Goal: Task Accomplishment & Management: Use online tool/utility

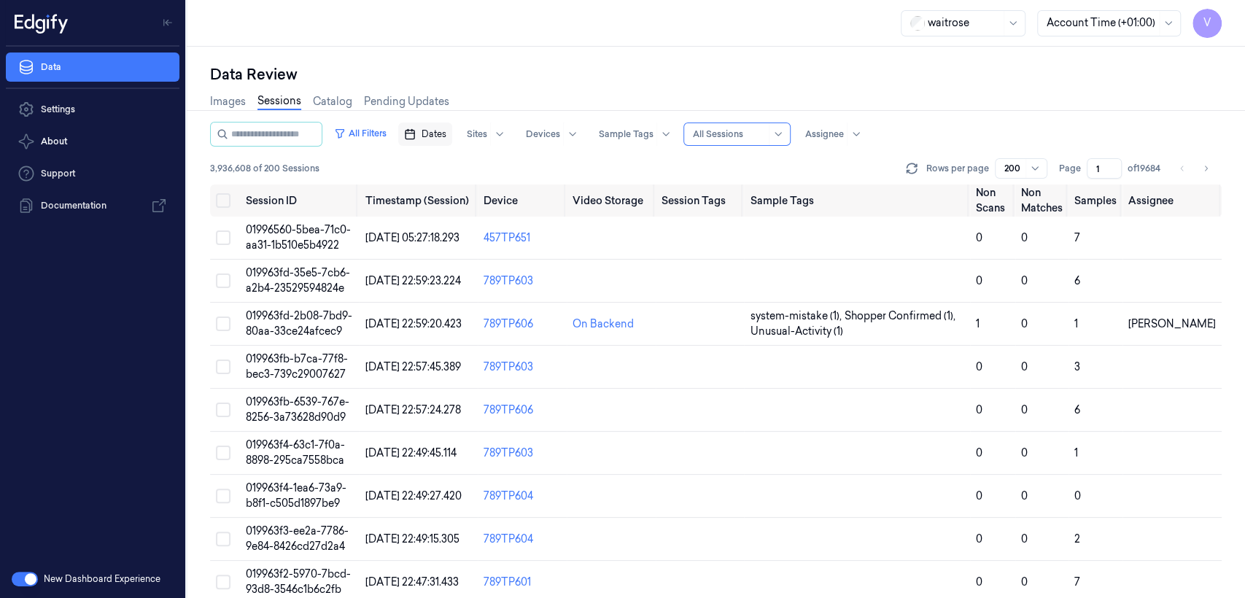
click at [446, 139] on span "Dates" at bounding box center [433, 134] width 25 height 13
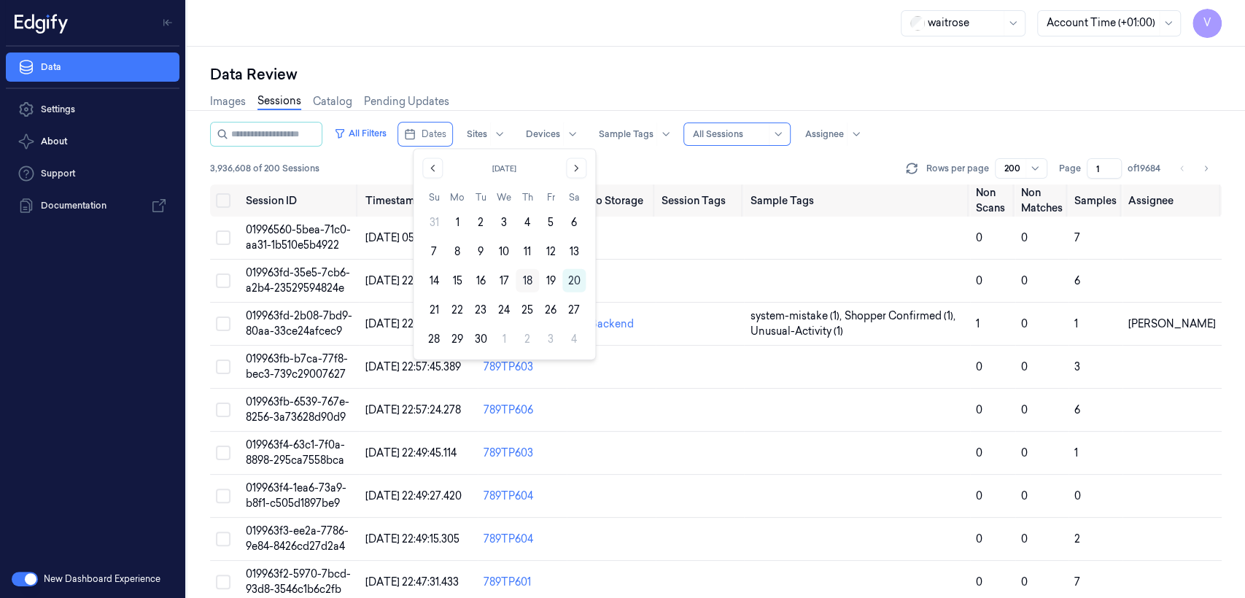
click at [526, 284] on button "18" at bounding box center [527, 280] width 23 height 23
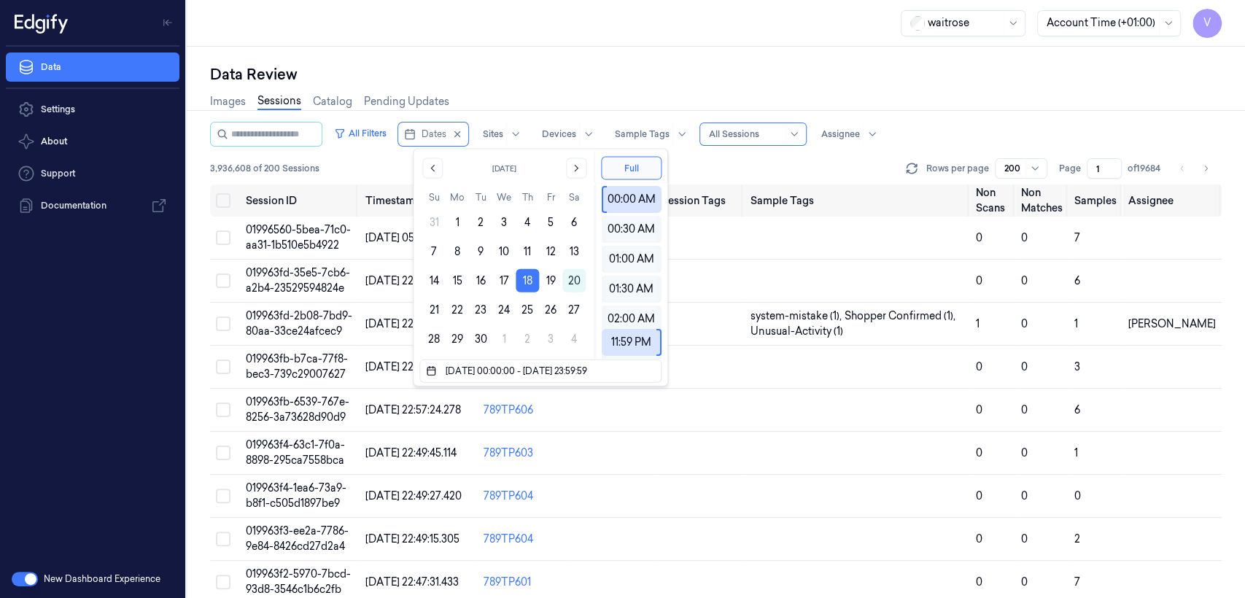
click at [682, 74] on div "Data Review" at bounding box center [715, 74] width 1011 height 20
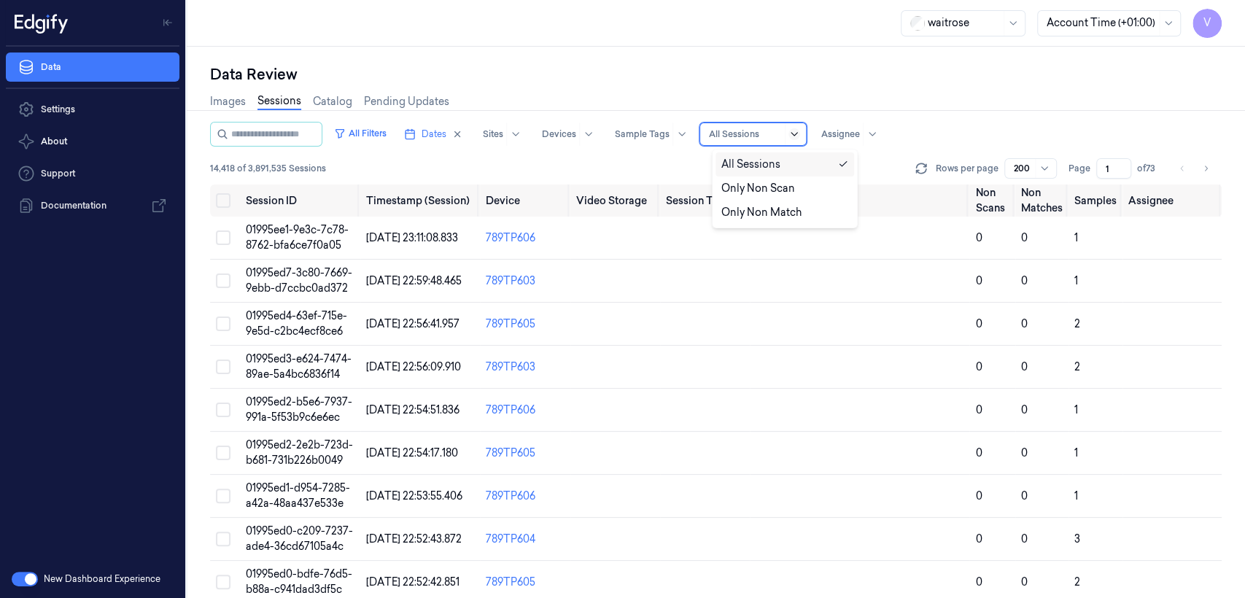
click at [800, 135] on icon at bounding box center [794, 134] width 12 height 12
click at [793, 188] on div "Only Non Scan" at bounding box center [784, 188] width 127 height 15
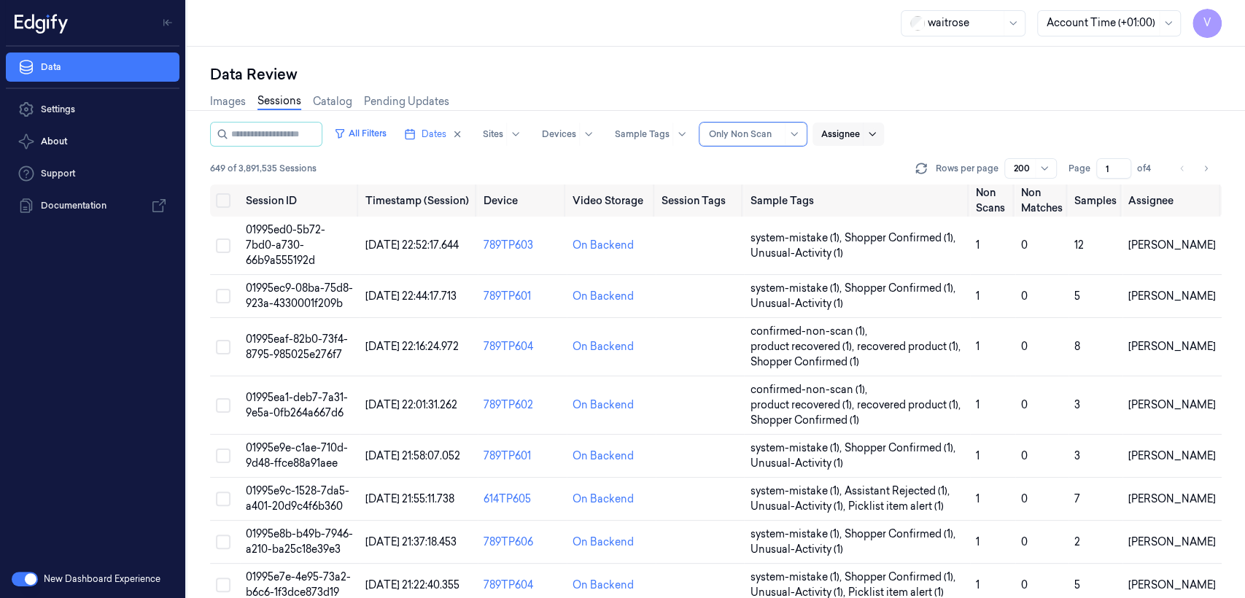
click at [880, 135] on div at bounding box center [872, 134] width 18 height 23
click at [850, 138] on div at bounding box center [840, 134] width 39 height 13
drag, startPoint x: 1129, startPoint y: 237, endPoint x: 1210, endPoint y: 244, distance: 80.5
click at [1210, 244] on td "Rohith Acharya" at bounding box center [1171, 246] width 99 height 58
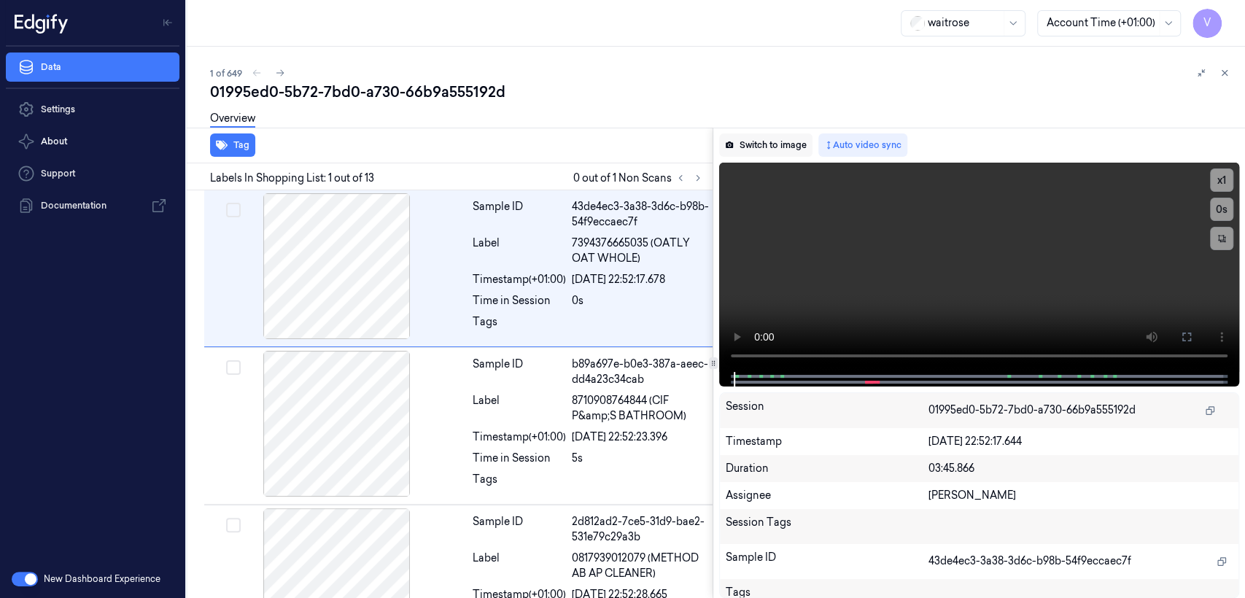
click at [785, 151] on button "Switch to image" at bounding box center [765, 144] width 93 height 23
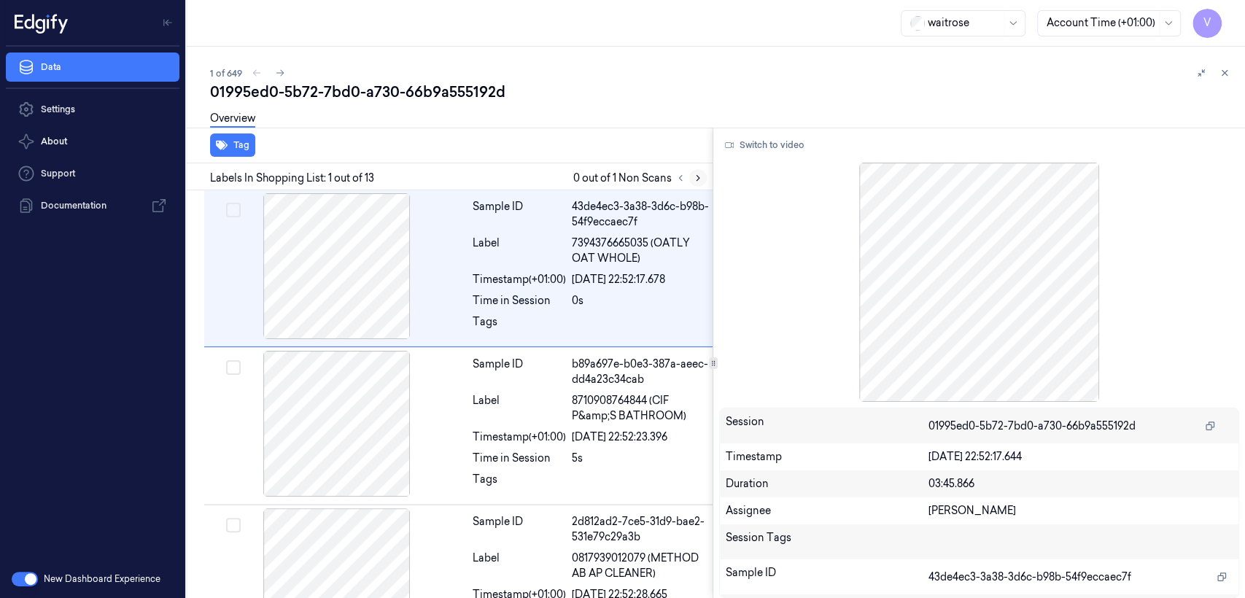
click at [693, 176] on icon at bounding box center [698, 178] width 10 height 10
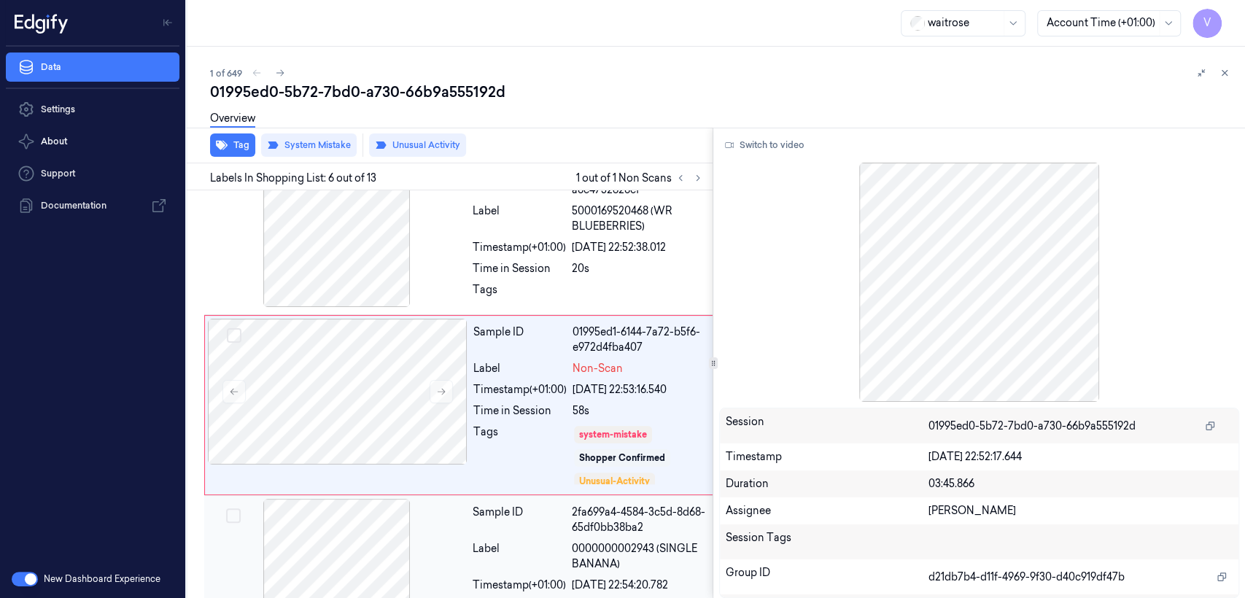
scroll to position [672, 0]
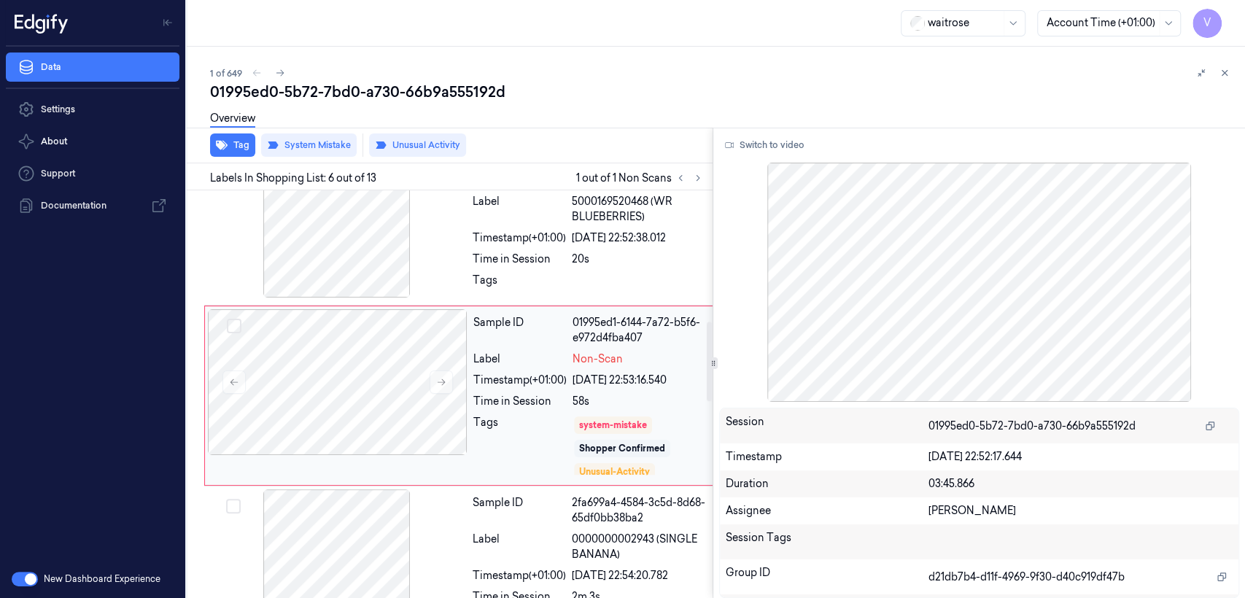
click at [553, 398] on div "Time in Session" at bounding box center [519, 401] width 93 height 15
click at [438, 378] on icon at bounding box center [441, 382] width 10 height 10
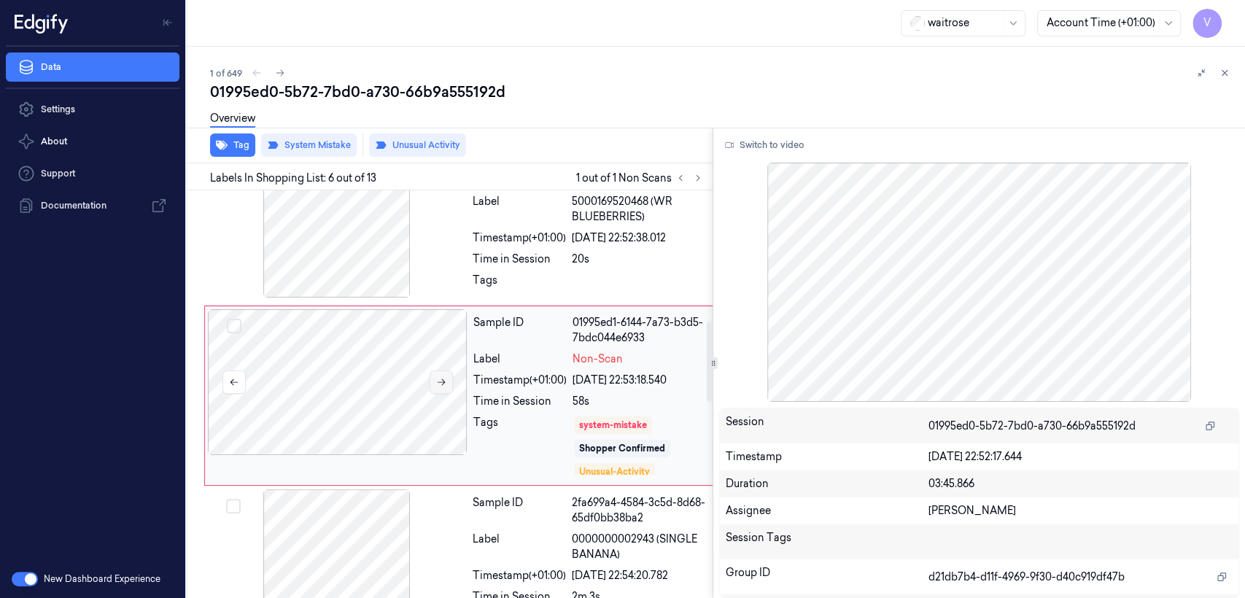
click at [438, 378] on icon at bounding box center [441, 382] width 10 height 10
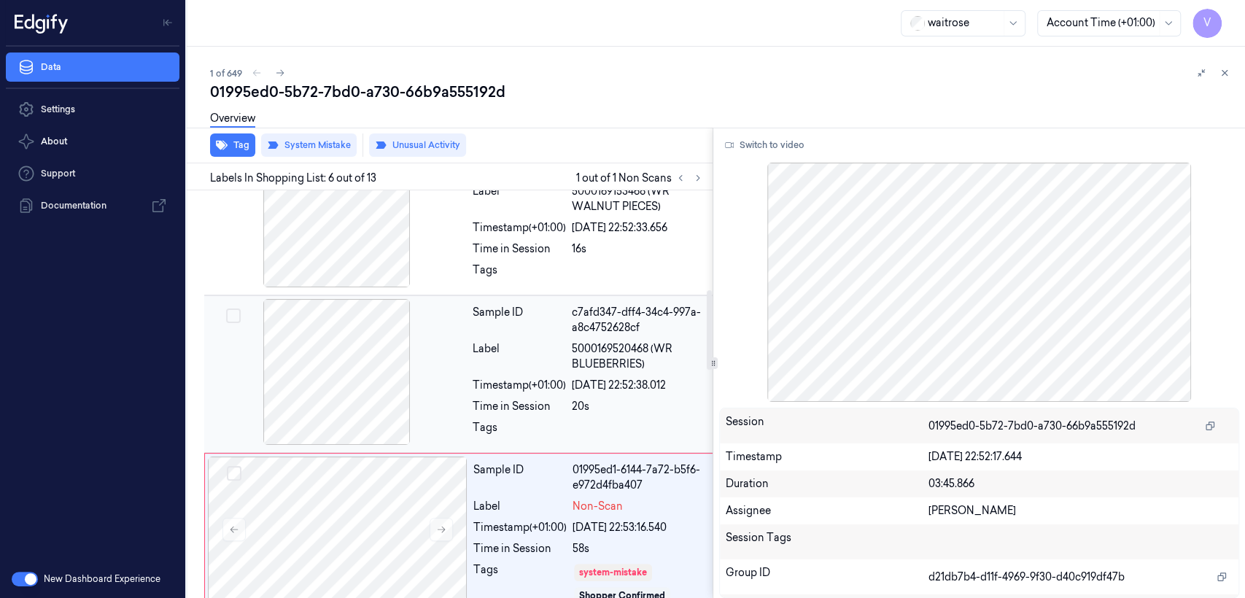
scroll to position [510, 0]
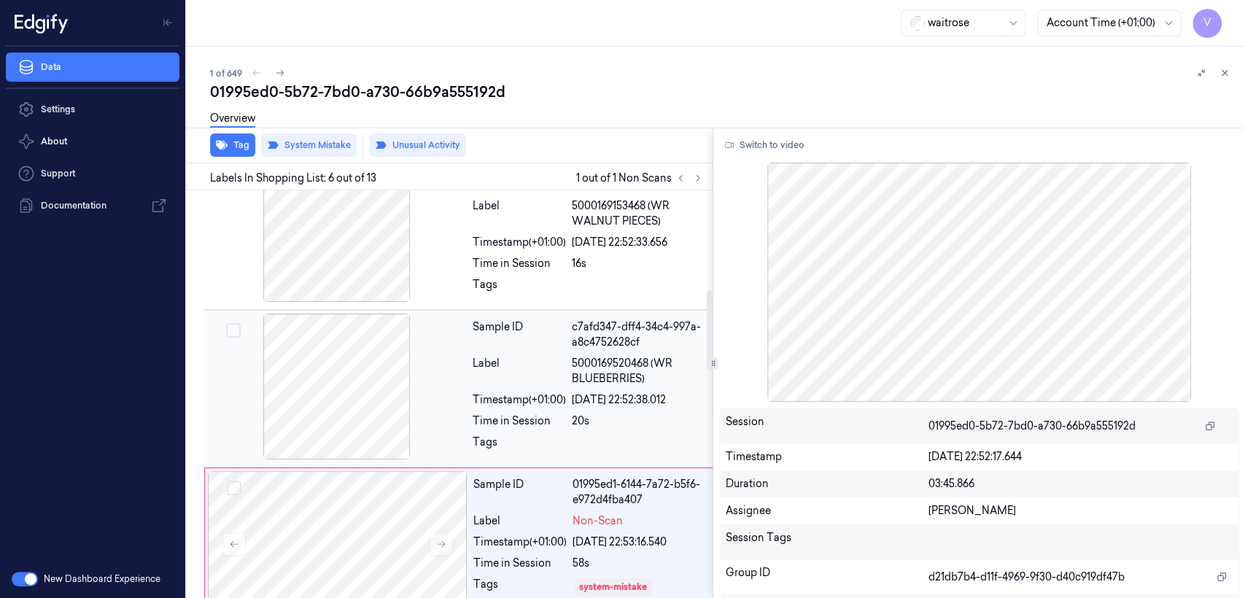
click at [475, 381] on div "Label" at bounding box center [519, 371] width 93 height 31
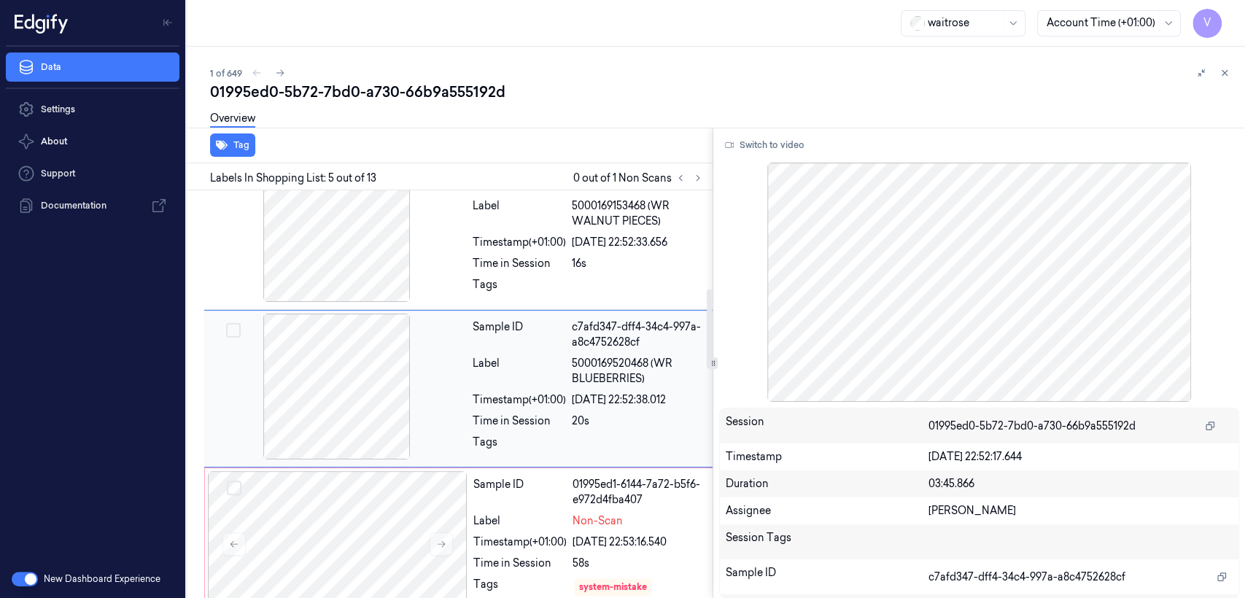
scroll to position [503, 0]
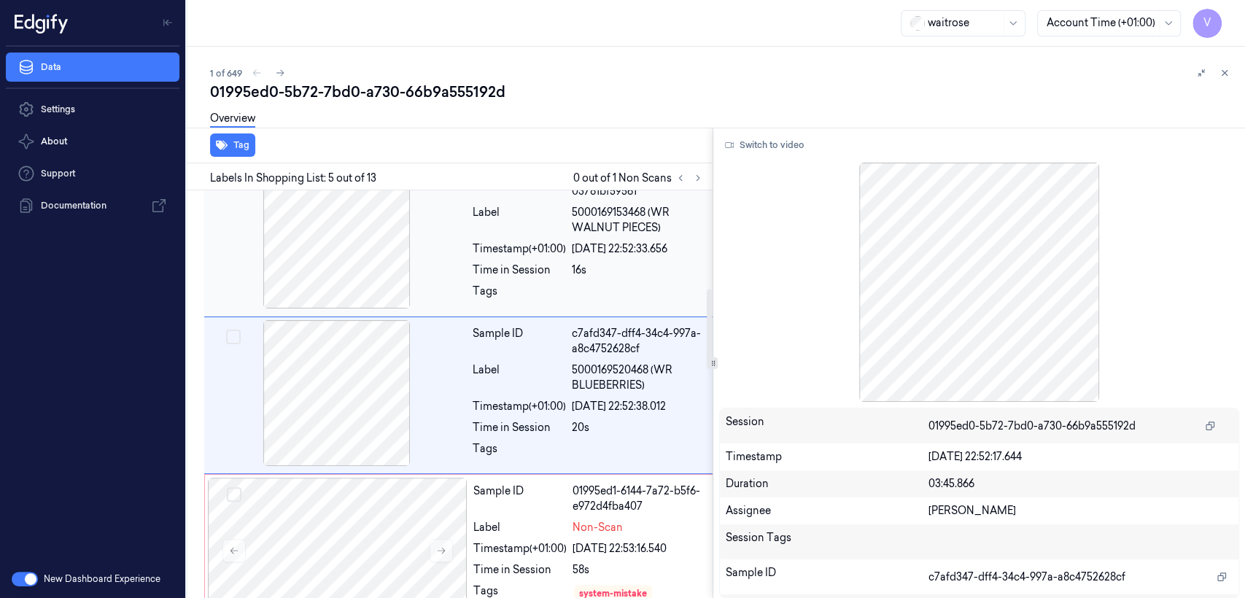
click at [462, 241] on div at bounding box center [337, 236] width 260 height 146
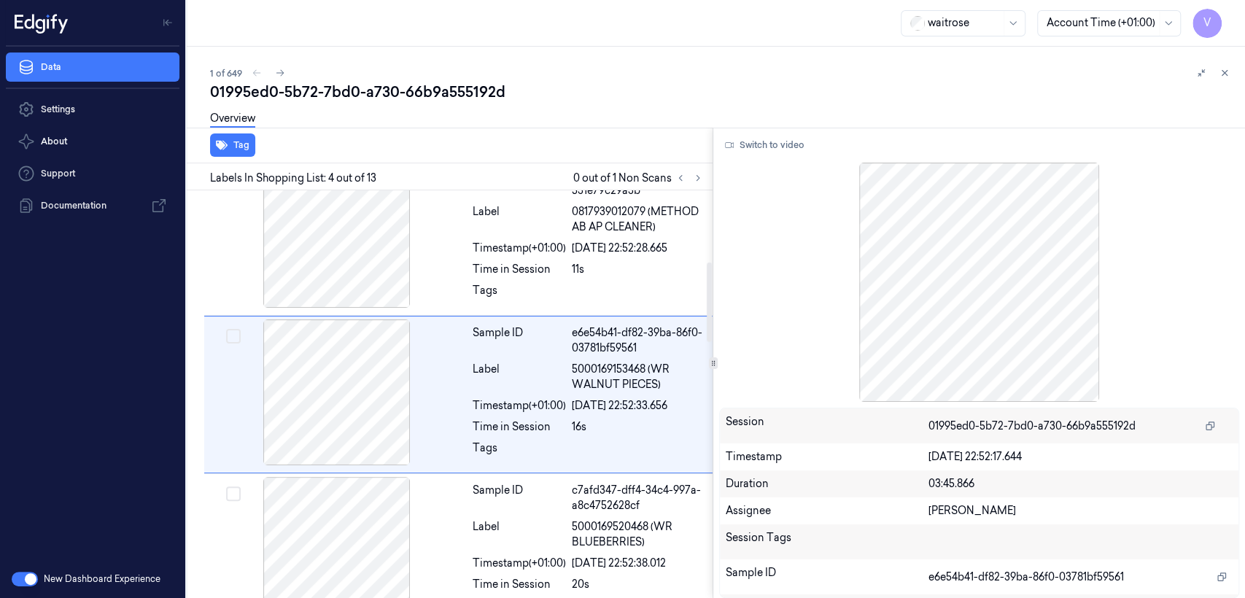
scroll to position [346, 0]
click at [753, 145] on button "Switch to video" at bounding box center [764, 144] width 91 height 23
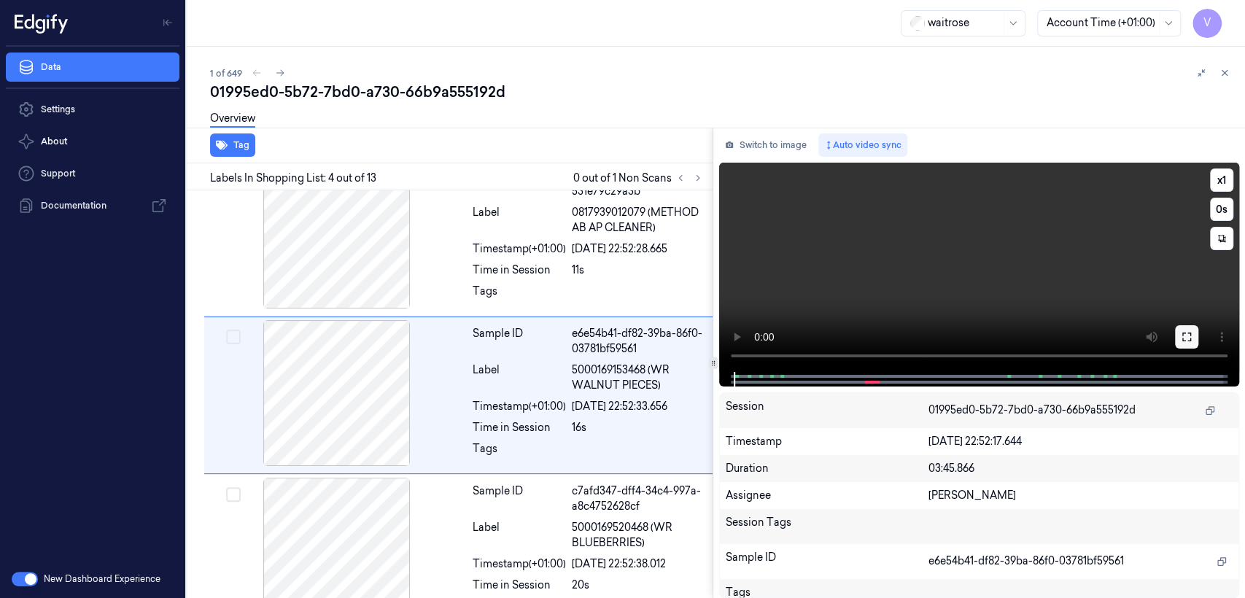
click at [1181, 334] on icon at bounding box center [1187, 337] width 12 height 12
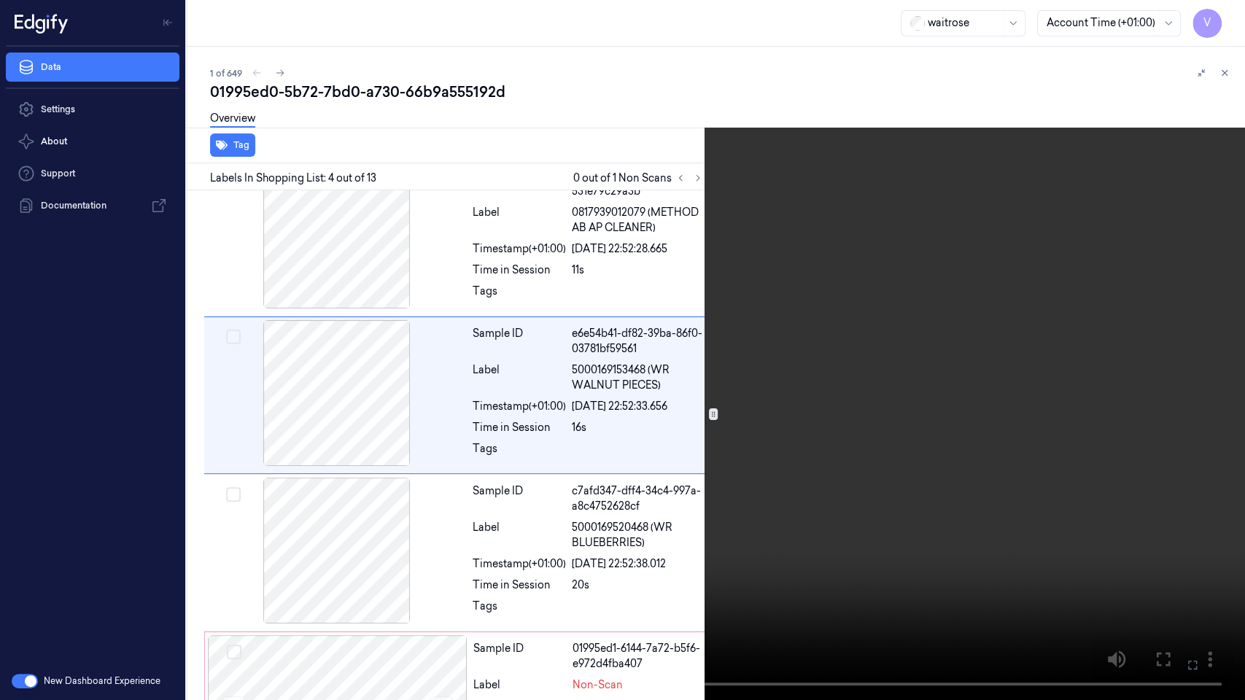
click at [715, 435] on video at bounding box center [622, 350] width 1245 height 700
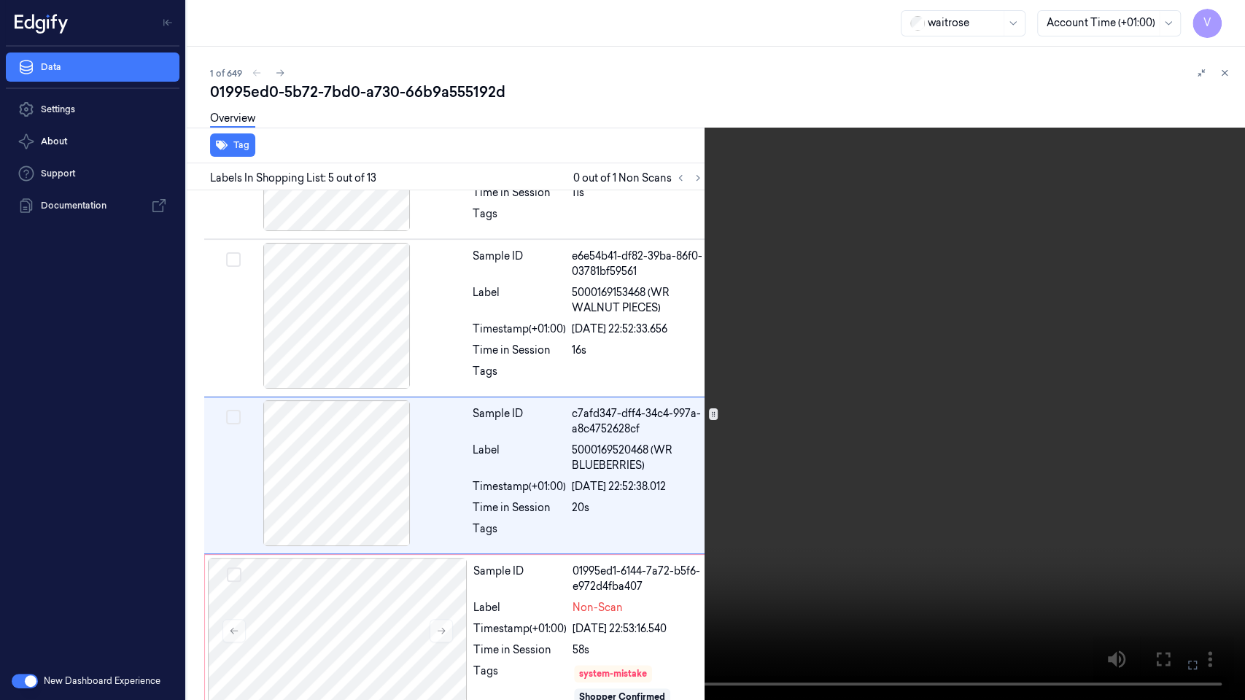
scroll to position [452, 0]
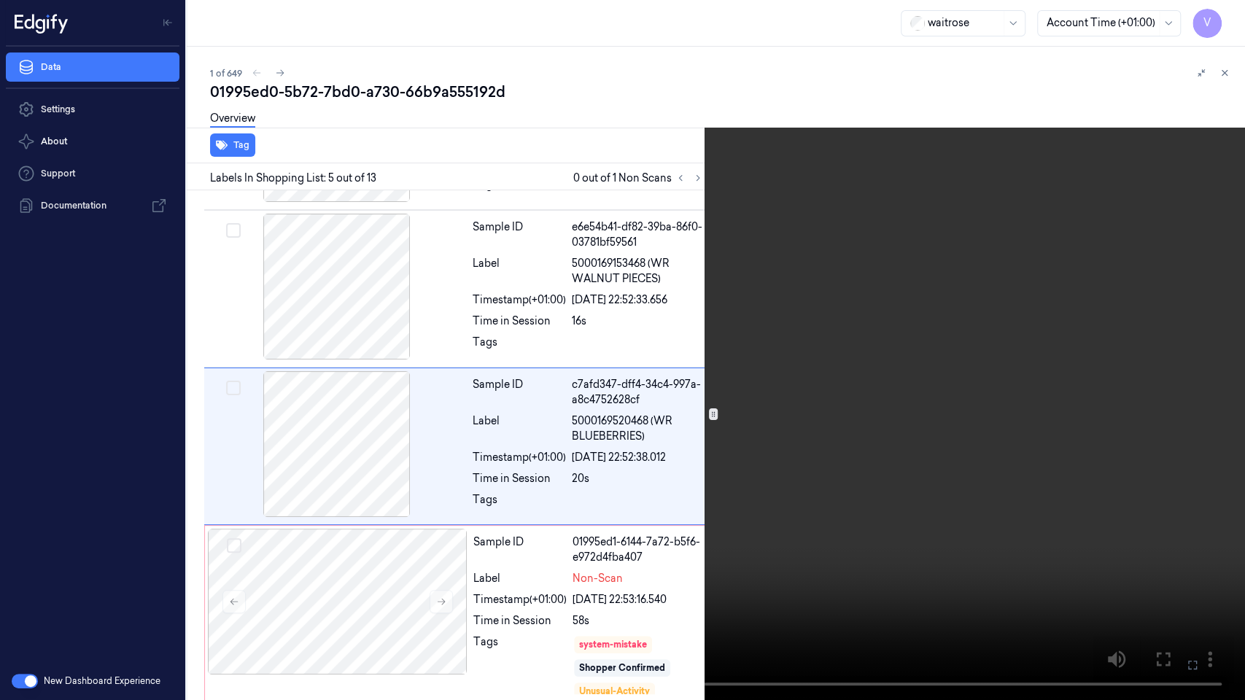
click at [683, 468] on video at bounding box center [622, 350] width 1245 height 700
click at [715, 536] on video at bounding box center [622, 350] width 1245 height 700
click at [806, 477] on video at bounding box center [622, 350] width 1245 height 700
click at [0, 0] on icon at bounding box center [0, 0] width 0 height 0
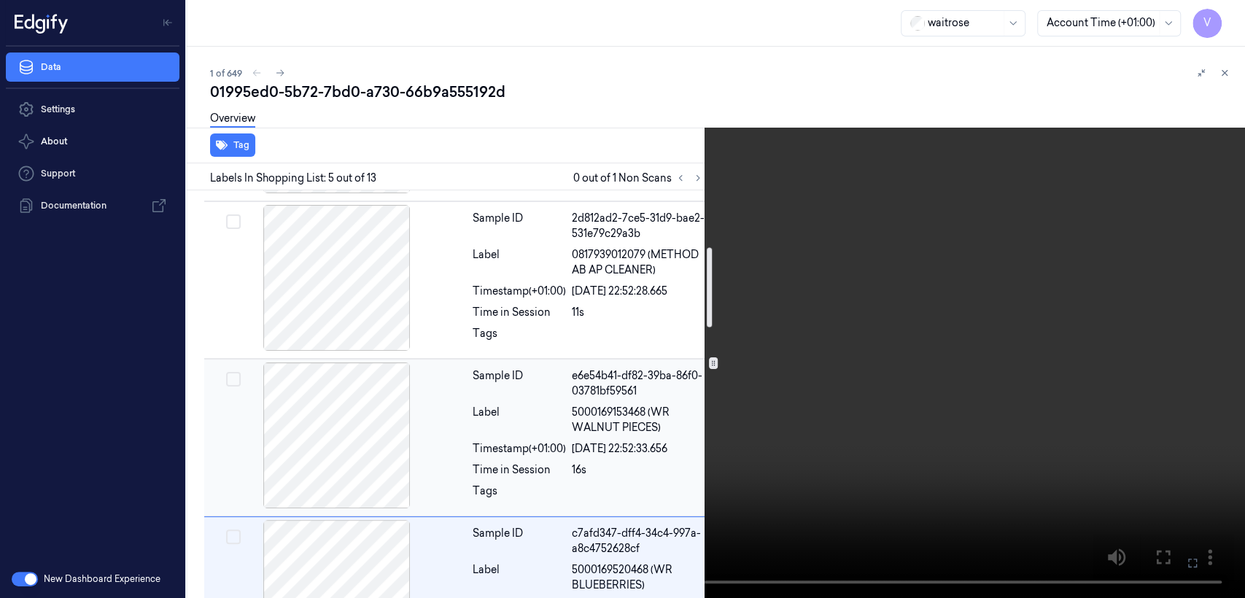
scroll to position [290, 0]
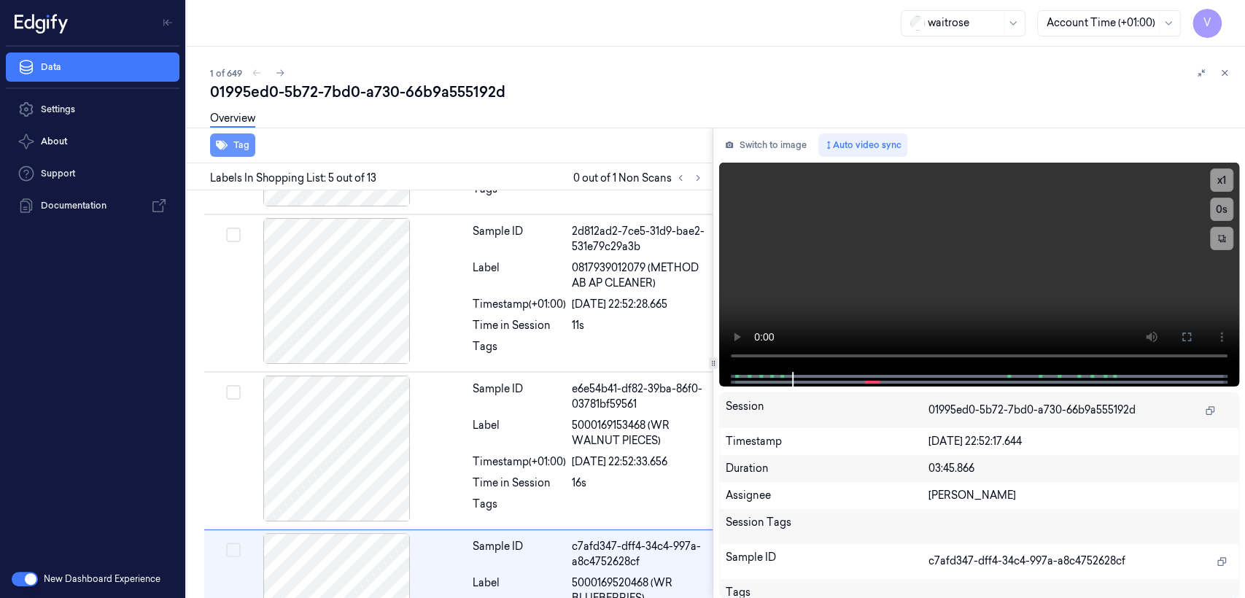
click at [233, 148] on button "Tag" at bounding box center [232, 144] width 45 height 23
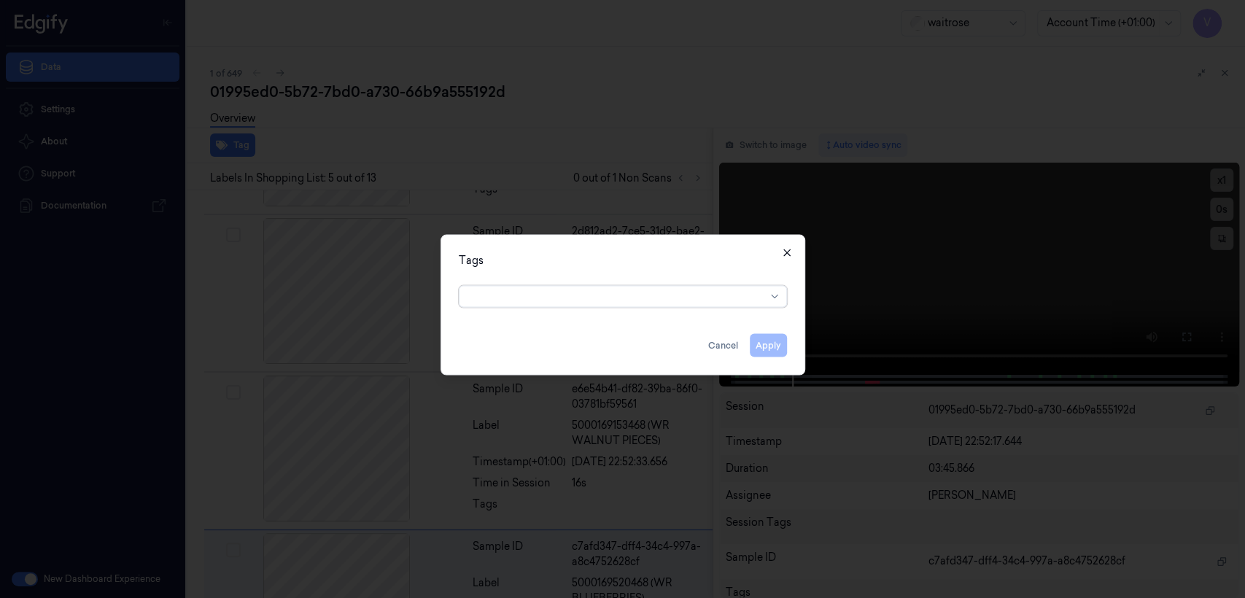
click at [788, 255] on icon "button" at bounding box center [787, 253] width 12 height 12
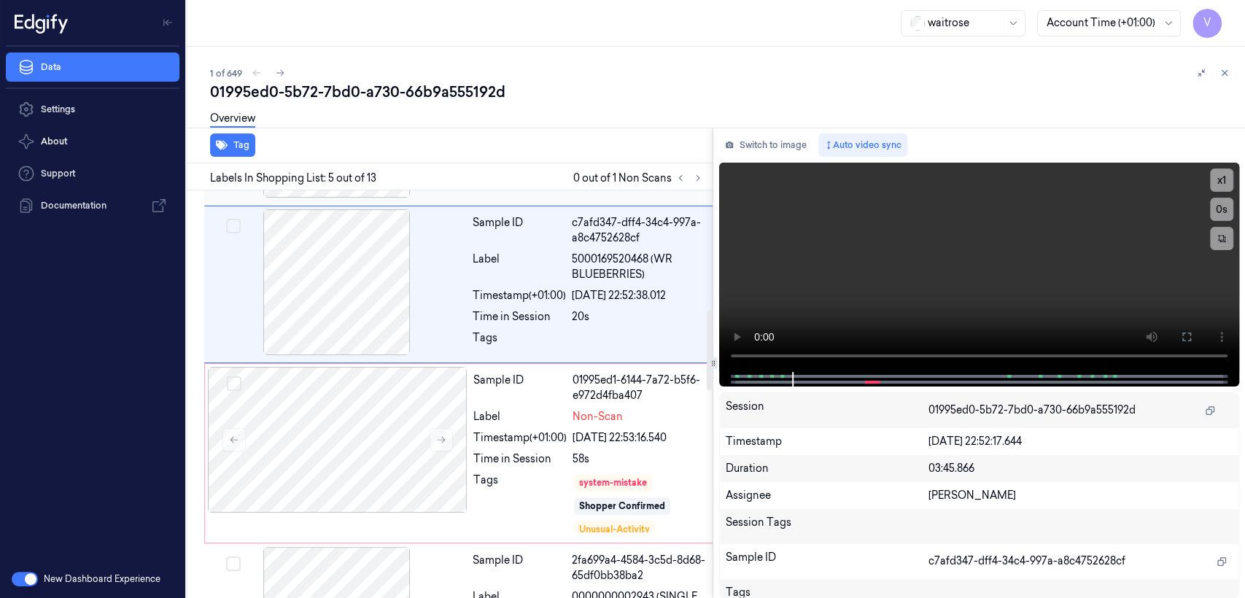
click at [519, 445] on div "Sample ID 01995ed1-6144-7a72-b5f6-e972d4fba407 Label Non-Scan Timestamp (+01:00…" at bounding box center [590, 453] width 246 height 173
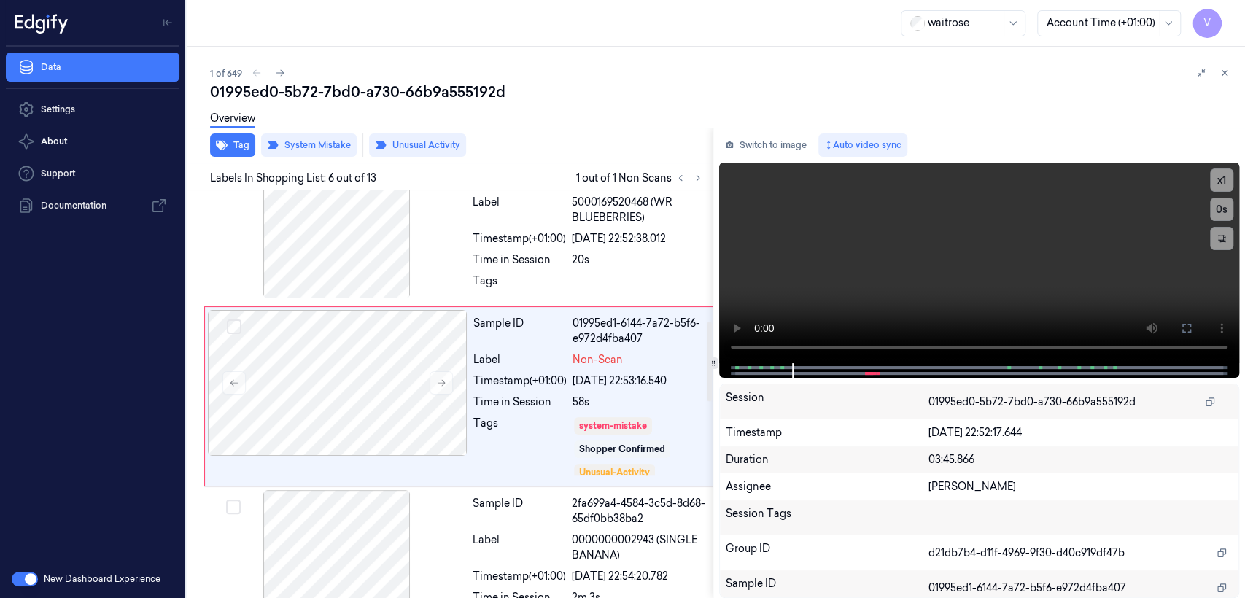
scroll to position [672, 0]
click at [223, 147] on icon "button" at bounding box center [222, 145] width 12 height 9
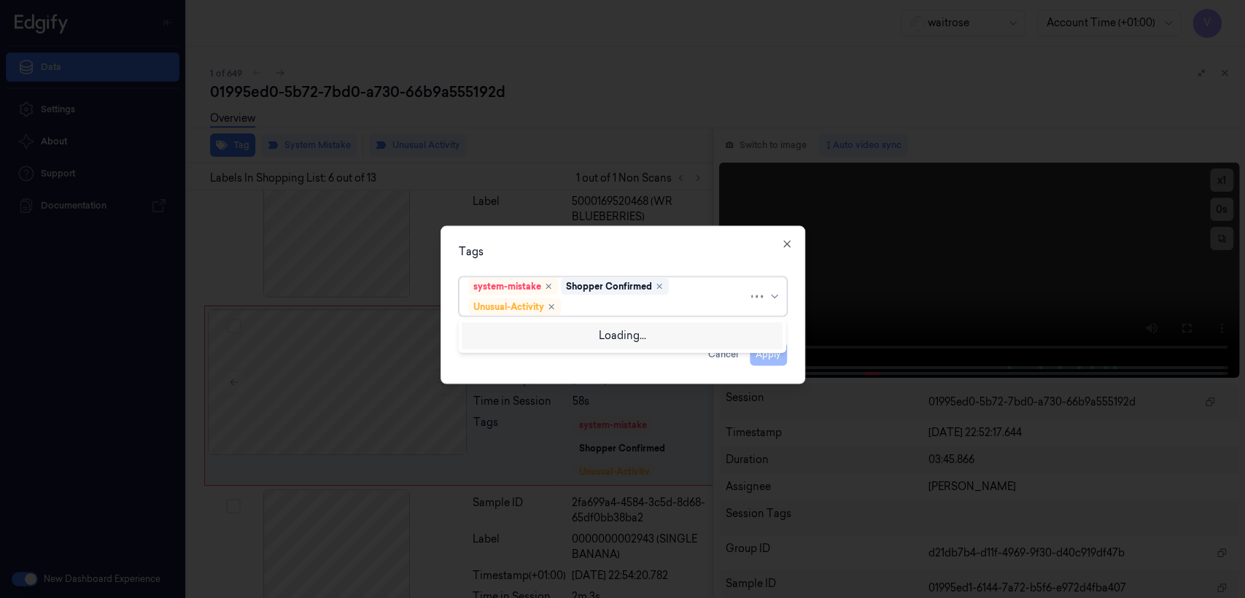
click at [672, 308] on div at bounding box center [656, 306] width 184 height 15
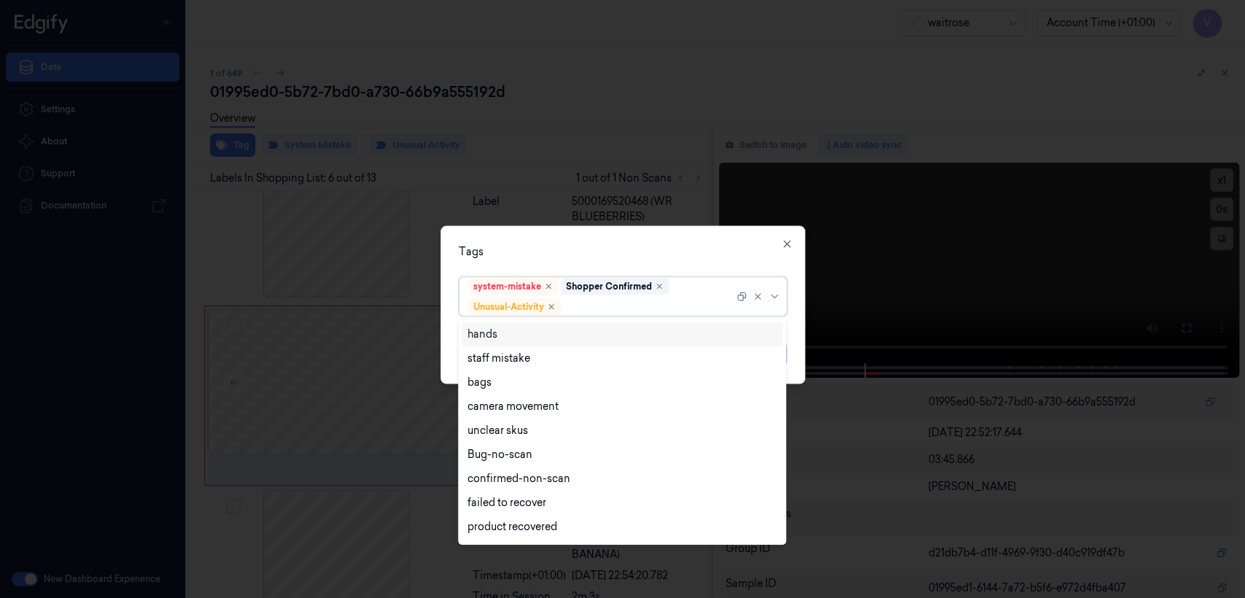
click at [629, 308] on div at bounding box center [649, 306] width 170 height 15
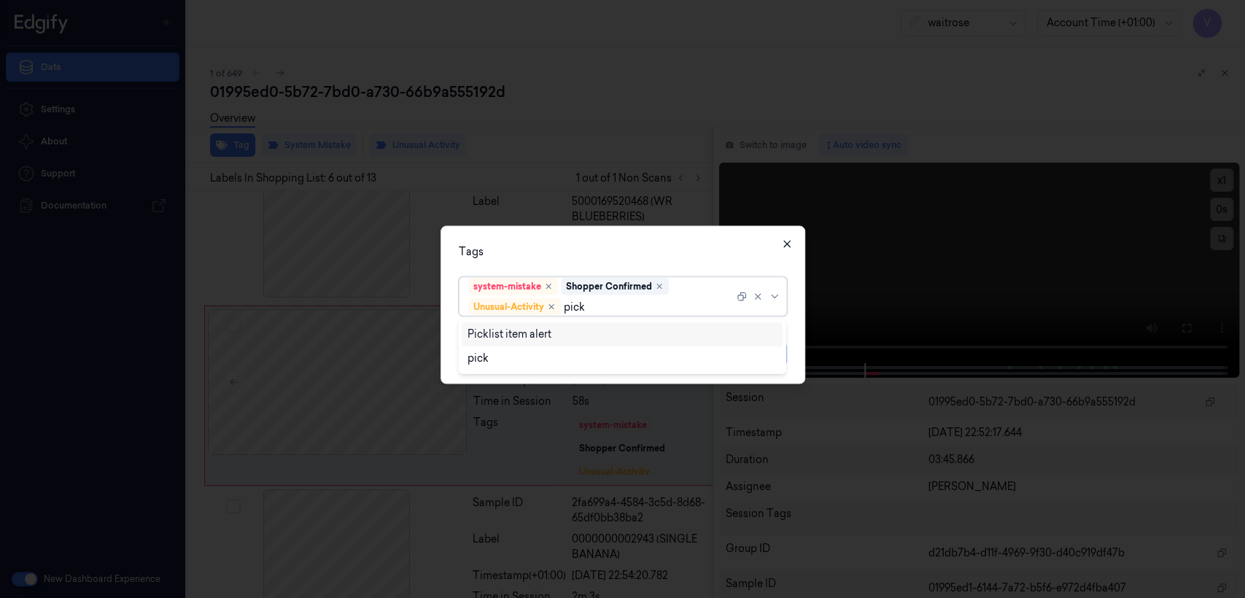
type input "pick"
click at [786, 241] on icon "button" at bounding box center [787, 244] width 12 height 12
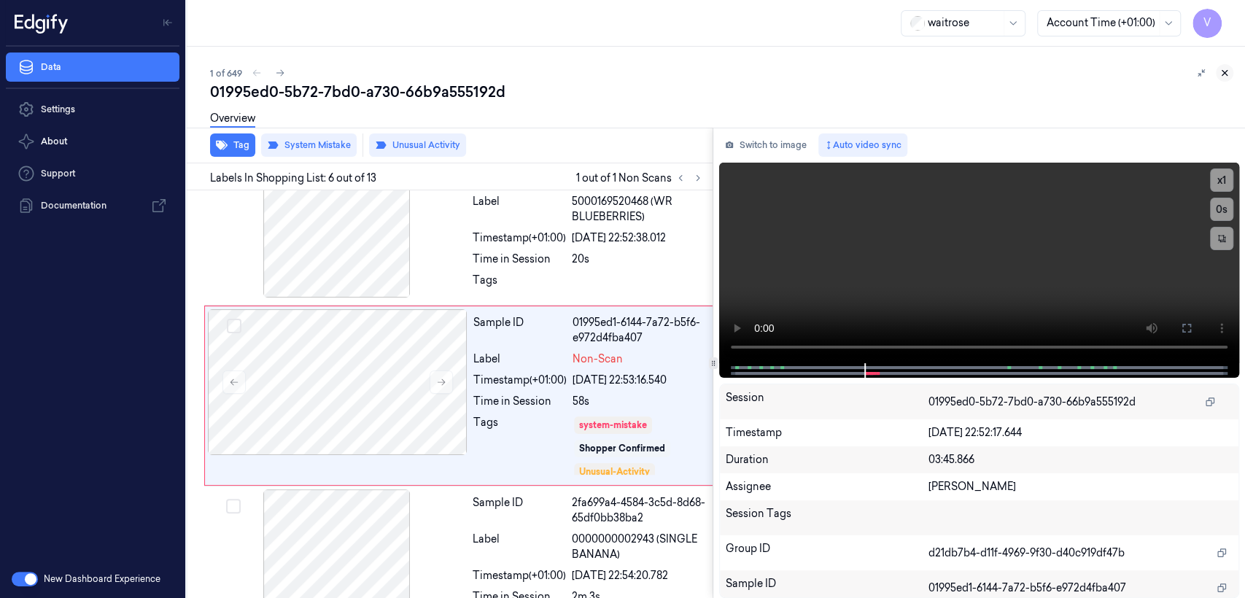
click at [1226, 71] on icon at bounding box center [1224, 73] width 5 height 5
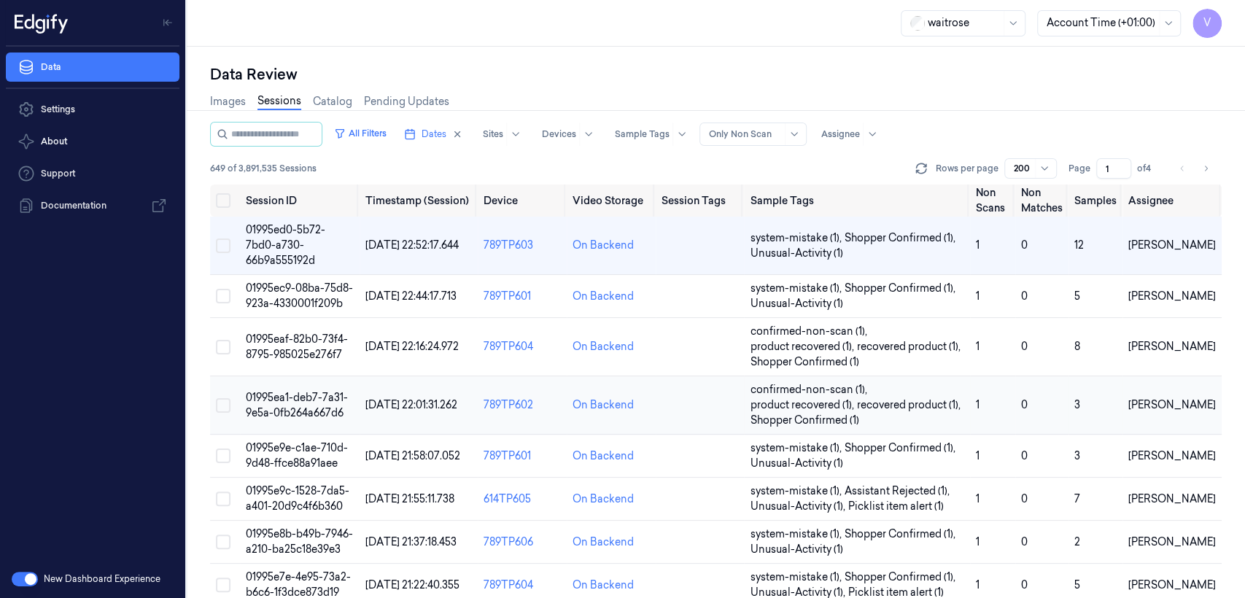
scroll to position [162, 0]
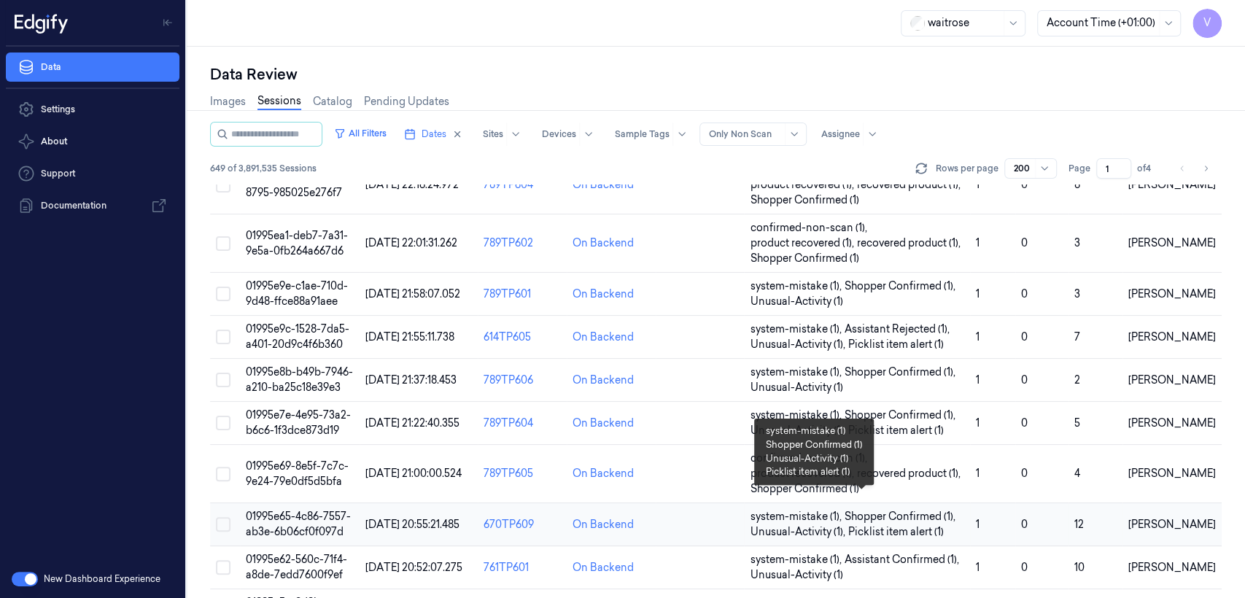
click at [853, 509] on span "Shopper Confirmed (1) ," at bounding box center [901, 516] width 114 height 15
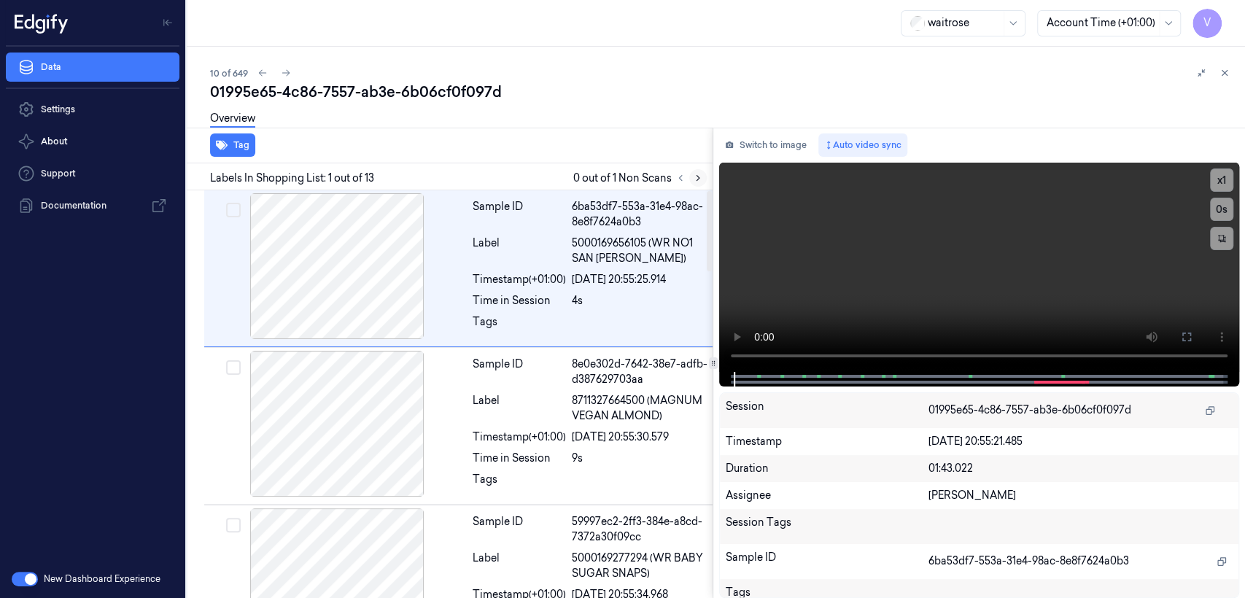
click at [693, 176] on icon at bounding box center [698, 178] width 10 height 10
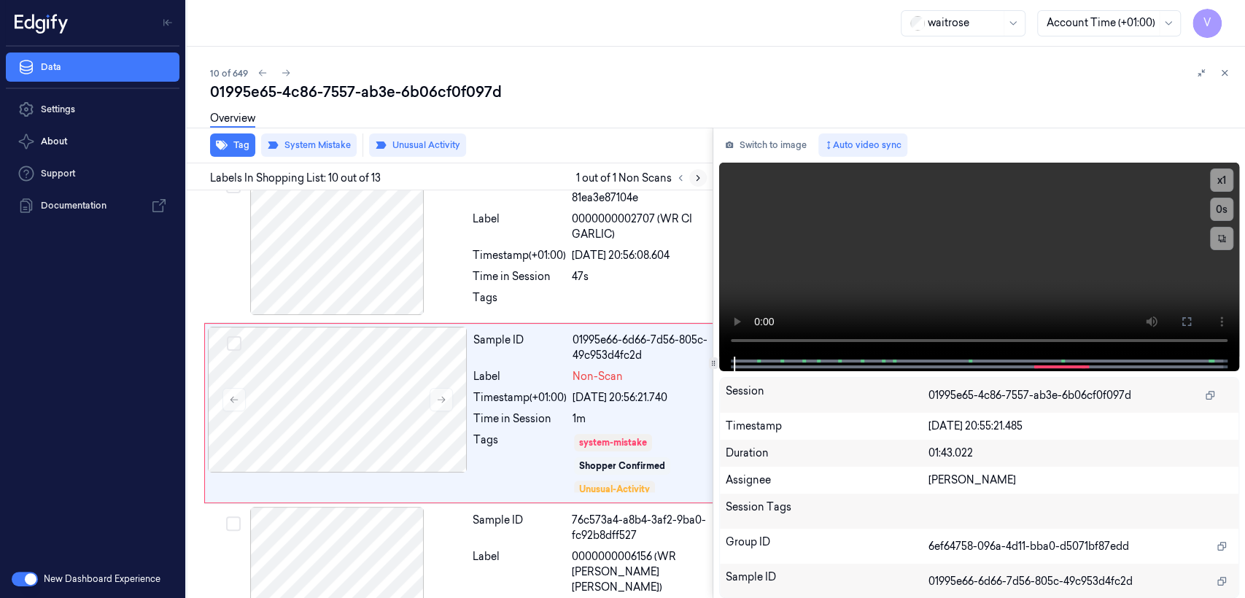
scroll to position [1301, 0]
click at [508, 368] on div "Label" at bounding box center [519, 375] width 93 height 15
click at [767, 151] on button "Switch to image" at bounding box center [765, 144] width 93 height 23
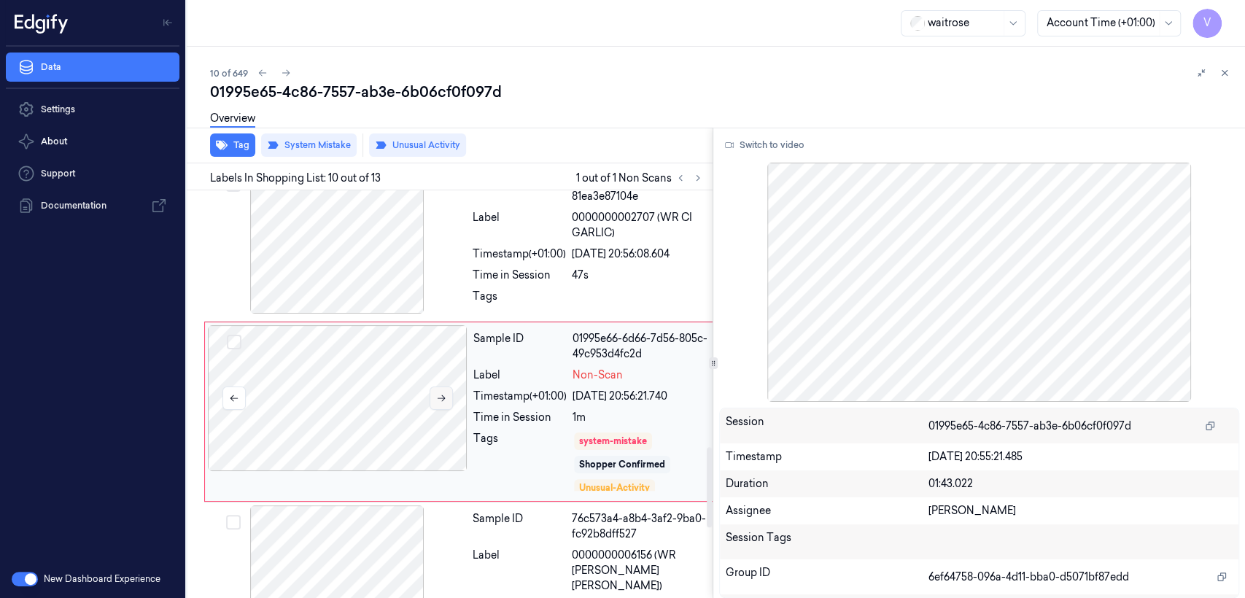
click at [445, 393] on icon at bounding box center [441, 398] width 10 height 10
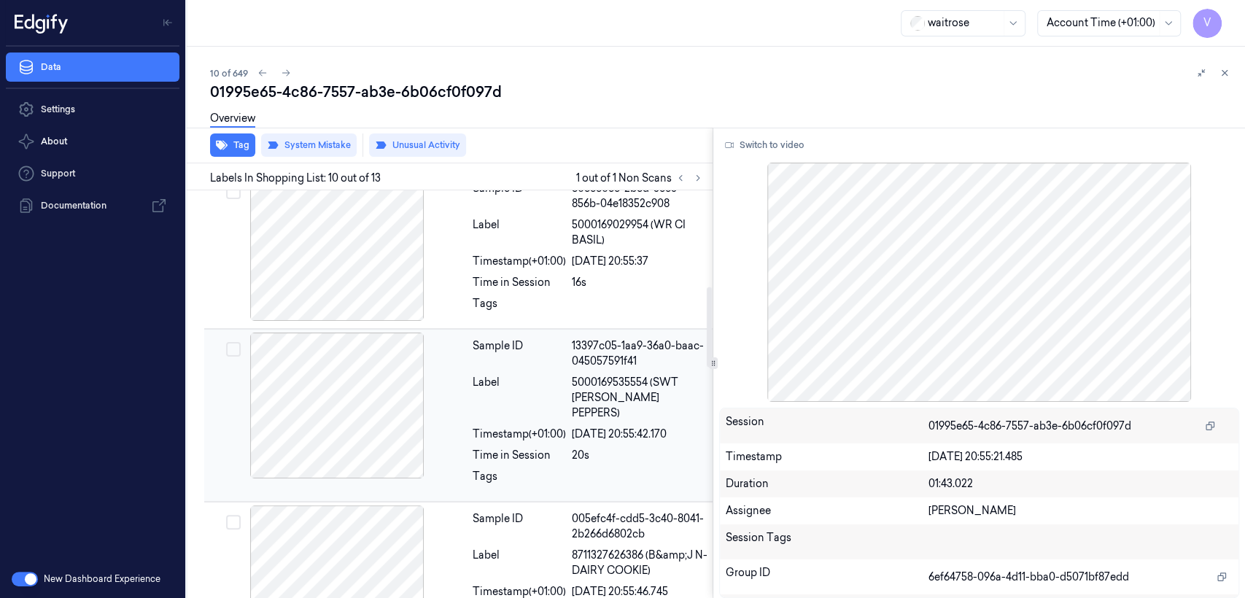
scroll to position [5, 0]
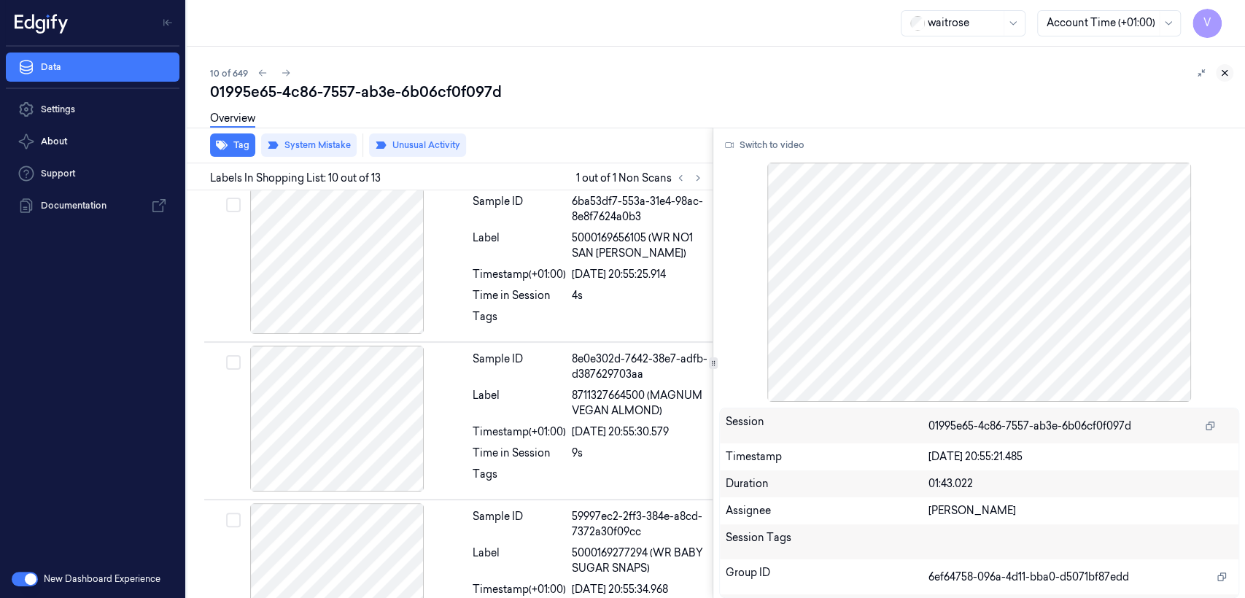
click at [1225, 74] on icon at bounding box center [1224, 73] width 10 height 10
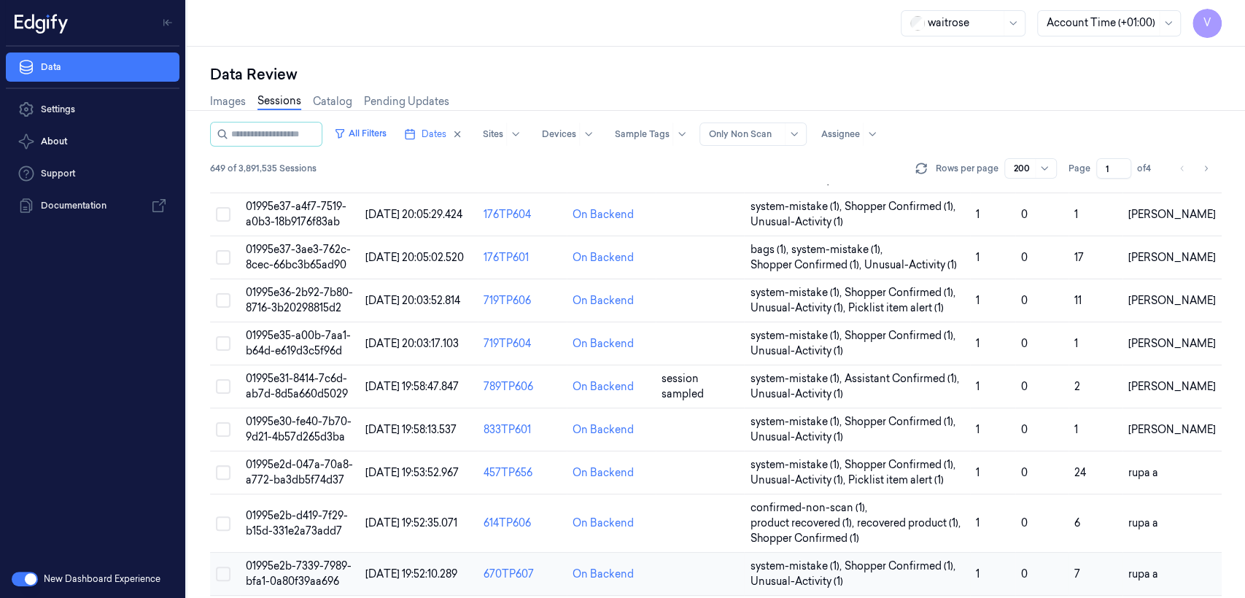
scroll to position [1613, 0]
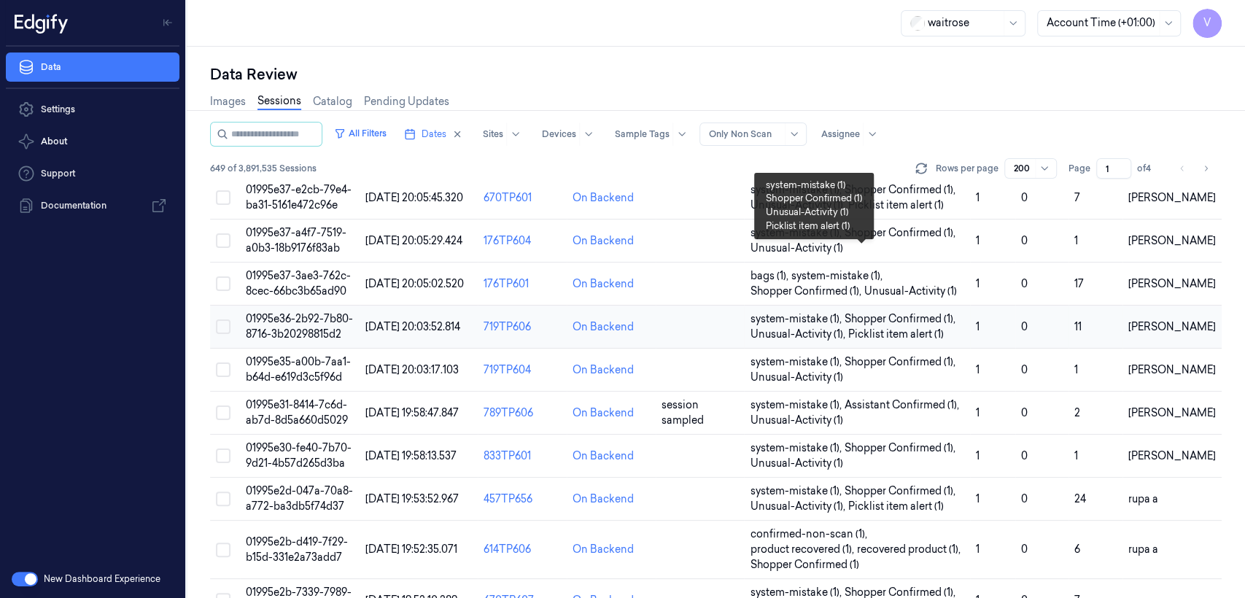
click at [893, 311] on span "Shopper Confirmed (1) ," at bounding box center [901, 318] width 114 height 15
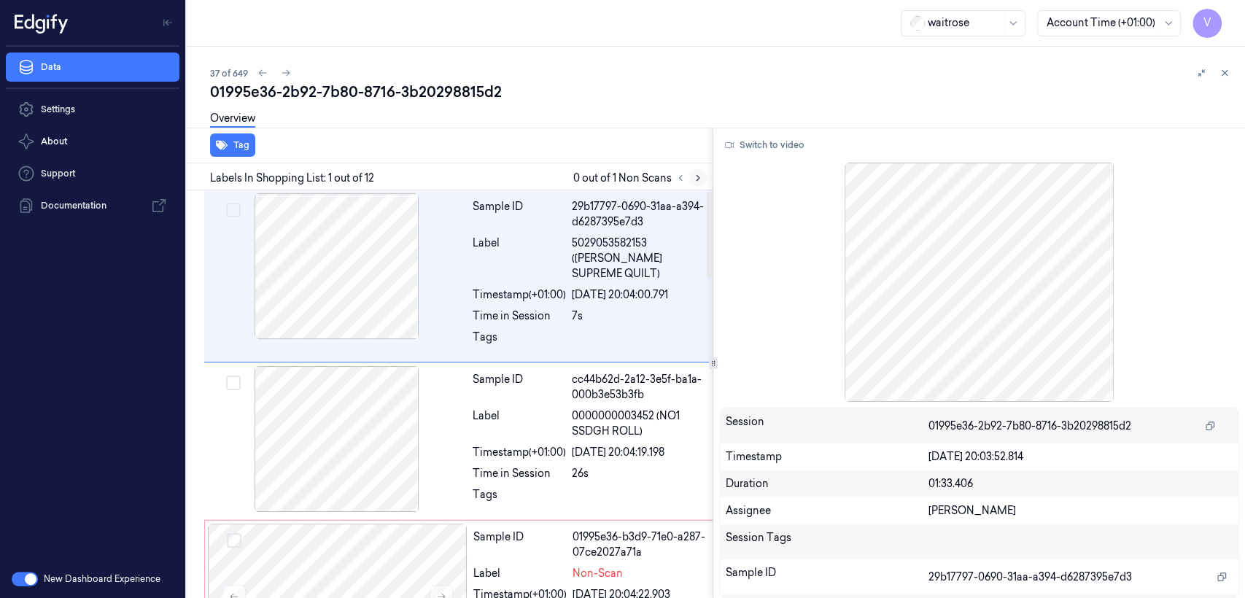
click at [697, 182] on icon at bounding box center [698, 178] width 10 height 10
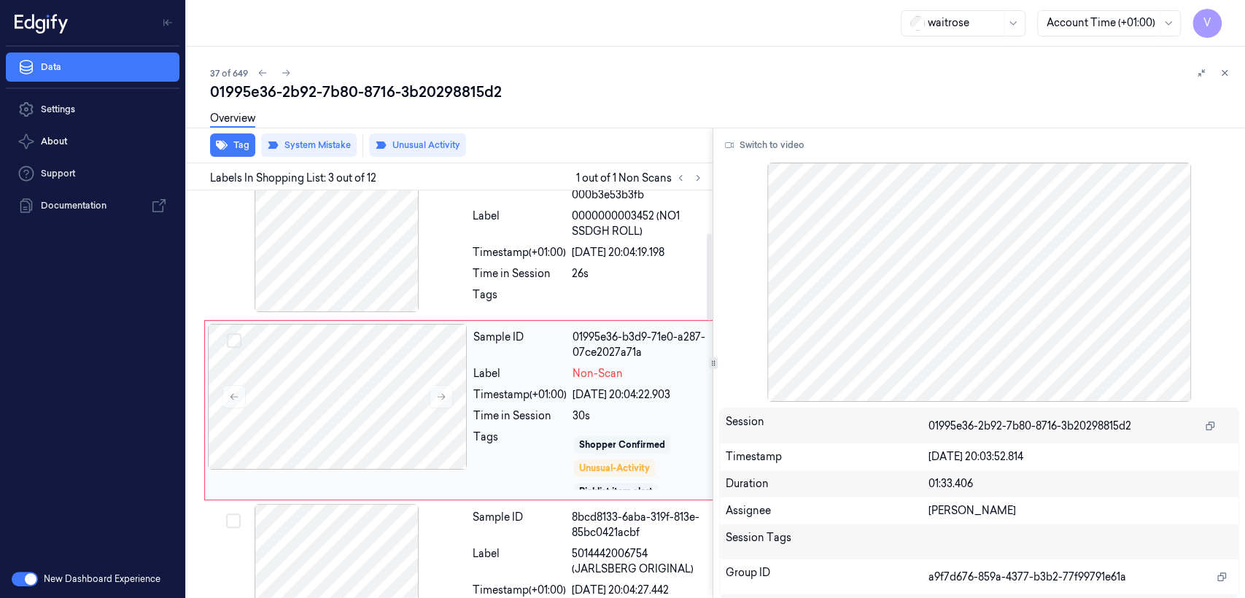
scroll to position [28, 0]
click at [501, 266] on div "Time in Session" at bounding box center [519, 273] width 93 height 15
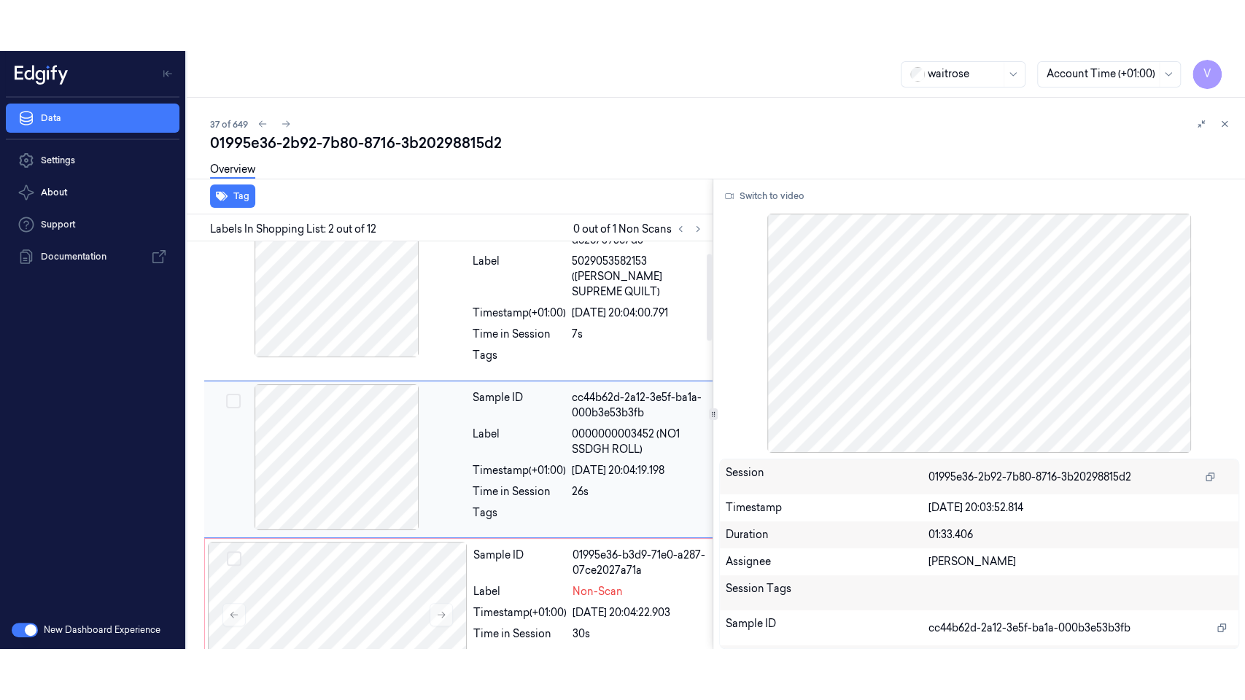
scroll to position [31, 0]
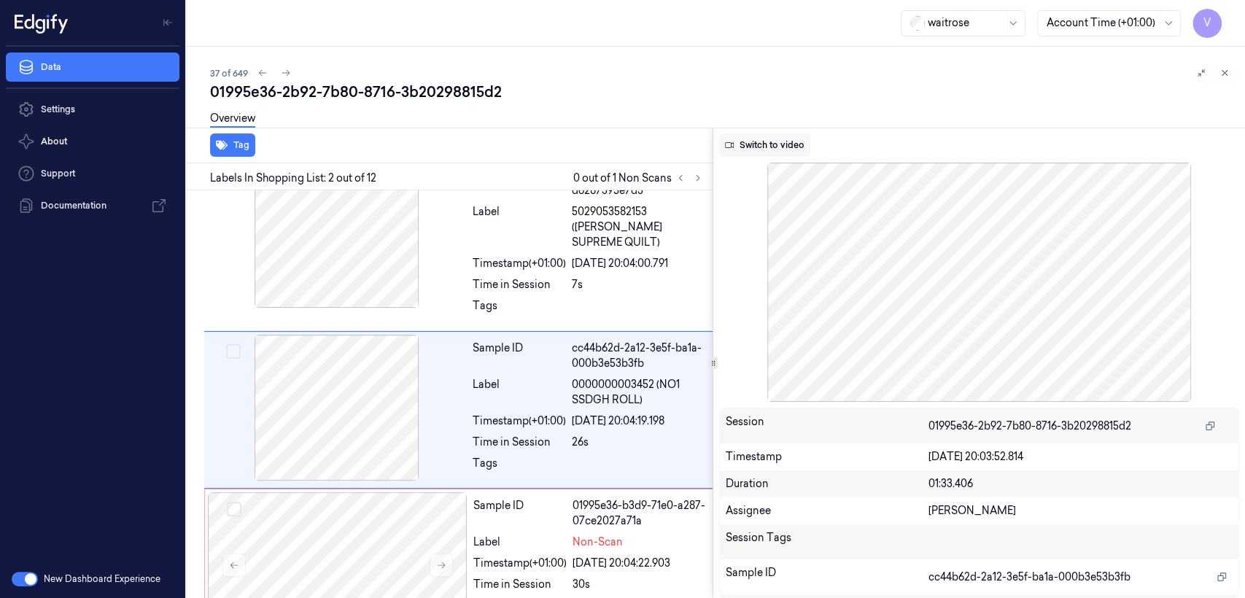
click at [772, 146] on button "Switch to video" at bounding box center [764, 144] width 91 height 23
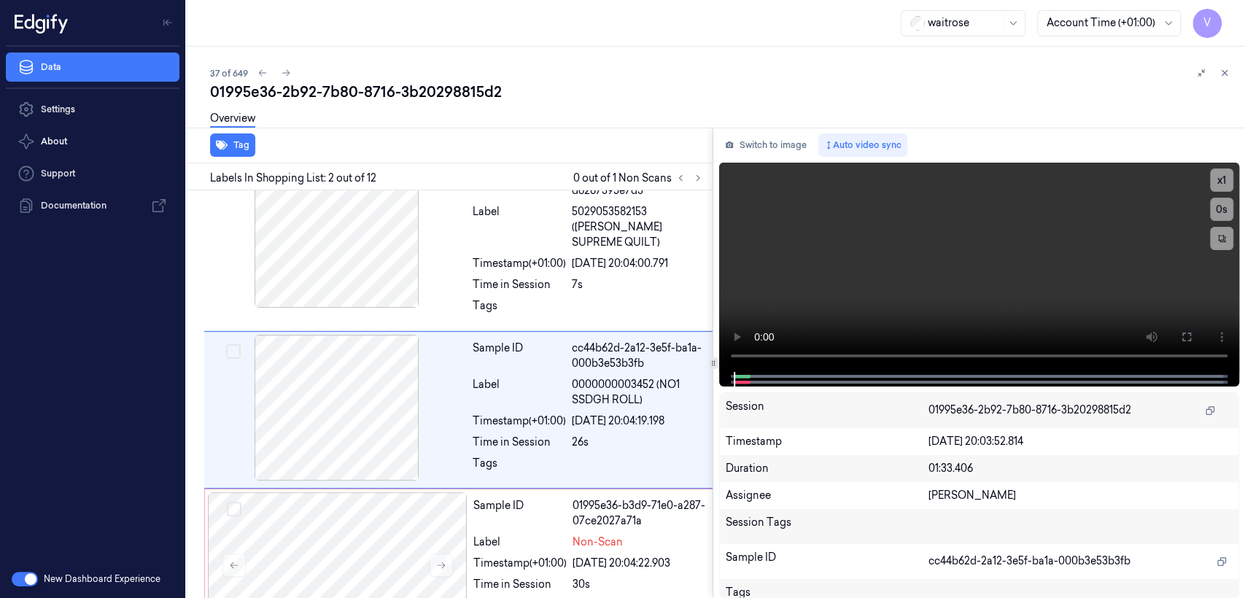
drag, startPoint x: 735, startPoint y: 381, endPoint x: 715, endPoint y: 386, distance: 21.0
click at [715, 386] on div "Switch to image Auto video sync x 1 0 s Session 01995e36-2b92-7b80-8716-3b20298…" at bounding box center [979, 363] width 532 height 470
click at [1184, 337] on icon at bounding box center [1187, 337] width 12 height 12
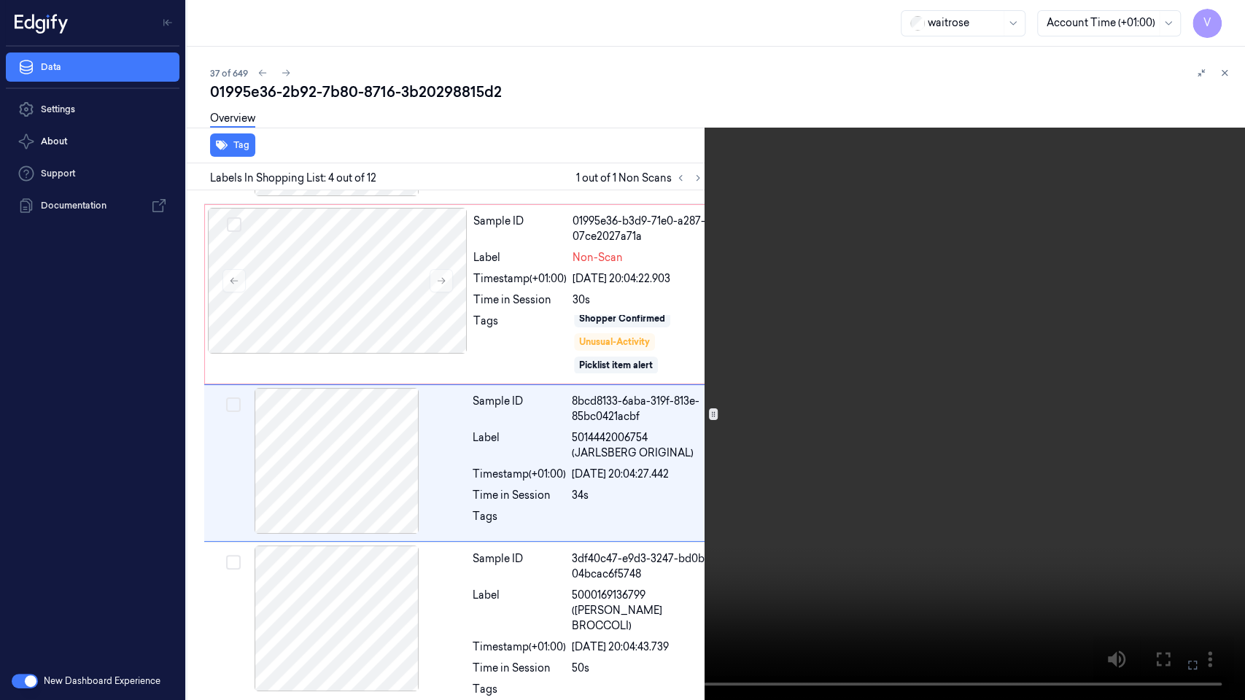
scroll to position [317, 0]
click at [497, 312] on video at bounding box center [622, 350] width 1245 height 700
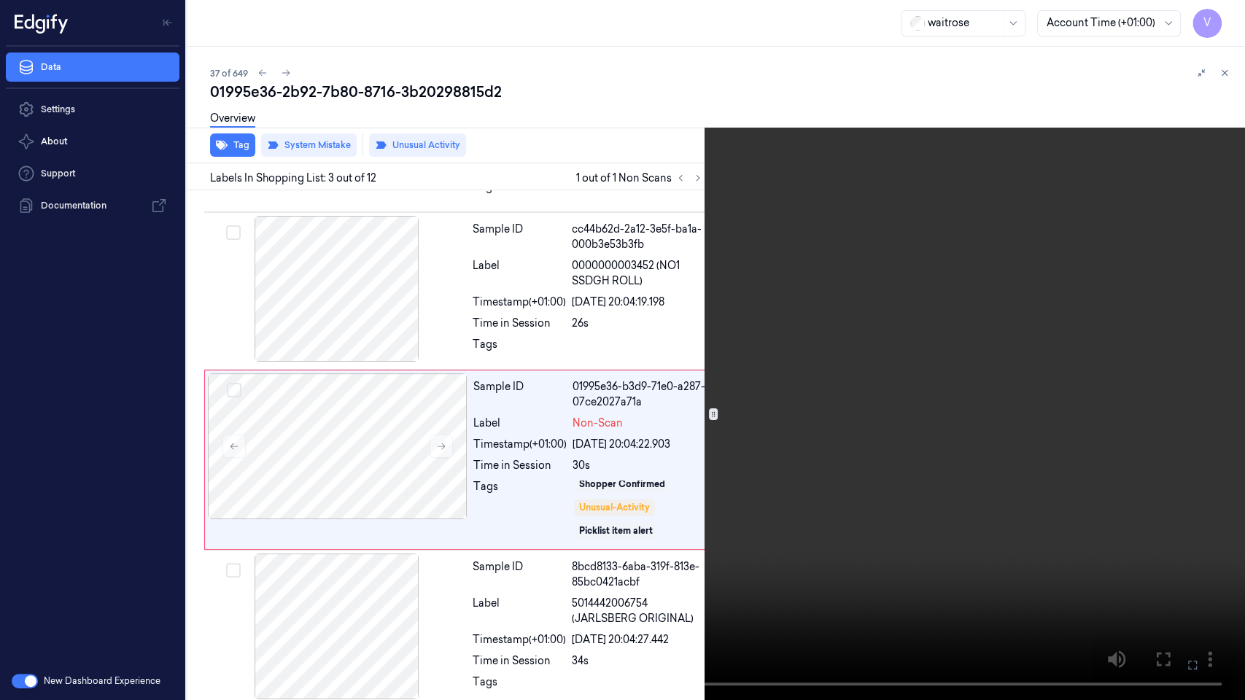
scroll to position [149, 0]
click at [654, 593] on video at bounding box center [622, 350] width 1245 height 700
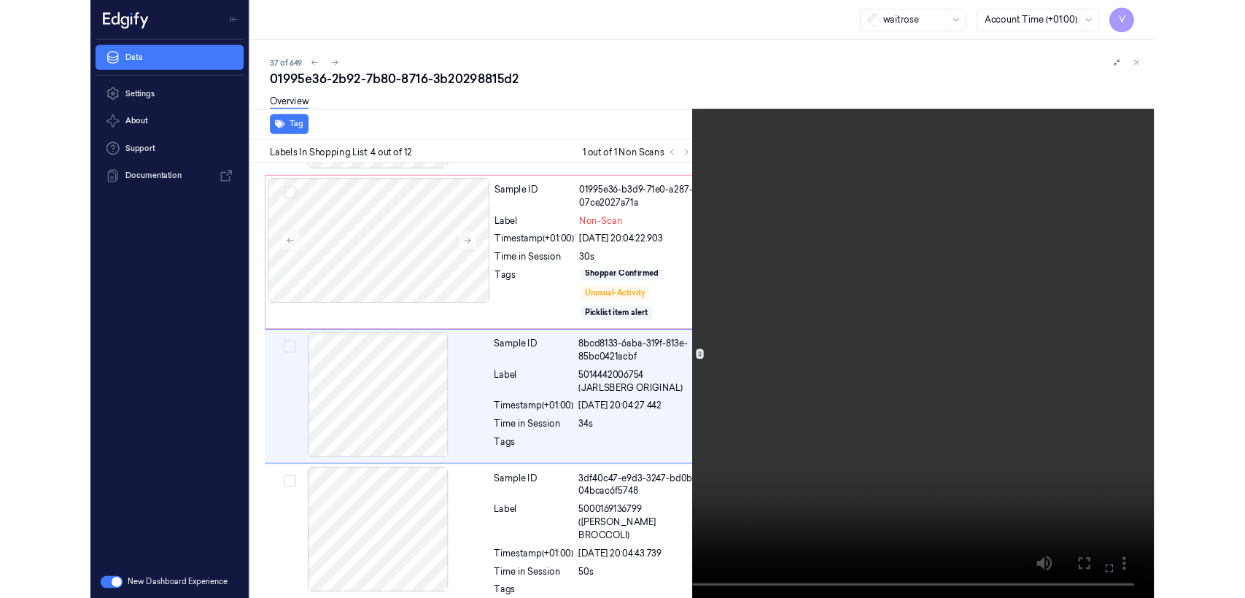
scroll to position [317, 0]
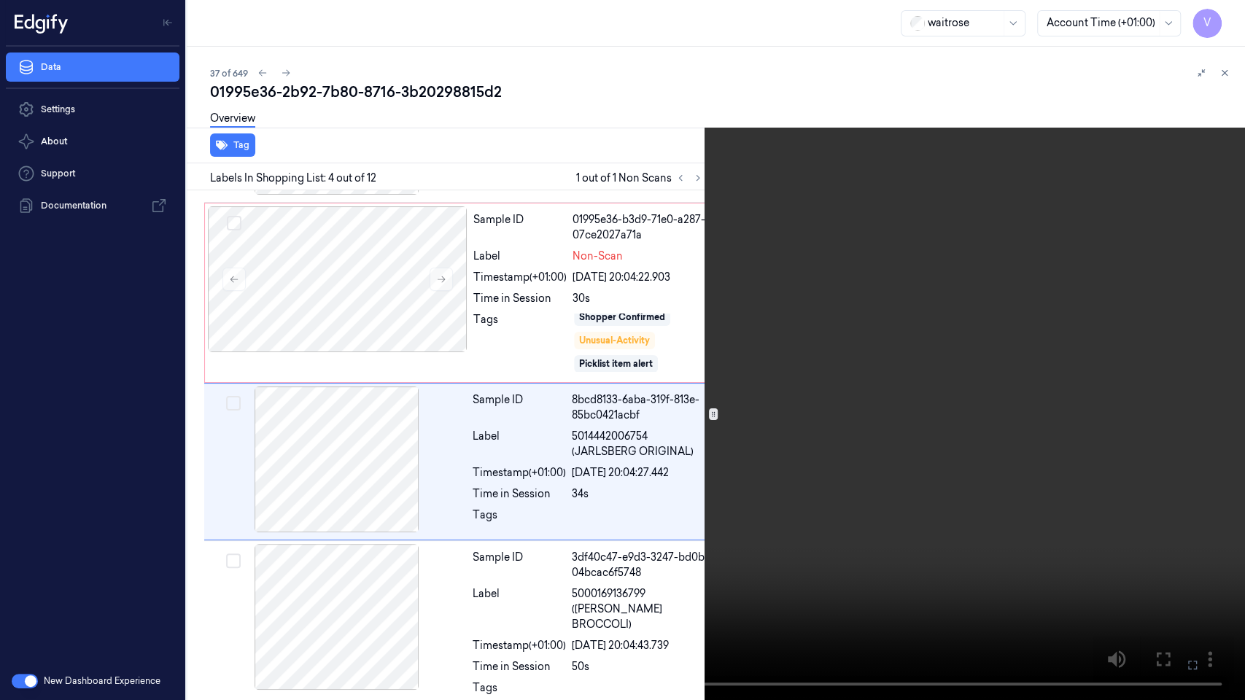
click at [0, 0] on icon at bounding box center [0, 0] width 0 height 0
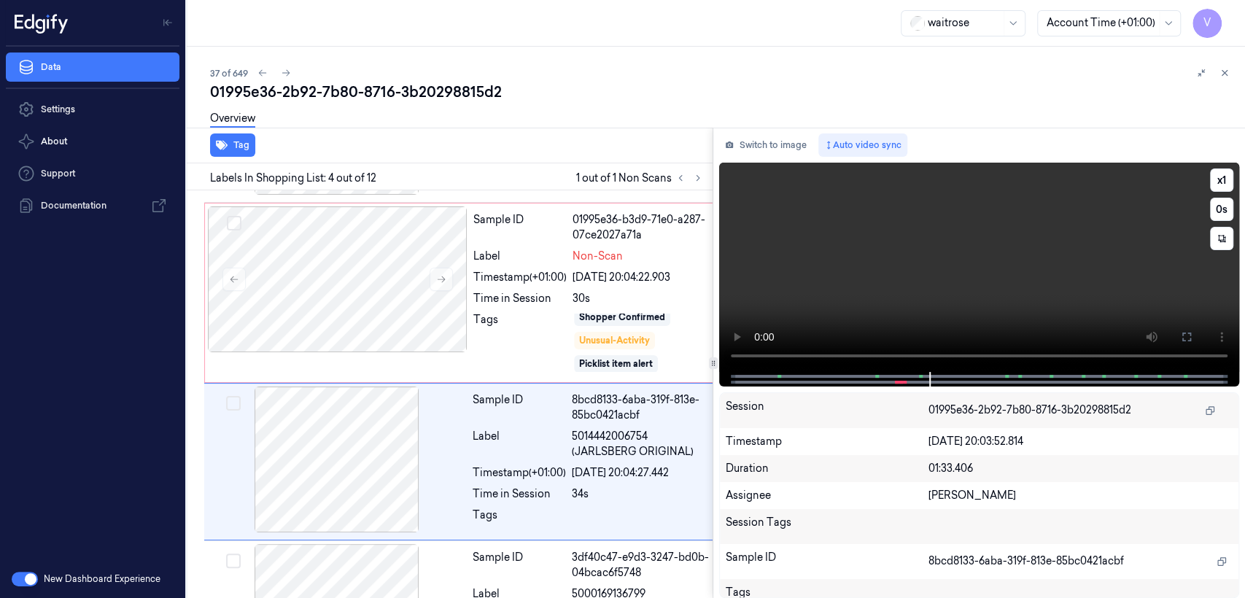
click at [1056, 305] on video at bounding box center [979, 267] width 520 height 209
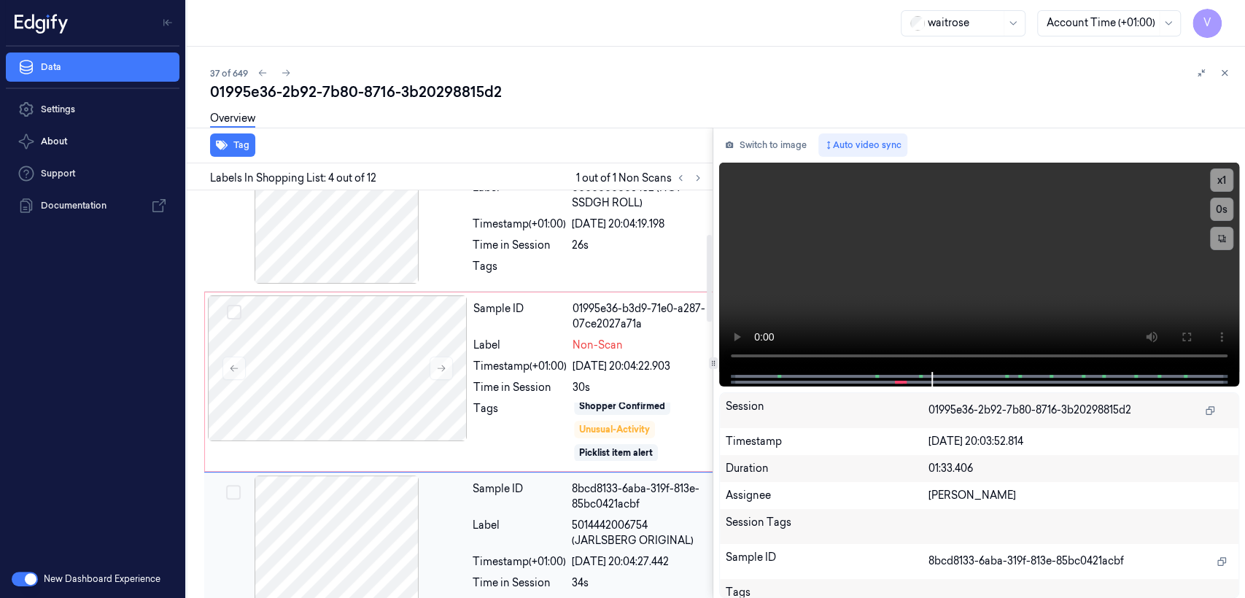
scroll to position [206, 0]
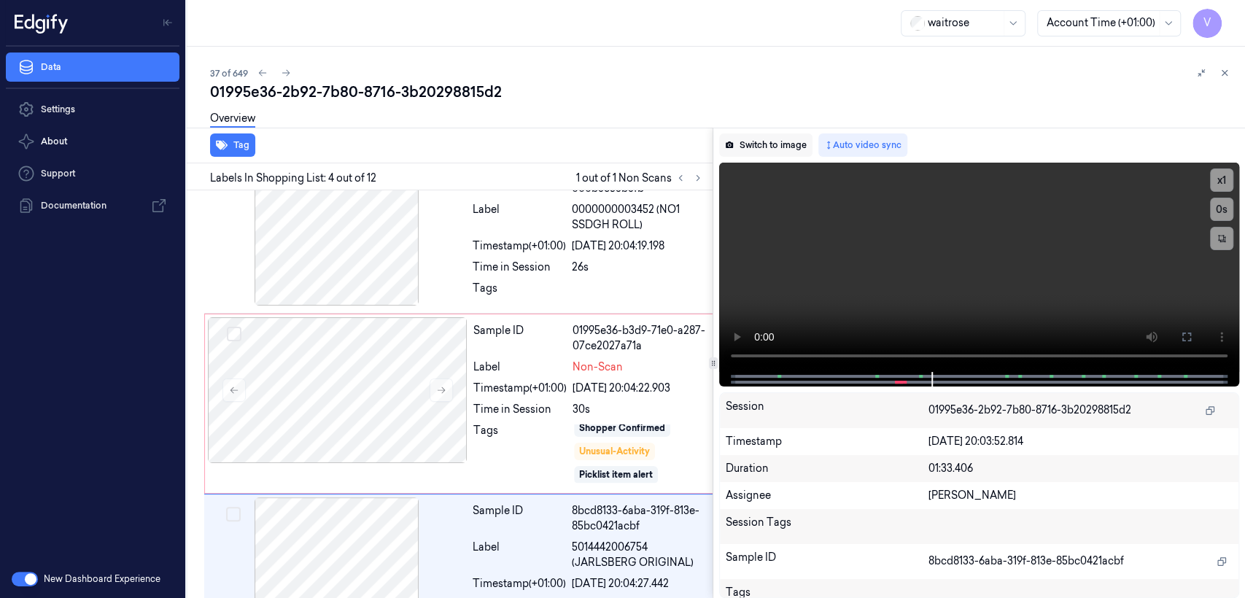
click at [784, 141] on button "Switch to image" at bounding box center [765, 144] width 93 height 23
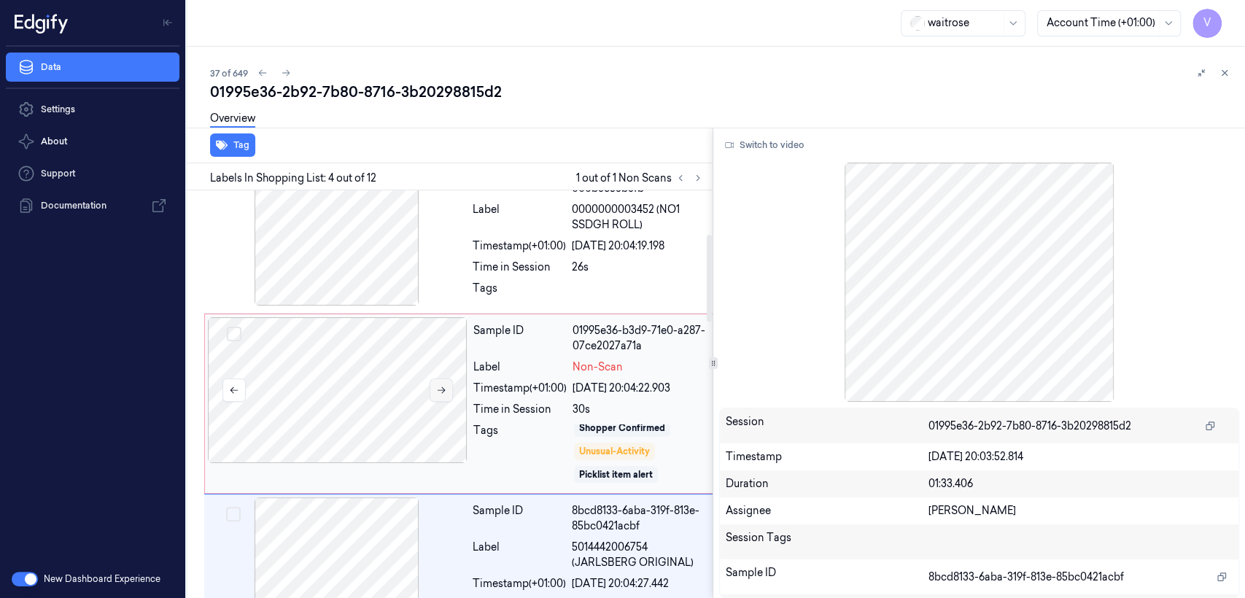
click at [440, 385] on icon at bounding box center [441, 390] width 10 height 10
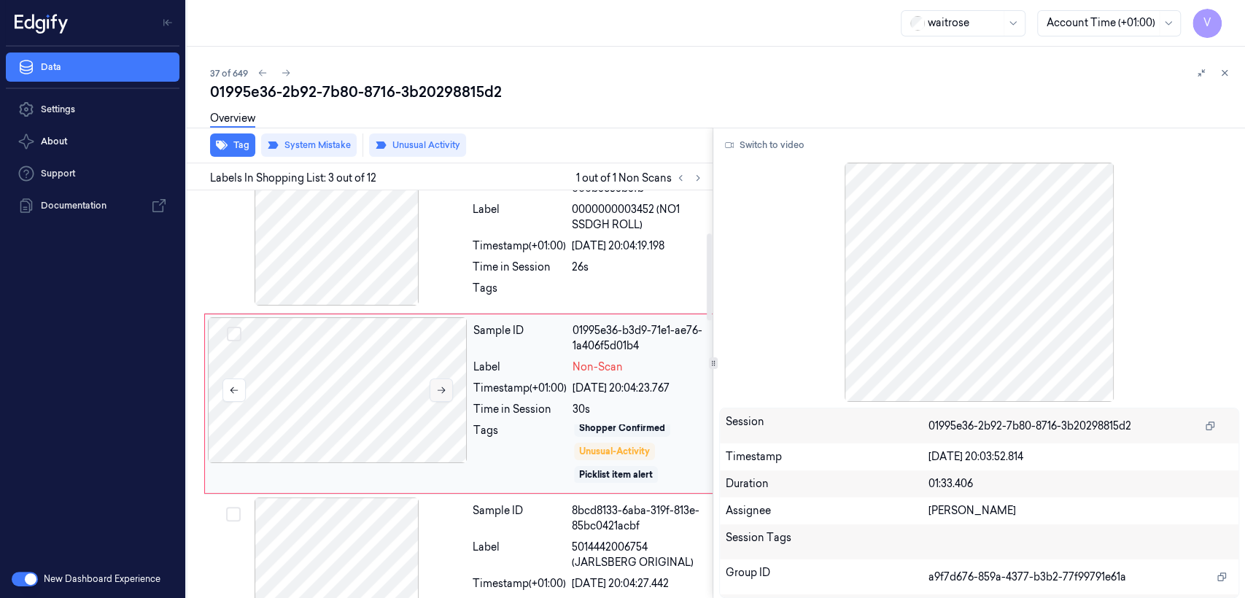
scroll to position [200, 0]
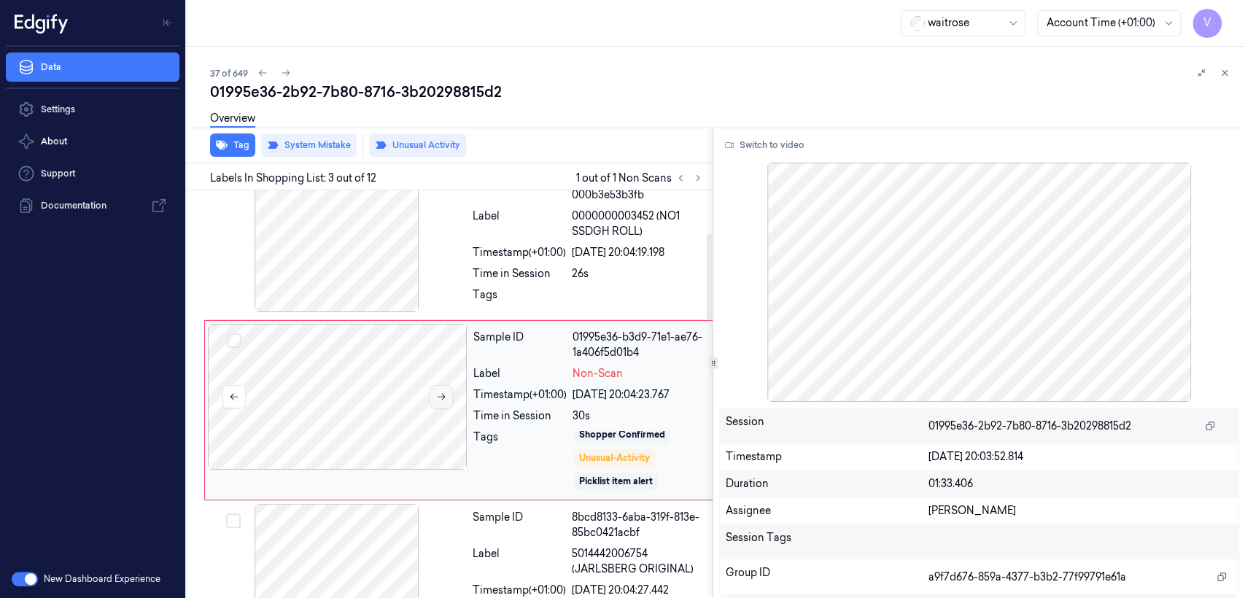
click at [441, 392] on icon at bounding box center [441, 397] width 10 height 10
click at [456, 385] on div at bounding box center [338, 397] width 260 height 146
click at [443, 392] on icon at bounding box center [441, 397] width 10 height 10
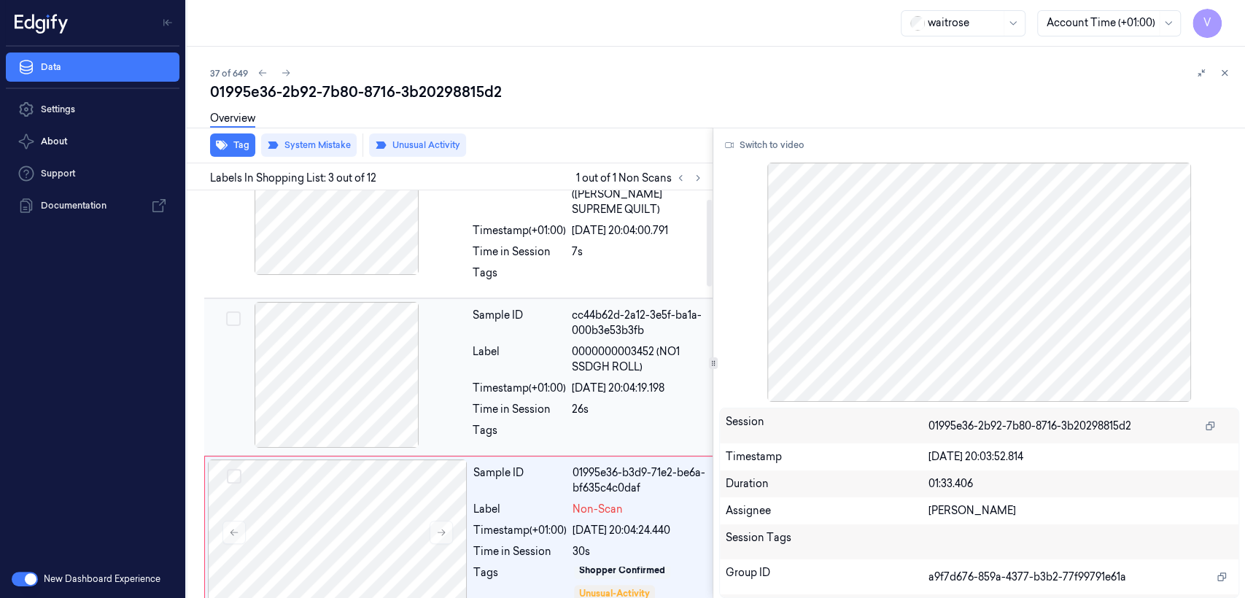
scroll to position [38, 0]
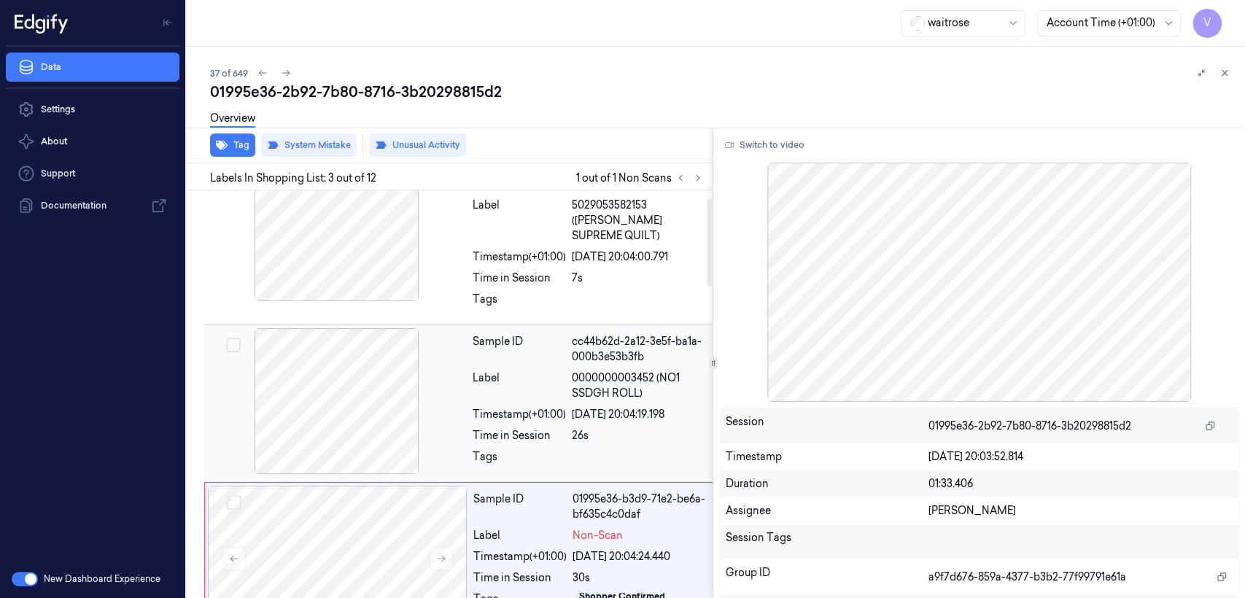
click at [383, 391] on div at bounding box center [337, 401] width 260 height 146
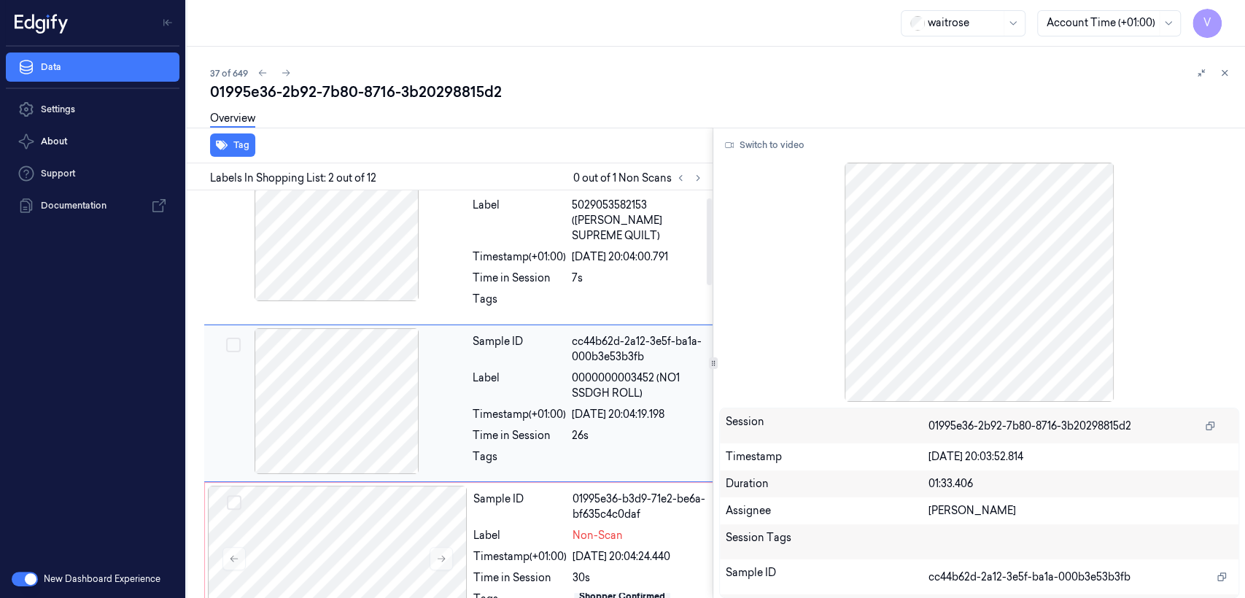
scroll to position [31, 0]
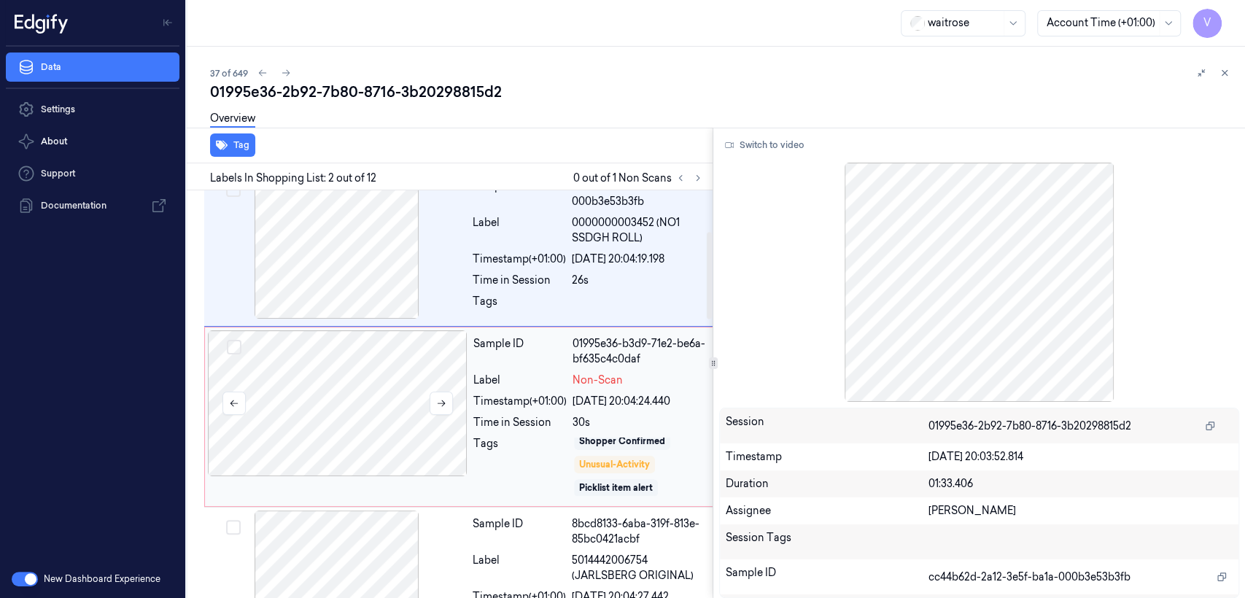
click at [352, 421] on div at bounding box center [338, 403] width 260 height 146
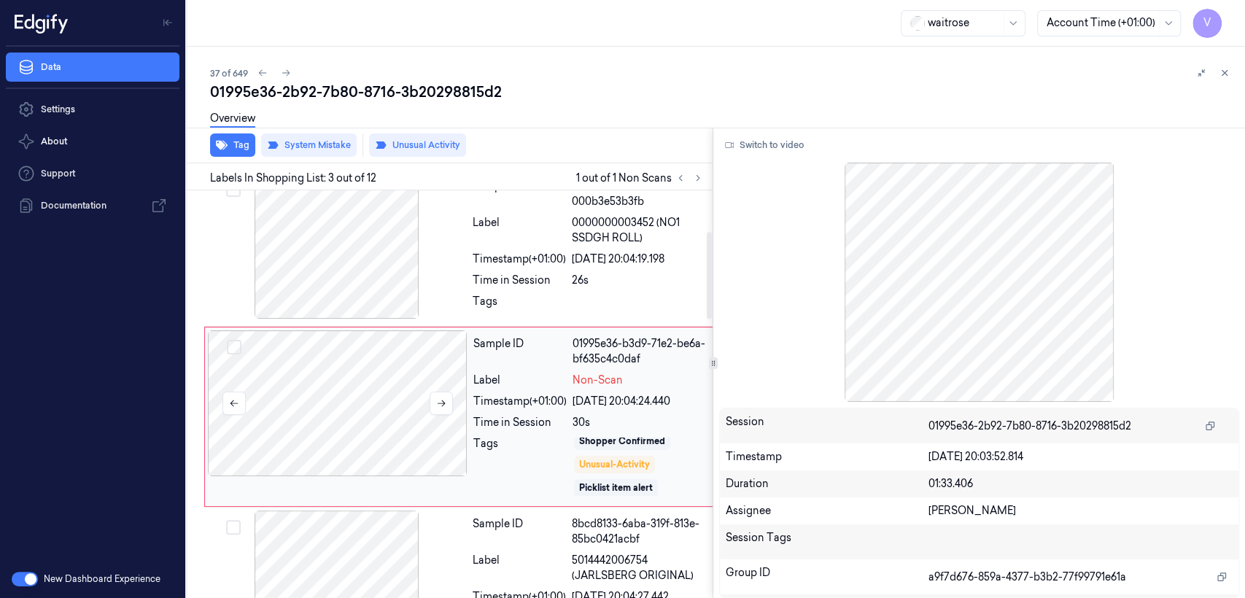
scroll to position [200, 0]
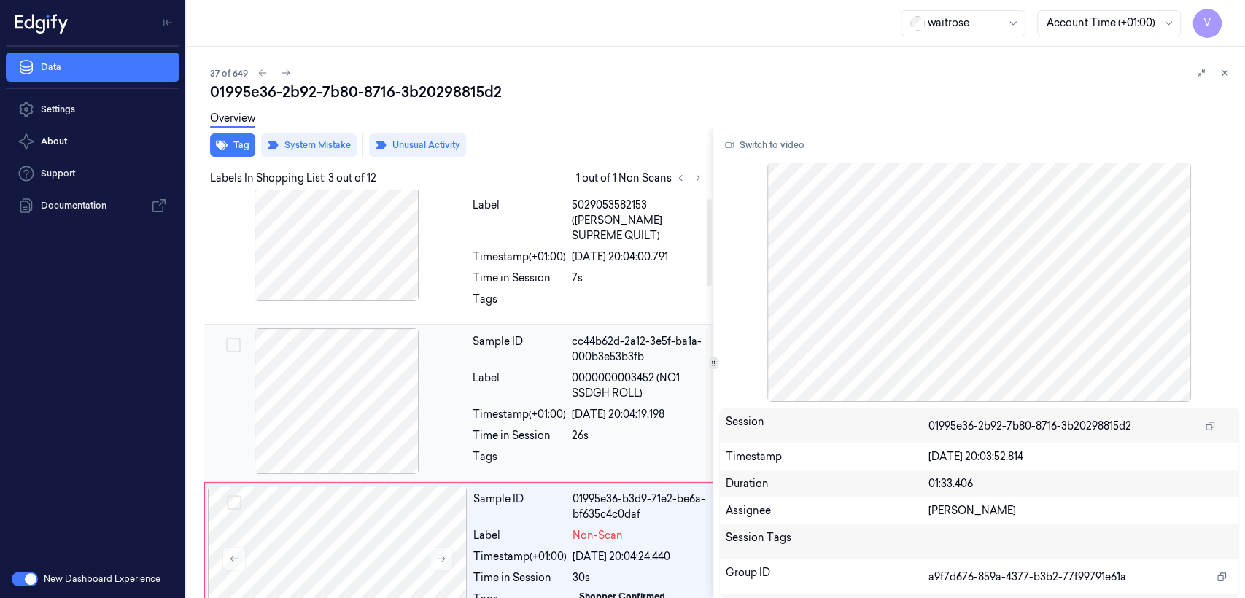
click at [366, 357] on div at bounding box center [337, 401] width 260 height 146
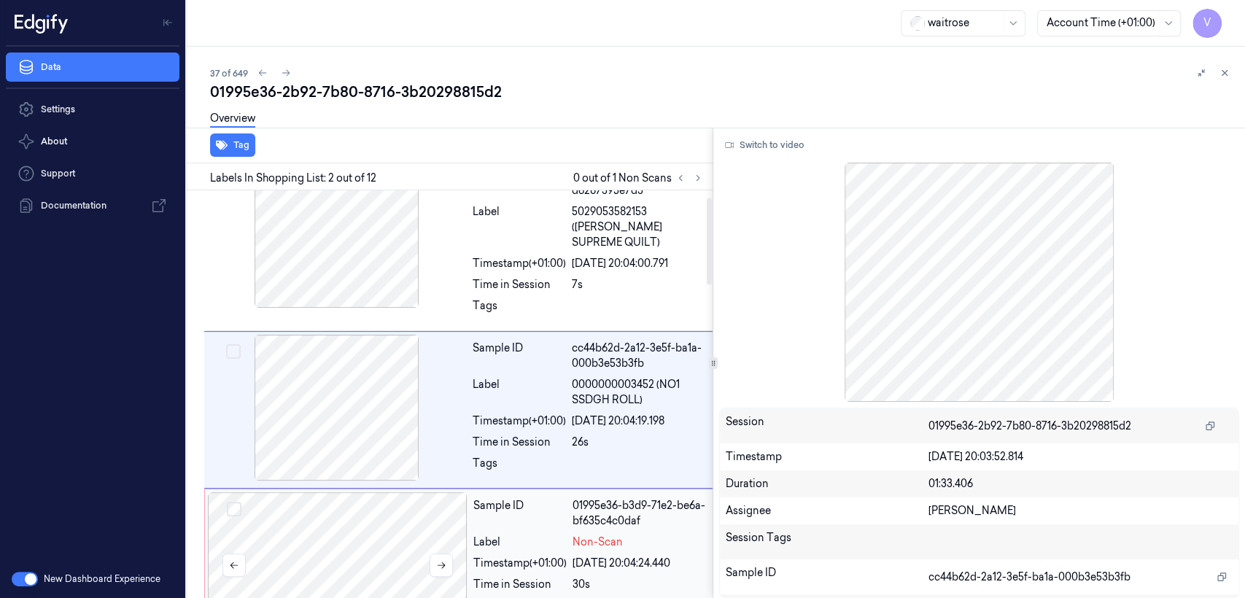
click at [383, 553] on div at bounding box center [338, 565] width 260 height 146
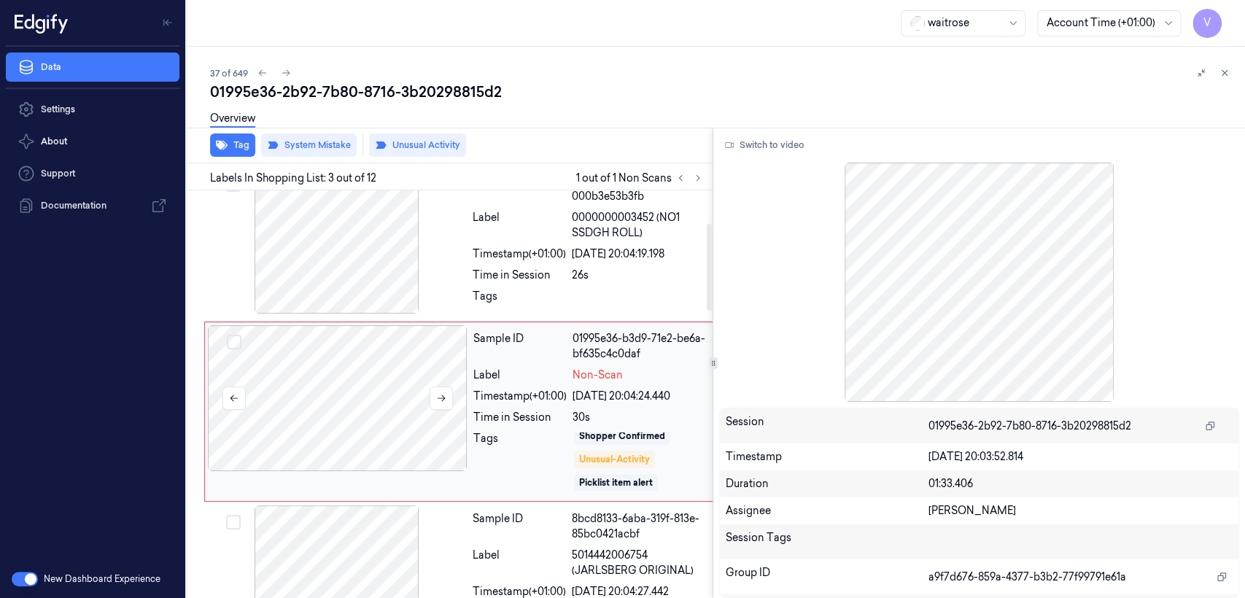
scroll to position [200, 0]
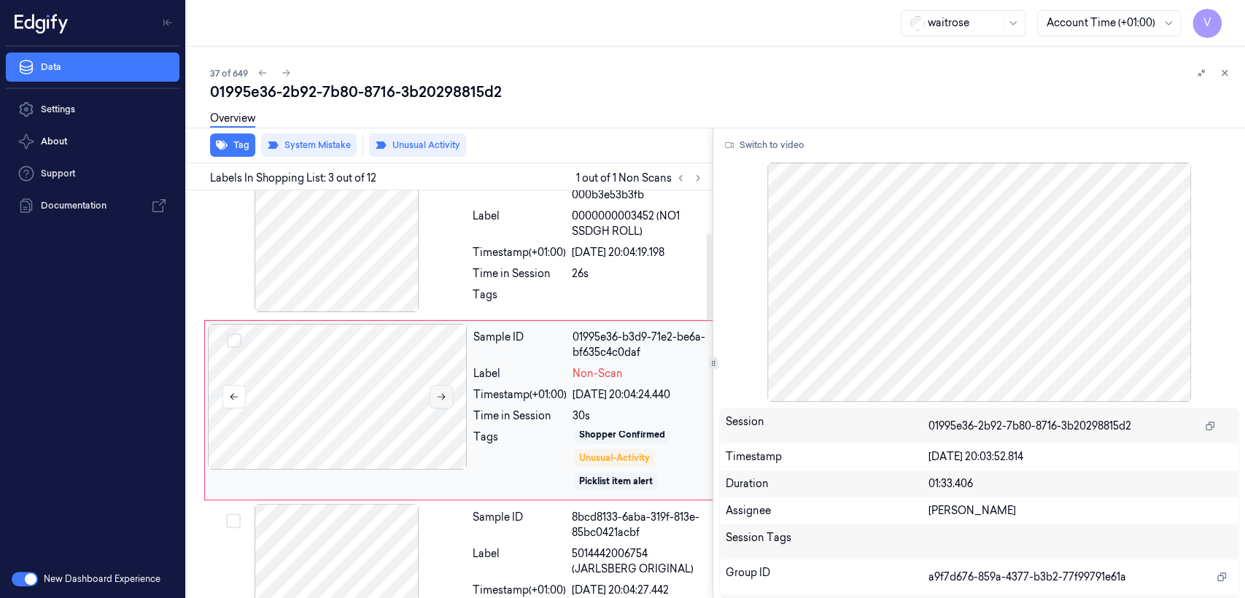
click at [438, 392] on icon at bounding box center [441, 397] width 10 height 10
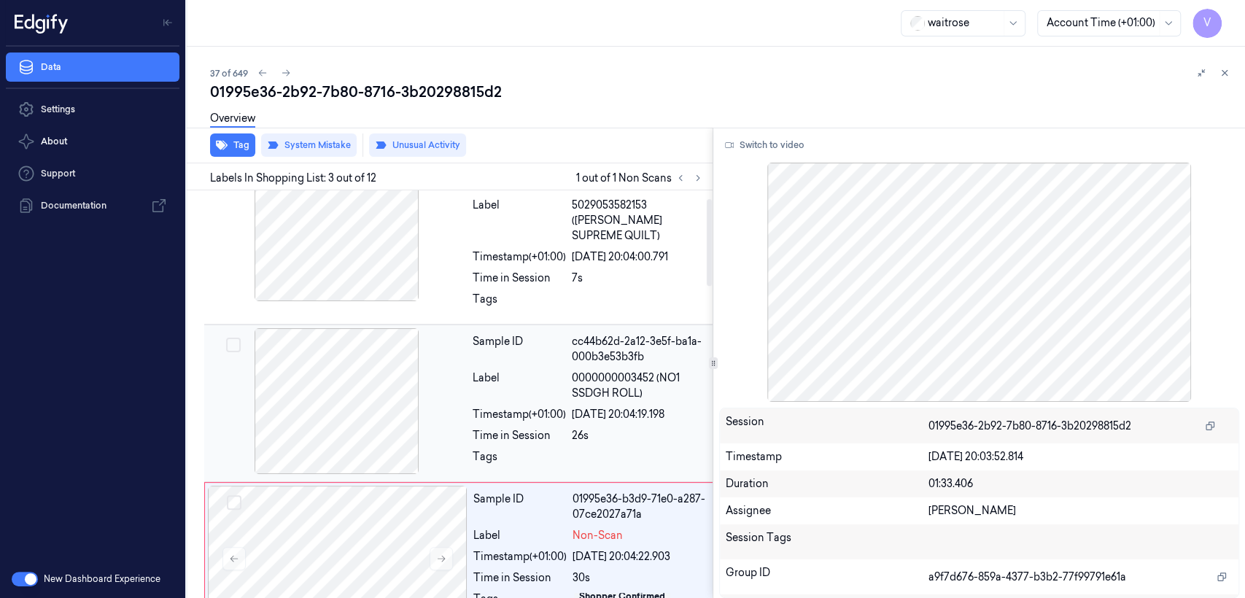
click at [346, 366] on div at bounding box center [337, 401] width 260 height 146
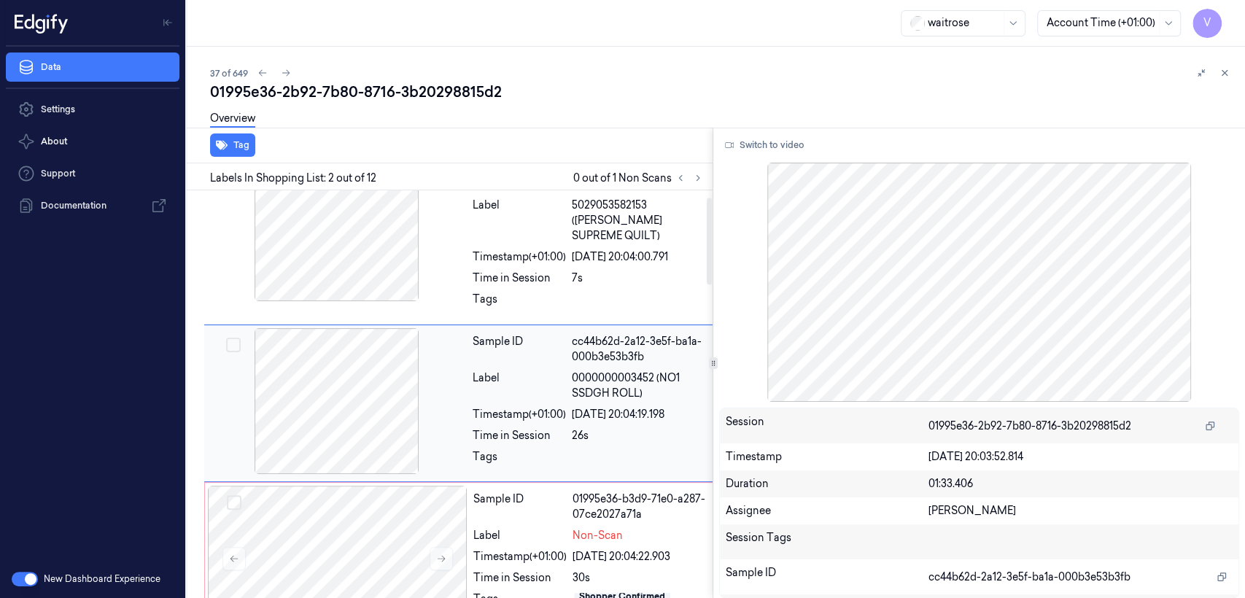
scroll to position [31, 0]
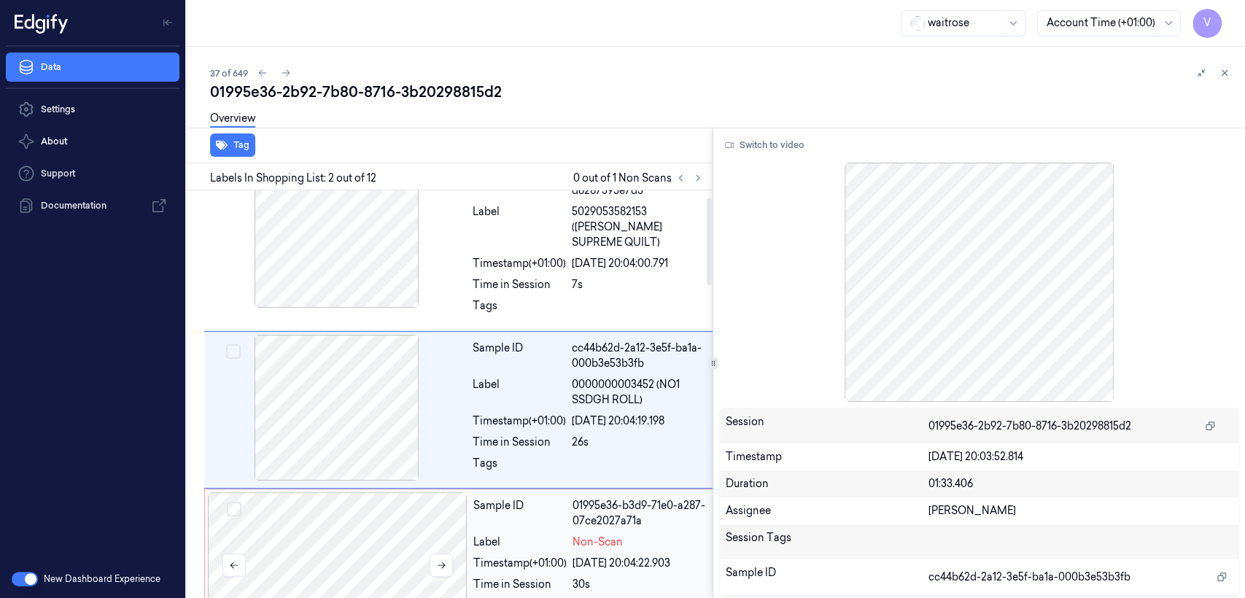
click at [397, 509] on div at bounding box center [338, 565] width 260 height 146
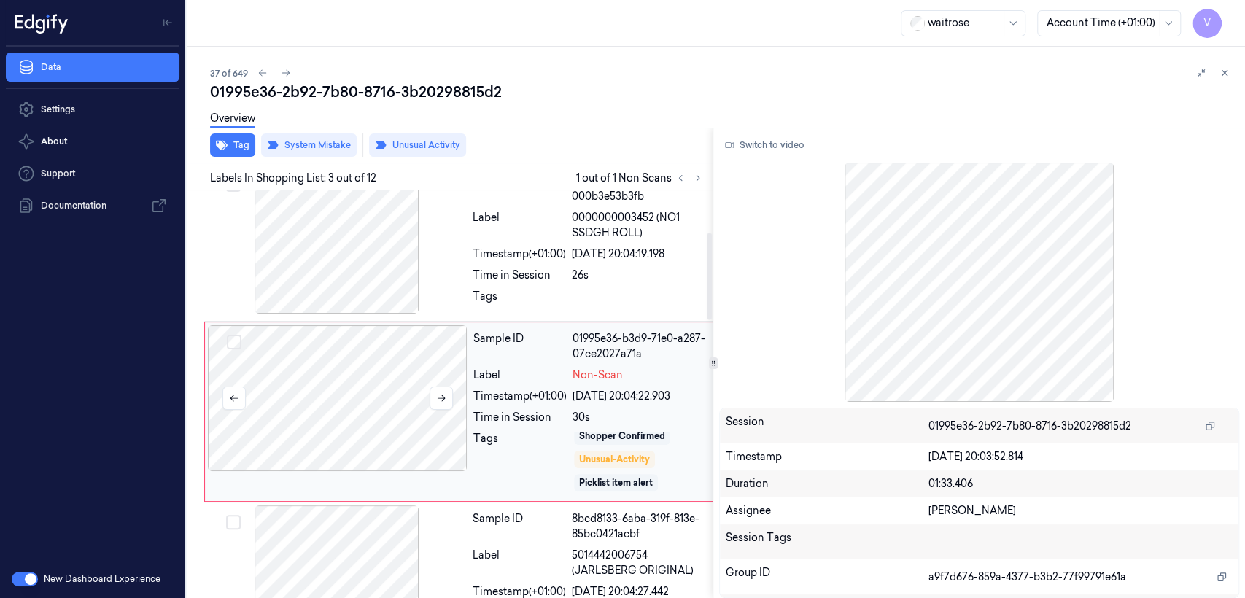
scroll to position [200, 0]
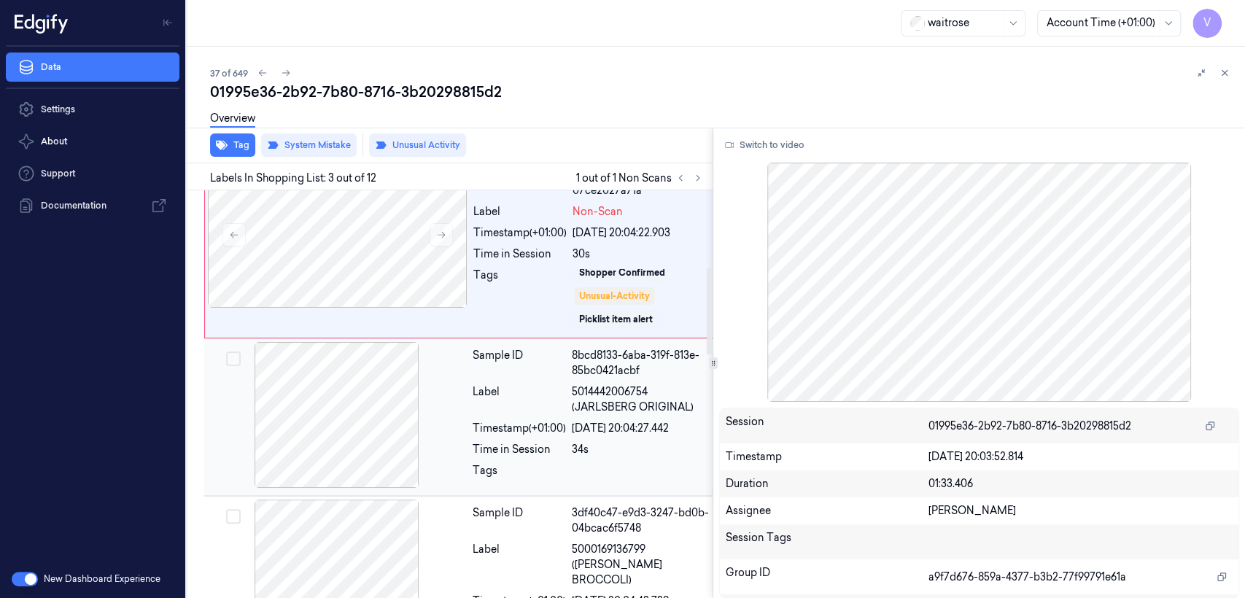
click at [387, 403] on div at bounding box center [337, 415] width 260 height 146
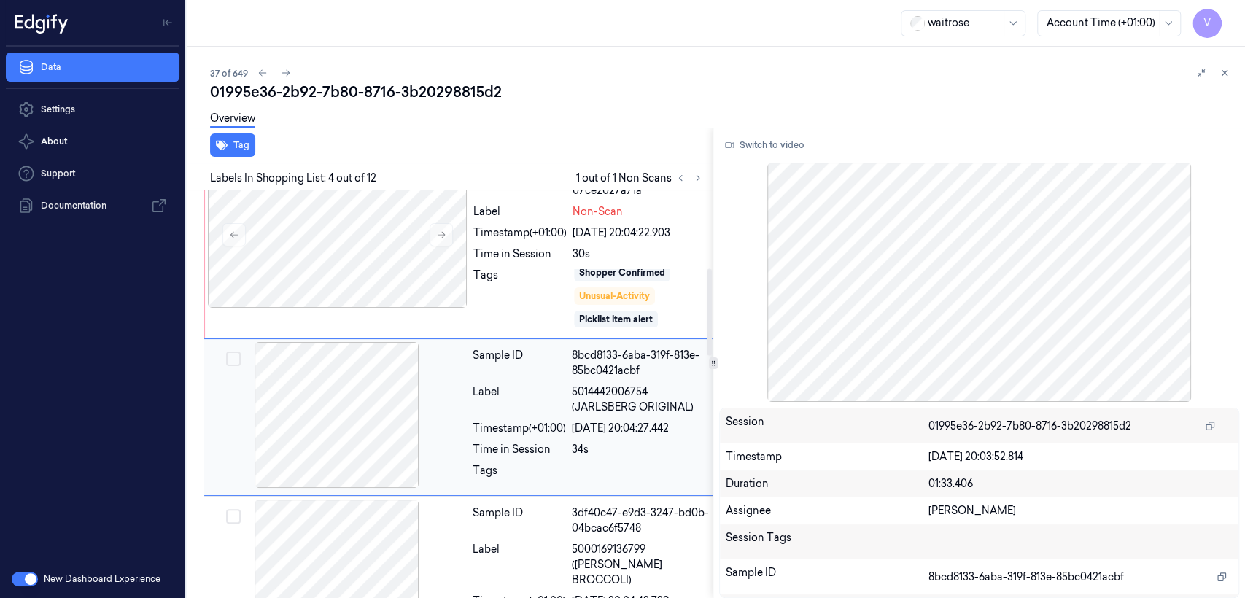
scroll to position [368, 0]
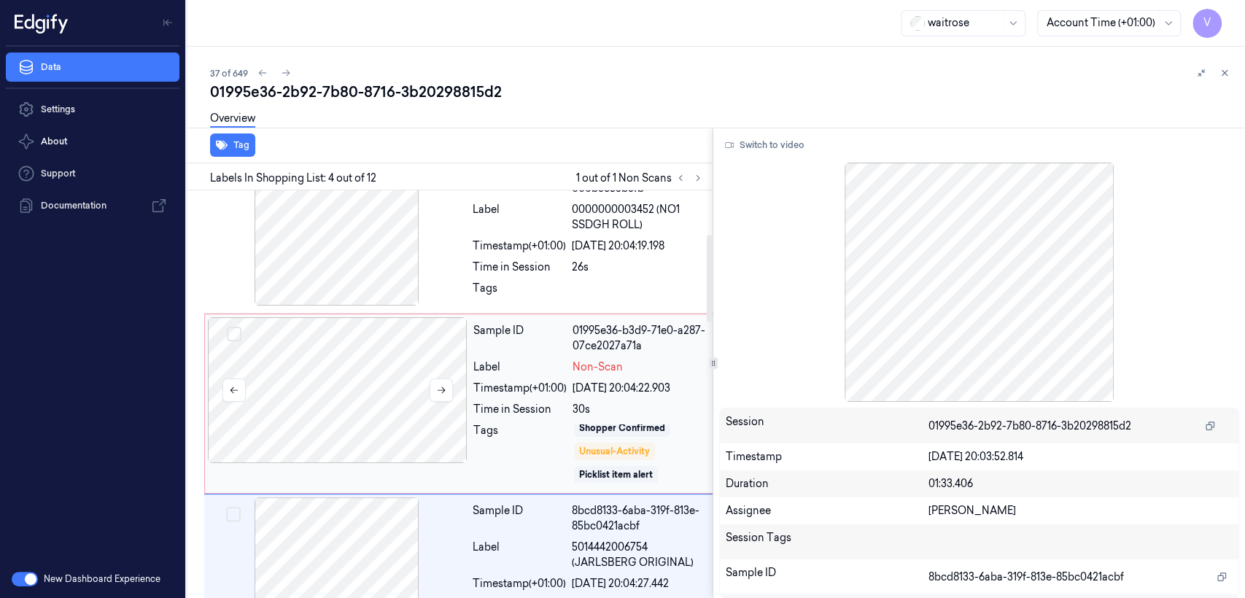
click at [365, 369] on div at bounding box center [338, 390] width 260 height 146
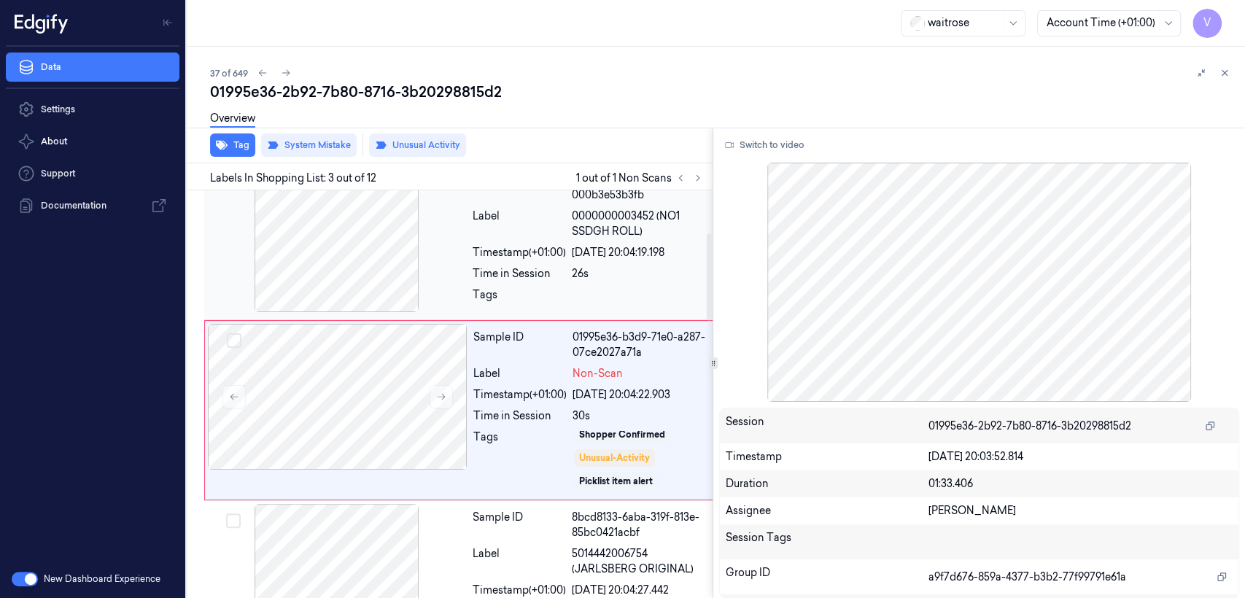
click at [366, 267] on div at bounding box center [337, 239] width 260 height 146
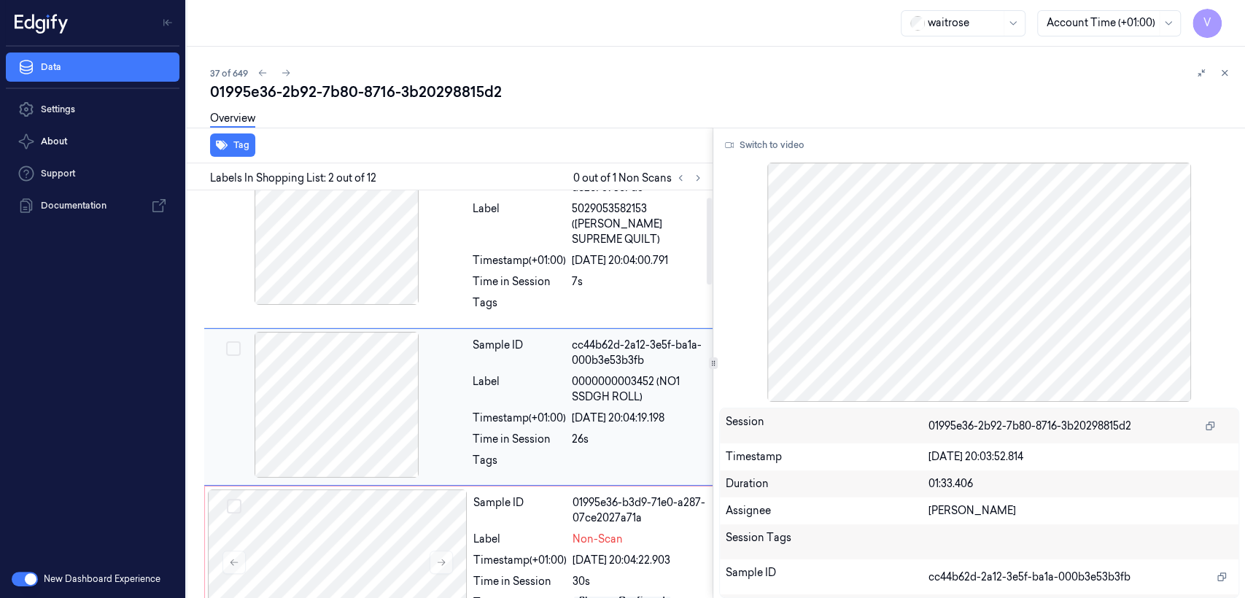
scroll to position [31, 0]
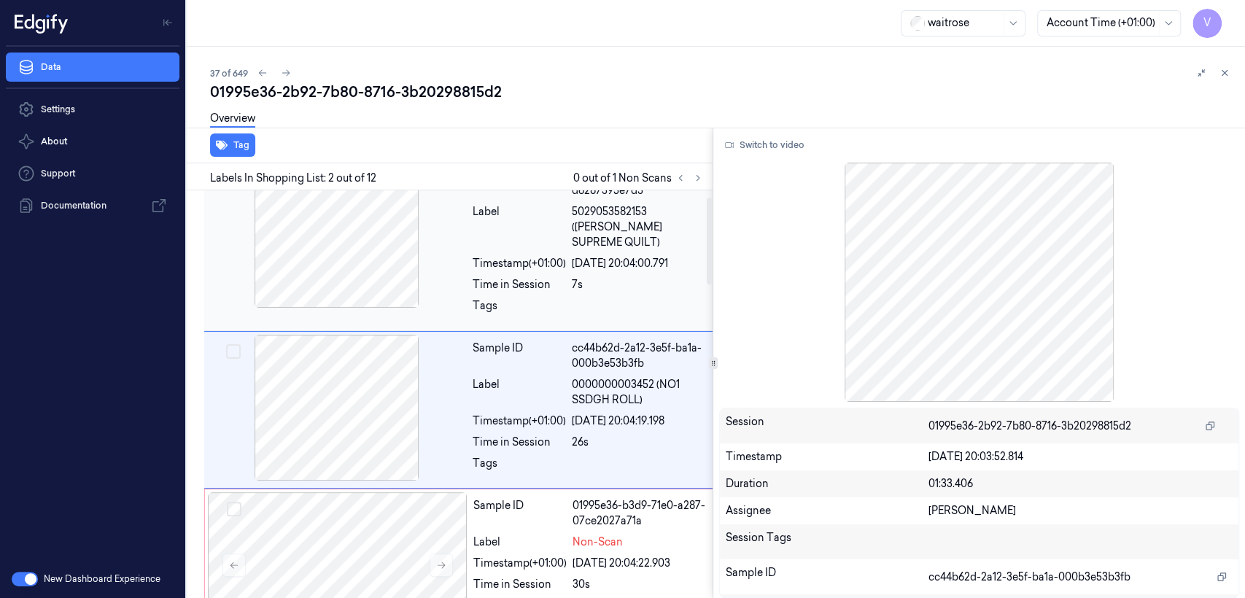
click at [376, 246] on div at bounding box center [337, 235] width 260 height 146
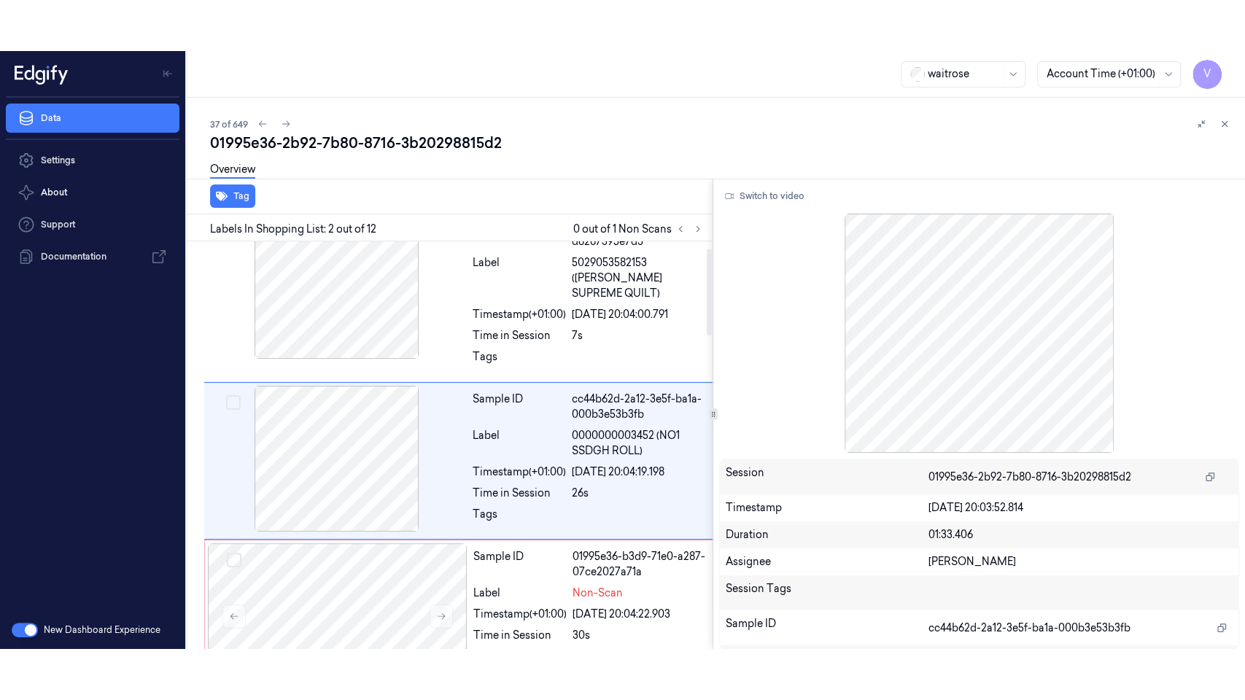
scroll to position [0, 0]
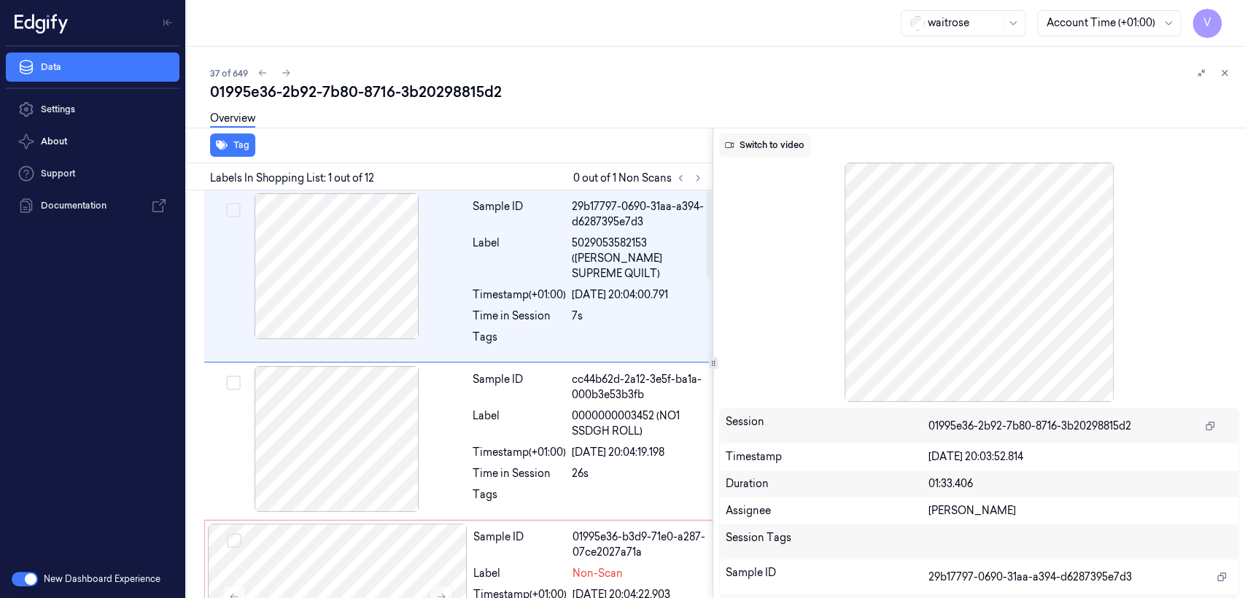
click at [769, 139] on button "Switch to video" at bounding box center [764, 144] width 91 height 23
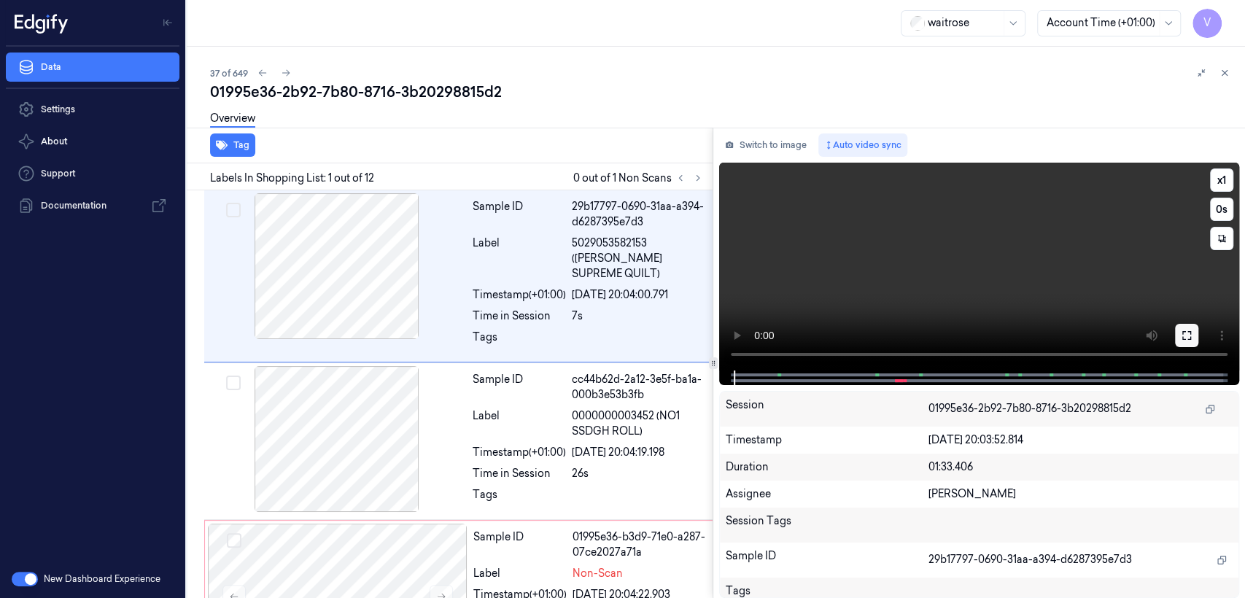
click at [1182, 335] on icon at bounding box center [1187, 336] width 12 height 12
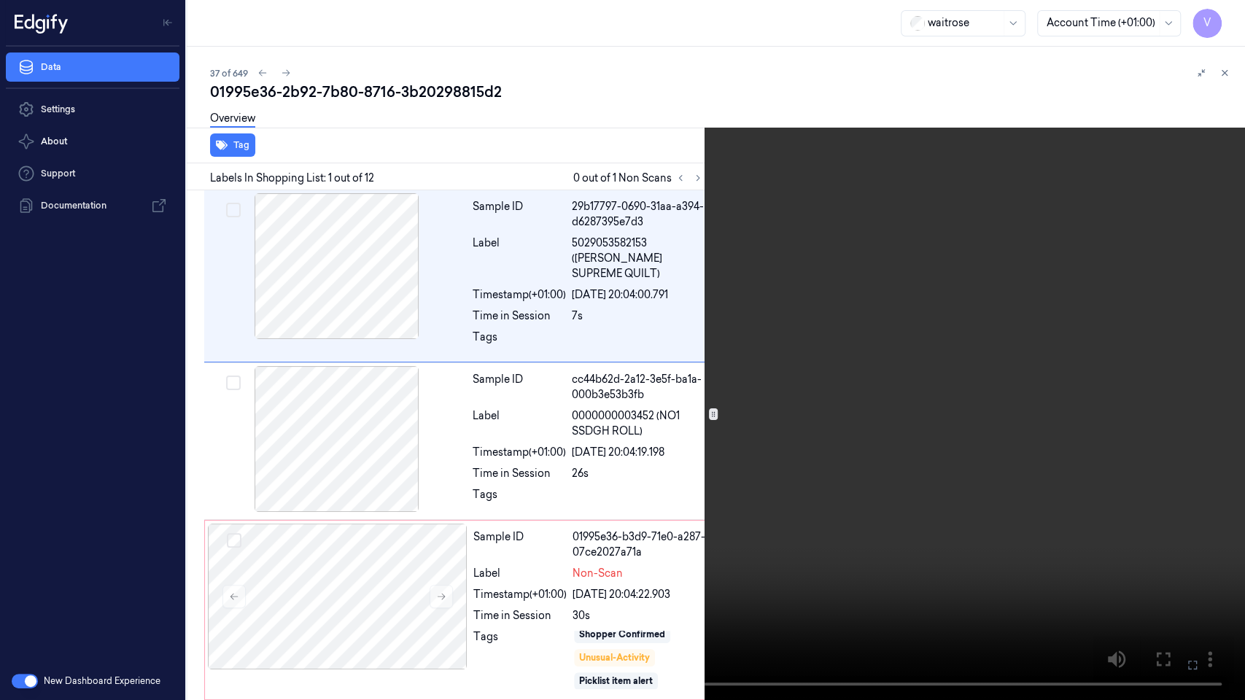
click at [798, 339] on video at bounding box center [622, 350] width 1245 height 700
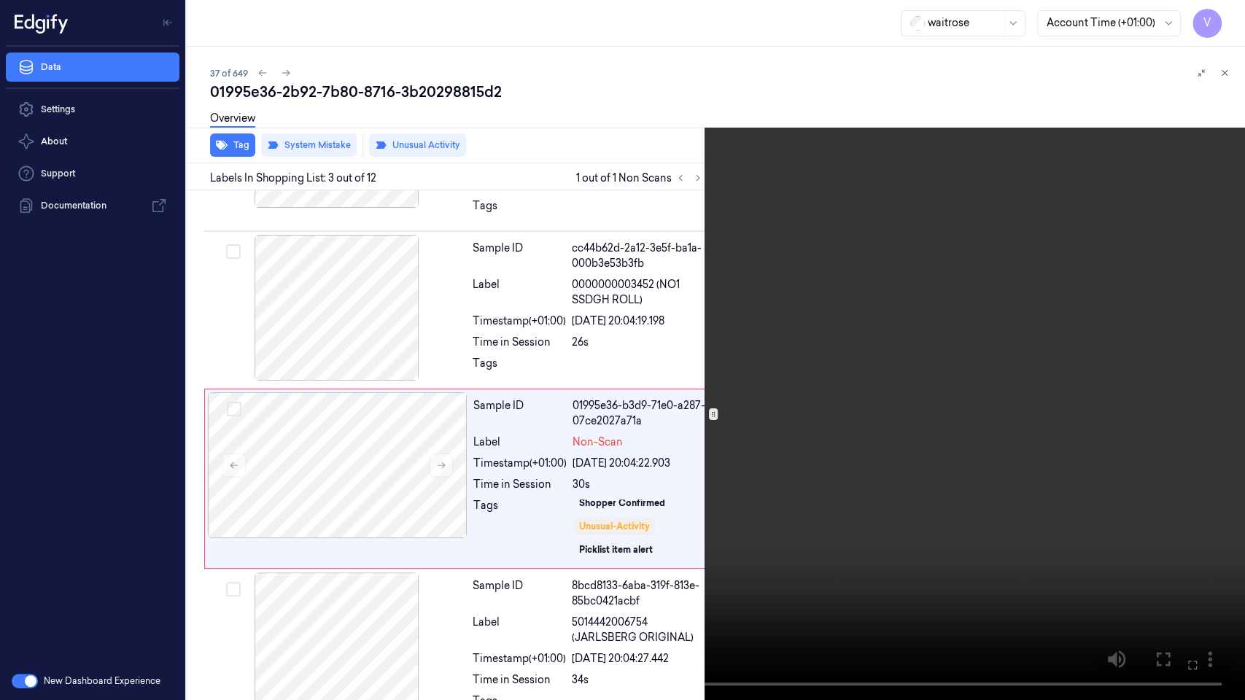
scroll to position [149, 0]
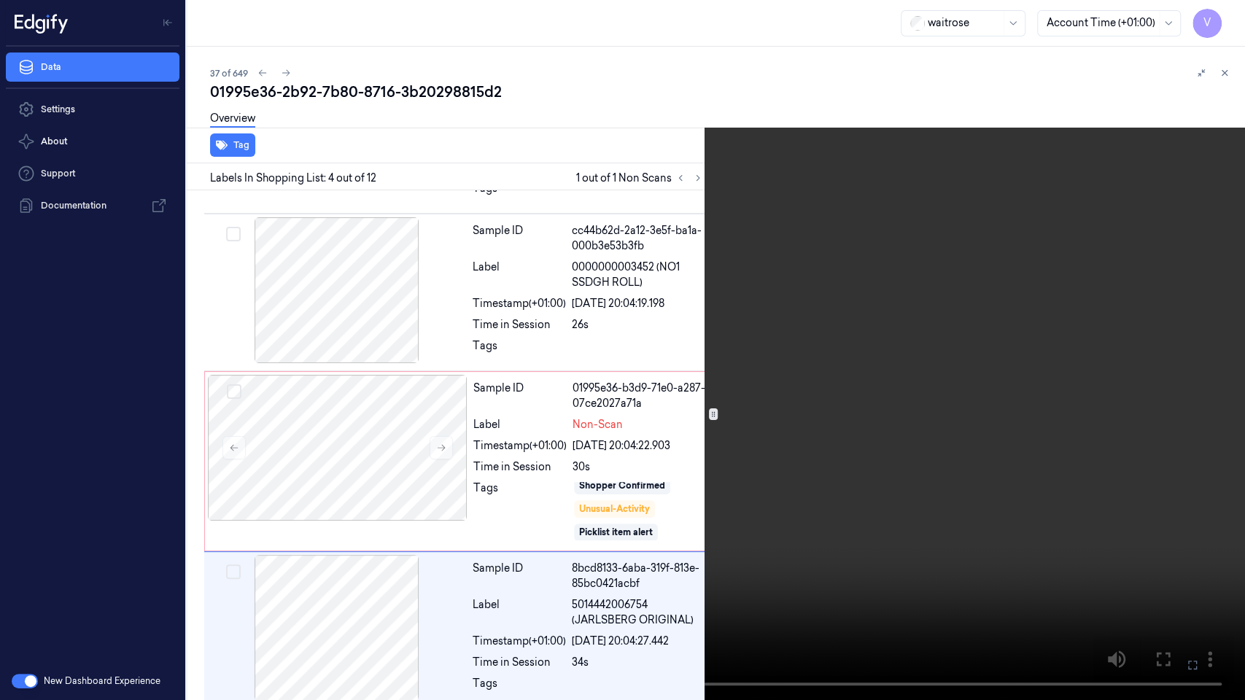
click at [0, 0] on icon at bounding box center [0, 0] width 0 height 0
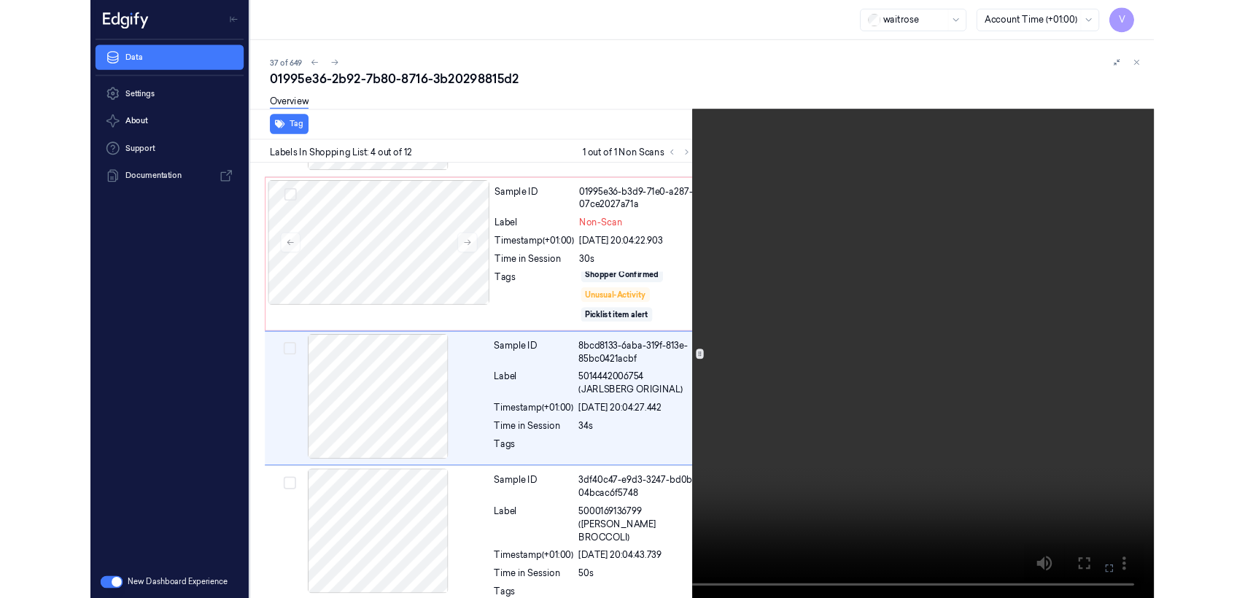
scroll to position [317, 0]
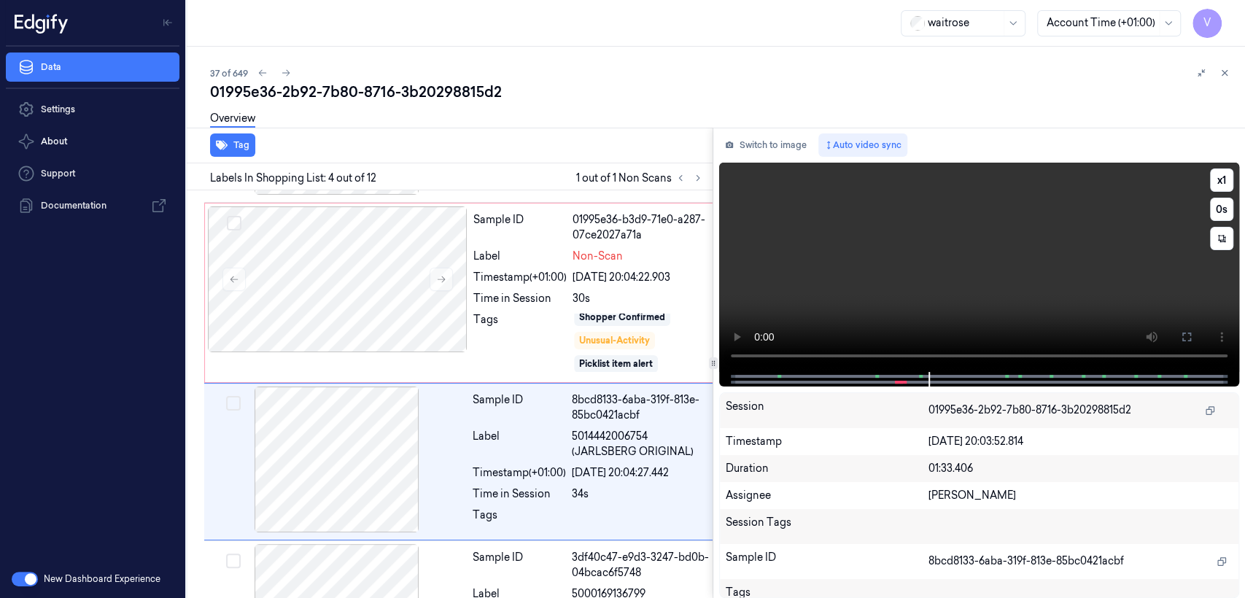
click at [1006, 287] on video at bounding box center [979, 267] width 520 height 209
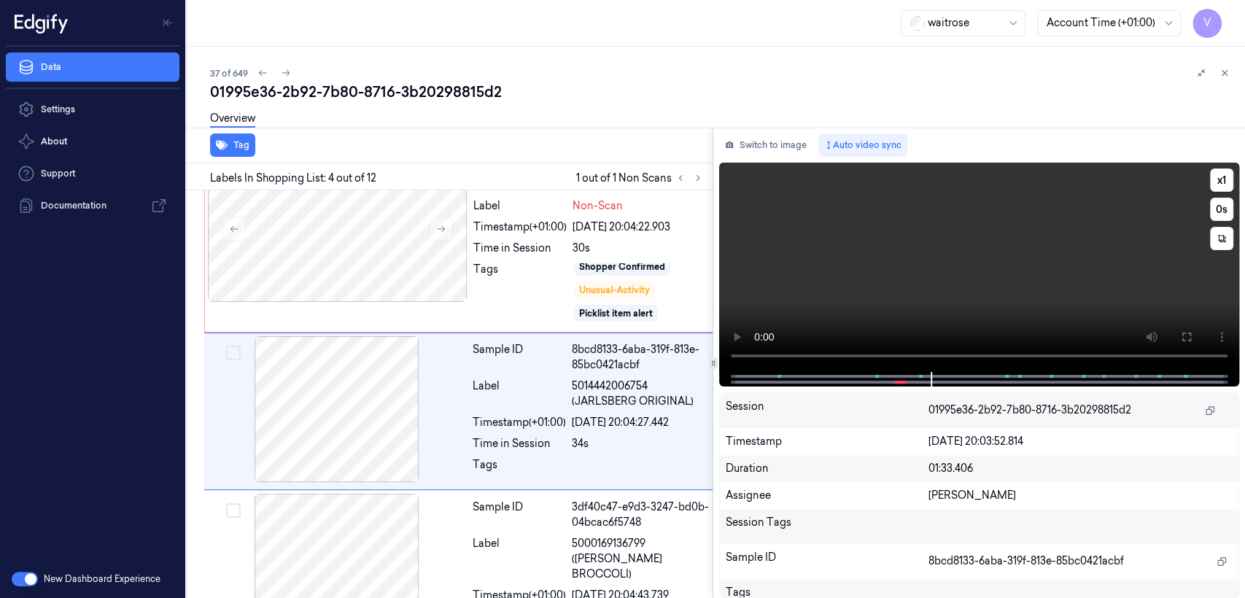
scroll to position [368, 0]
click at [778, 150] on button "Switch to image" at bounding box center [765, 144] width 93 height 23
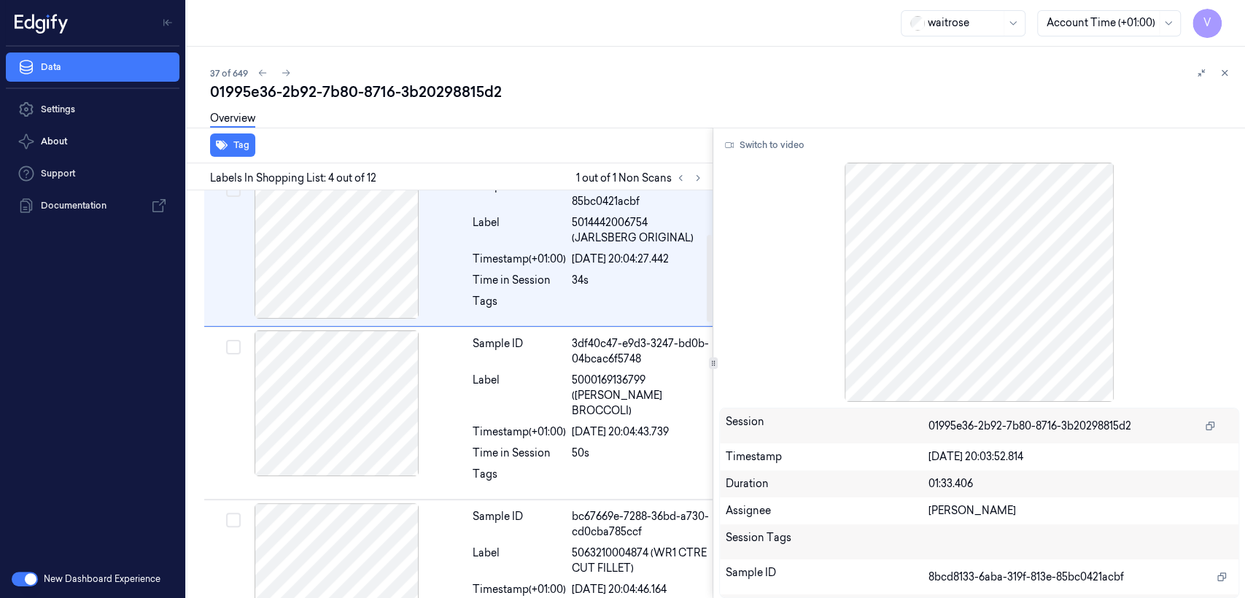
scroll to position [0, 0]
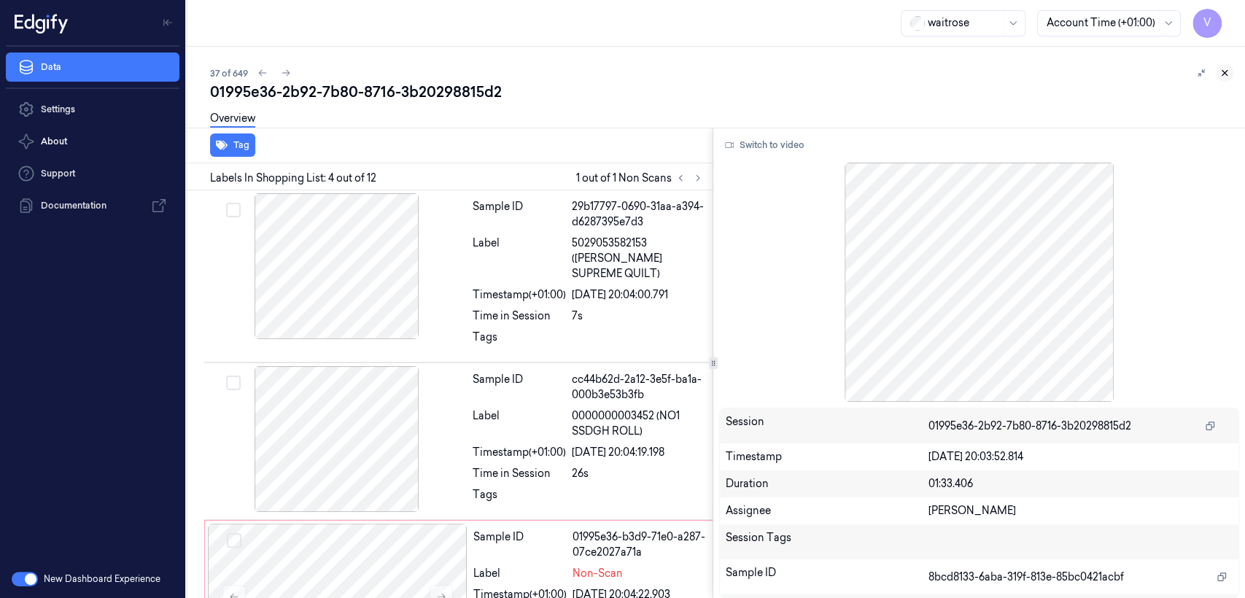
click at [1222, 71] on icon at bounding box center [1224, 73] width 5 height 5
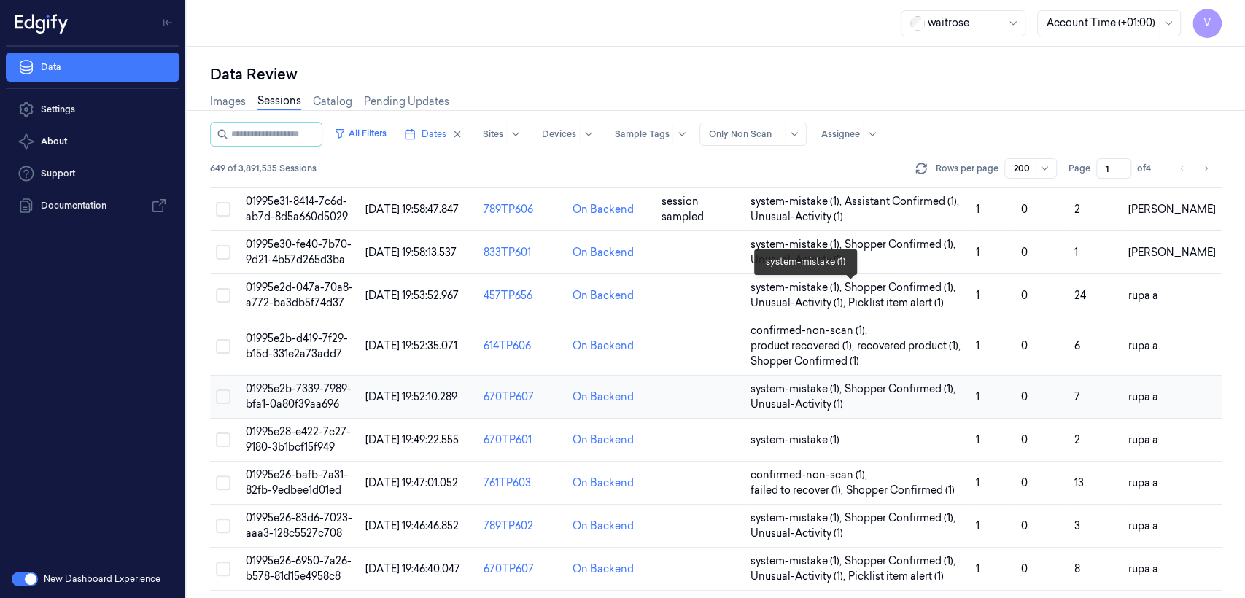
scroll to position [1978, 0]
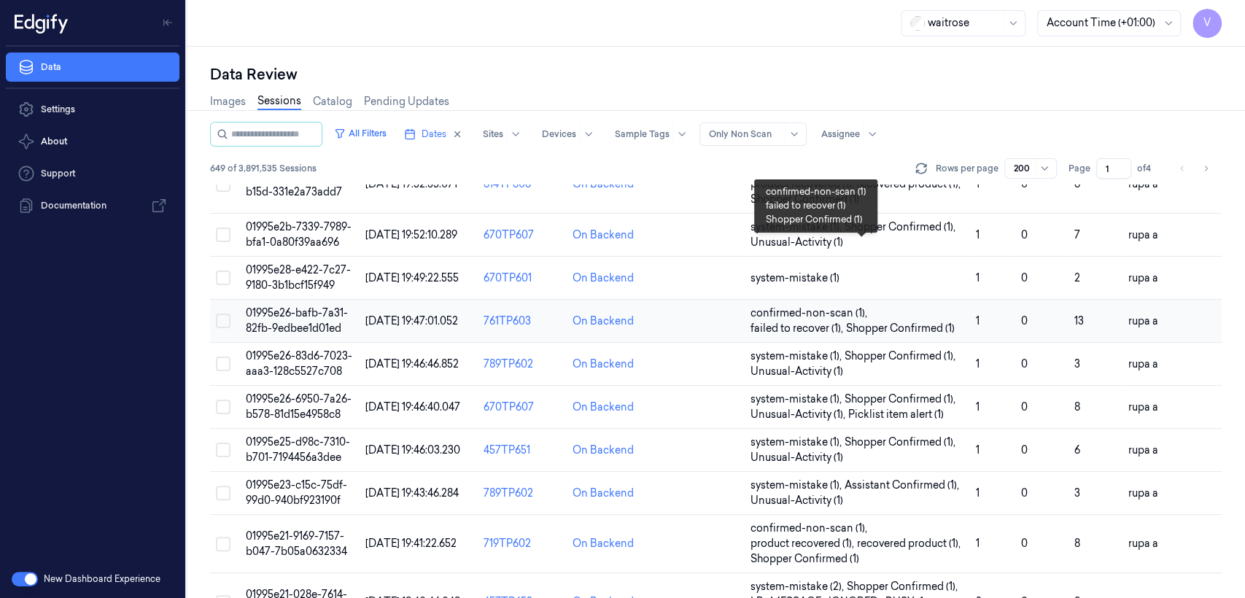
click at [845, 321] on span "failed to recover (1) ," at bounding box center [798, 328] width 96 height 15
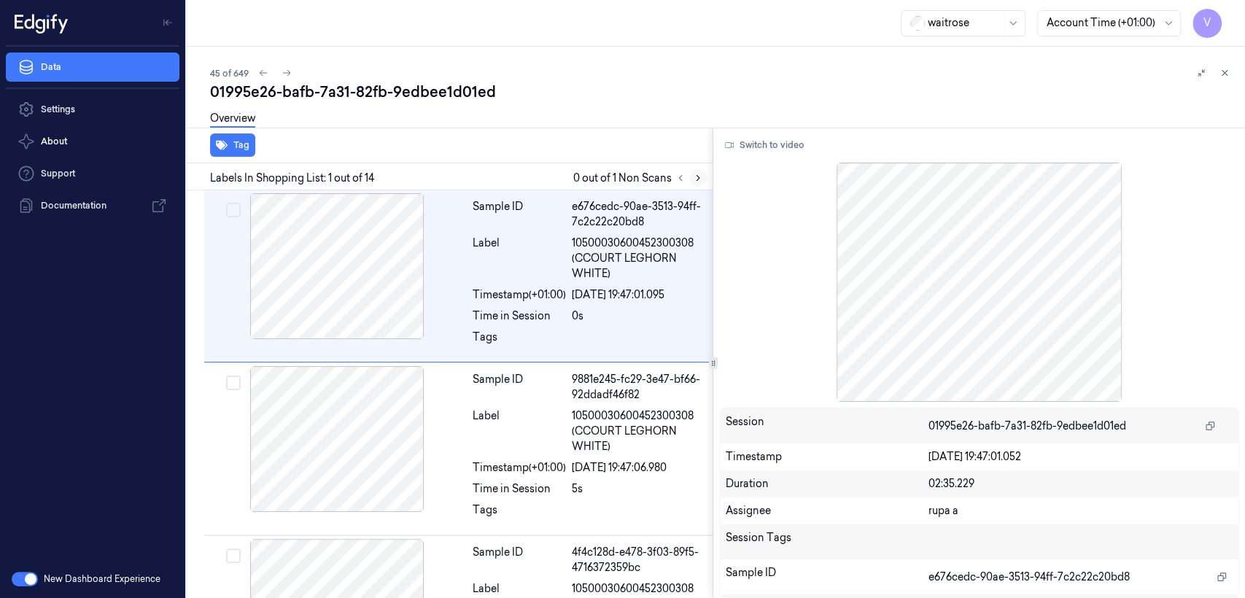
click at [700, 176] on icon at bounding box center [698, 178] width 10 height 10
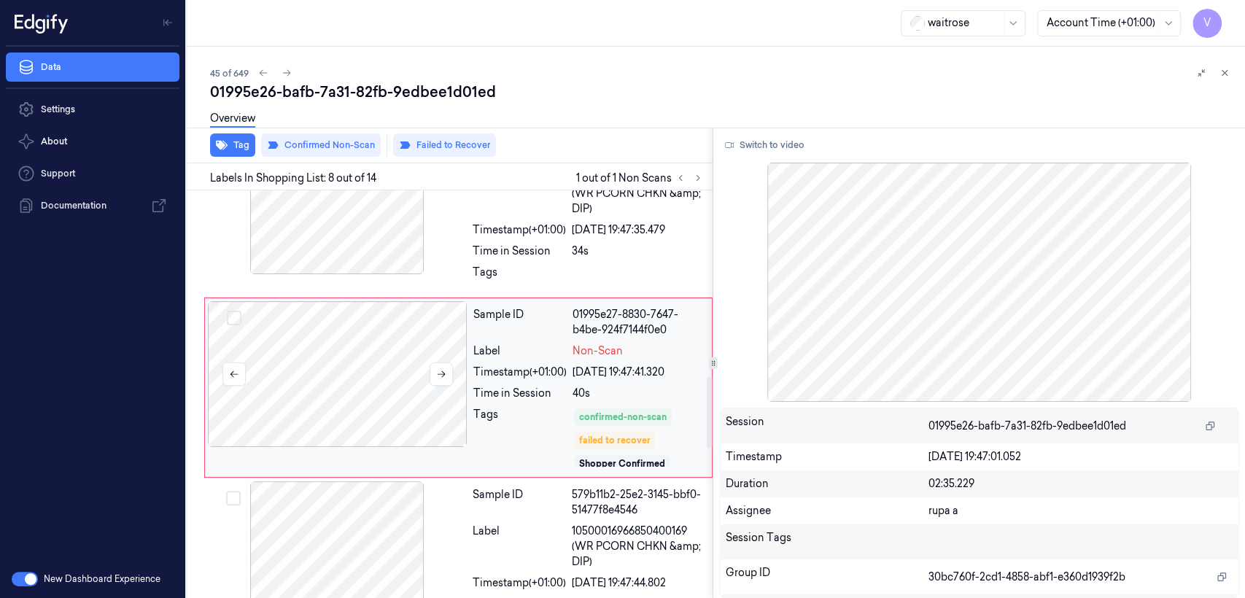
scroll to position [1063, 0]
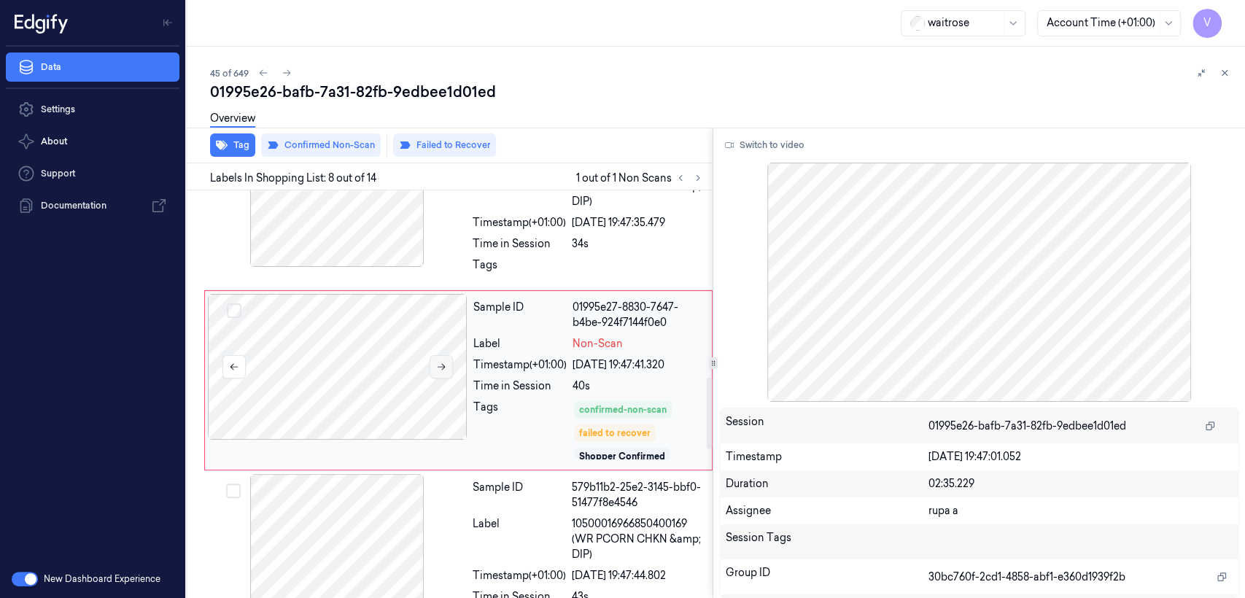
click at [433, 378] on button at bounding box center [440, 366] width 23 height 23
click at [440, 372] on icon at bounding box center [441, 367] width 10 height 10
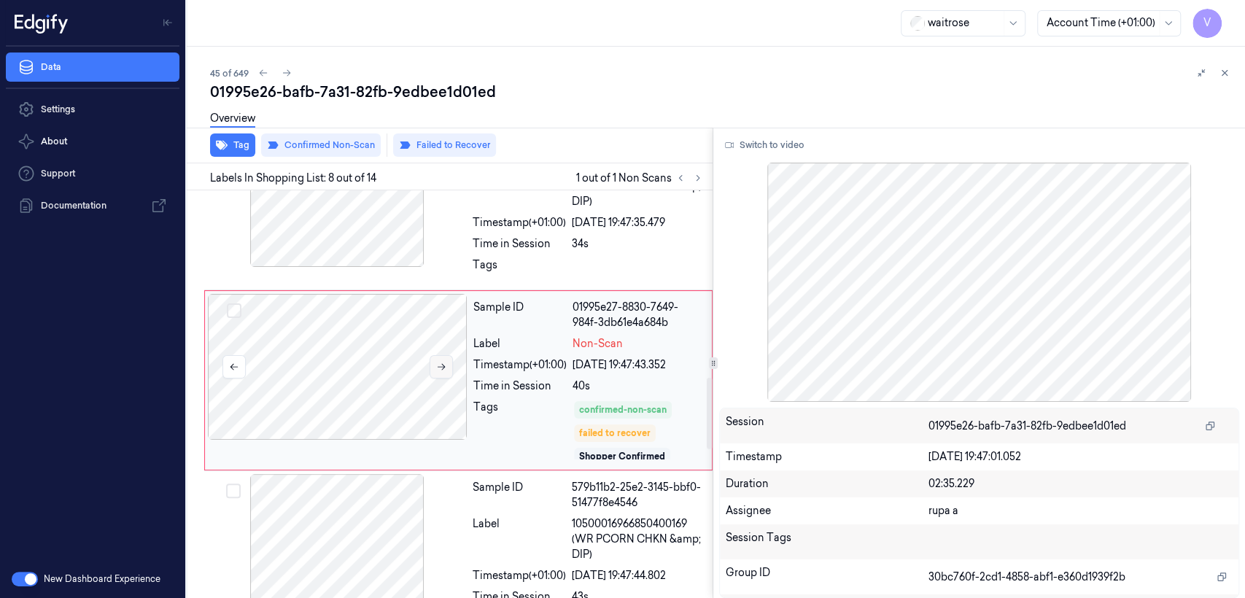
click at [435, 375] on button at bounding box center [440, 366] width 23 height 23
click at [753, 141] on button "Switch to video" at bounding box center [764, 144] width 91 height 23
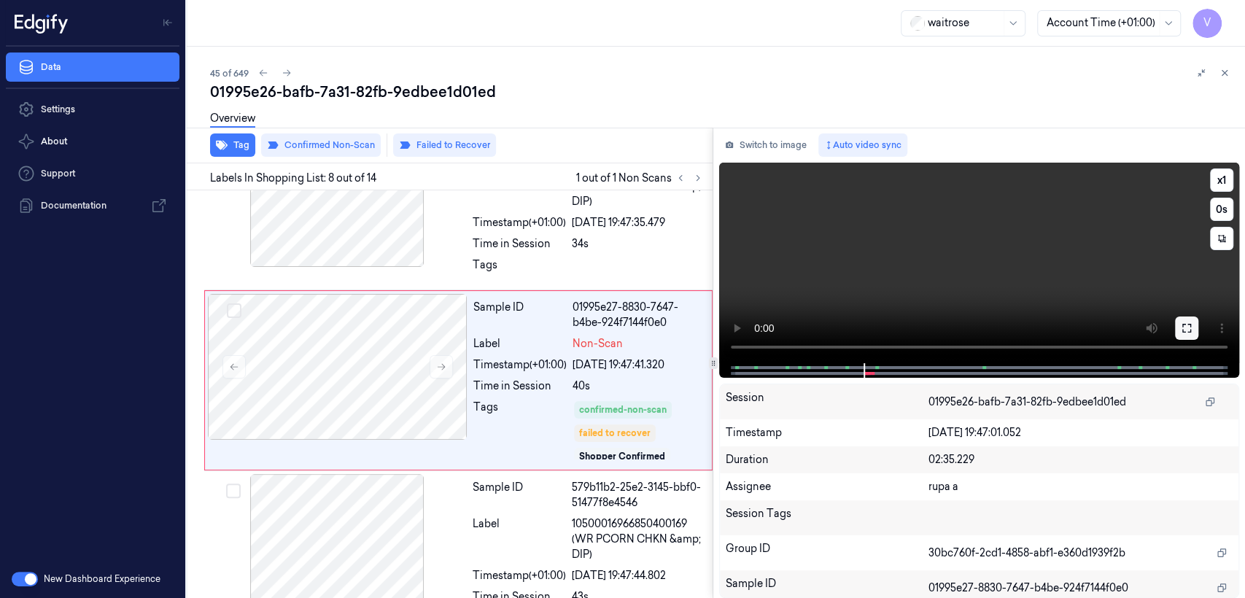
click at [1191, 316] on button at bounding box center [1186, 327] width 23 height 23
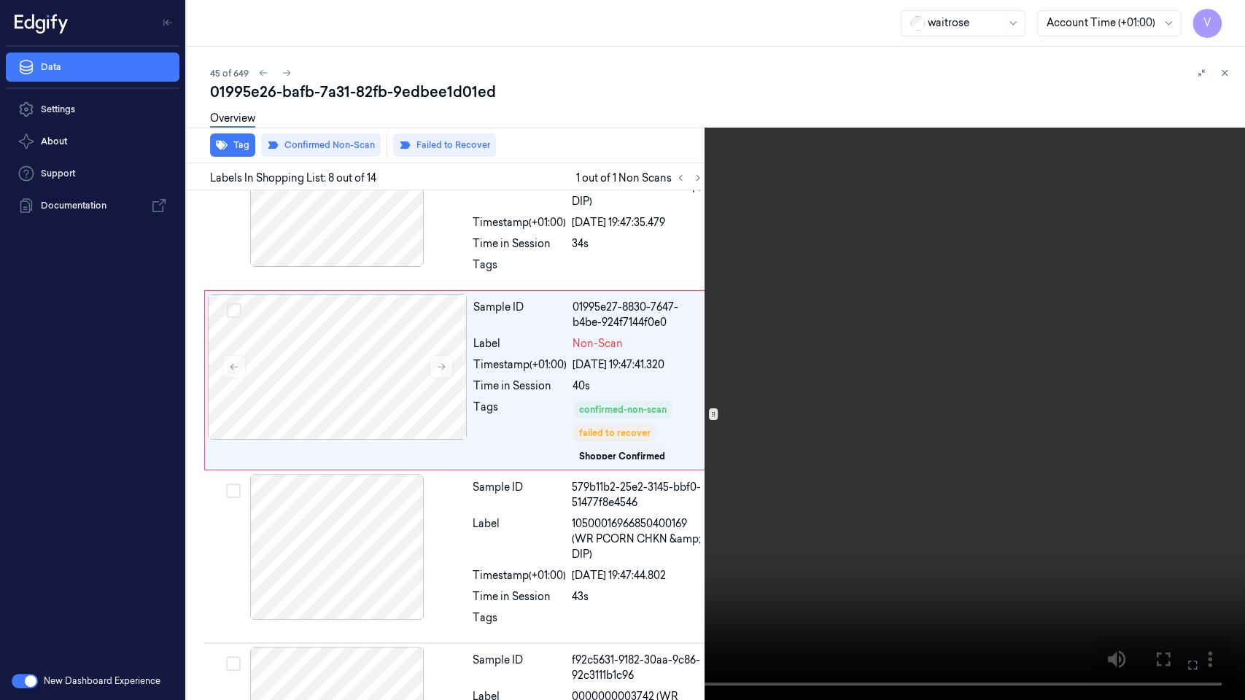
click at [881, 311] on video at bounding box center [622, 350] width 1245 height 700
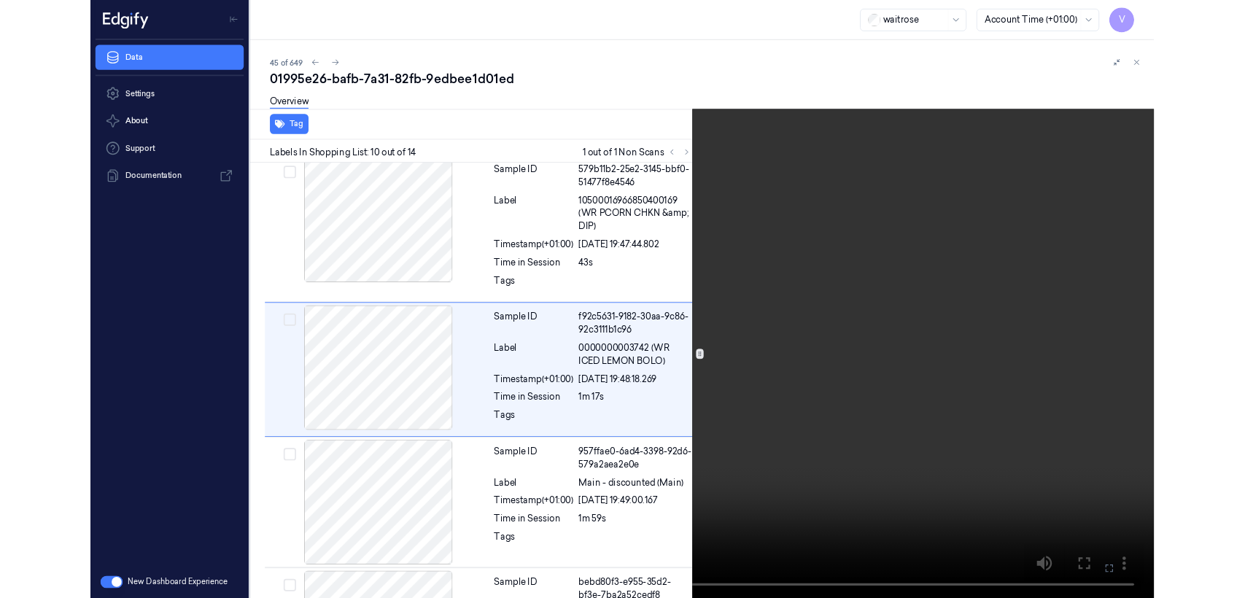
scroll to position [1353, 0]
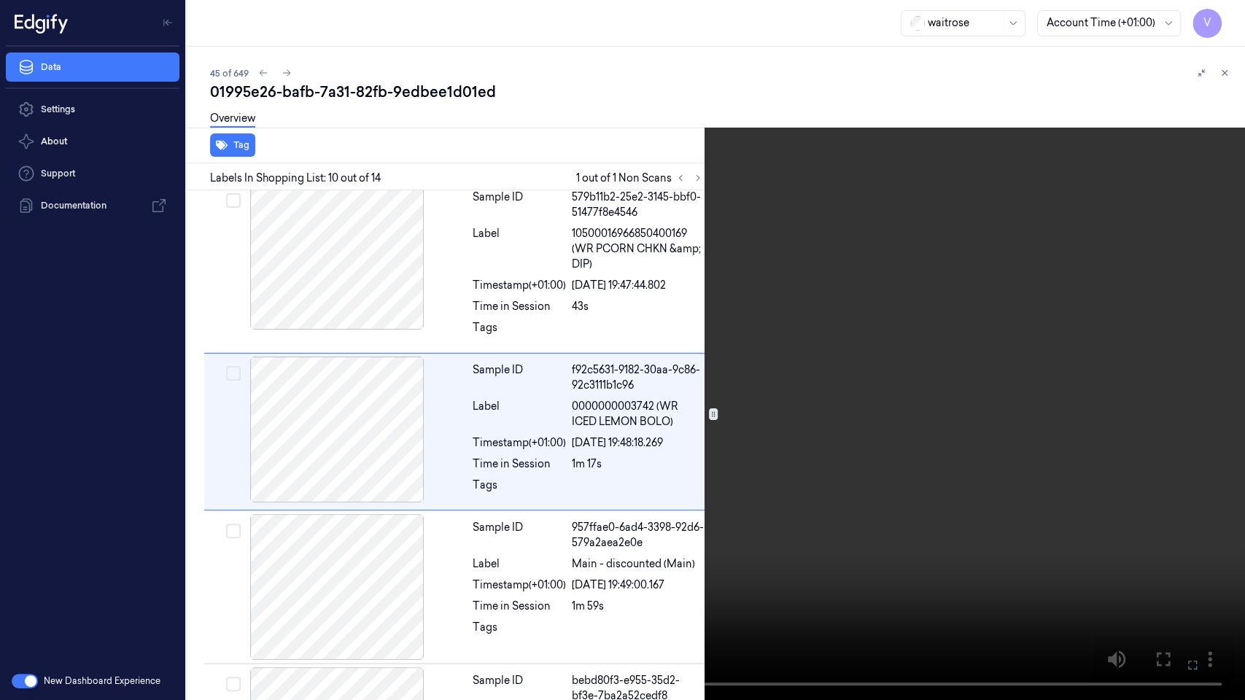
click at [0, 0] on icon at bounding box center [0, 0] width 0 height 0
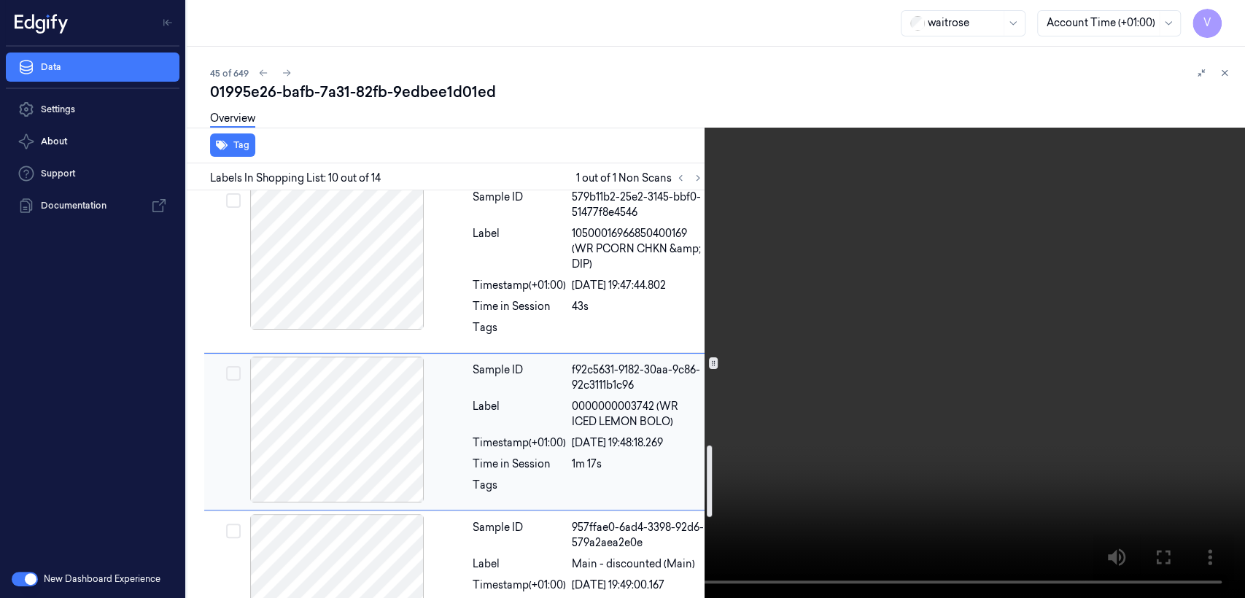
scroll to position [1515, 0]
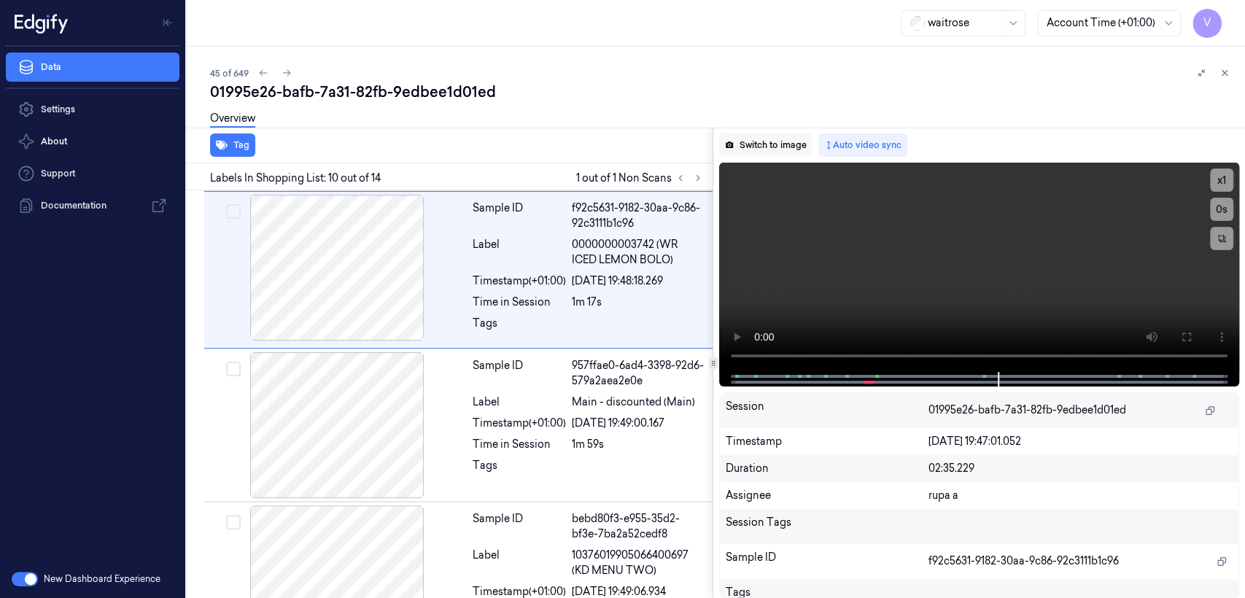
click at [781, 139] on button "Switch to image" at bounding box center [765, 144] width 93 height 23
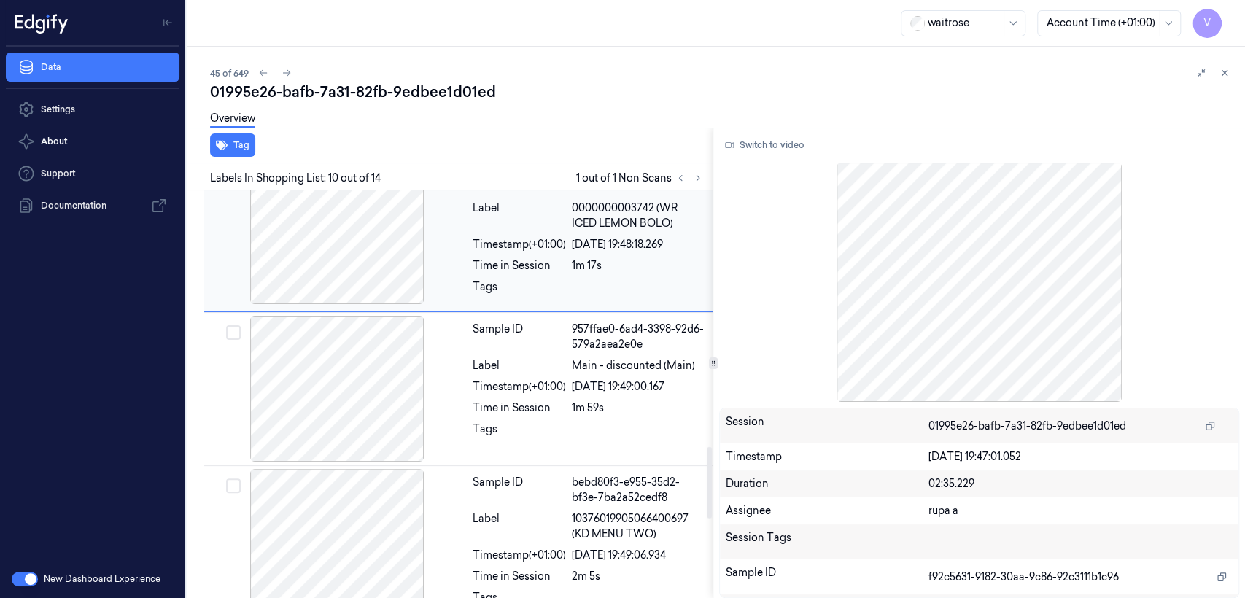
scroll to position [1404, 0]
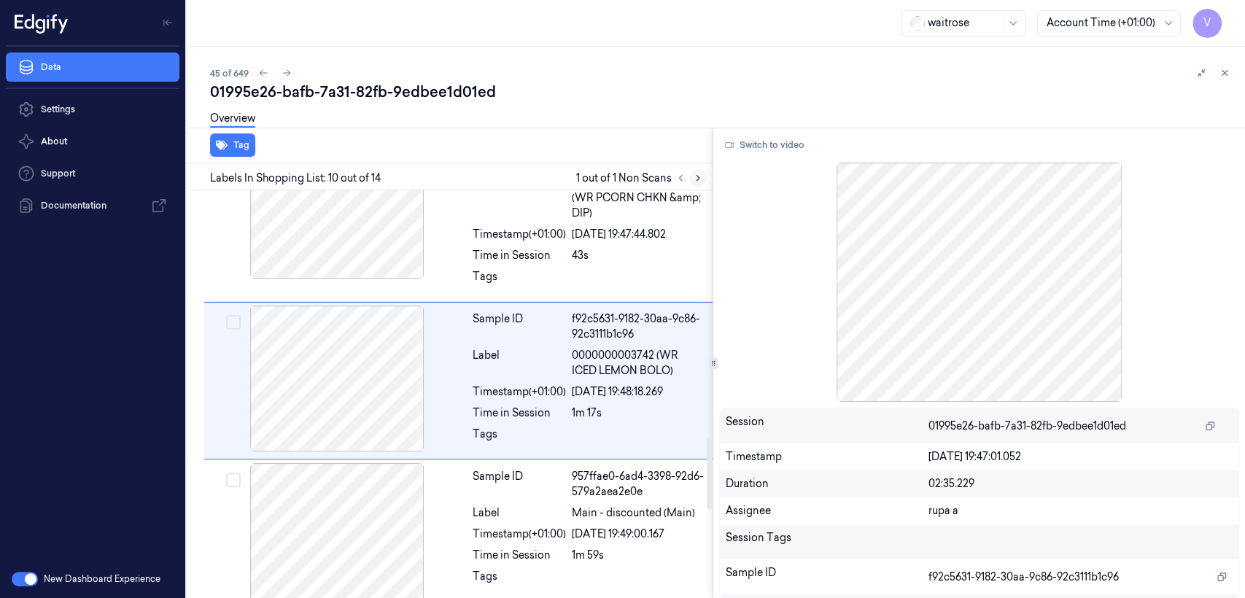
click at [693, 179] on icon at bounding box center [698, 178] width 10 height 10
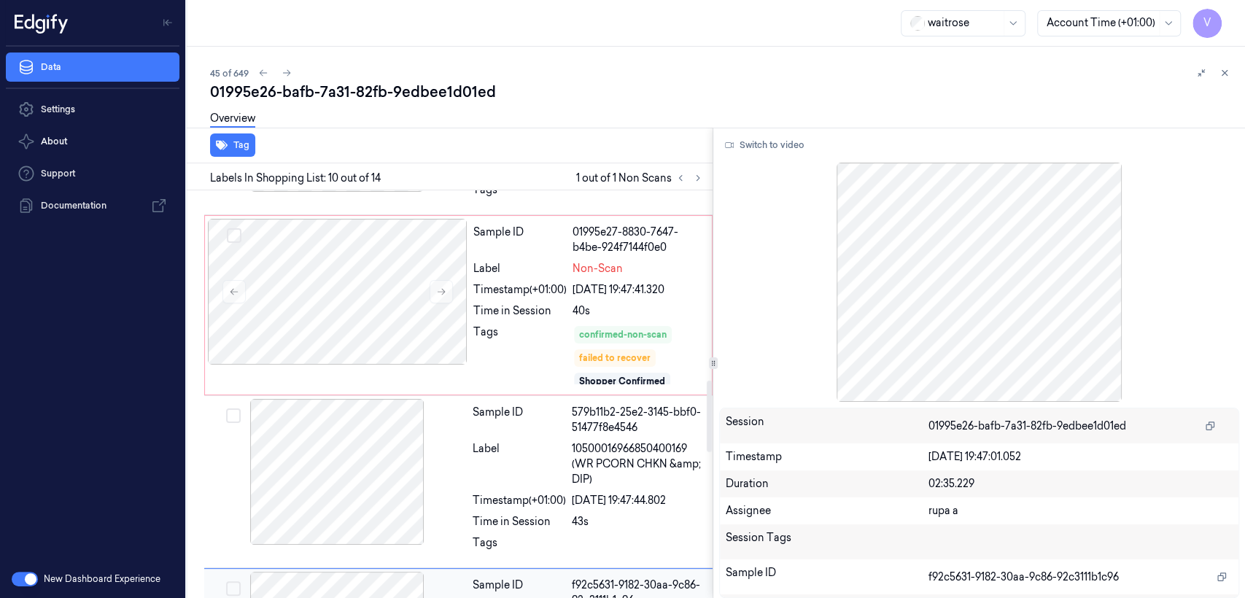
scroll to position [1080, 0]
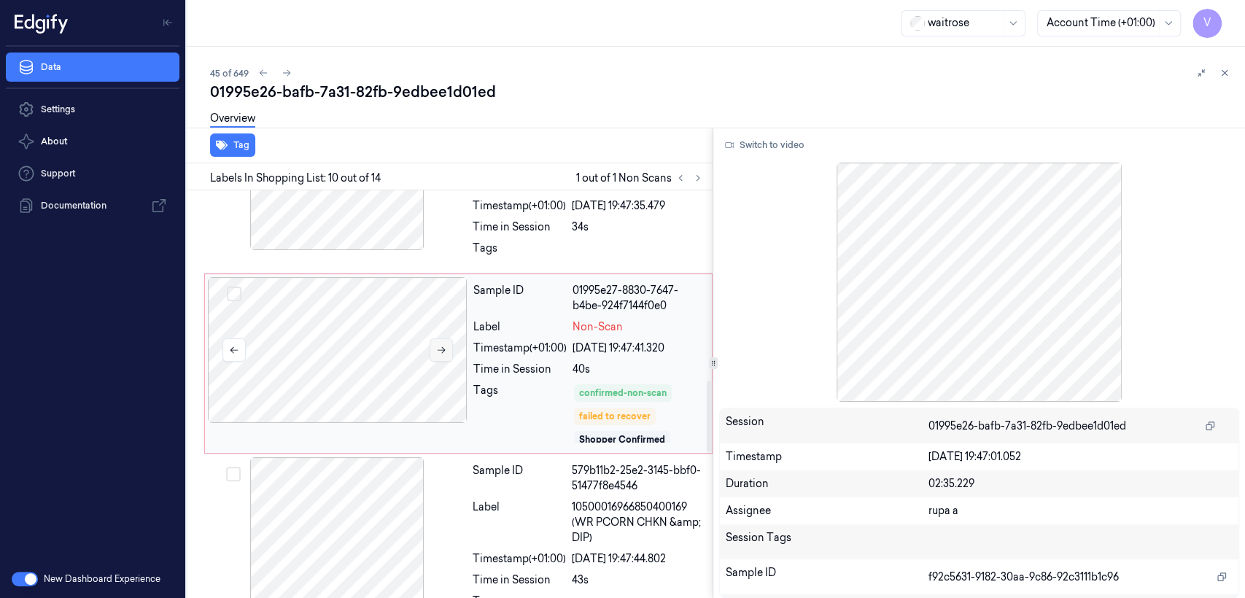
click at [432, 362] on button at bounding box center [440, 349] width 23 height 23
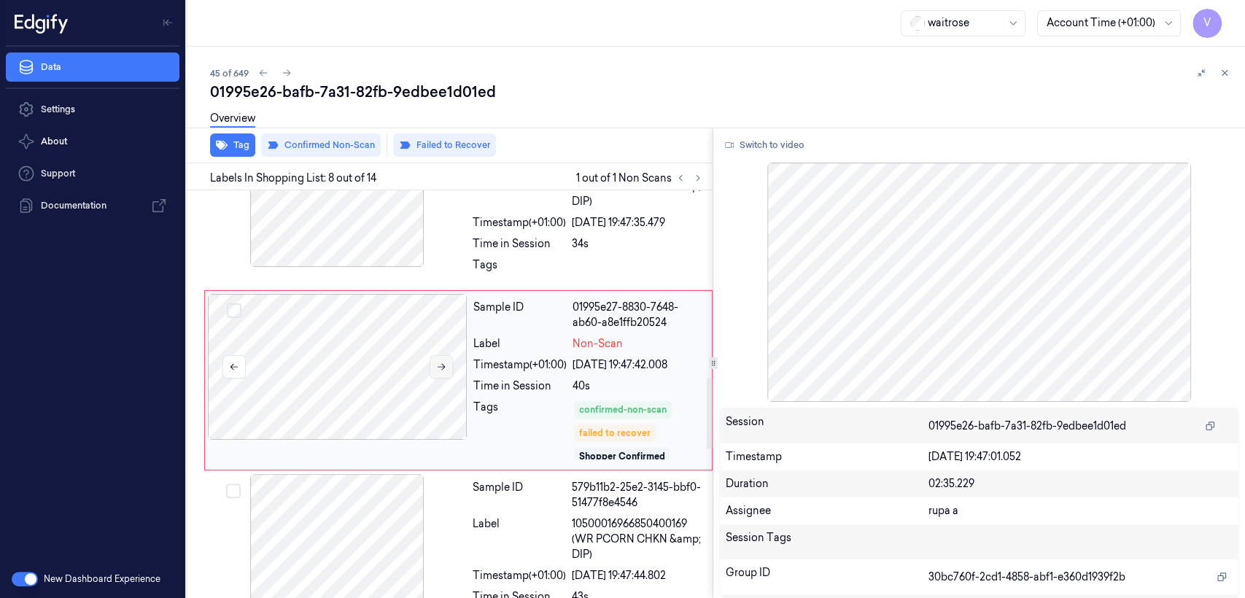
click at [435, 370] on button at bounding box center [440, 366] width 23 height 23
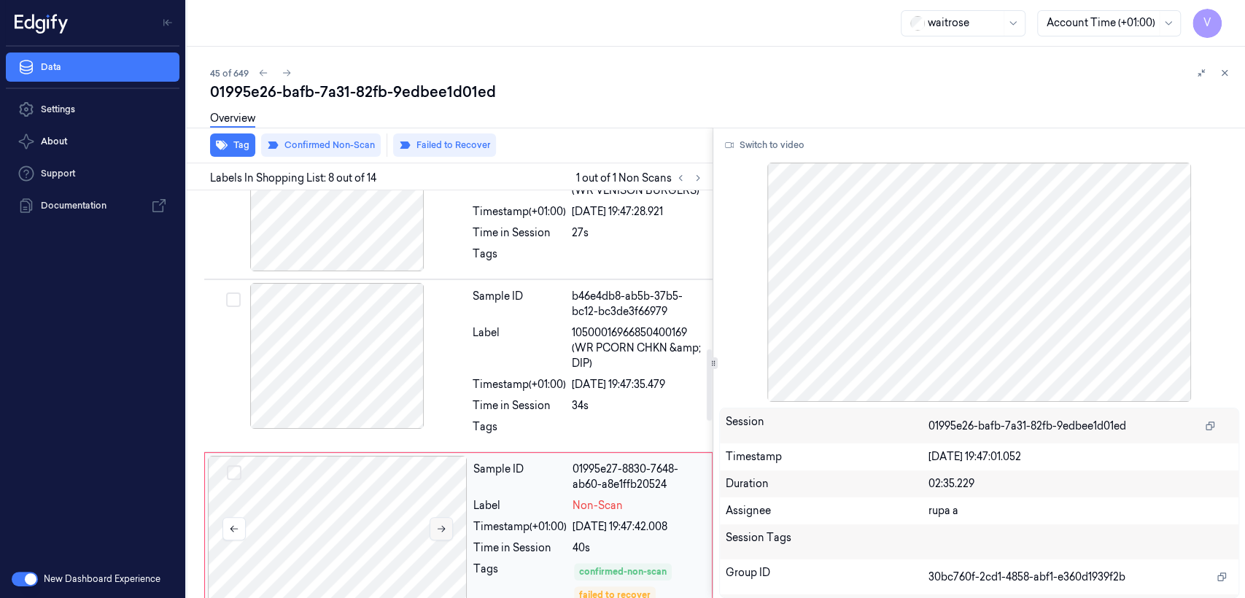
click at [435, 370] on div at bounding box center [337, 356] width 260 height 146
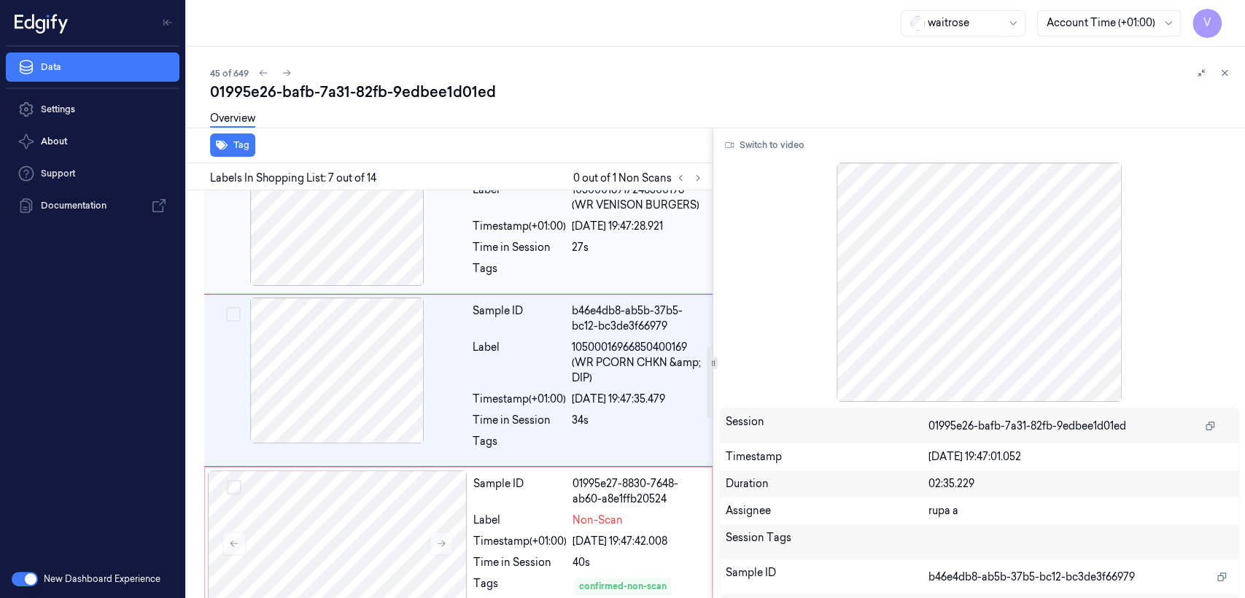
click at [475, 255] on div "Time in Session" at bounding box center [519, 247] width 93 height 15
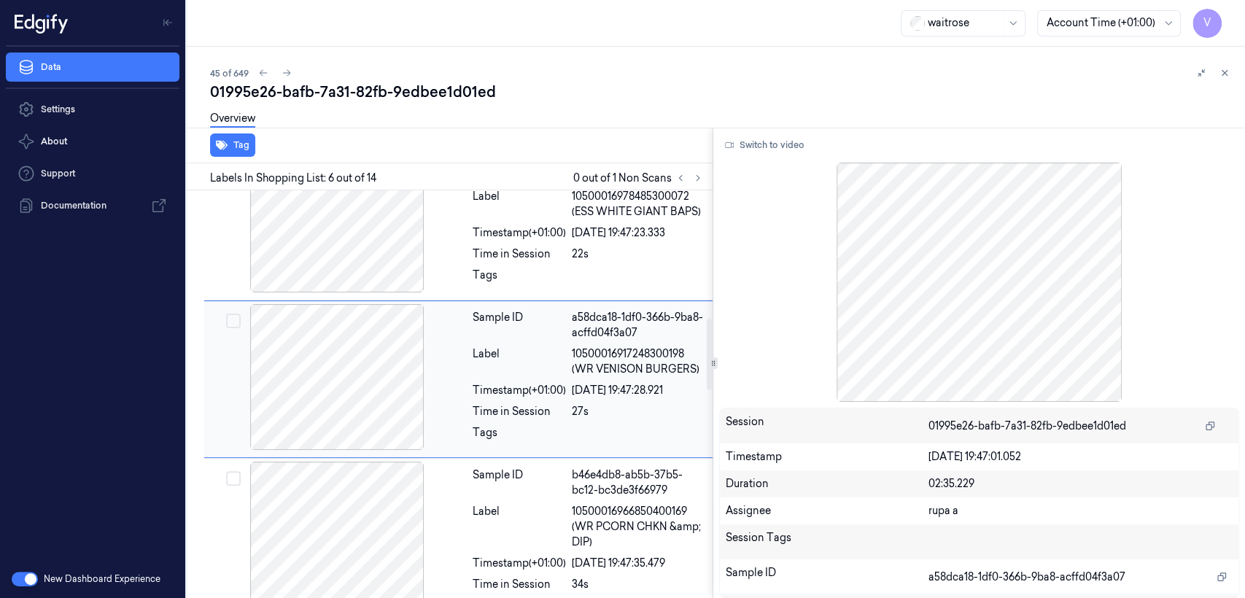
scroll to position [722, 0]
click at [491, 263] on div "Time in Session" at bounding box center [519, 254] width 93 height 15
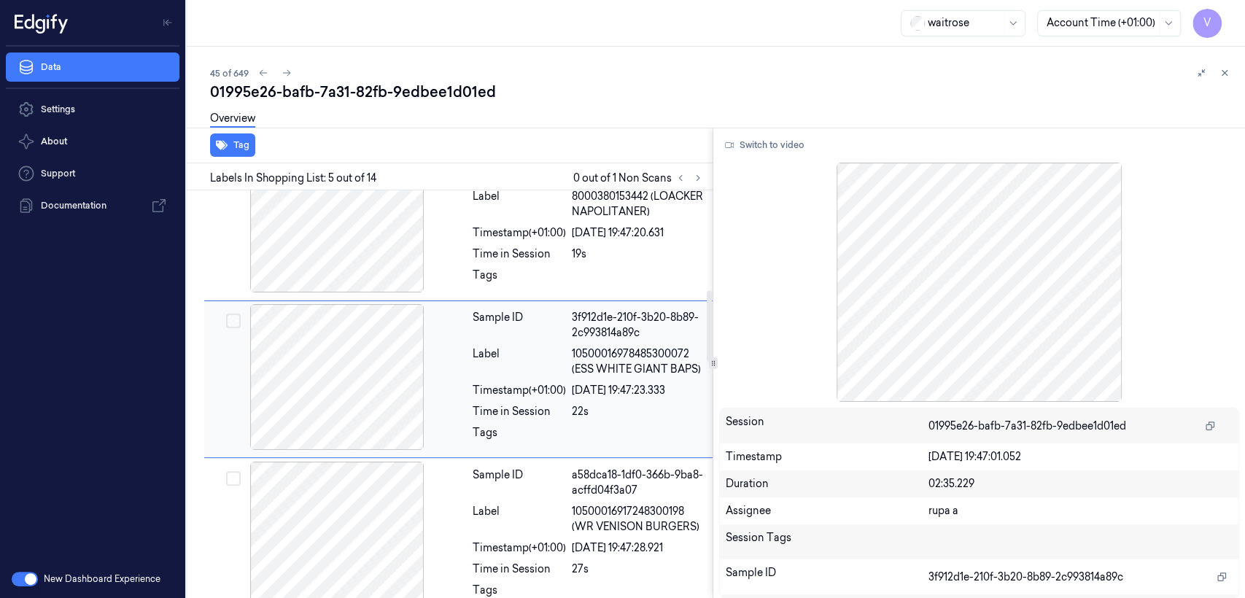
scroll to position [564, 0]
click at [534, 241] on div "Timestamp (+01:00)" at bounding box center [519, 233] width 93 height 15
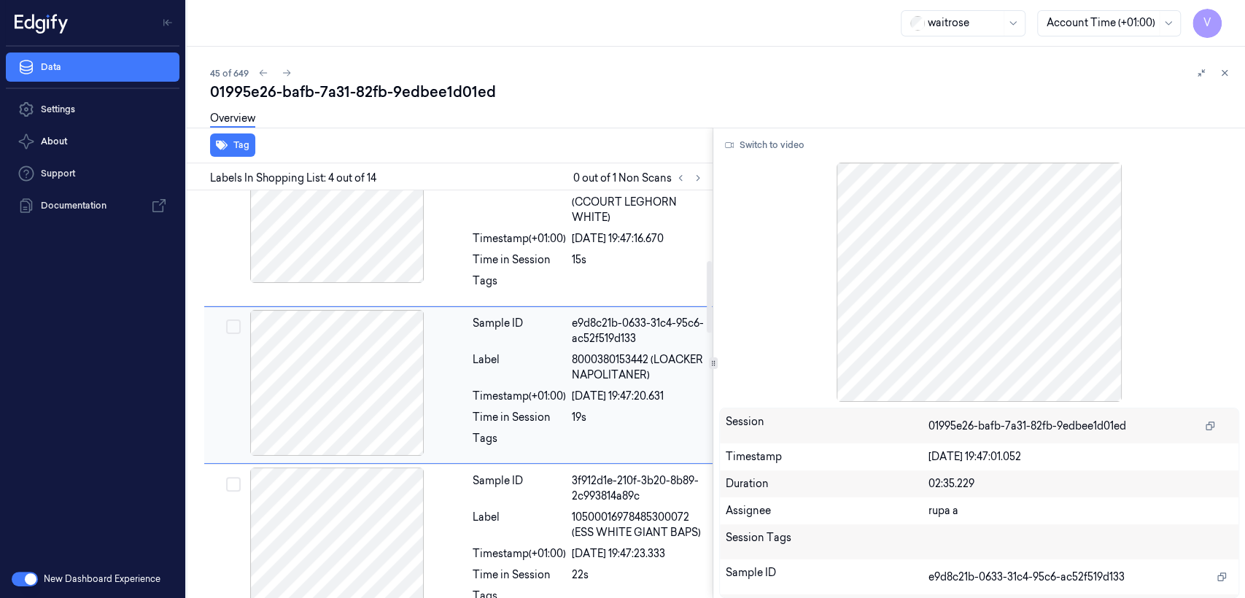
scroll to position [400, 0]
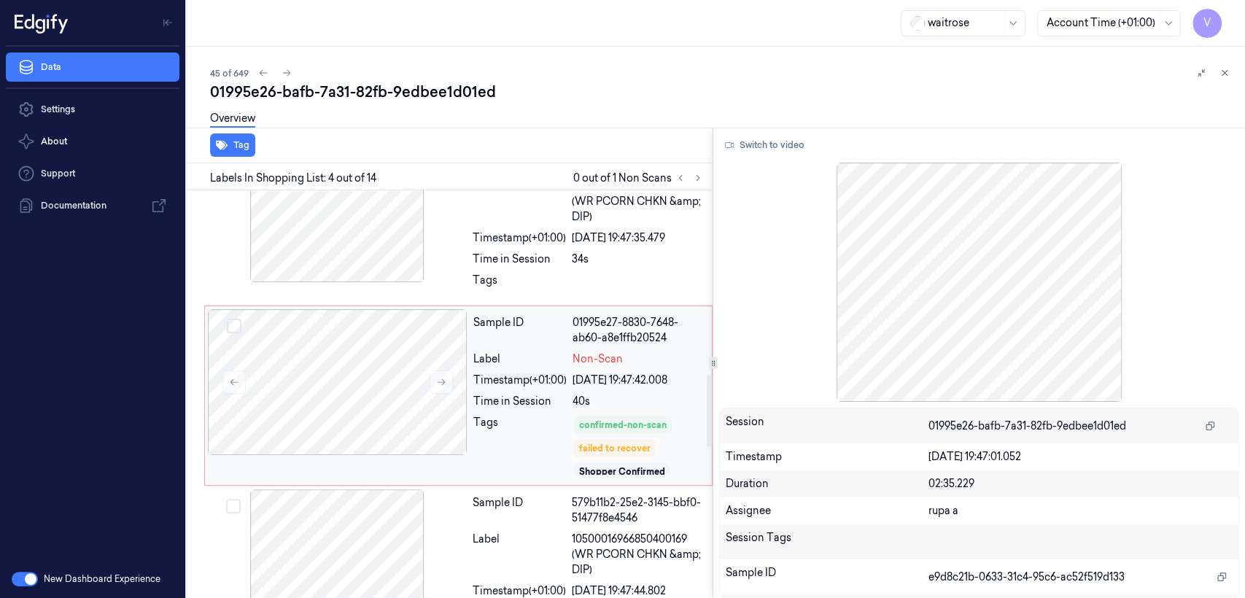
click at [508, 364] on div "Sample ID 01995e27-8830-7648-ab60-a8e1ffb20524 Label Non-Scan Timestamp (+01:00…" at bounding box center [587, 395] width 241 height 173
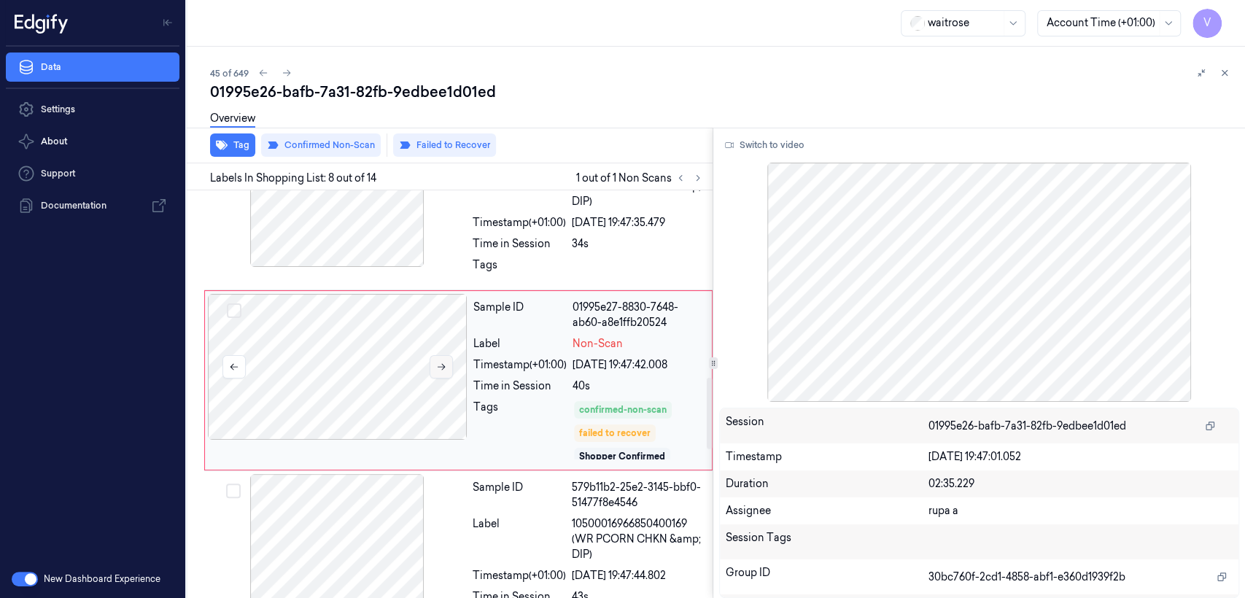
click at [438, 372] on icon at bounding box center [441, 367] width 10 height 10
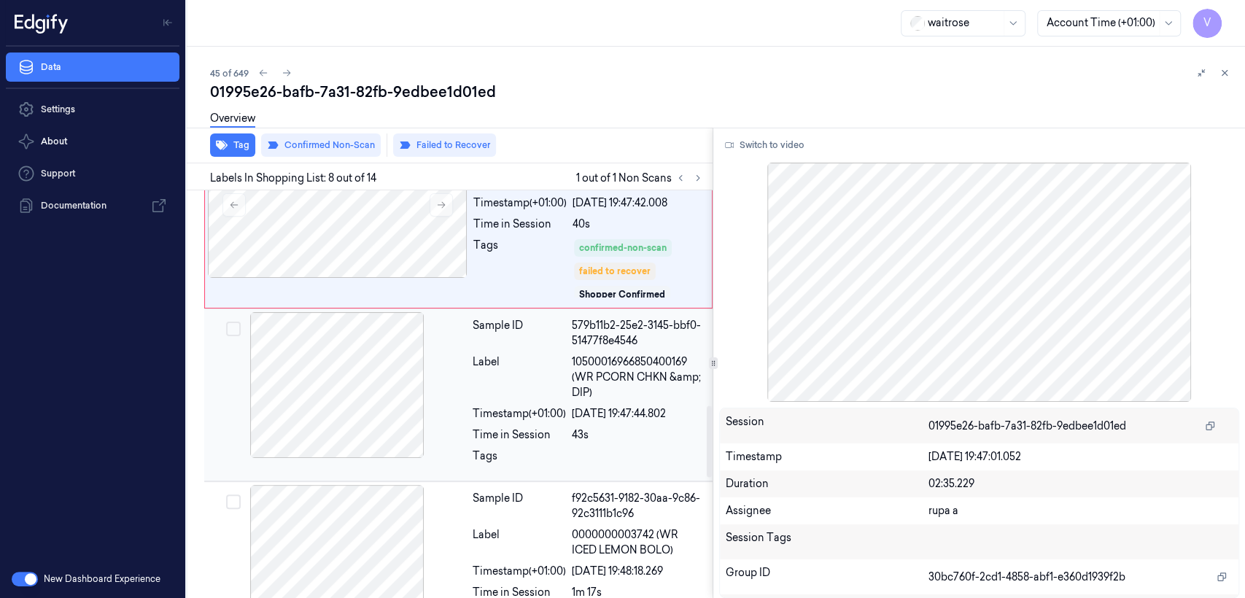
click at [478, 386] on div "Label" at bounding box center [519, 377] width 93 height 46
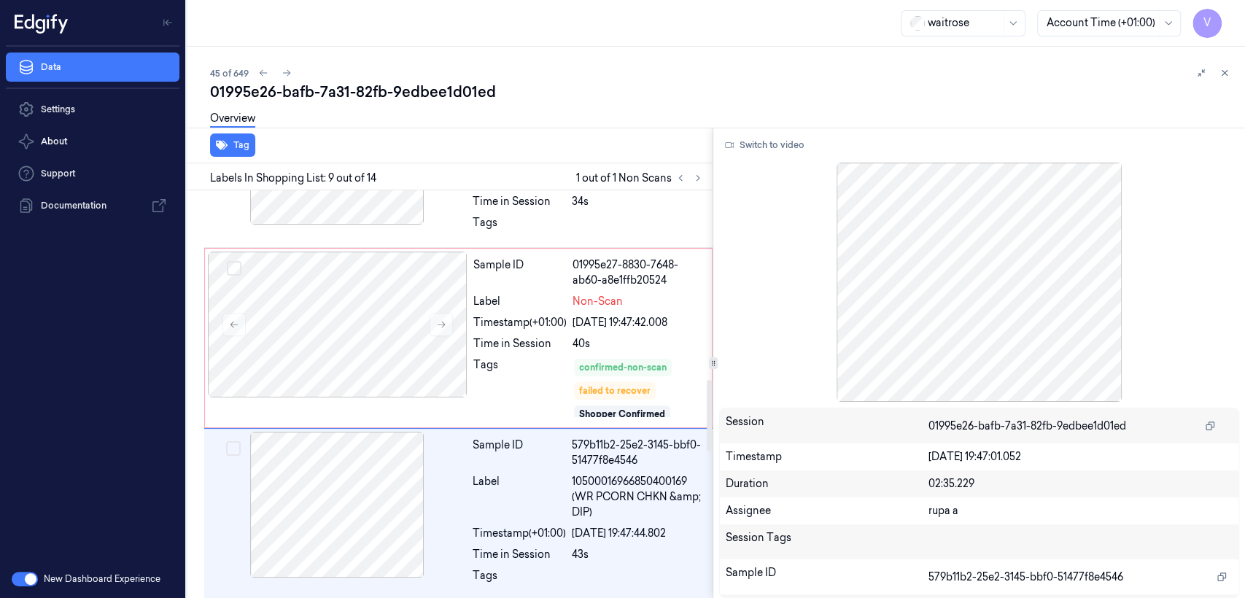
scroll to position [1078, 0]
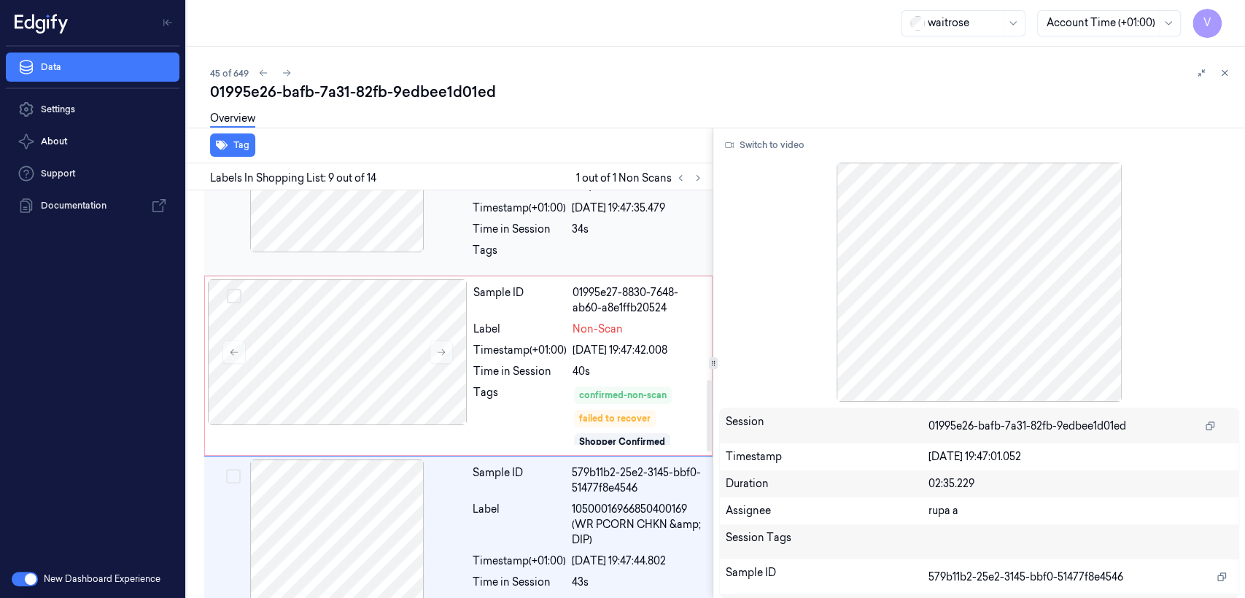
click at [537, 253] on div "Sample ID b46e4db8-ab5b-37b5-bc12-bc3de3f66979 Label 10500016966850400169 (WR P…" at bounding box center [588, 189] width 243 height 166
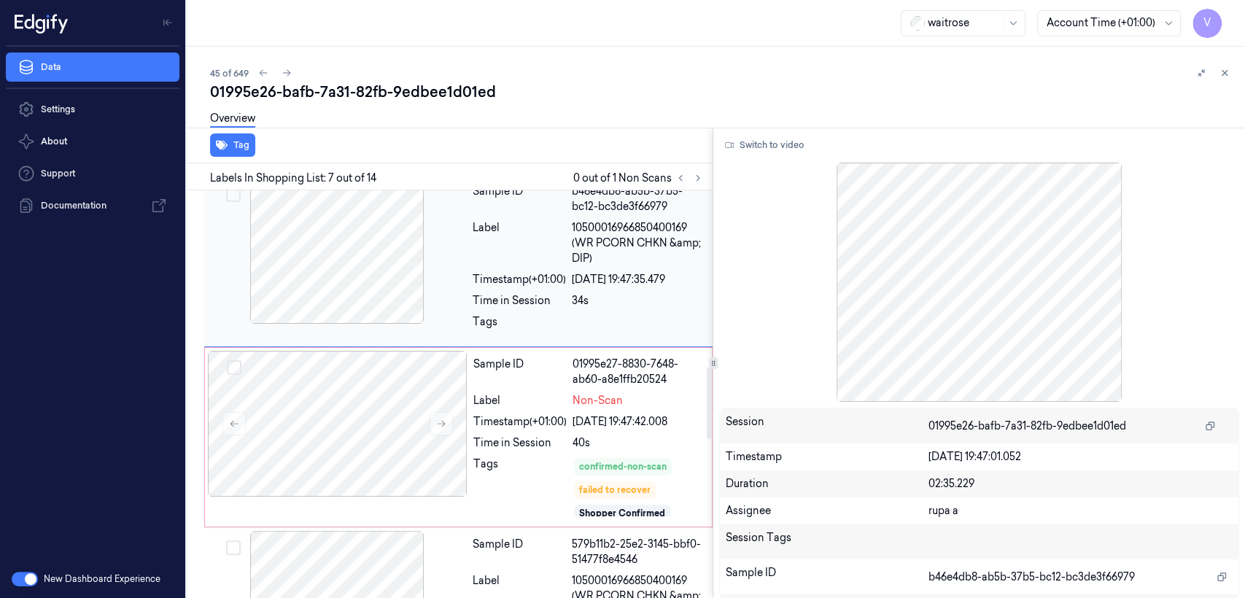
scroll to position [1049, 0]
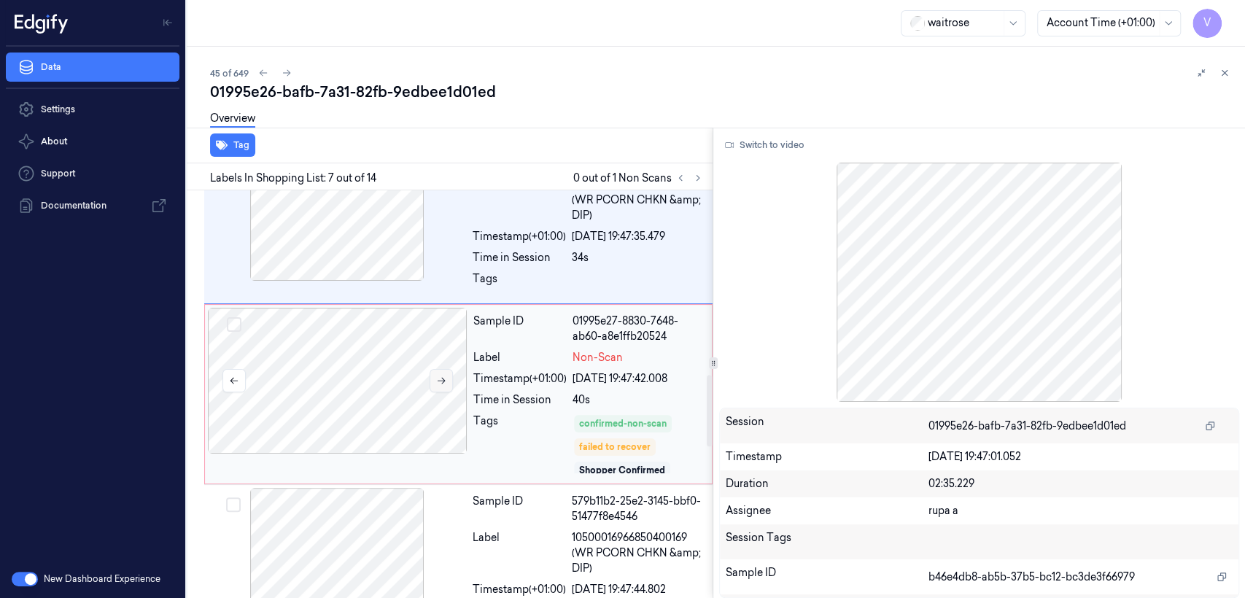
click at [448, 392] on button at bounding box center [440, 380] width 23 height 23
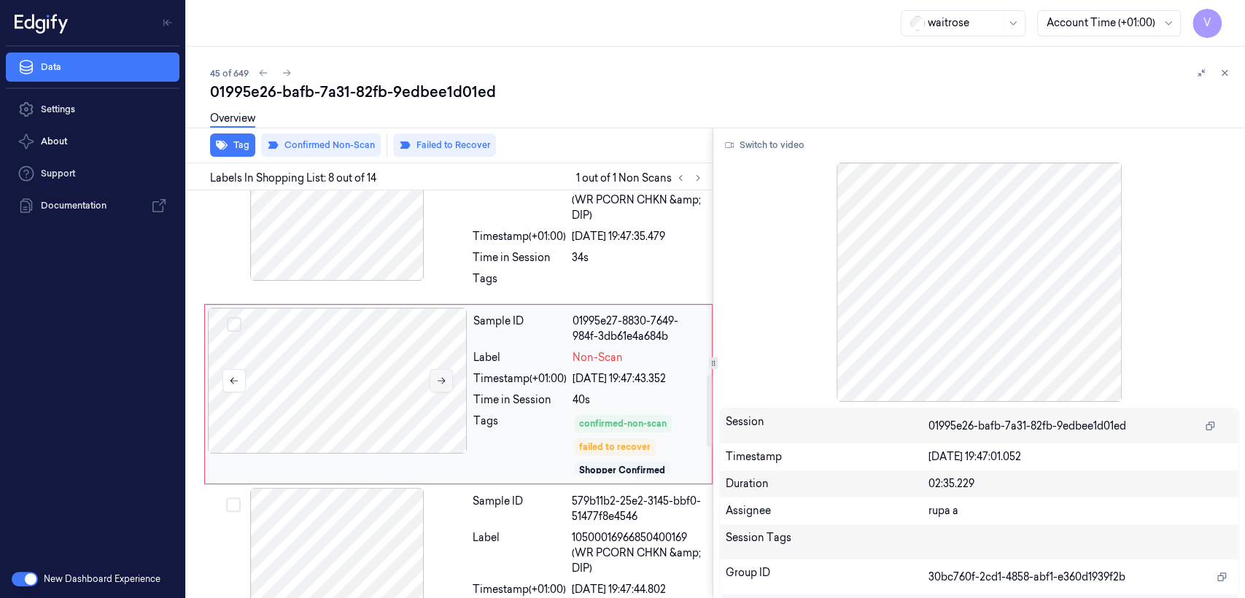
scroll to position [1063, 0]
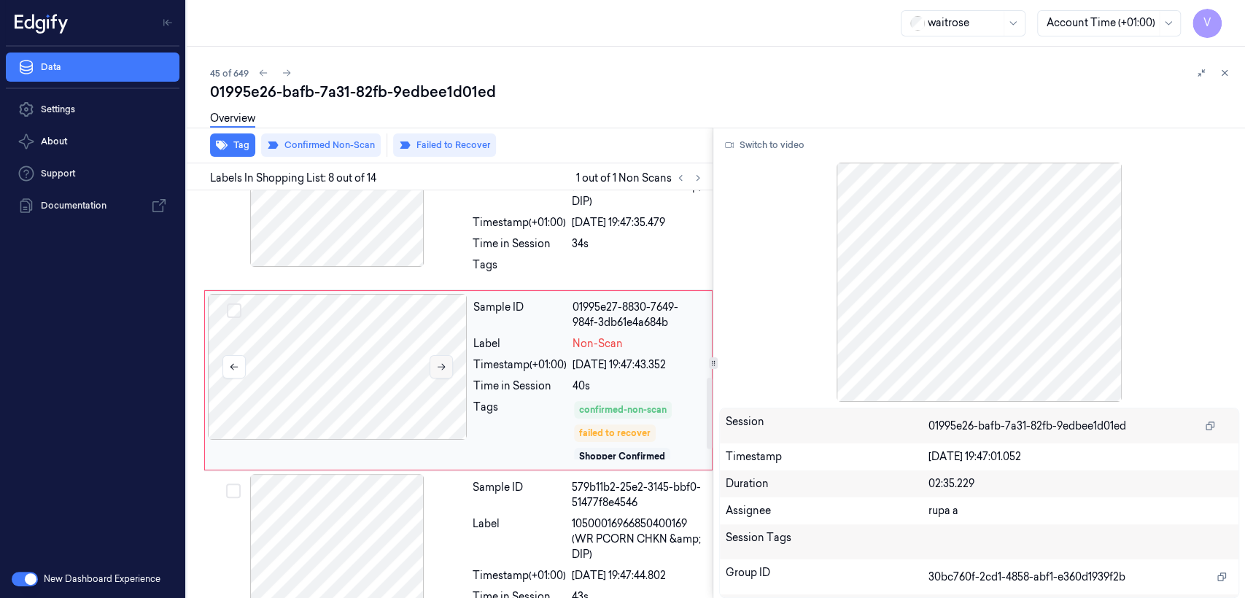
click at [448, 392] on div at bounding box center [338, 367] width 260 height 146
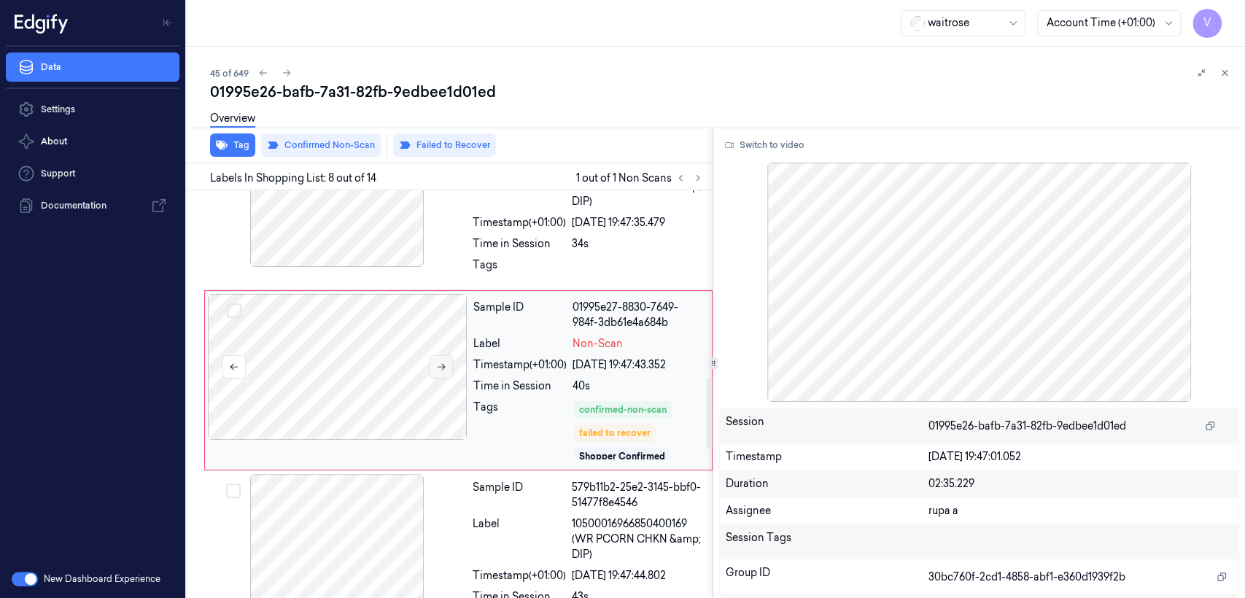
click at [448, 392] on div at bounding box center [338, 367] width 260 height 146
click at [441, 370] on icon at bounding box center [442, 367] width 8 height 7
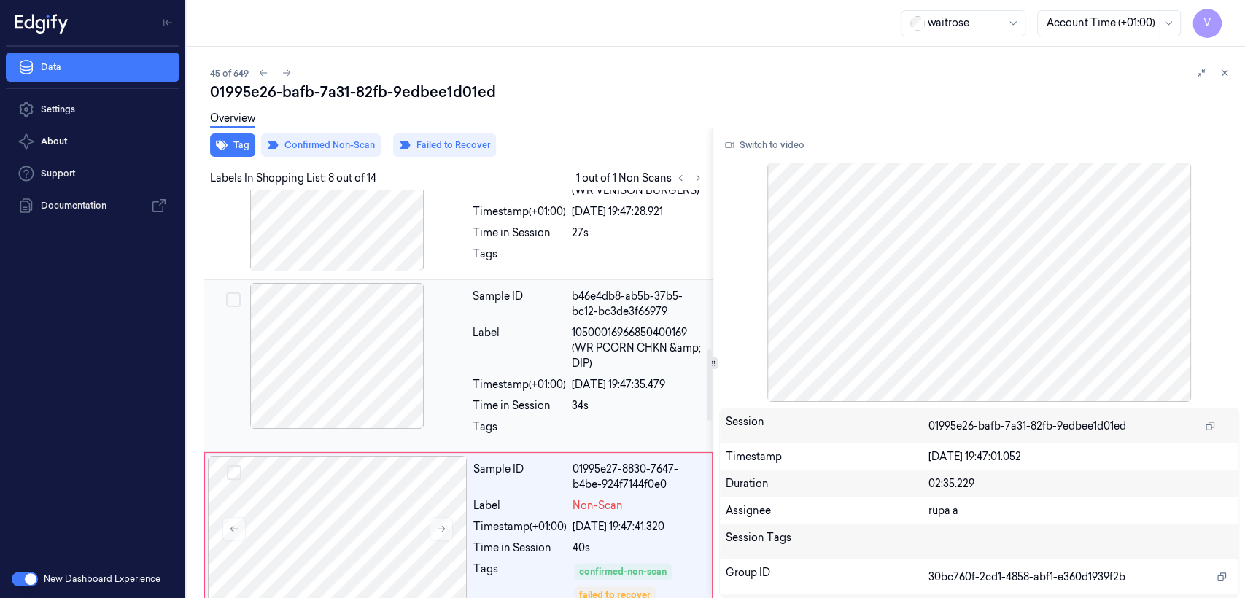
click at [382, 338] on div at bounding box center [337, 356] width 260 height 146
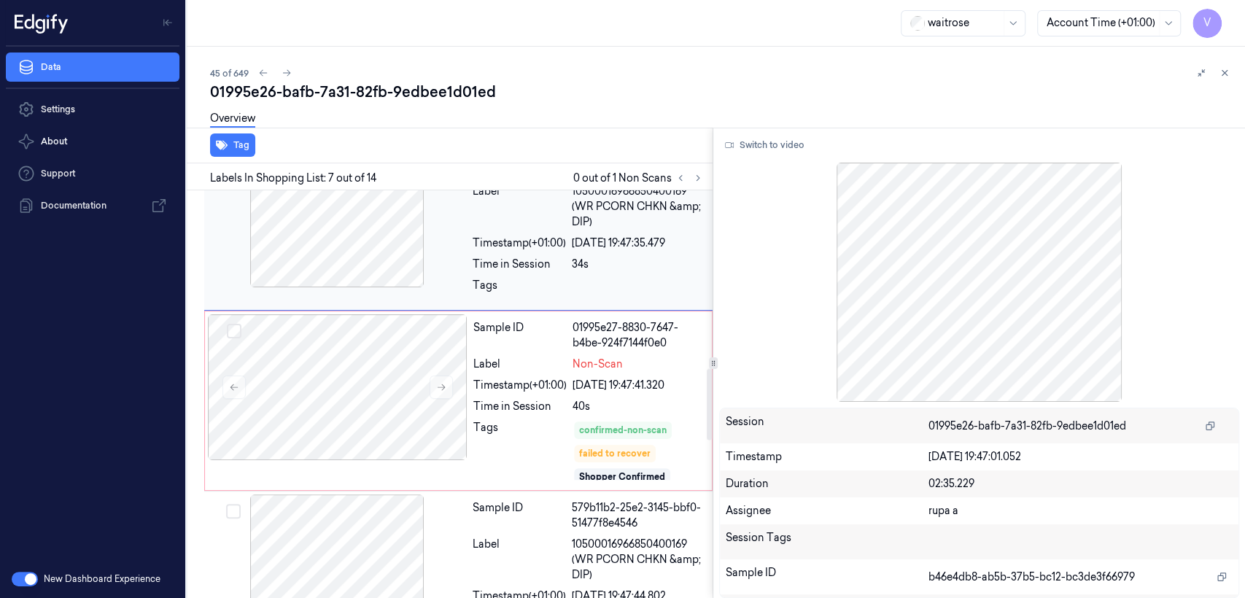
scroll to position [1211, 0]
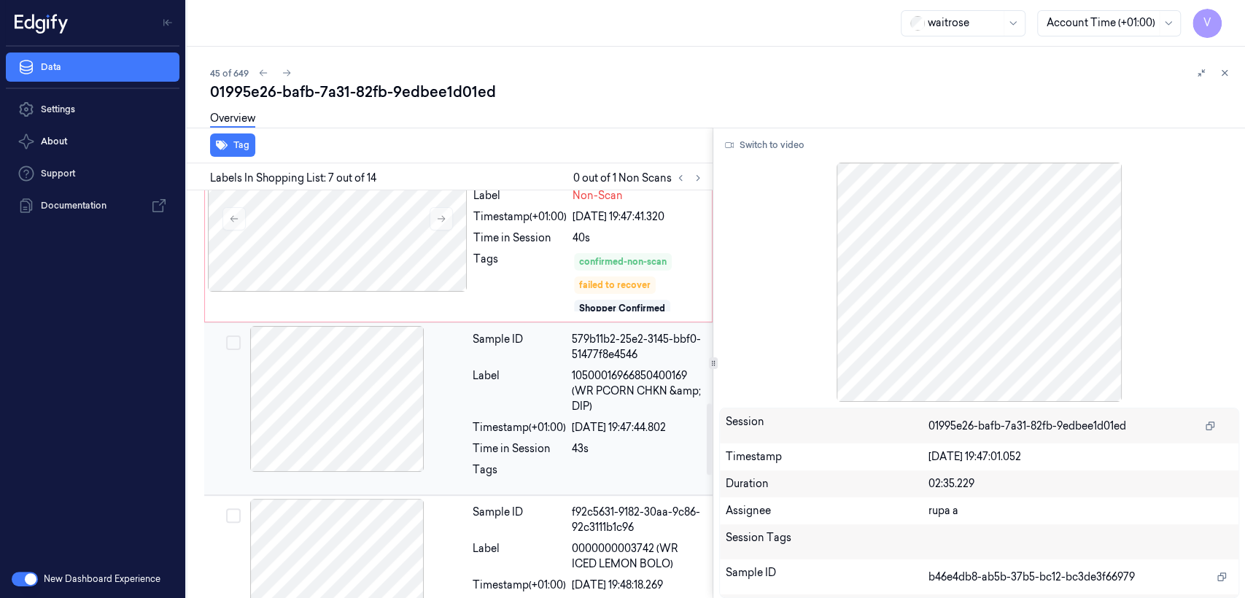
click at [394, 414] on div at bounding box center [337, 399] width 260 height 146
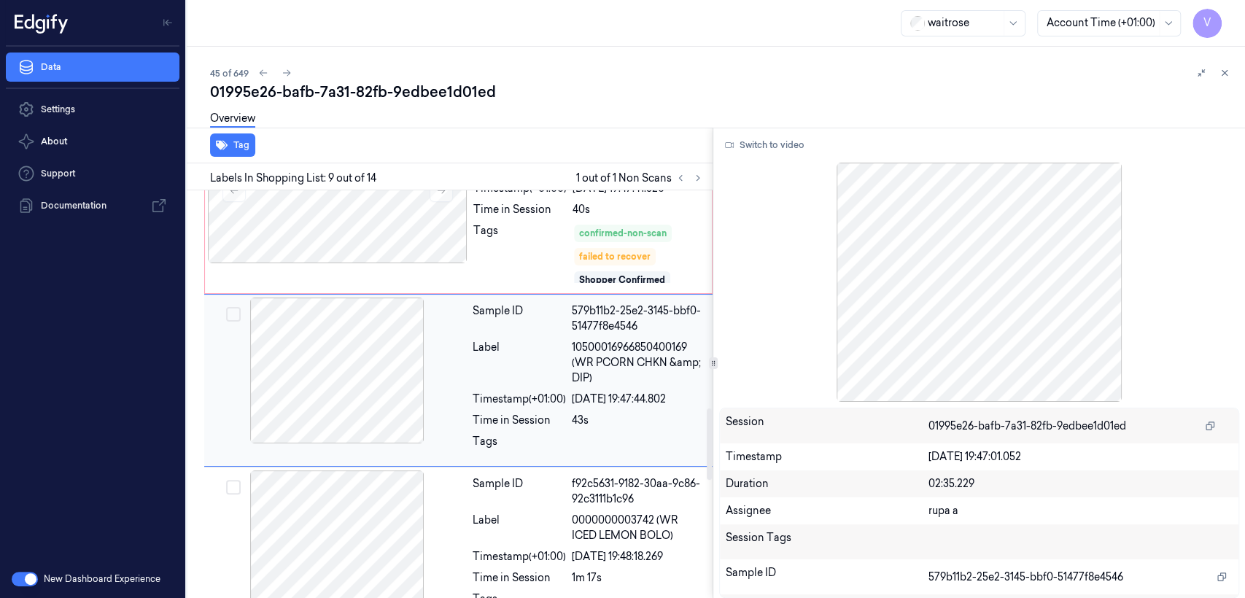
scroll to position [1078, 0]
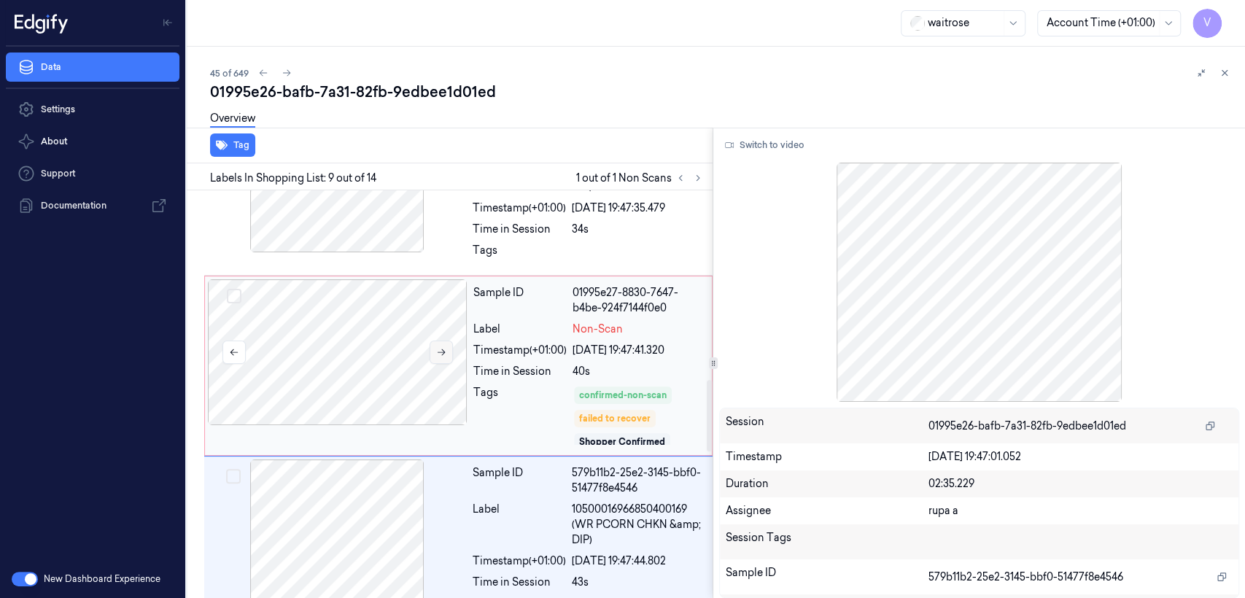
click at [450, 364] on button at bounding box center [440, 352] width 23 height 23
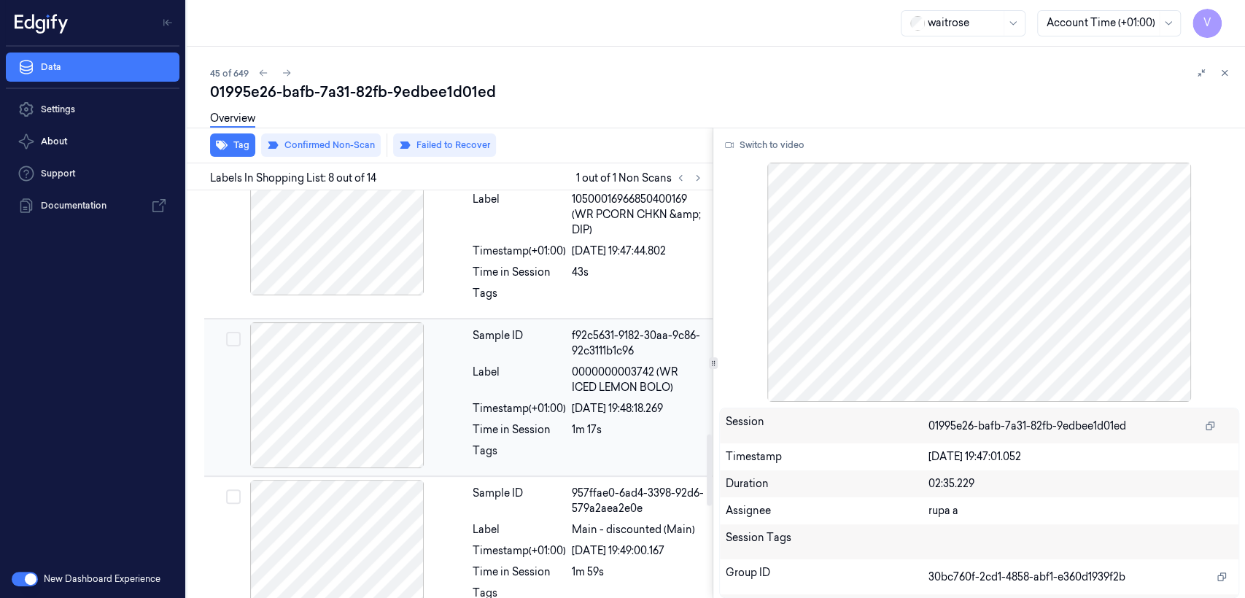
click at [495, 430] on div "Sample ID f92c5631-9182-30aa-9c86-92c3111b1c96 Label 0000000003742 (WR ICED LEM…" at bounding box center [588, 397] width 243 height 150
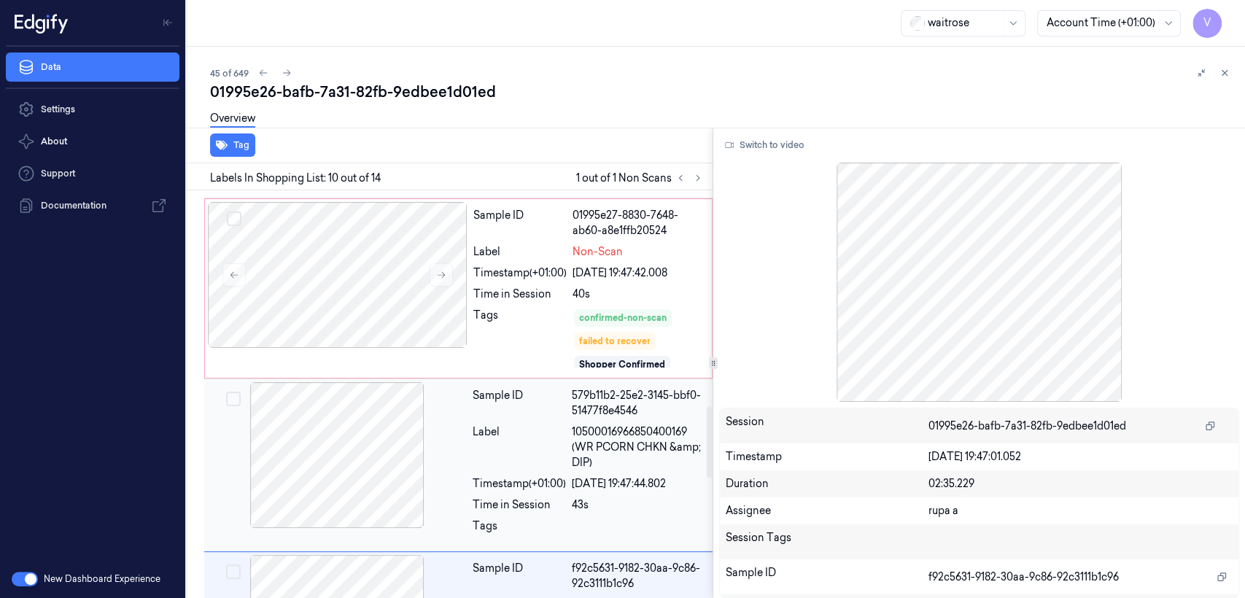
scroll to position [1080, 0]
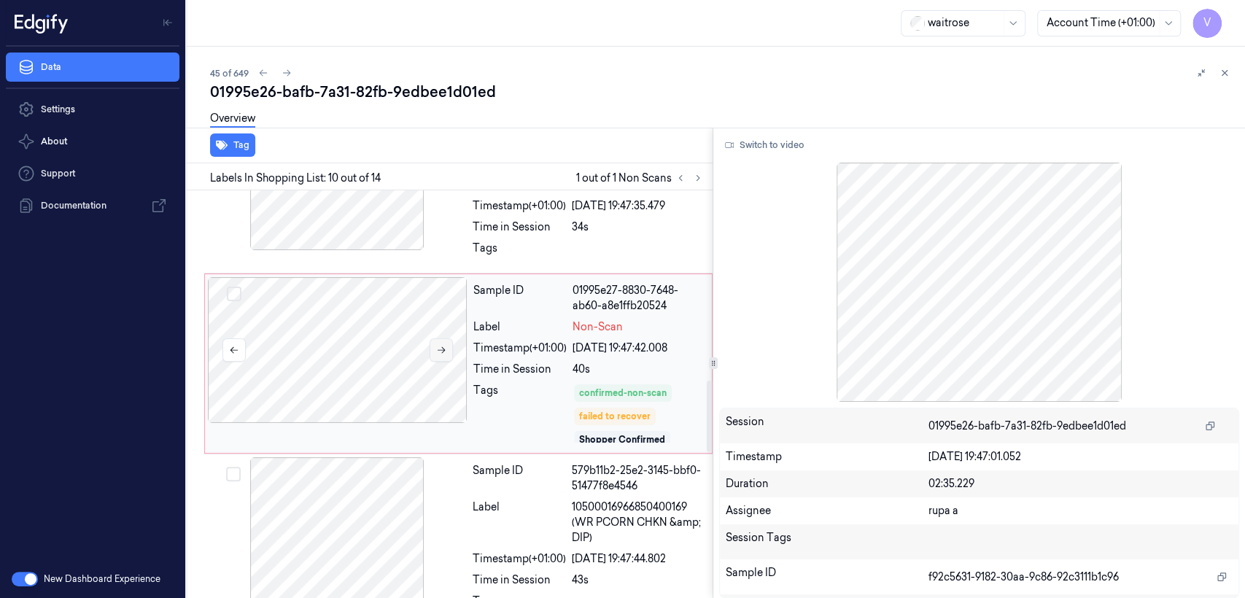
click at [448, 357] on button at bounding box center [440, 349] width 23 height 23
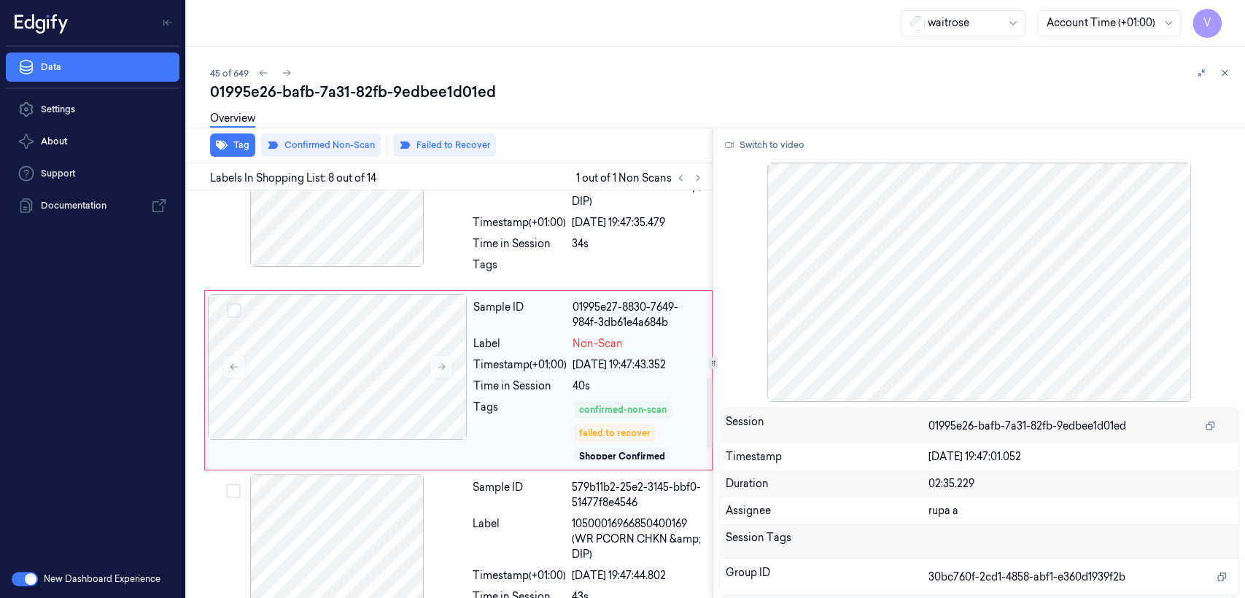
drag, startPoint x: 432, startPoint y: 376, endPoint x: 566, endPoint y: 413, distance: 138.5
click at [432, 377] on button at bounding box center [440, 366] width 23 height 23
click at [508, 274] on div "Tags" at bounding box center [519, 268] width 93 height 23
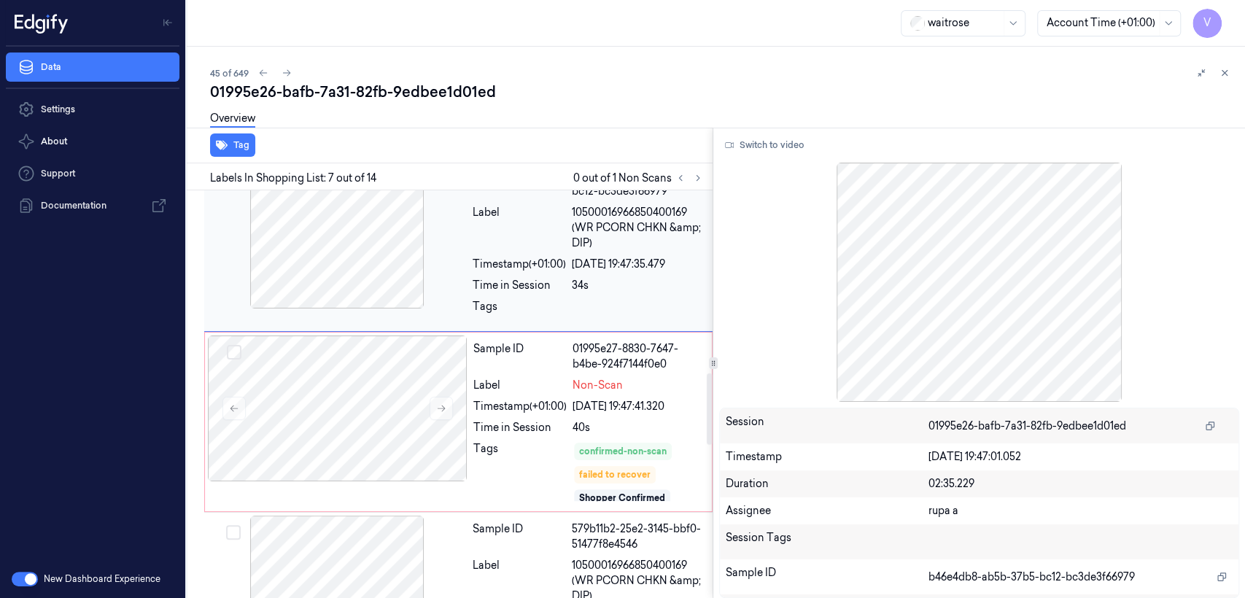
scroll to position [1049, 0]
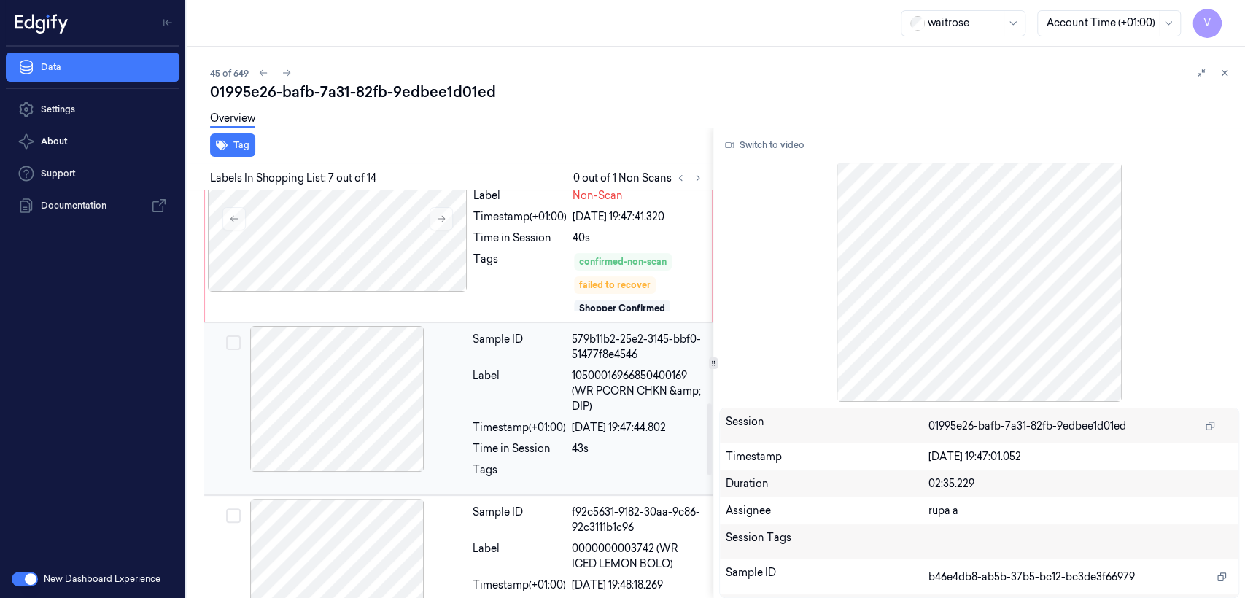
click at [499, 432] on div "Sample ID 579b11b2-25e2-3145-bbf0-51477f8e4546 Label 10500016966850400169 (WR P…" at bounding box center [588, 409] width 243 height 166
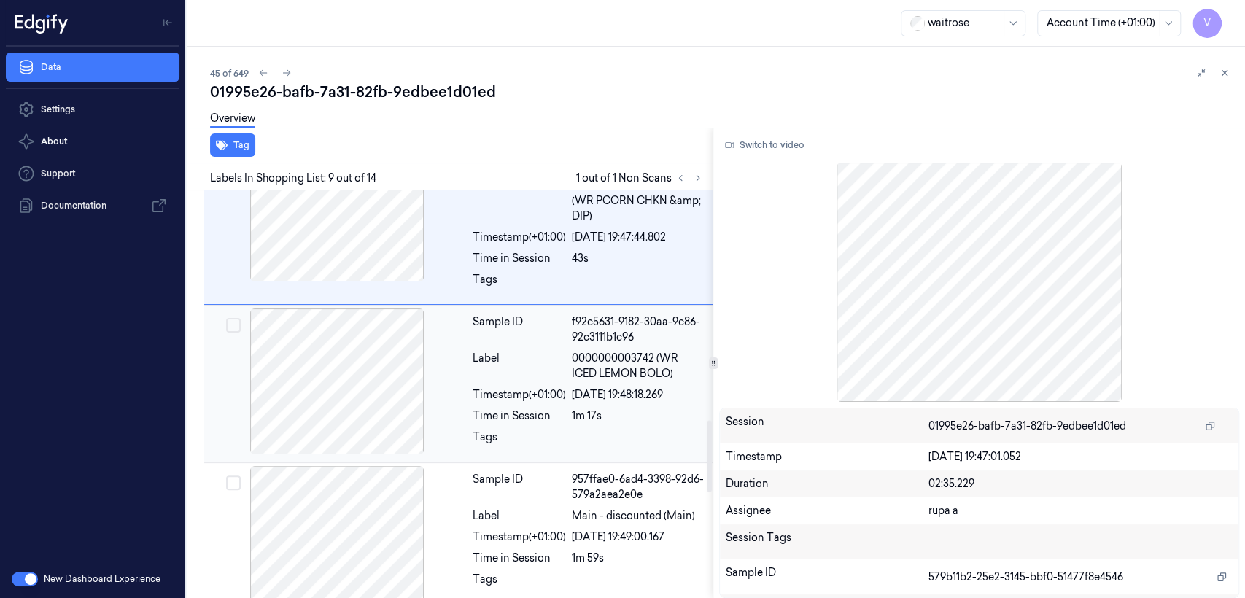
scroll to position [1240, 0]
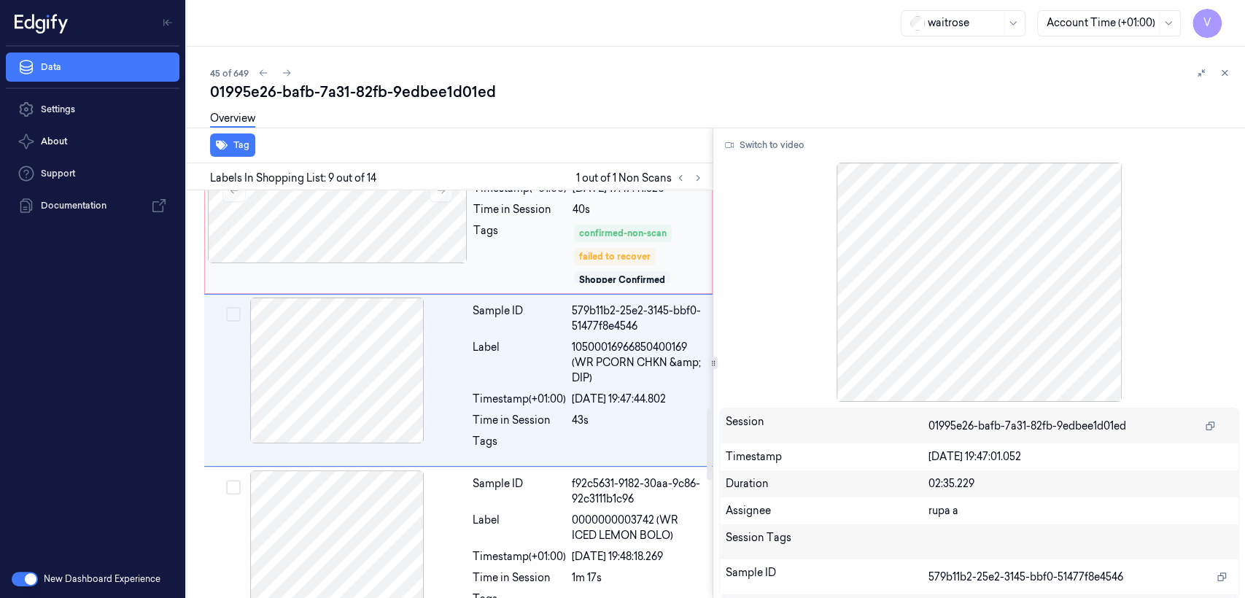
click at [556, 242] on div "Tags" at bounding box center [519, 253] width 93 height 61
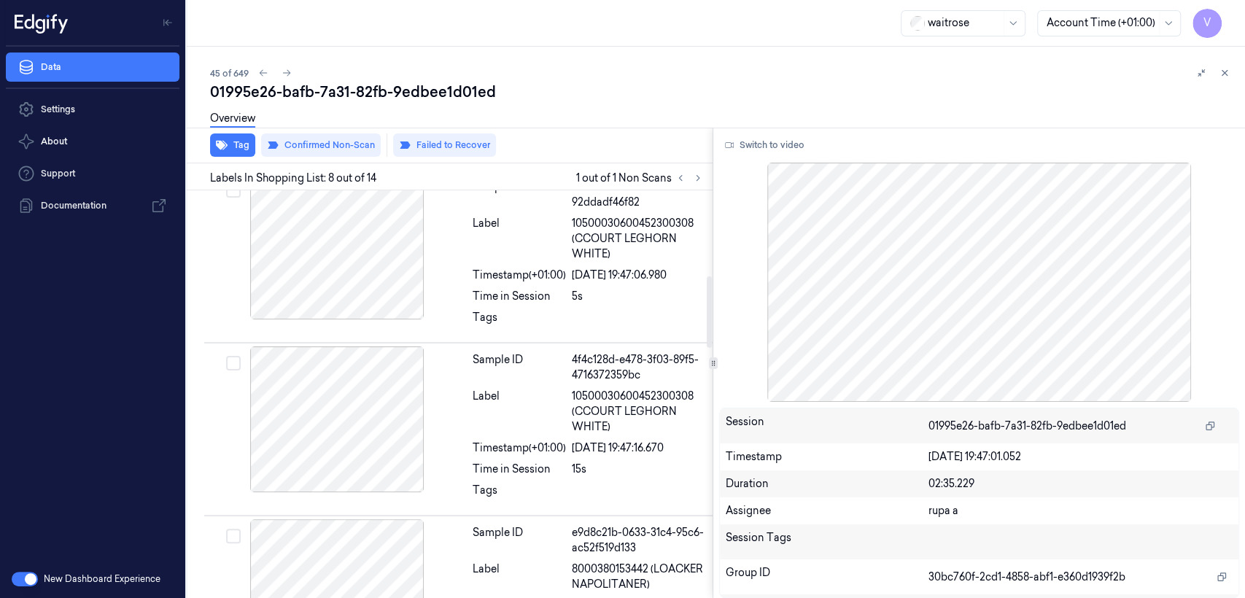
scroll to position [486, 0]
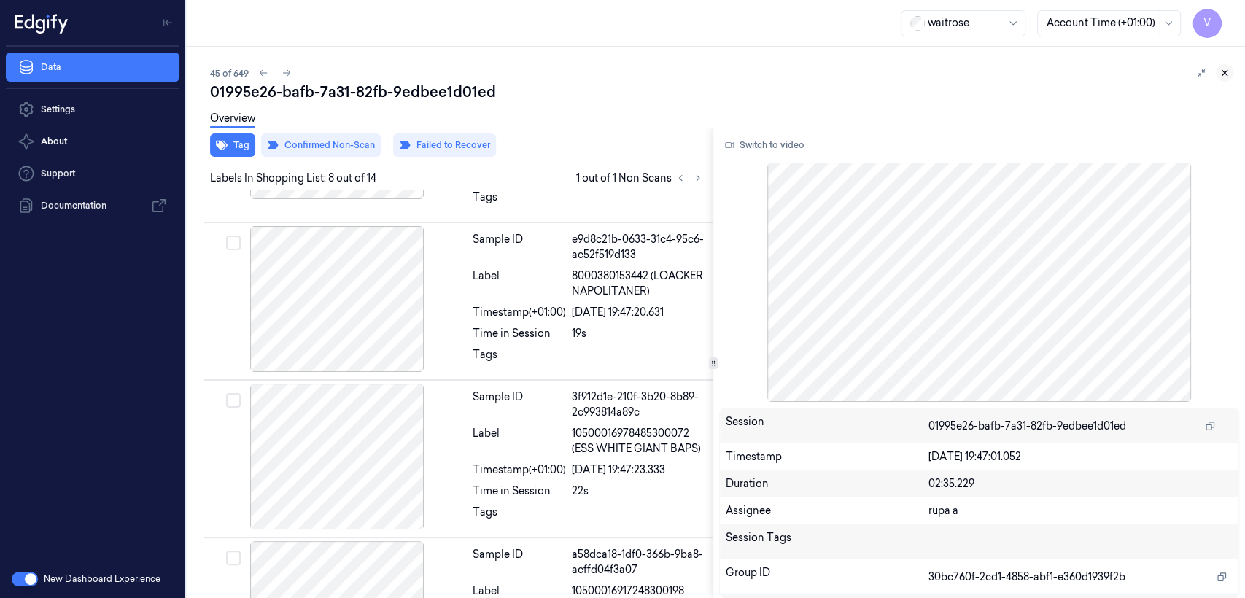
click at [1228, 71] on icon at bounding box center [1224, 73] width 10 height 10
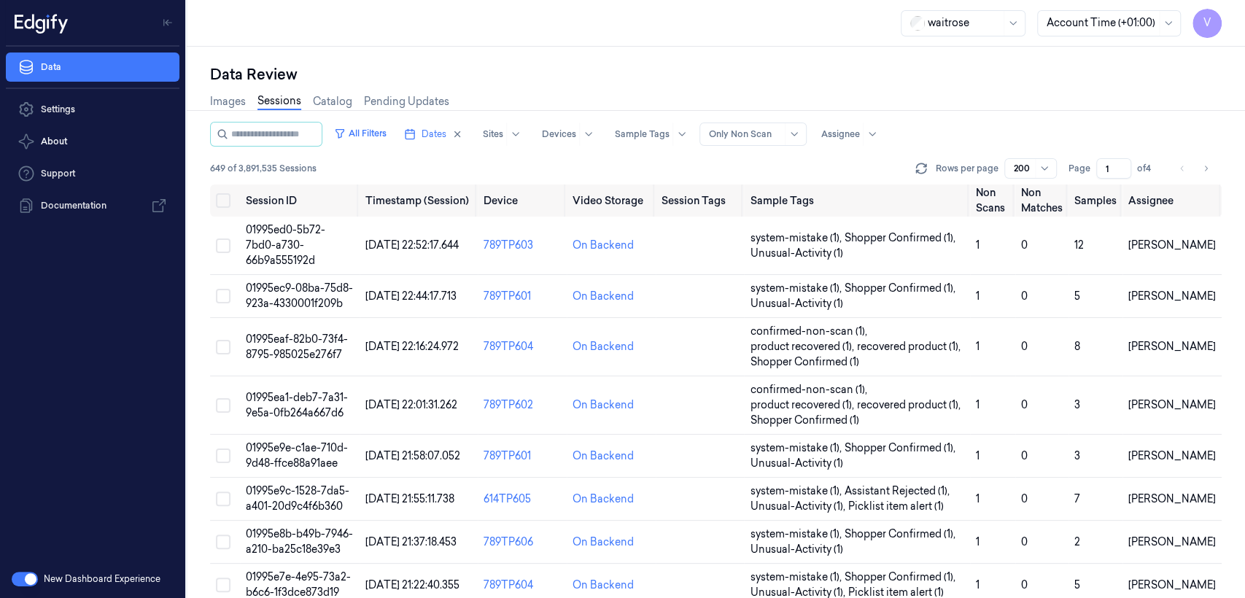
scroll to position [1903, 0]
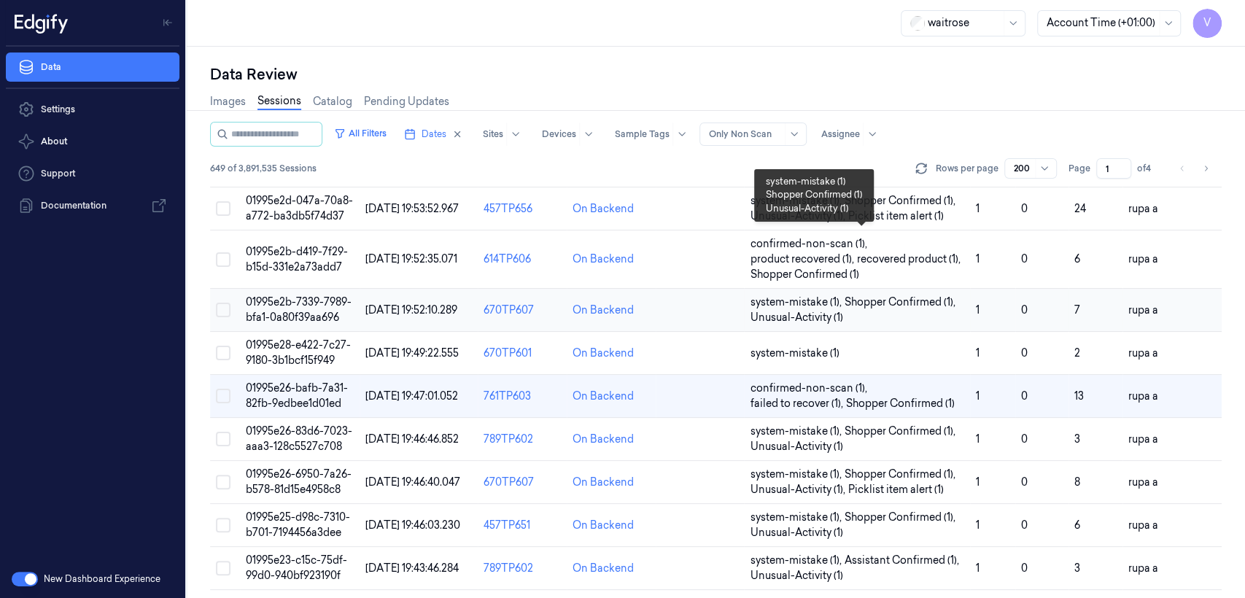
click at [831, 295] on span "system-mistake (1) ," at bounding box center [797, 302] width 94 height 15
click at [913, 295] on span "Shopper Confirmed (1) ," at bounding box center [901, 302] width 114 height 15
click at [832, 293] on span "system-mistake (1) ," at bounding box center [797, 300] width 94 height 15
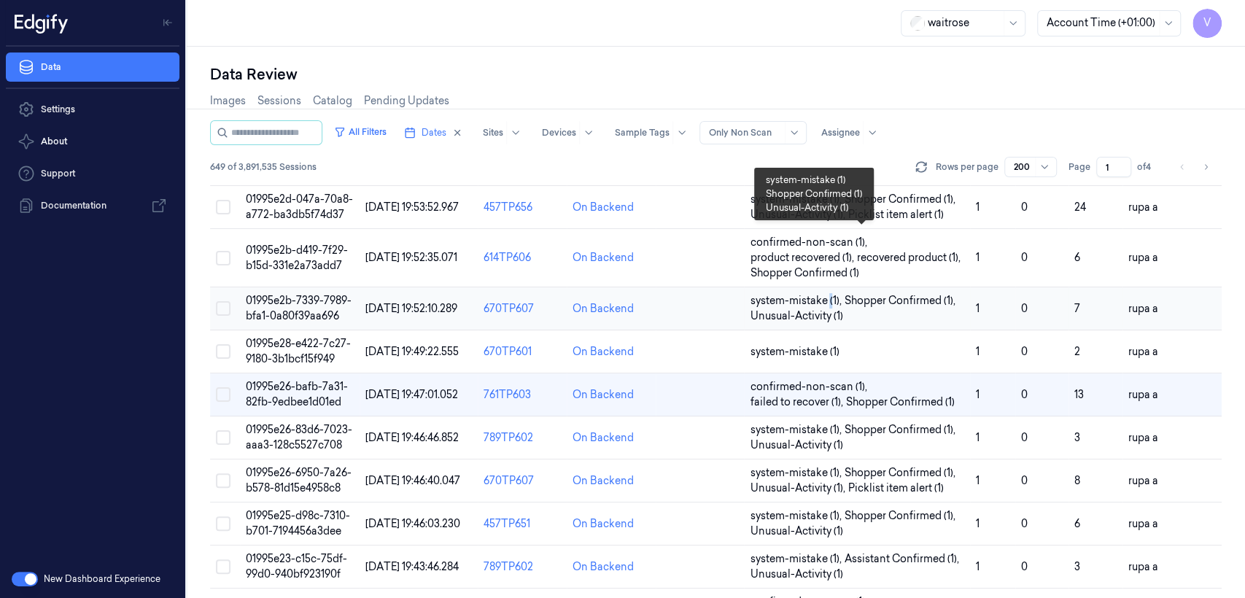
click at [832, 293] on span "system-mistake (1) ," at bounding box center [797, 300] width 94 height 15
click at [899, 293] on span "system-mistake (1) , Shopper Confirmed (1) , Unusual-Activity (1)" at bounding box center [857, 308] width 214 height 31
click at [903, 293] on span "Shopper Confirmed (1) ," at bounding box center [901, 300] width 114 height 15
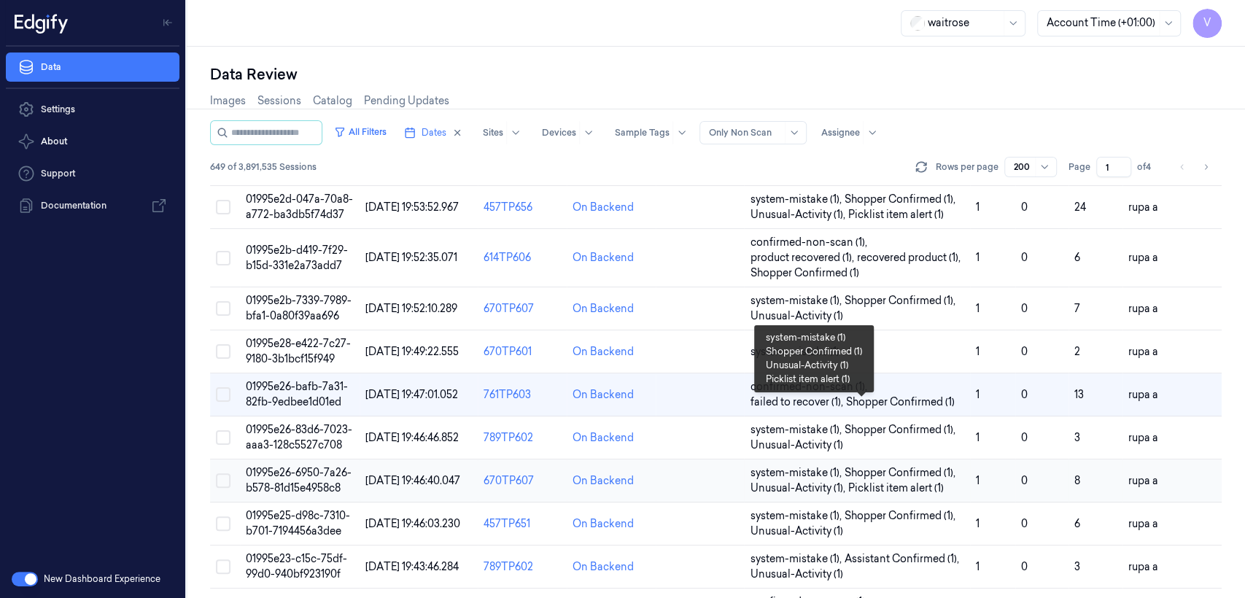
click at [858, 481] on span "Picklist item alert (1)" at bounding box center [895, 488] width 96 height 15
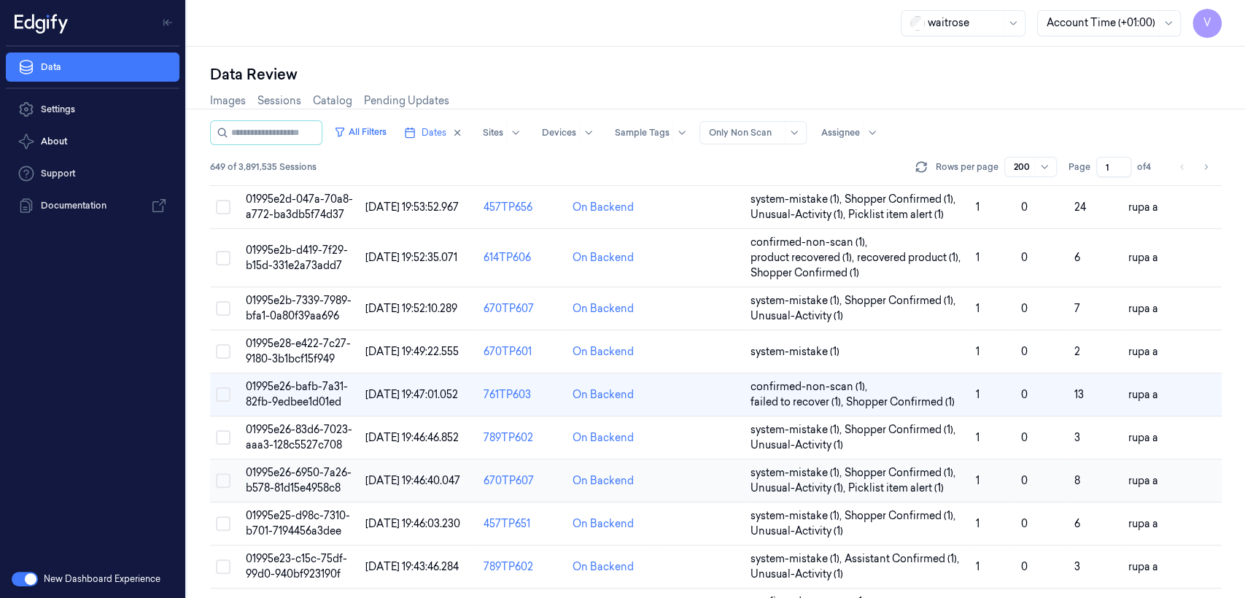
click at [1022, 459] on td "0" at bounding box center [1041, 480] width 53 height 43
click at [591, 473] on div "On Backend" at bounding box center [602, 480] width 61 height 15
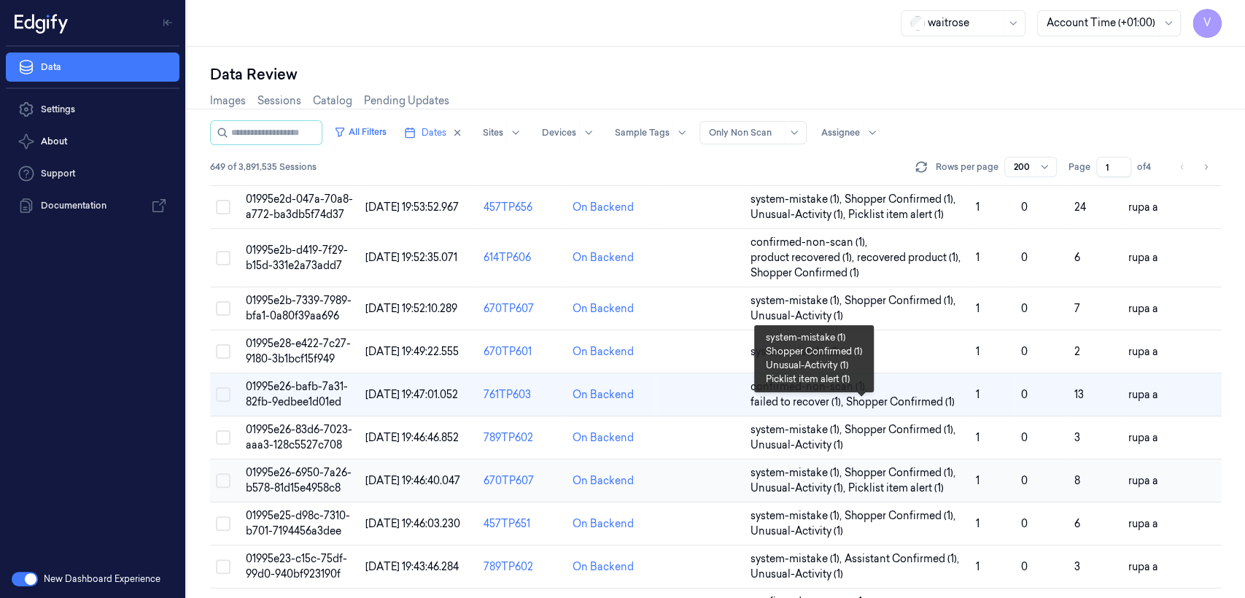
click at [817, 481] on span "Unusual-Activity (1) ," at bounding box center [799, 488] width 98 height 15
click at [815, 481] on span "Unusual-Activity (1) ," at bounding box center [799, 488] width 98 height 15
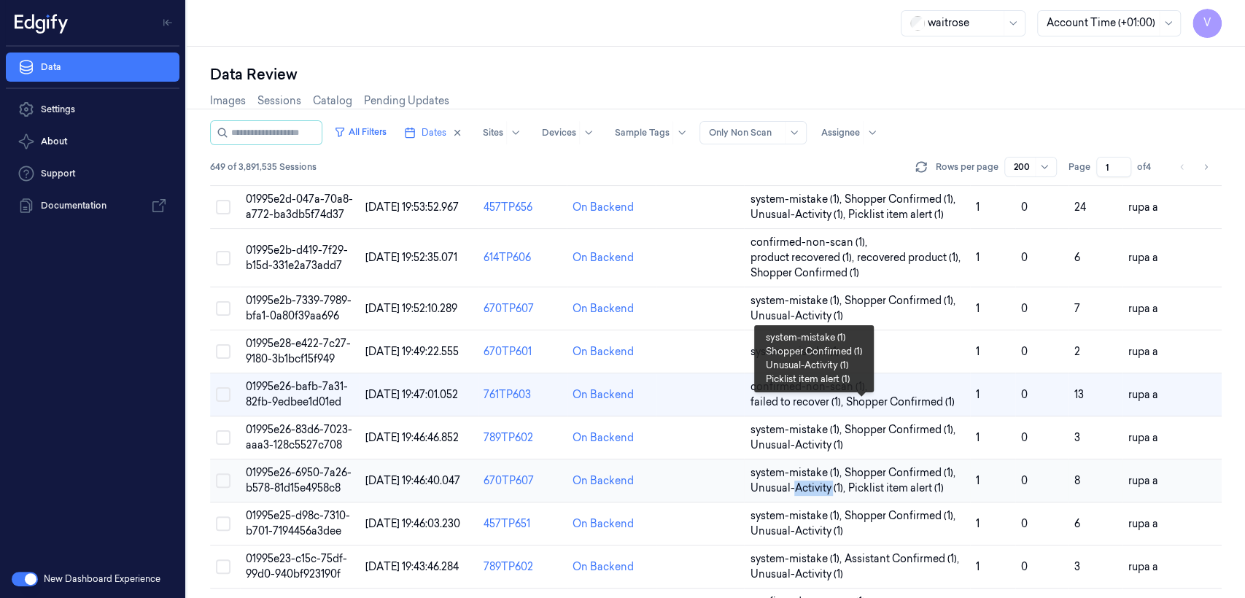
click at [815, 481] on span "Unusual-Activity (1) ," at bounding box center [799, 488] width 98 height 15
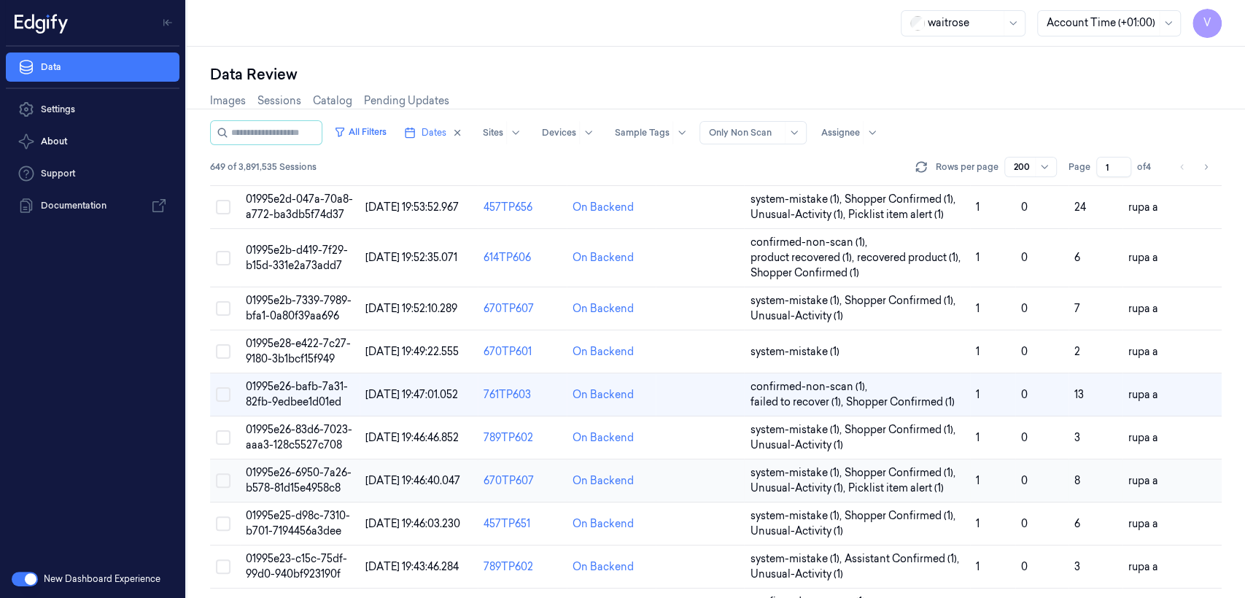
click at [384, 474] on span "18/09/2025 19:46:40.047" at bounding box center [412, 480] width 95 height 13
click at [305, 466] on span "01995e26-6950-7a26-b578-81d15e4958c8" at bounding box center [299, 480] width 106 height 28
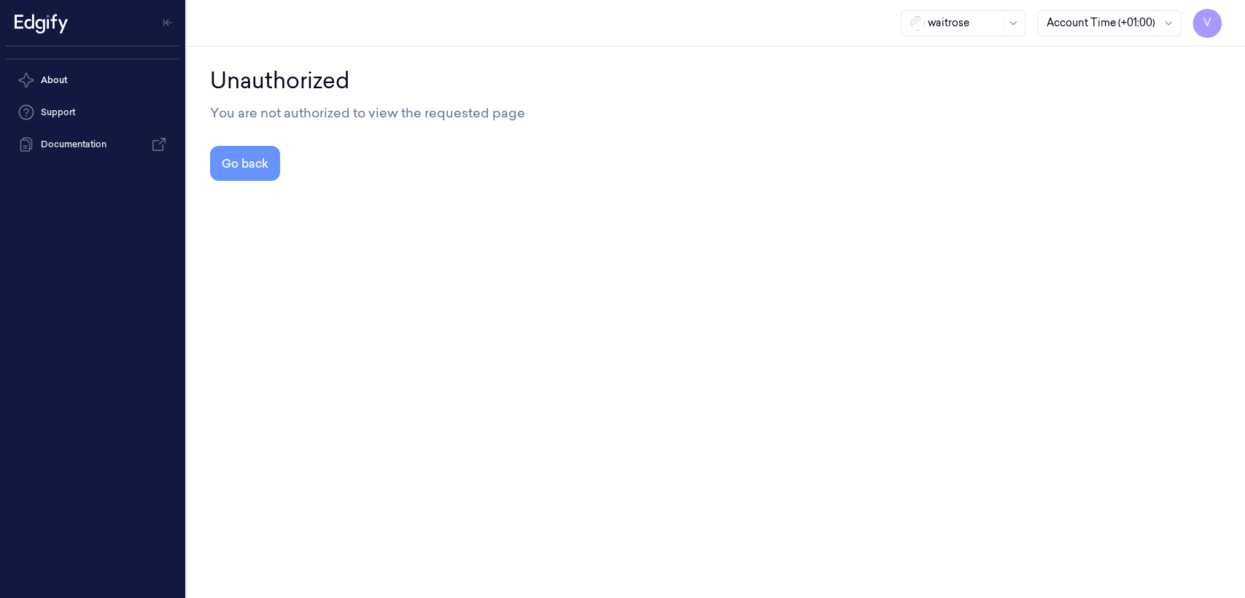
click at [253, 167] on button "Go back" at bounding box center [245, 163] width 70 height 35
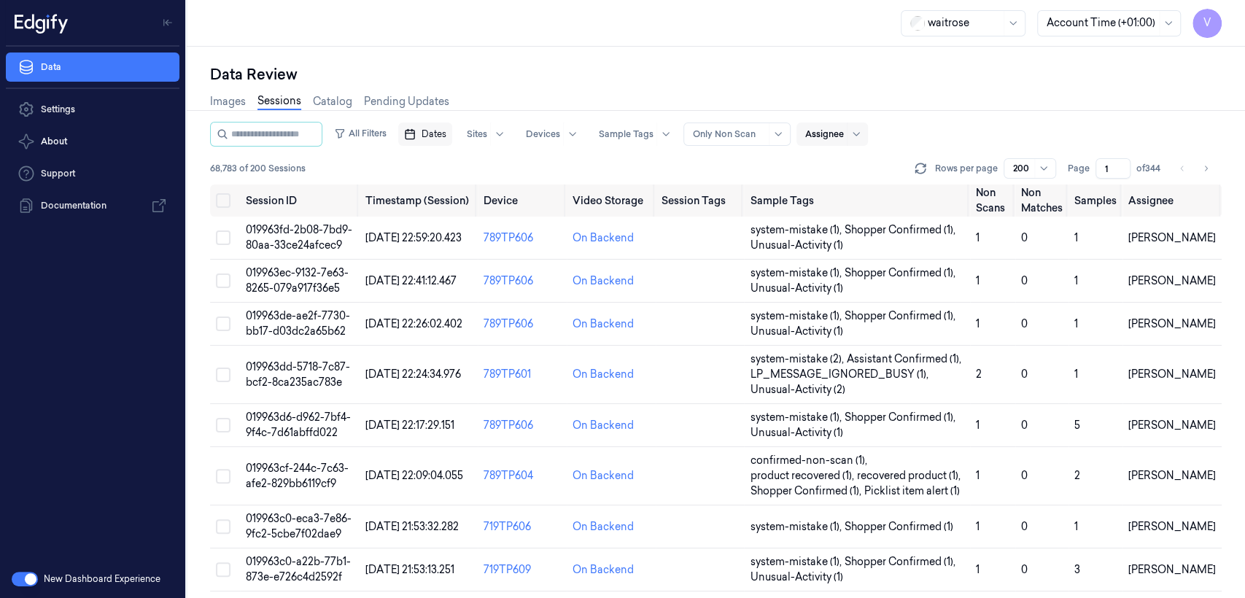
click at [446, 136] on span "Dates" at bounding box center [433, 134] width 25 height 13
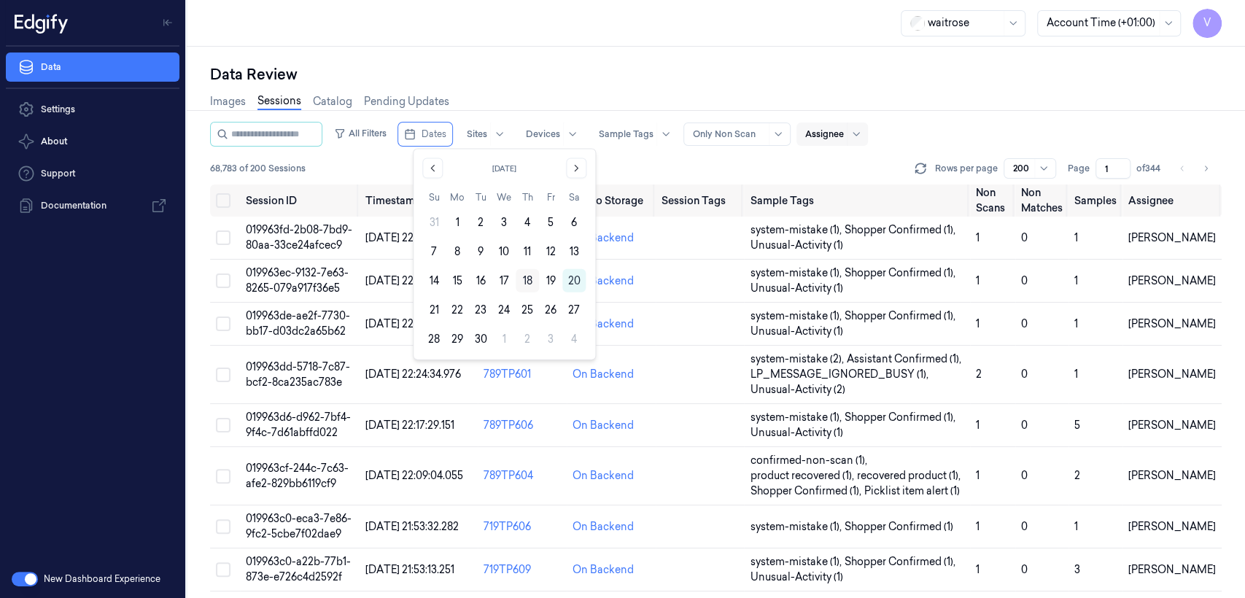
click at [531, 280] on button "18" at bounding box center [527, 280] width 23 height 23
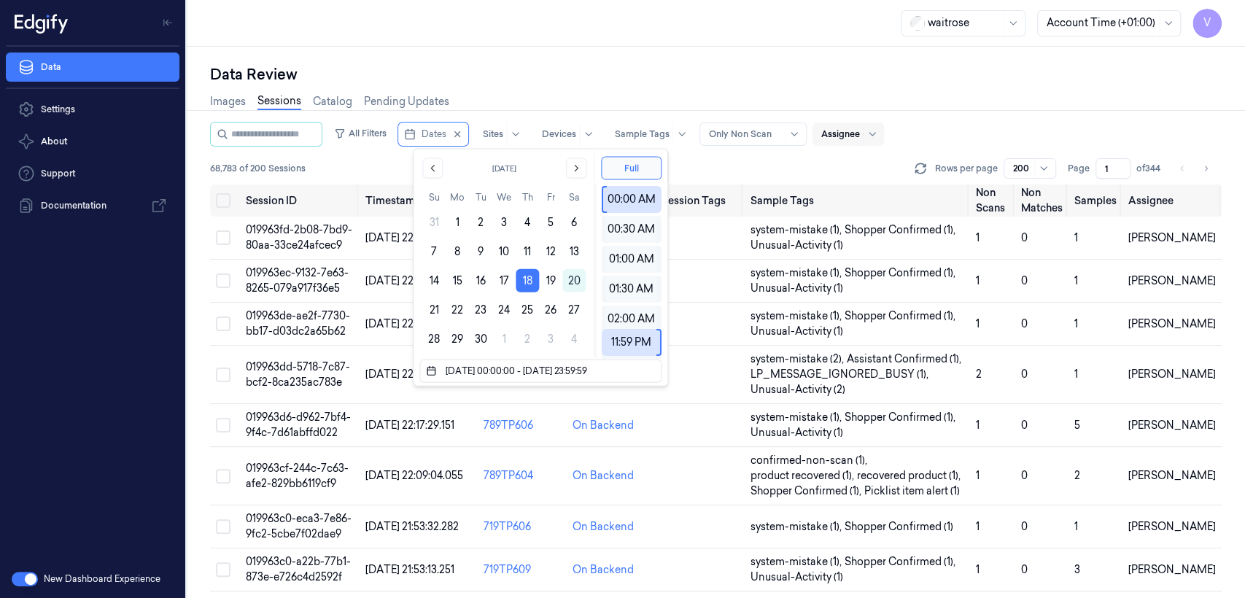
click at [626, 61] on div "Data Review Images Sessions Catalog Pending Updates All Filters Dates Sites Dev…" at bounding box center [716, 322] width 1058 height 551
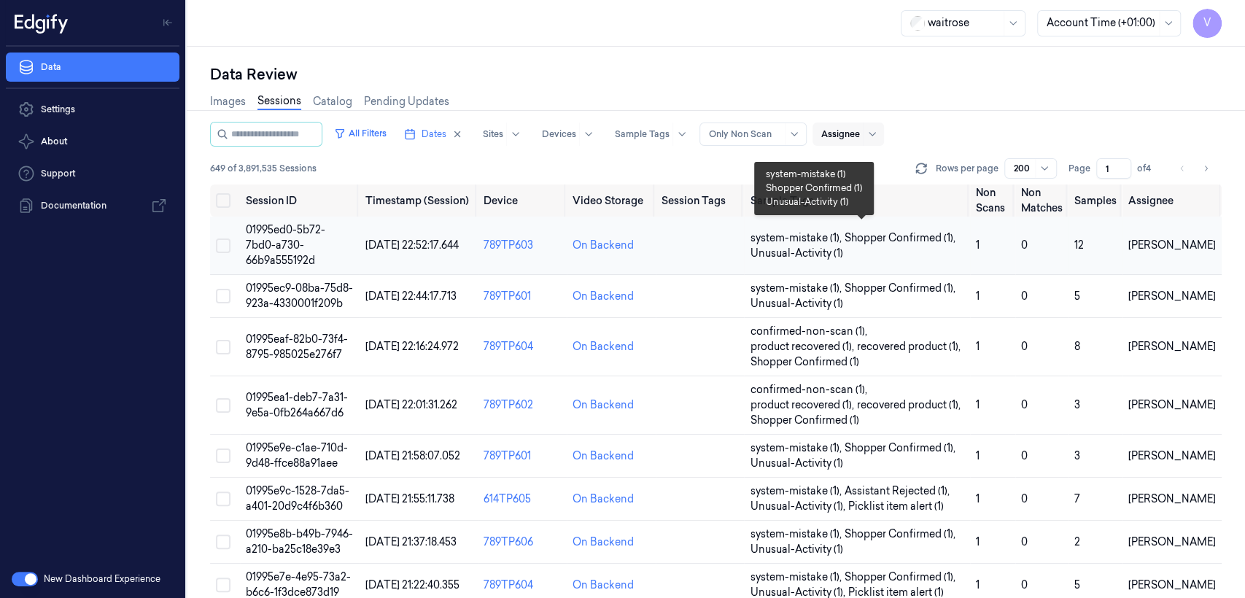
click at [812, 246] on span "Unusual-Activity (1)" at bounding box center [796, 253] width 93 height 15
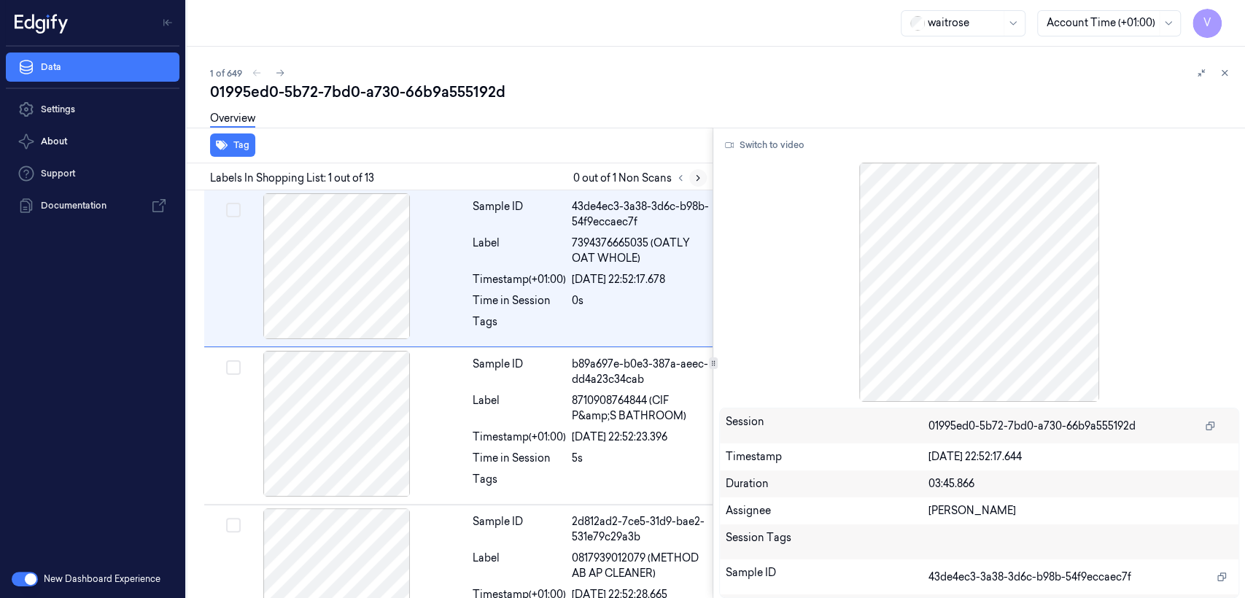
click at [700, 184] on button at bounding box center [698, 178] width 18 height 18
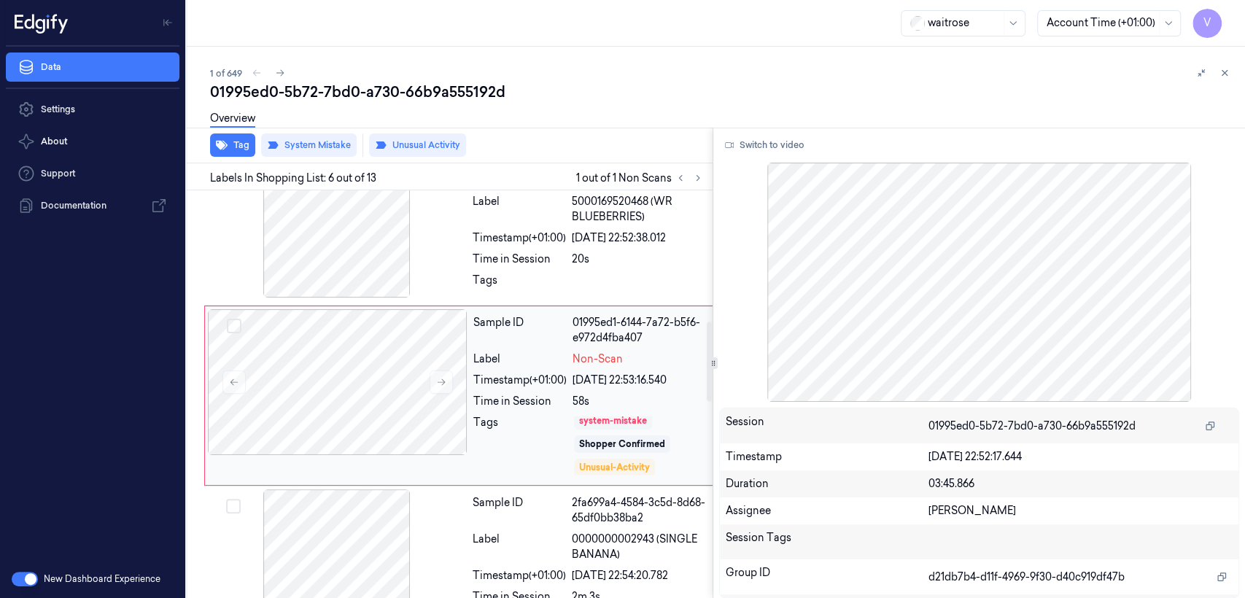
scroll to position [5, 0]
click at [1224, 75] on icon at bounding box center [1224, 73] width 10 height 10
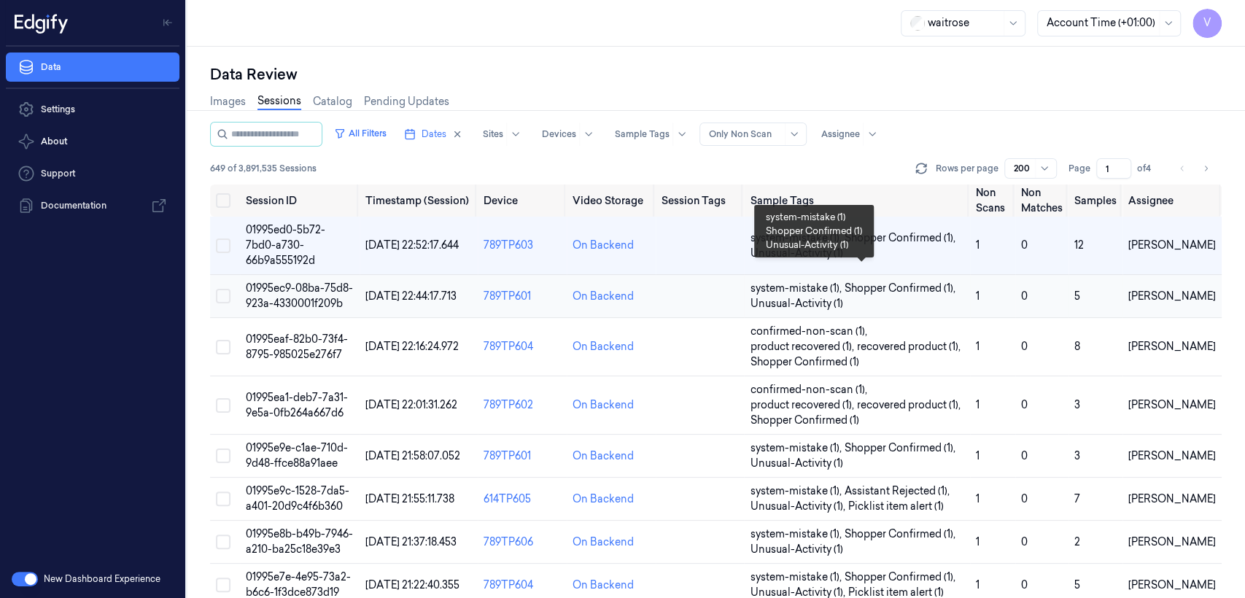
click at [844, 281] on span "system-mistake (1) ," at bounding box center [797, 288] width 94 height 15
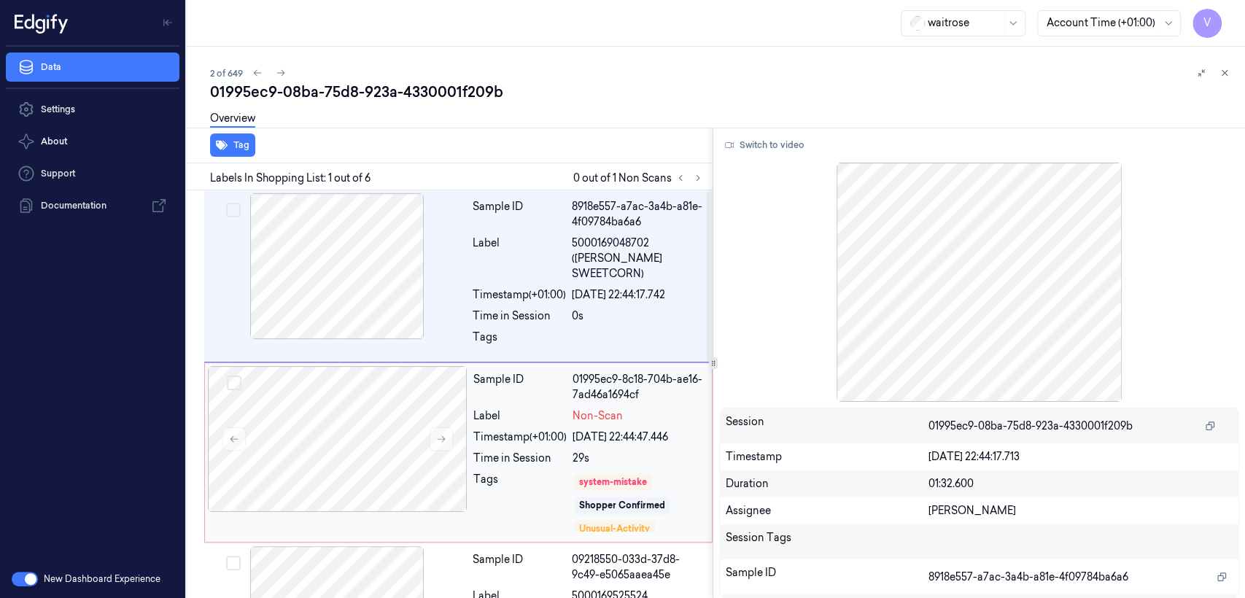
click at [598, 431] on div "Sample ID 01995ec9-8c18-704b-ae16-7ad46a1694cf Label Non-Scan Timestamp (+01:00…" at bounding box center [587, 452] width 241 height 173
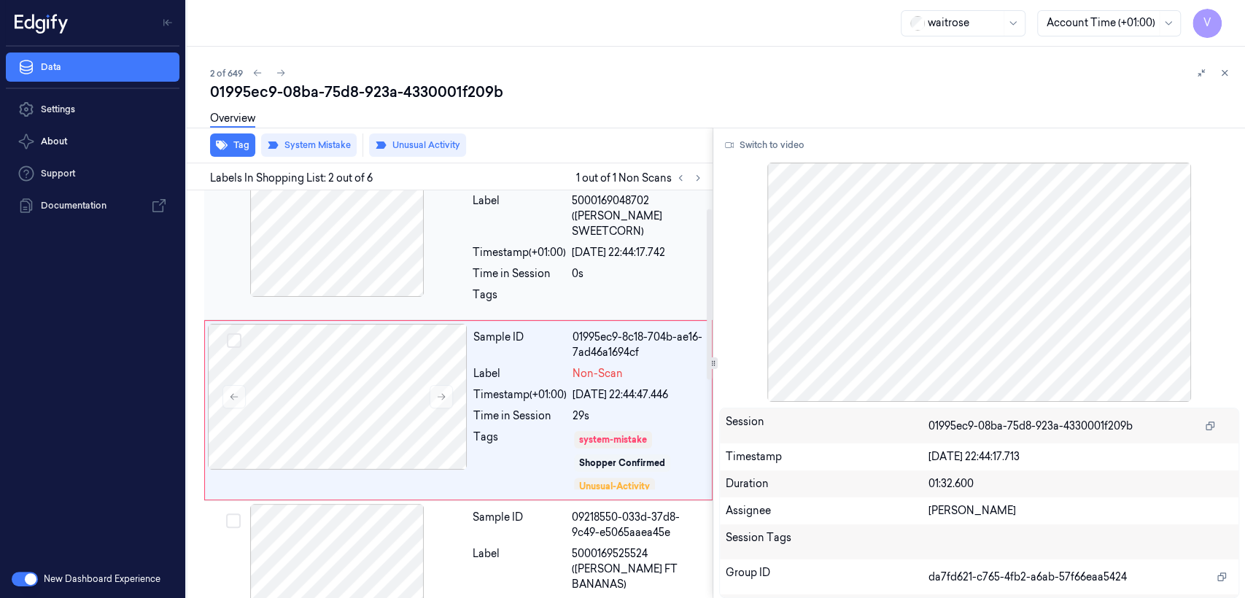
click at [534, 266] on div "Time in Session" at bounding box center [519, 273] width 93 height 15
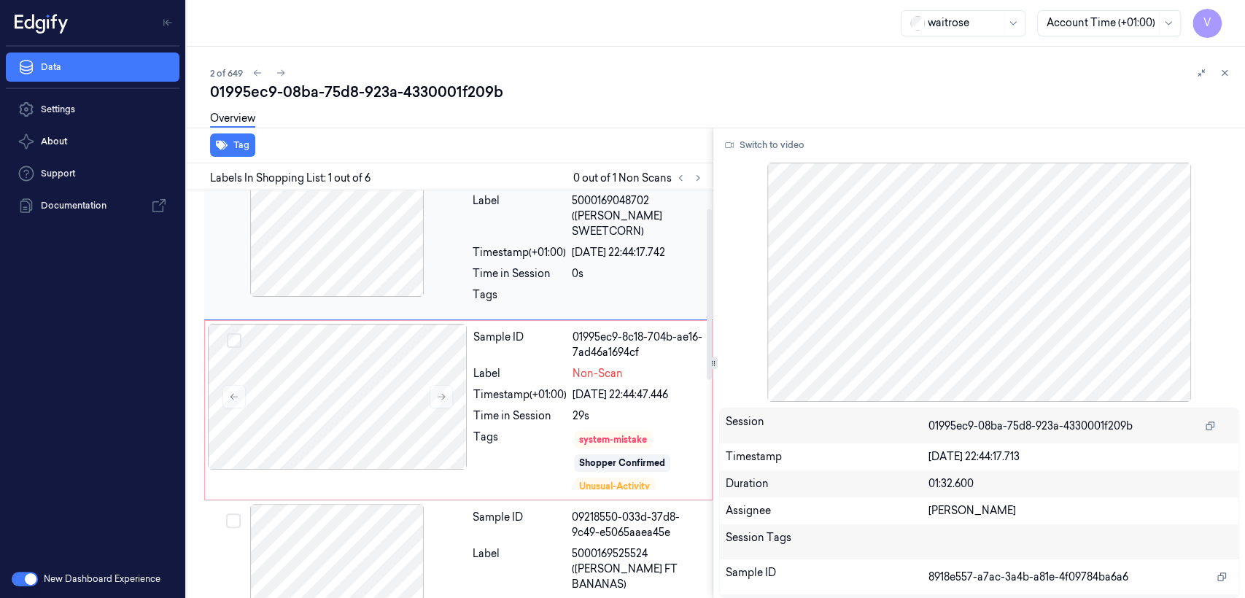
scroll to position [0, 0]
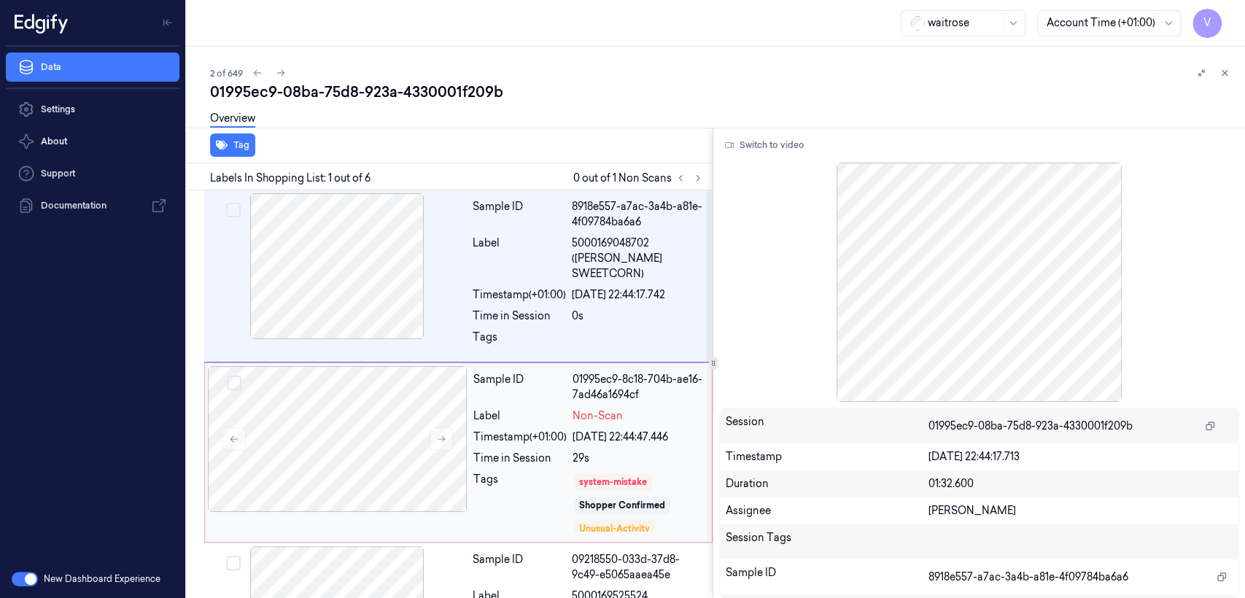
click at [543, 451] on div "Time in Session" at bounding box center [519, 458] width 93 height 15
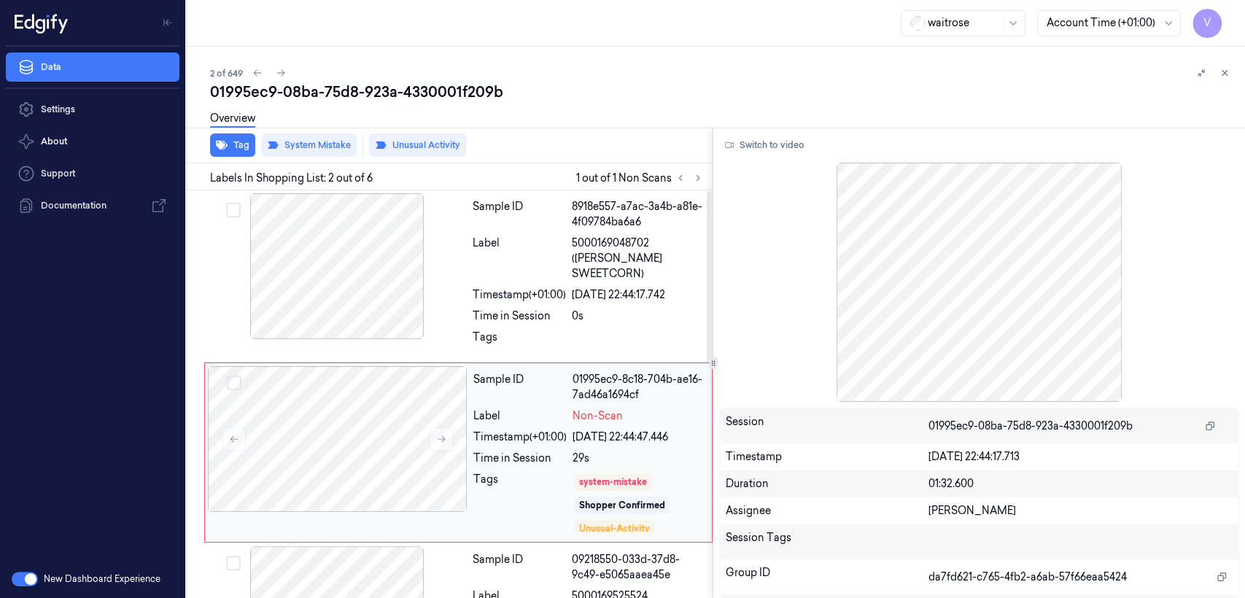
scroll to position [42, 0]
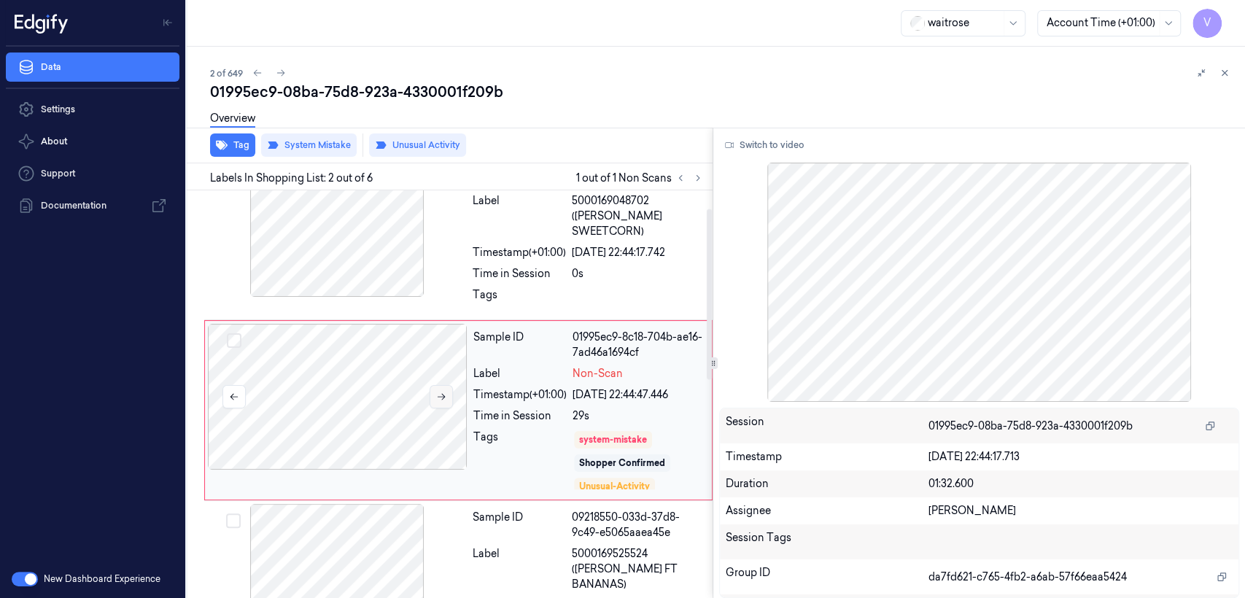
click at [443, 392] on icon at bounding box center [441, 397] width 10 height 10
click at [438, 392] on icon at bounding box center [441, 397] width 10 height 10
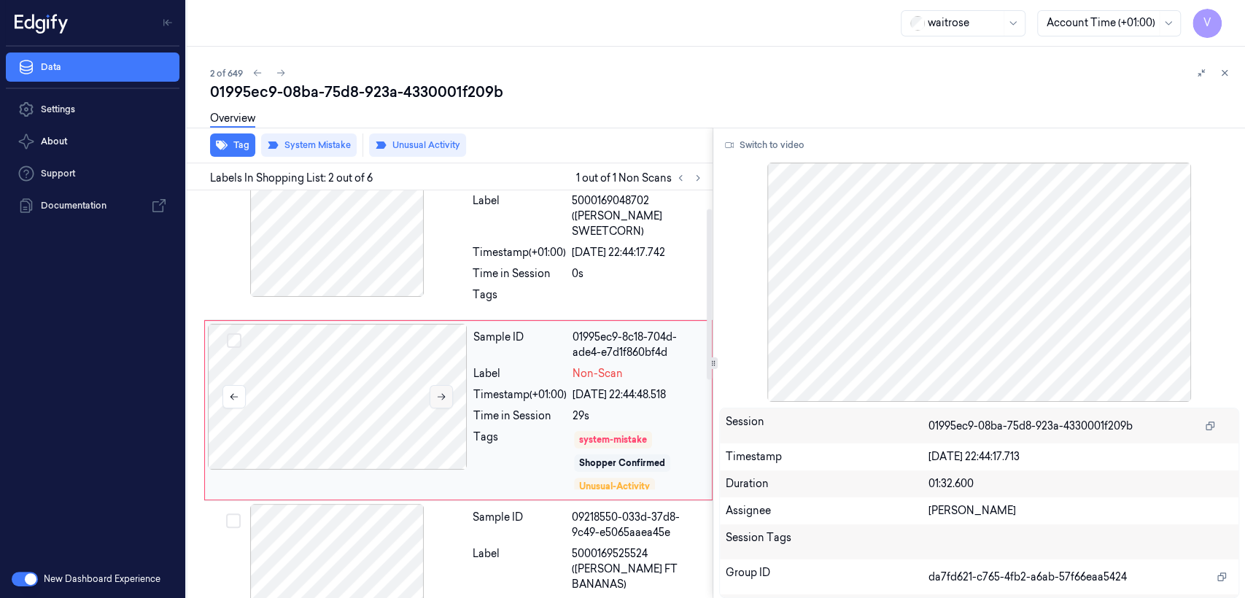
click at [438, 392] on icon at bounding box center [441, 397] width 10 height 10
click at [385, 227] on div at bounding box center [337, 224] width 260 height 146
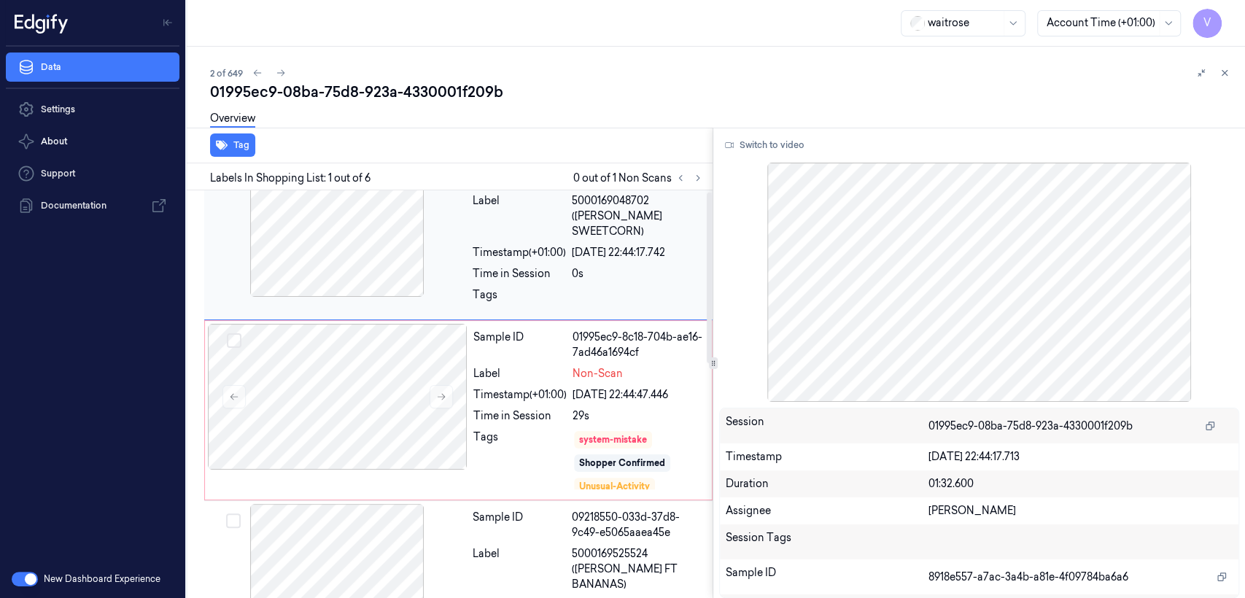
scroll to position [0, 0]
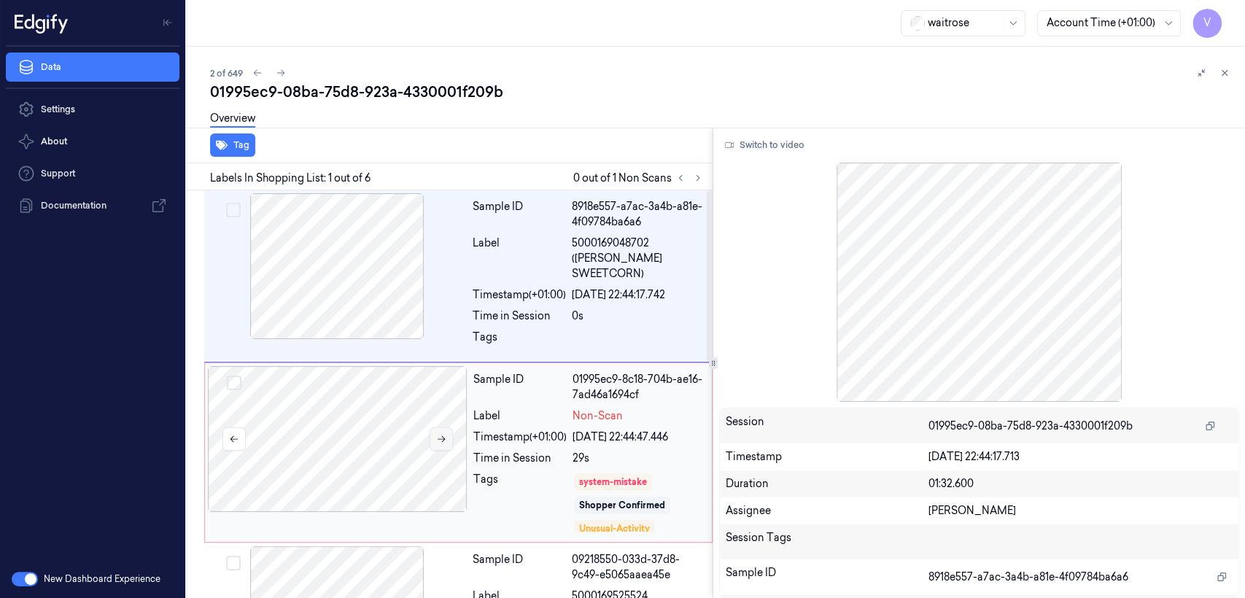
click at [447, 427] on button at bounding box center [440, 438] width 23 height 23
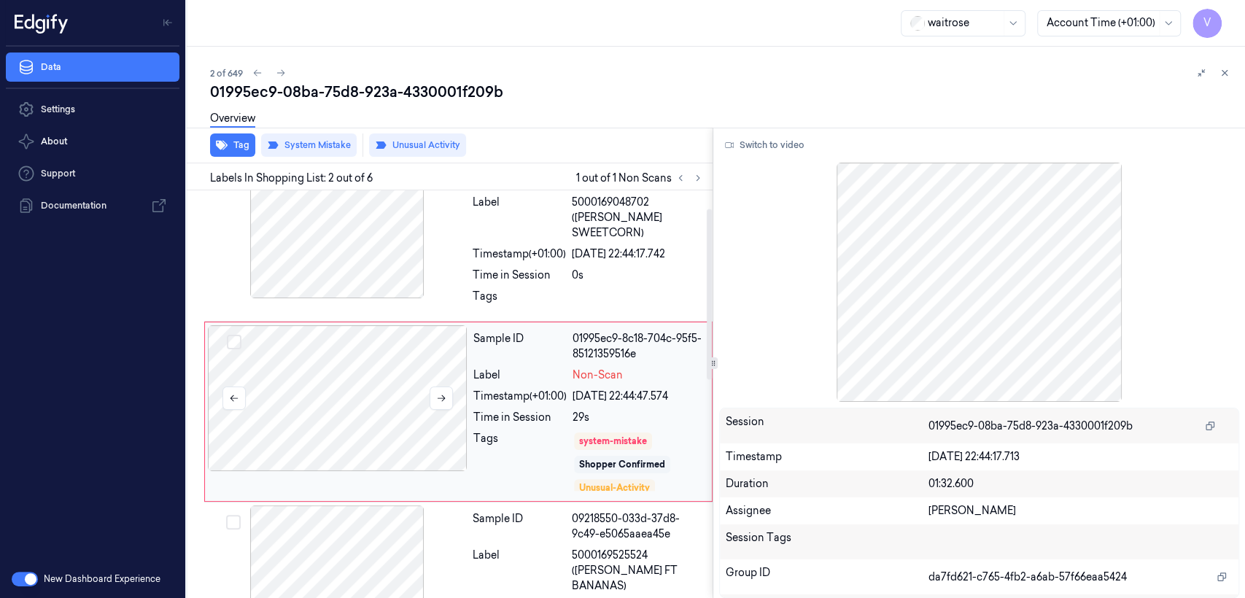
scroll to position [42, 0]
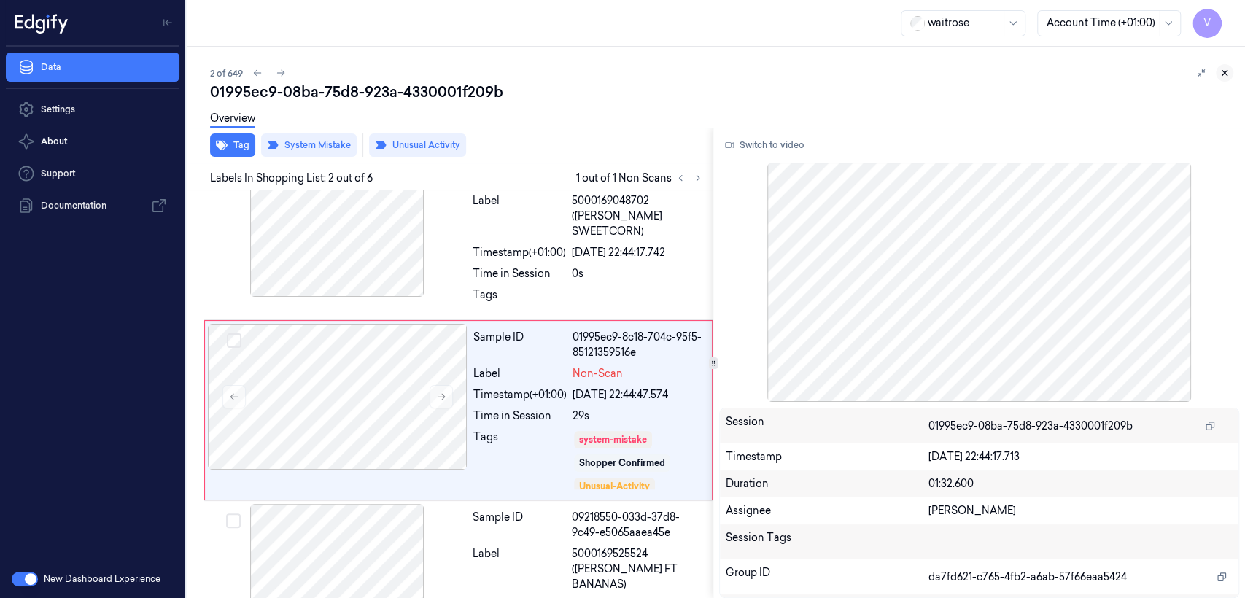
click at [1221, 72] on icon at bounding box center [1224, 73] width 10 height 10
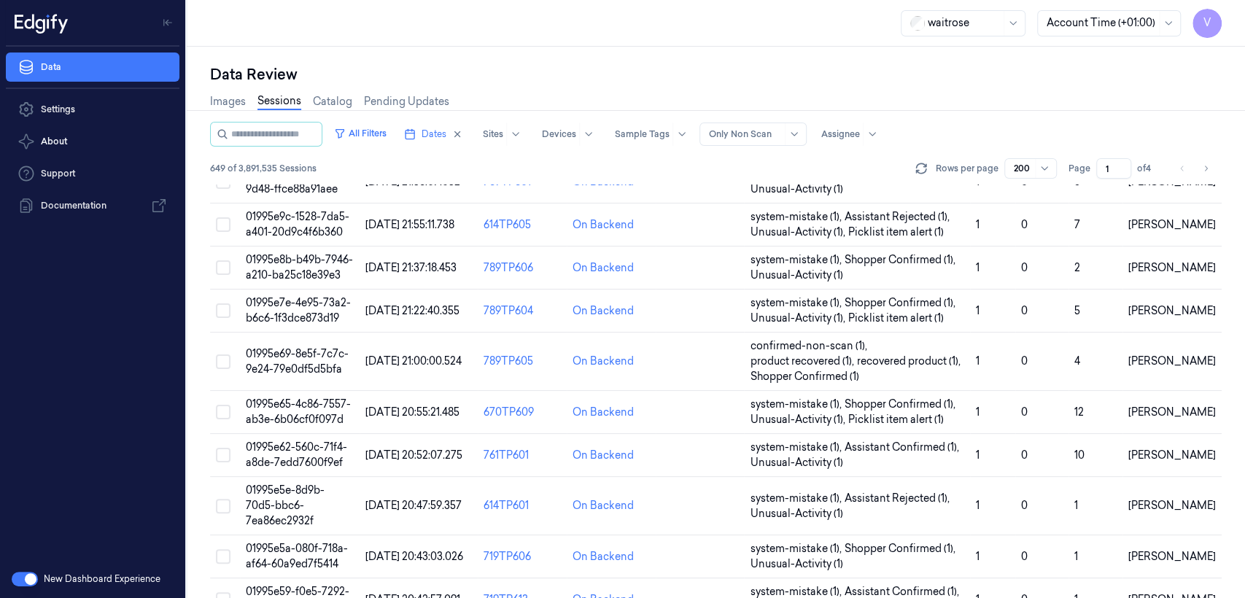
scroll to position [324, 0]
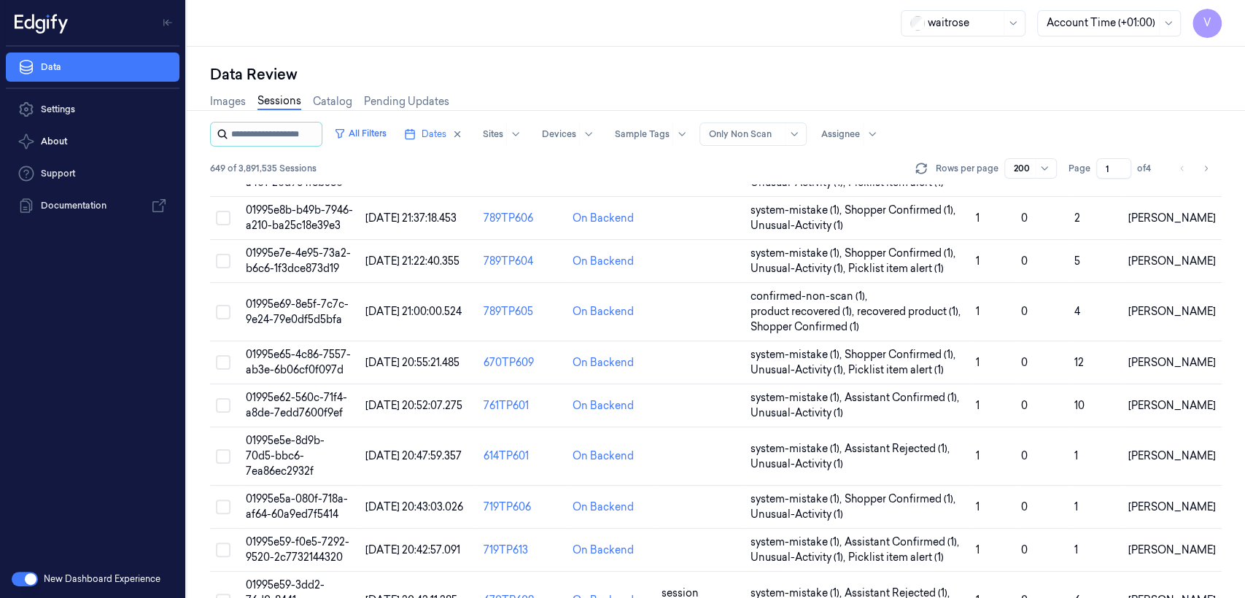
click at [245, 133] on input "string" at bounding box center [275, 134] width 88 height 23
drag, startPoint x: 228, startPoint y: 132, endPoint x: 164, endPoint y: 140, distance: 63.9
click at [164, 140] on div "V Data Settings About Support Documentation New Dashboard Experience waitrose A…" at bounding box center [622, 299] width 1245 height 598
click at [257, 131] on input "string" at bounding box center [275, 134] width 88 height 23
type input "********"
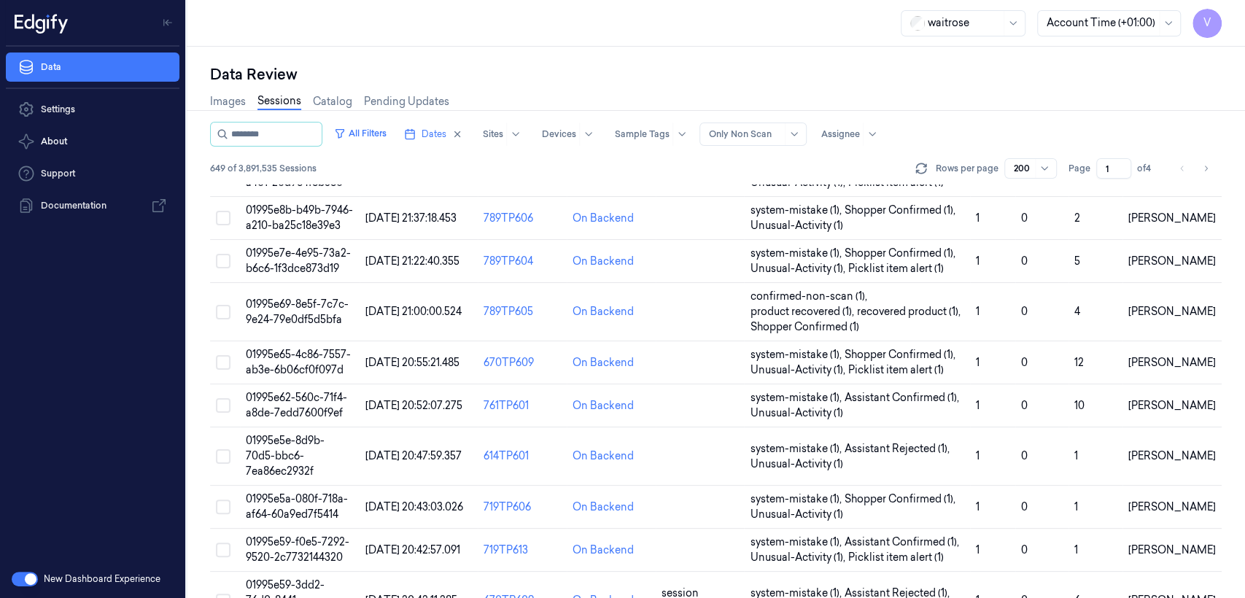
drag, startPoint x: 276, startPoint y: 141, endPoint x: 191, endPoint y: 138, distance: 84.6
click at [191, 138] on div "Data Review Images Sessions Catalog Pending Updates All Filters Dates Sites Dev…" at bounding box center [716, 322] width 1058 height 551
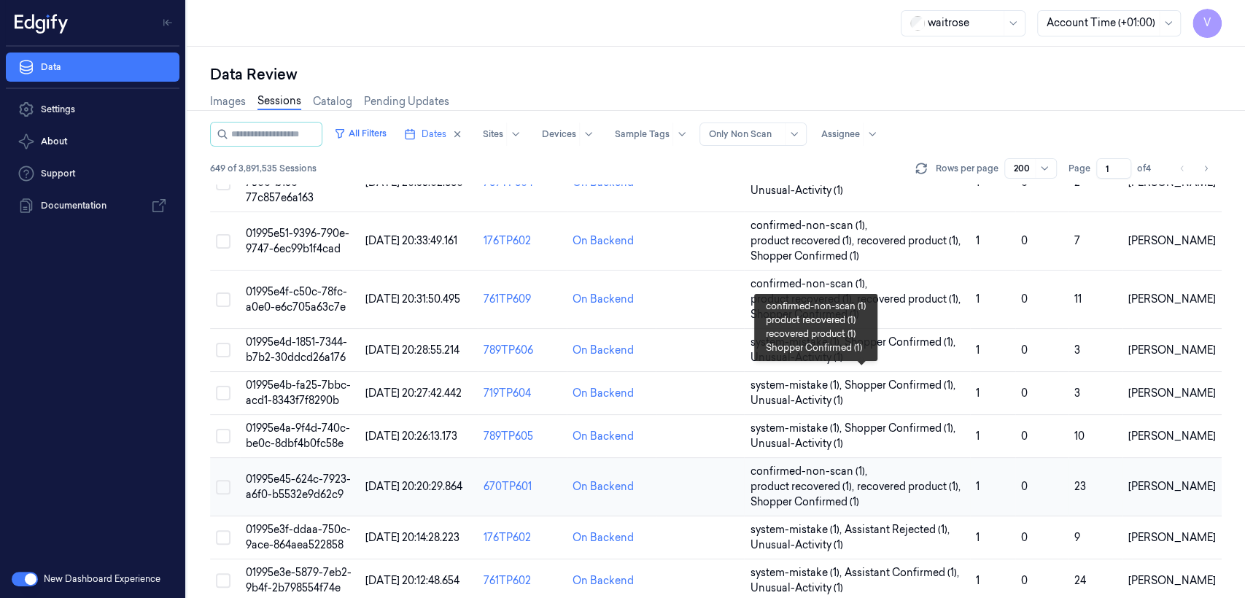
scroll to position [1134, 0]
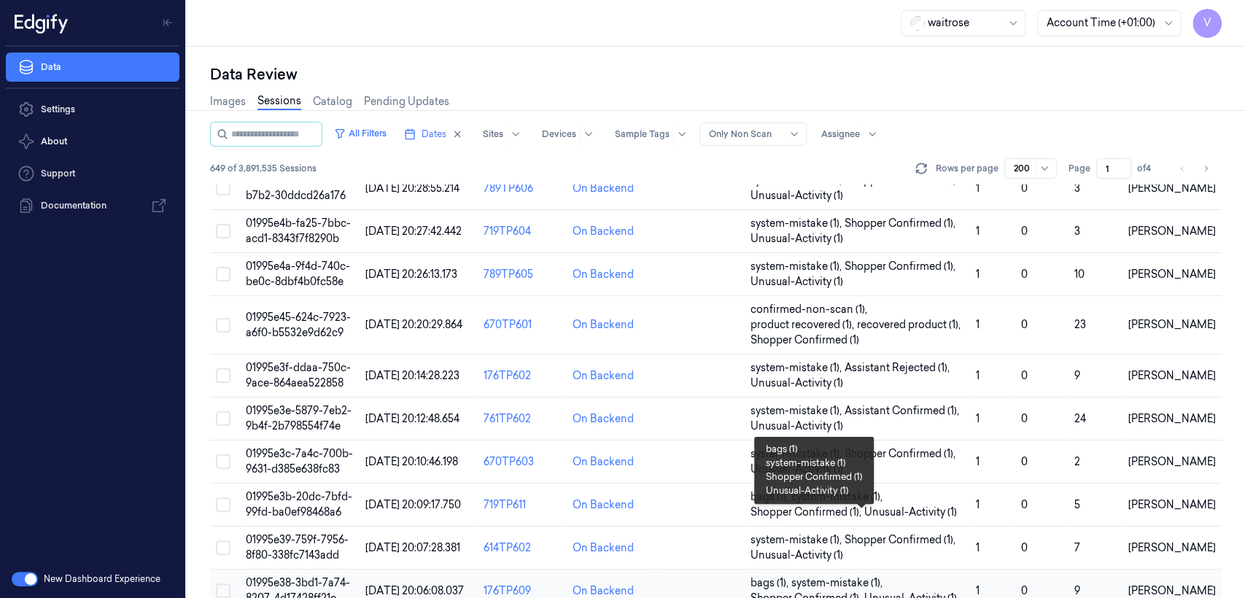
click at [865, 575] on span "system-mistake (1) ," at bounding box center [837, 582] width 94 height 15
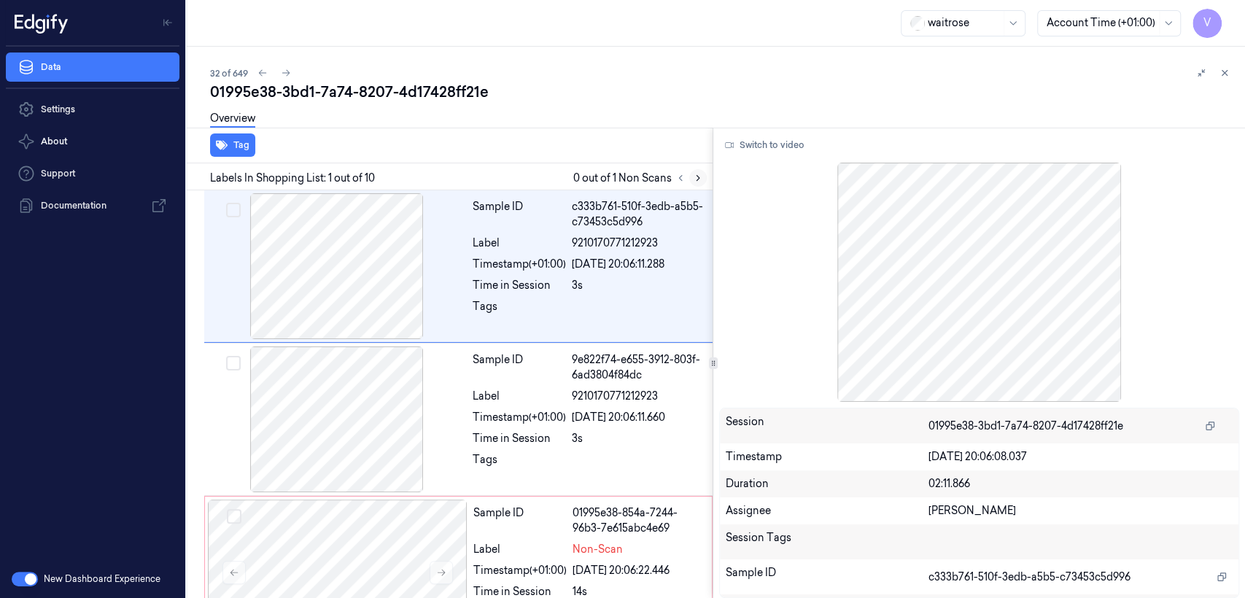
click at [694, 179] on icon at bounding box center [698, 178] width 10 height 10
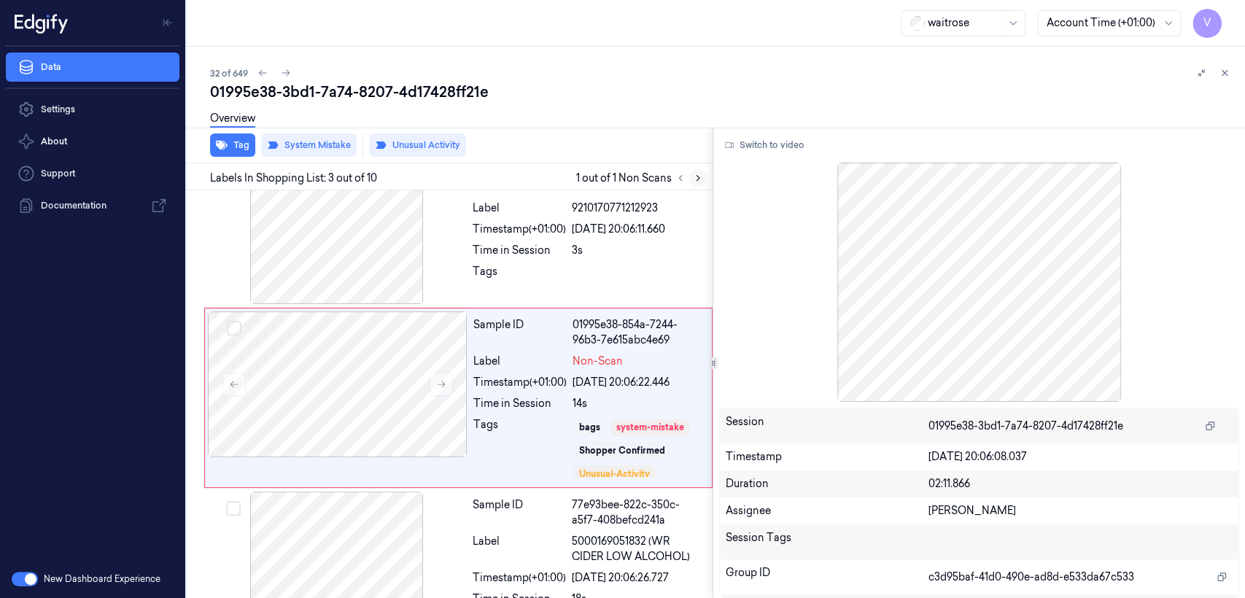
scroll to position [191, 0]
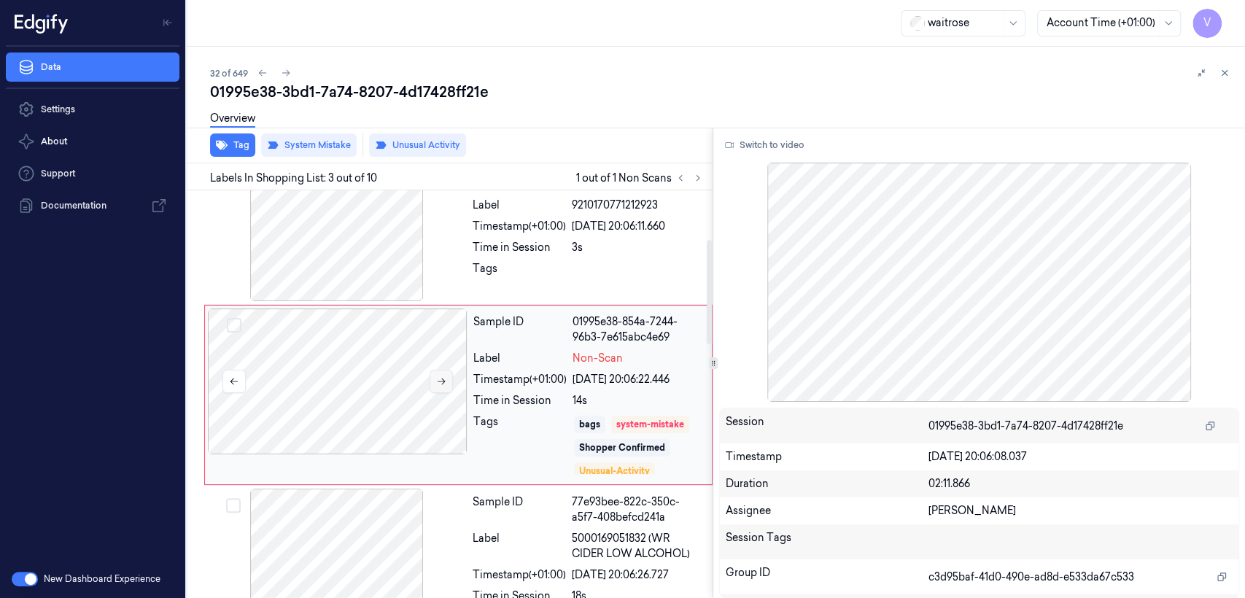
click at [433, 381] on button at bounding box center [440, 381] width 23 height 23
click at [346, 248] on div at bounding box center [337, 228] width 260 height 146
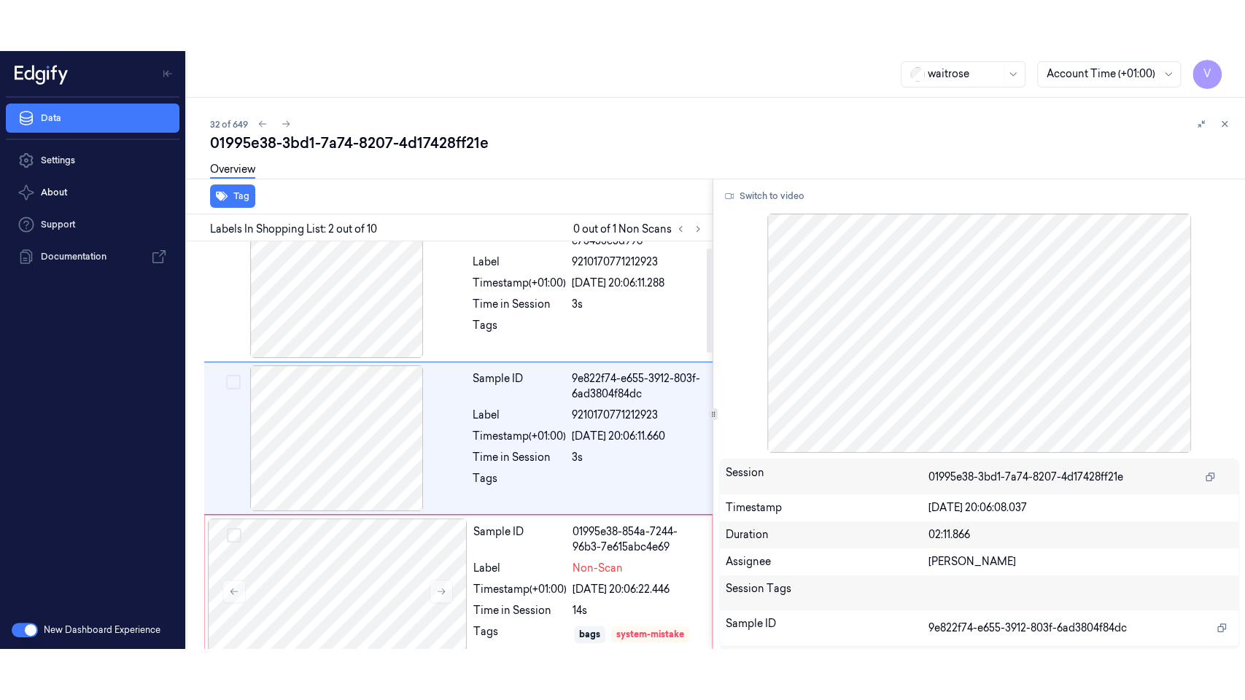
scroll to position [25, 0]
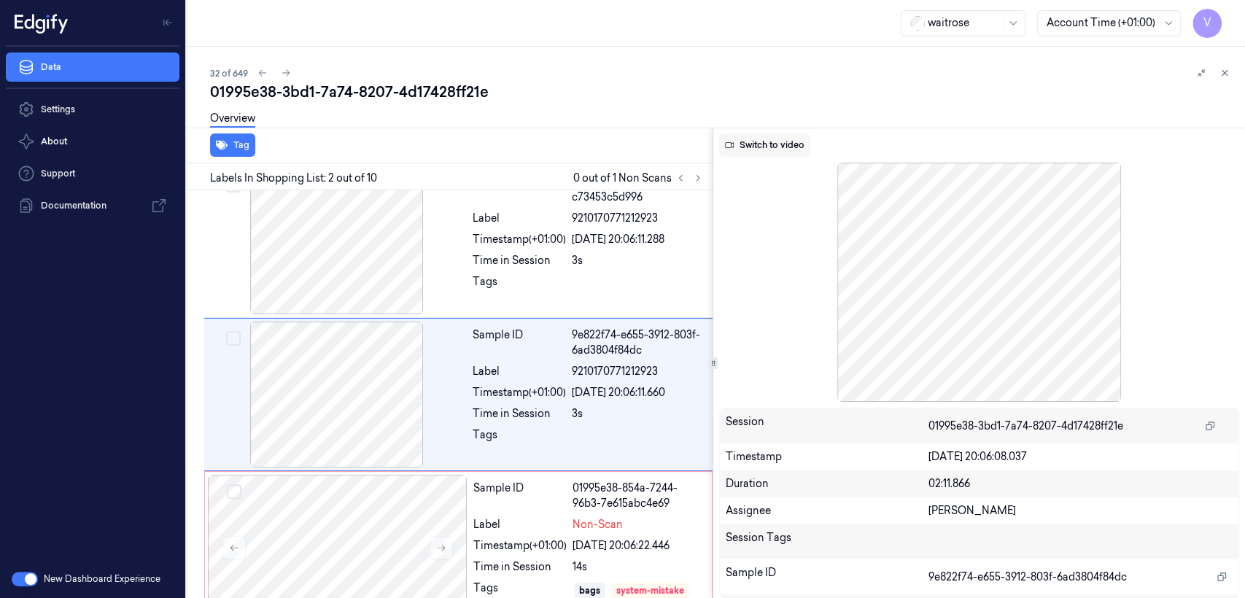
click at [781, 146] on button "Switch to video" at bounding box center [764, 144] width 91 height 23
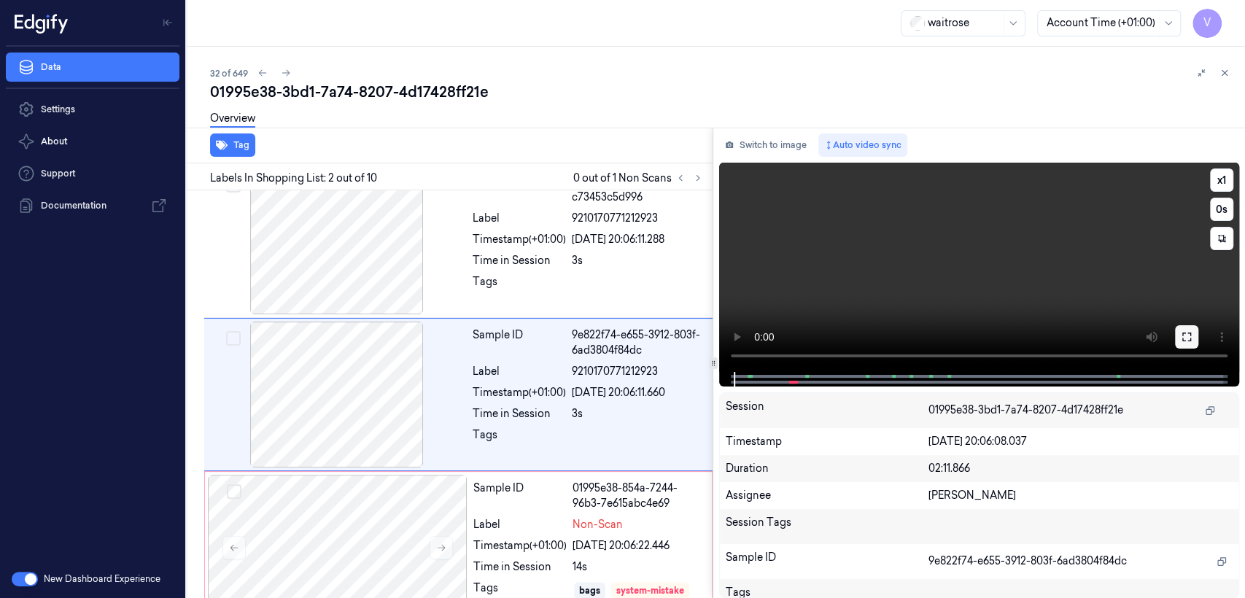
click at [1188, 338] on icon at bounding box center [1187, 337] width 12 height 12
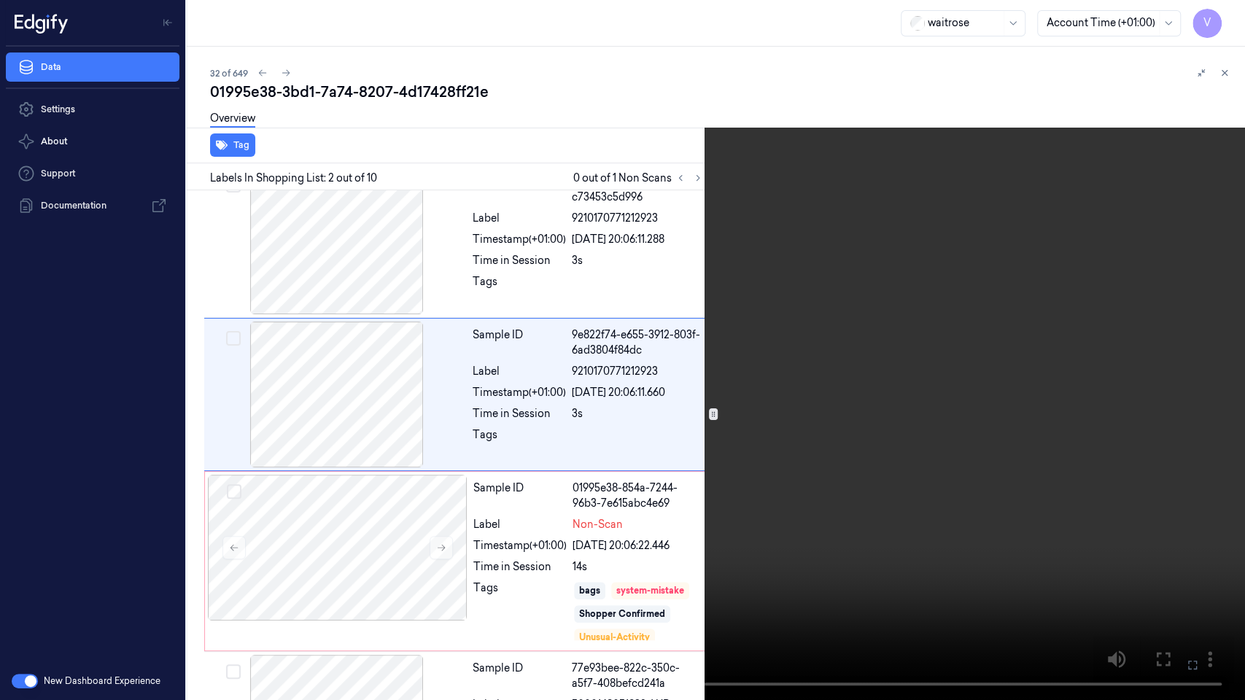
click at [918, 311] on video at bounding box center [622, 350] width 1245 height 700
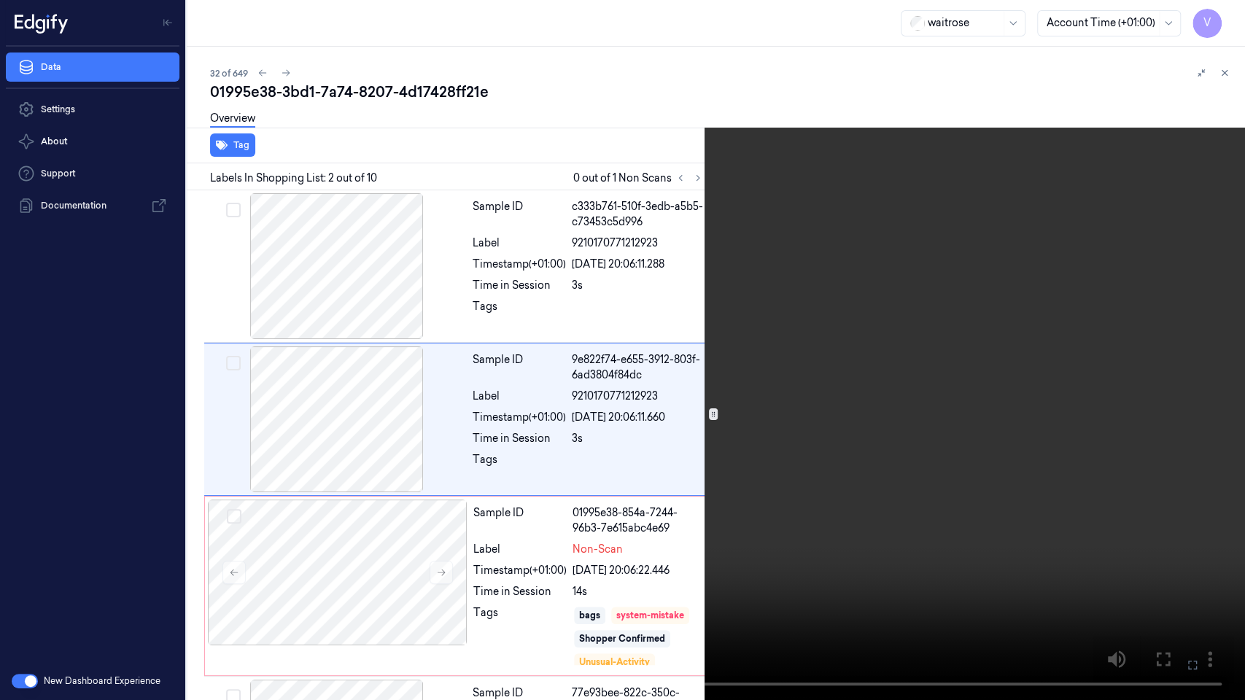
click at [881, 318] on video at bounding box center [622, 350] width 1245 height 700
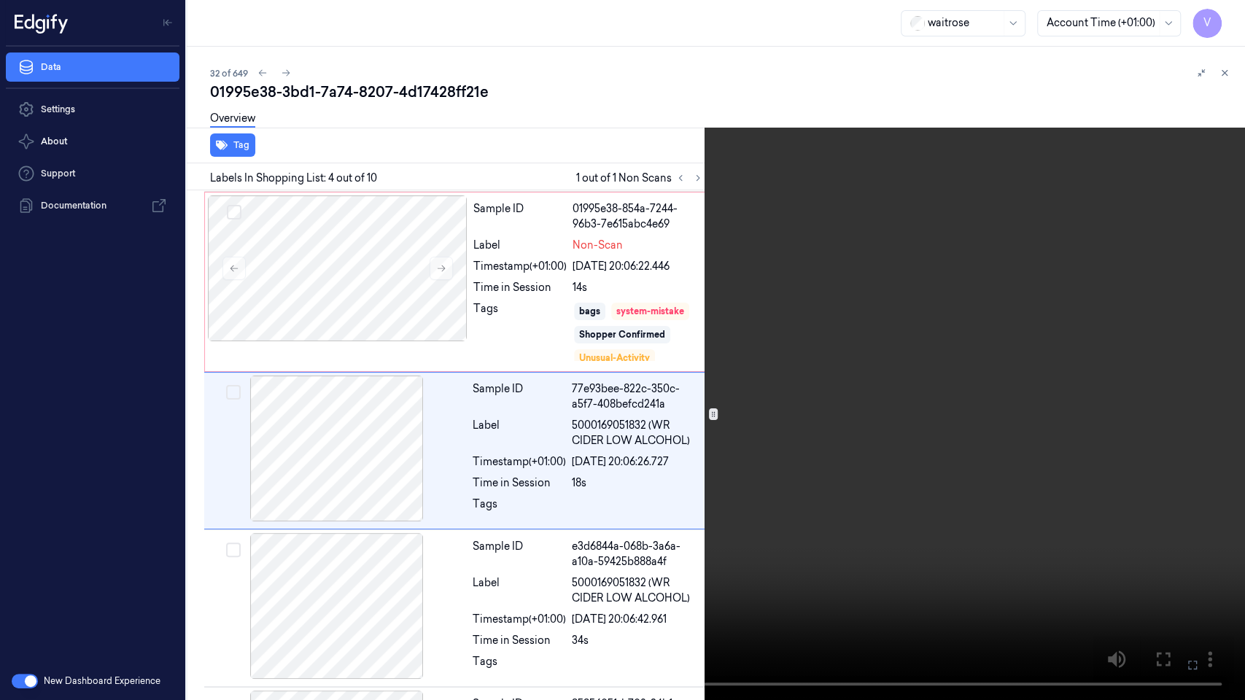
scroll to position [309, 0]
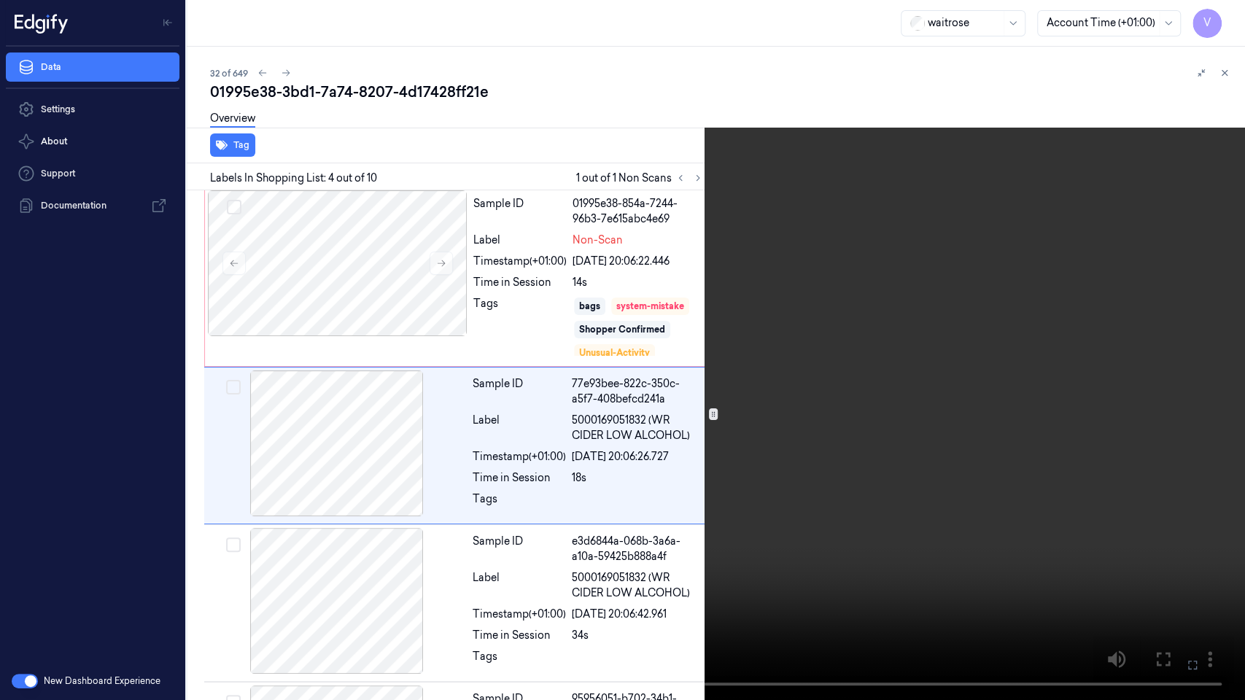
click at [630, 542] on video at bounding box center [622, 350] width 1245 height 700
click at [819, 408] on video at bounding box center [622, 350] width 1245 height 700
click at [860, 448] on video at bounding box center [622, 350] width 1245 height 700
click at [531, 563] on video at bounding box center [622, 350] width 1245 height 700
click at [738, 448] on video at bounding box center [622, 350] width 1245 height 700
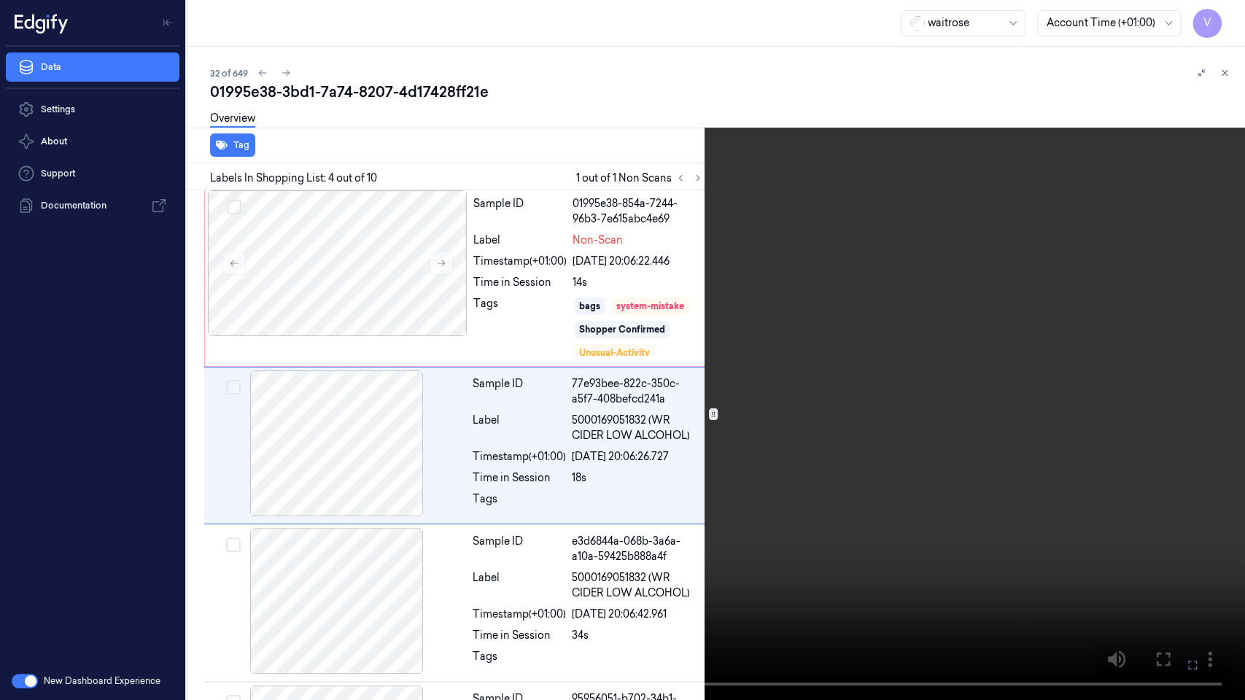
click at [738, 448] on video at bounding box center [622, 350] width 1245 height 700
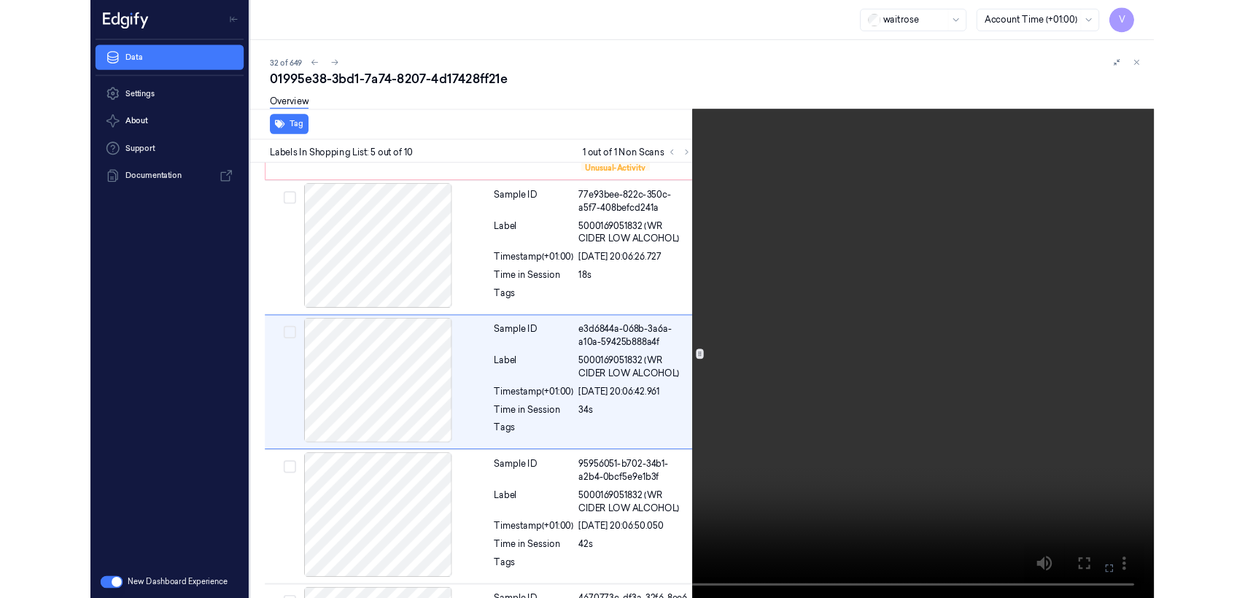
scroll to position [466, 0]
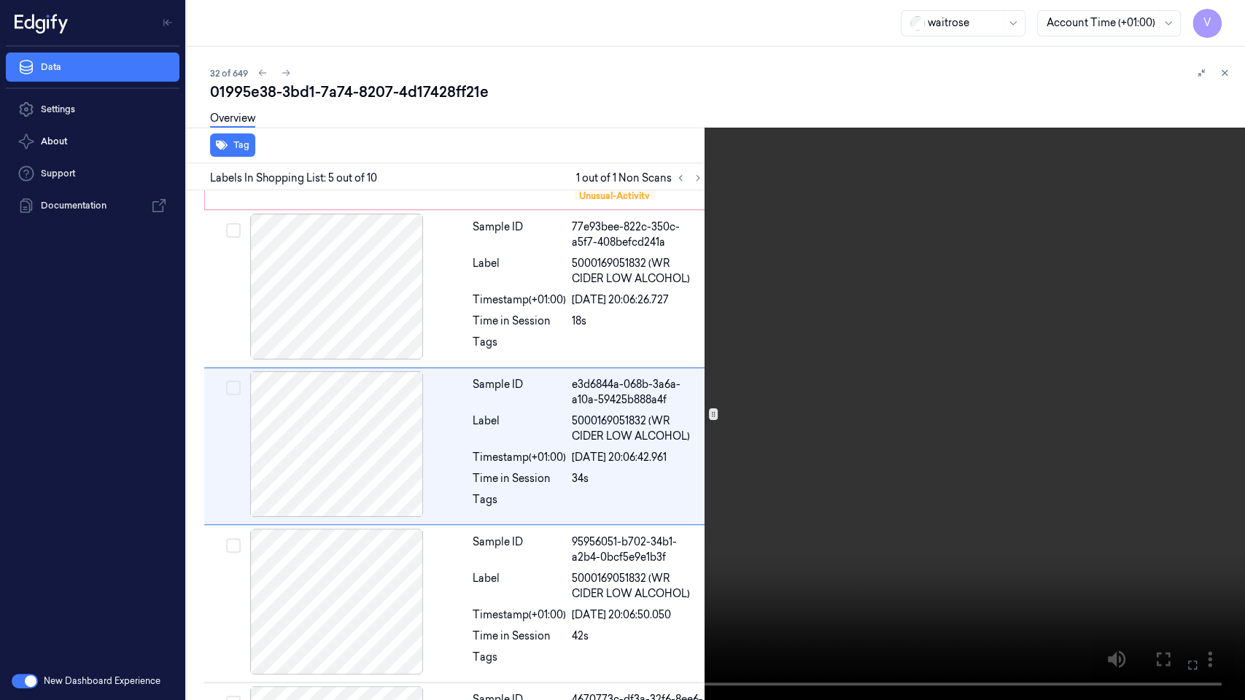
click at [0, 0] on icon at bounding box center [0, 0] width 0 height 0
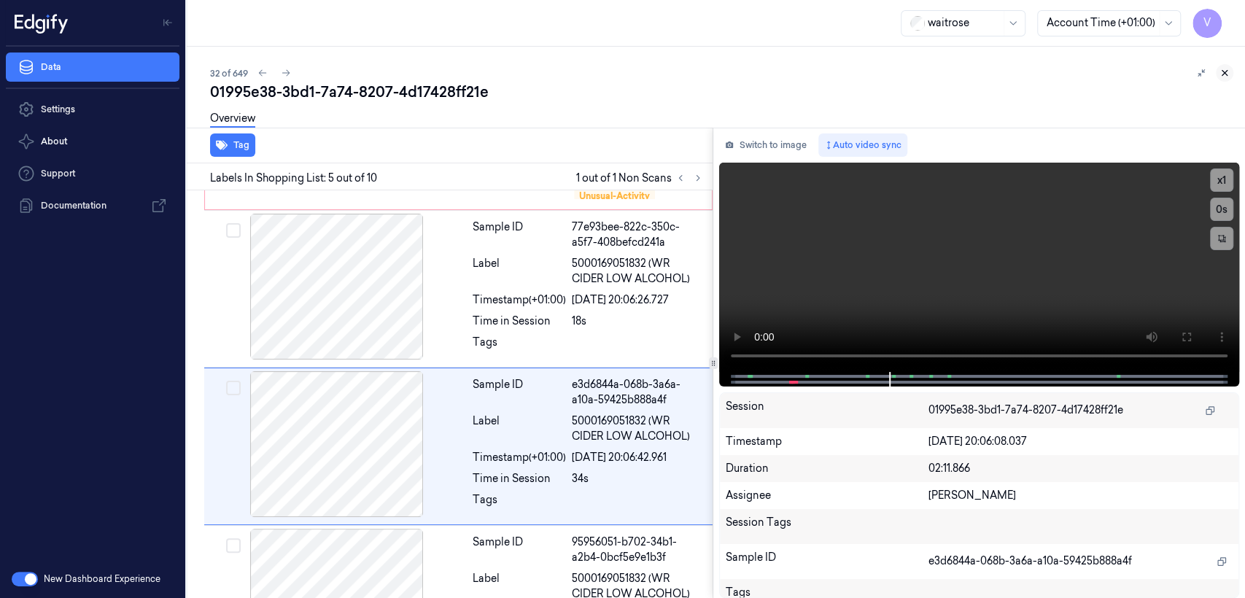
click at [1225, 68] on icon at bounding box center [1224, 73] width 10 height 10
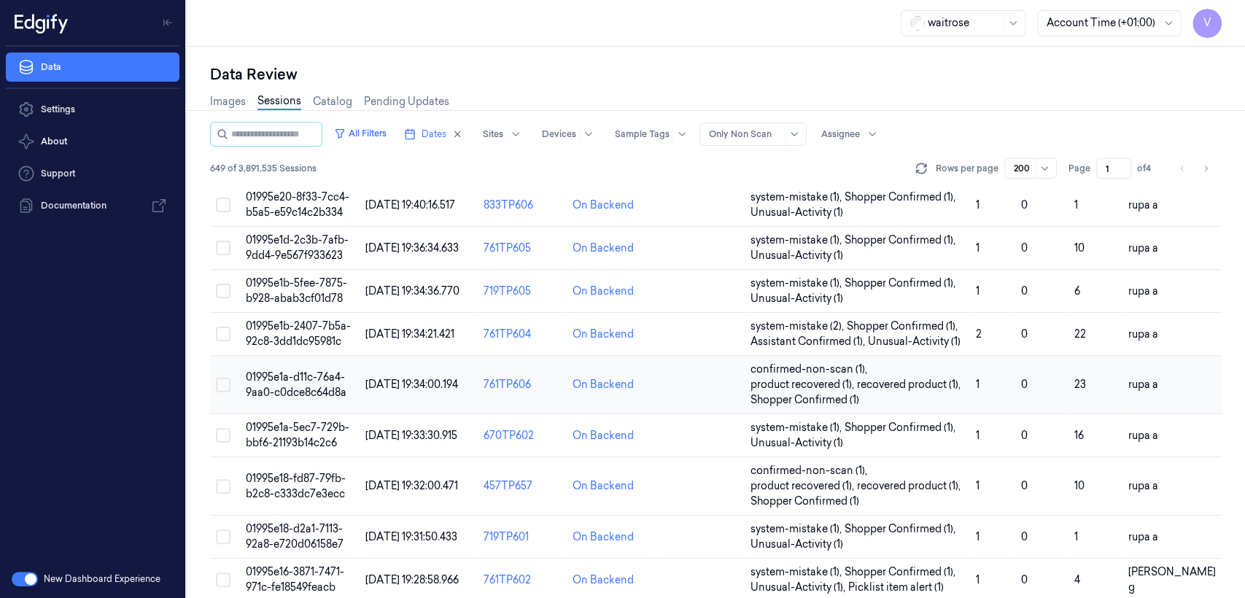
scroll to position [2646, 0]
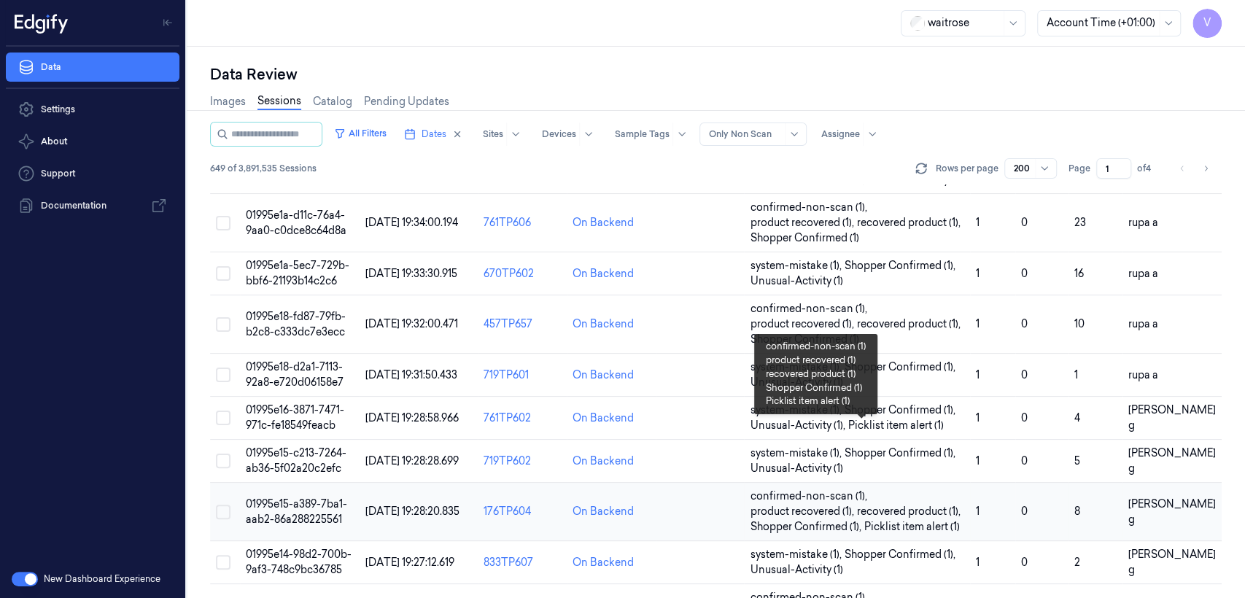
click at [863, 504] on span "recovered product (1) ," at bounding box center [909, 511] width 106 height 15
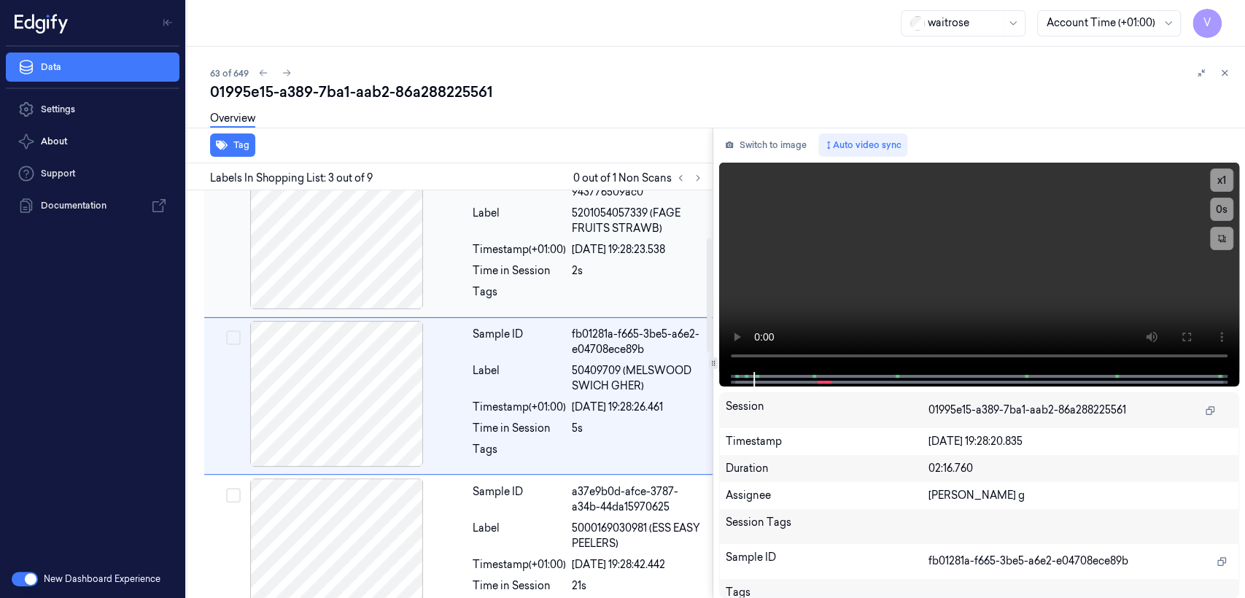
scroll to position [188, 0]
click at [1084, 284] on video at bounding box center [979, 267] width 520 height 209
click at [696, 181] on icon at bounding box center [698, 178] width 10 height 10
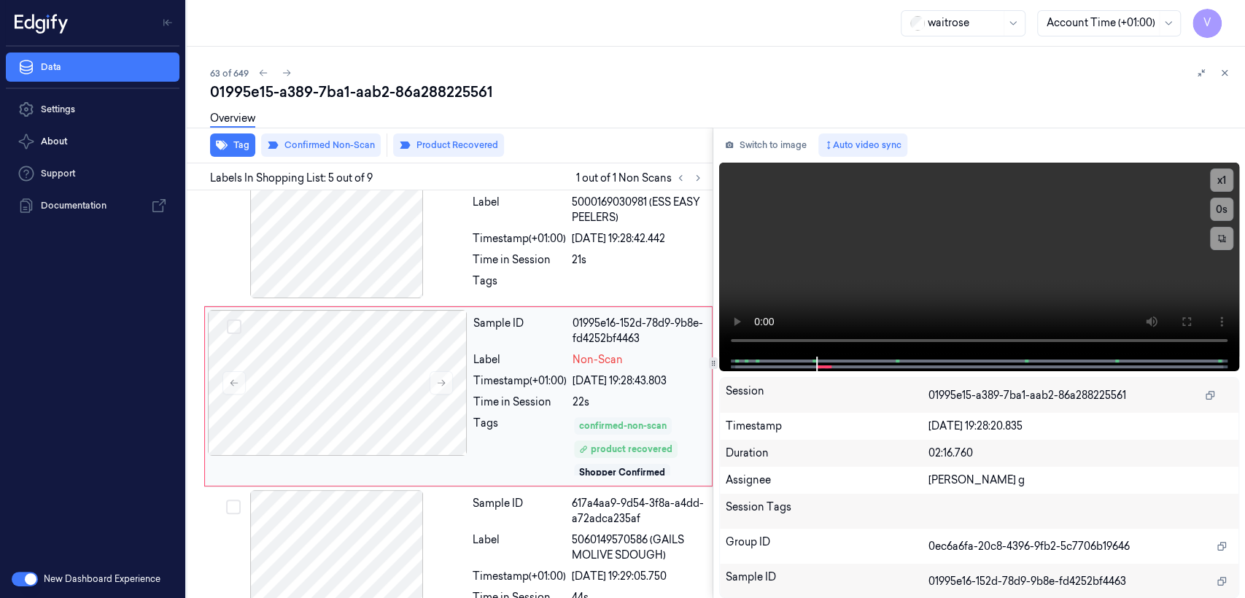
scroll to position [514, 0]
click at [788, 139] on button "Switch to image" at bounding box center [765, 144] width 93 height 23
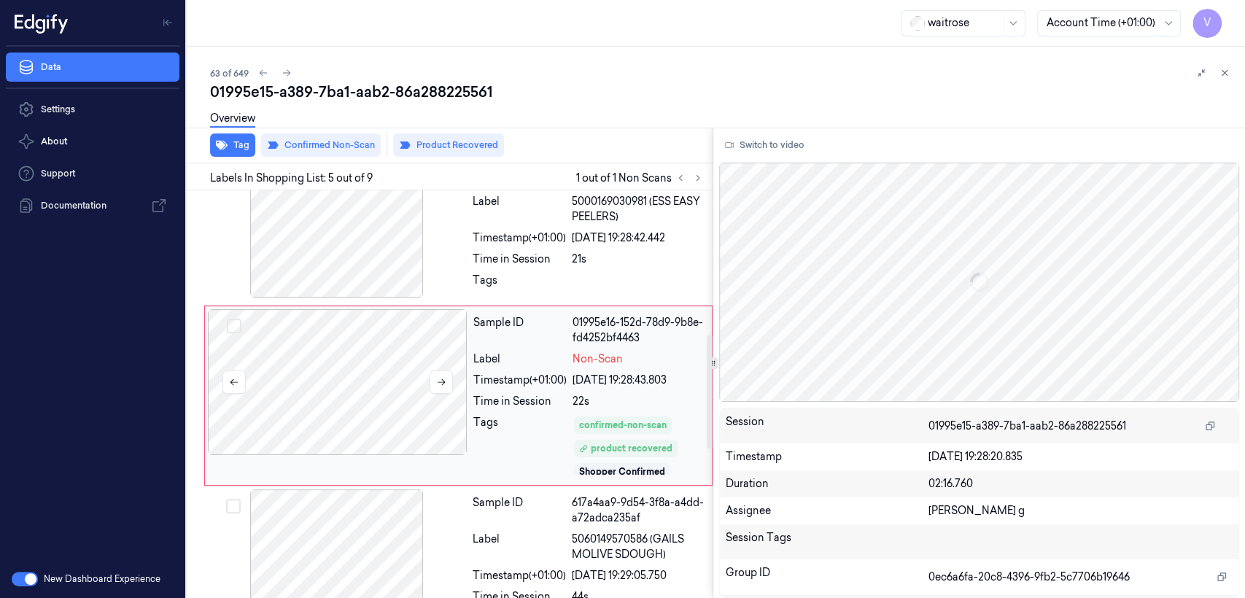
click at [411, 415] on div at bounding box center [338, 382] width 260 height 146
click at [438, 387] on button at bounding box center [440, 381] width 23 height 23
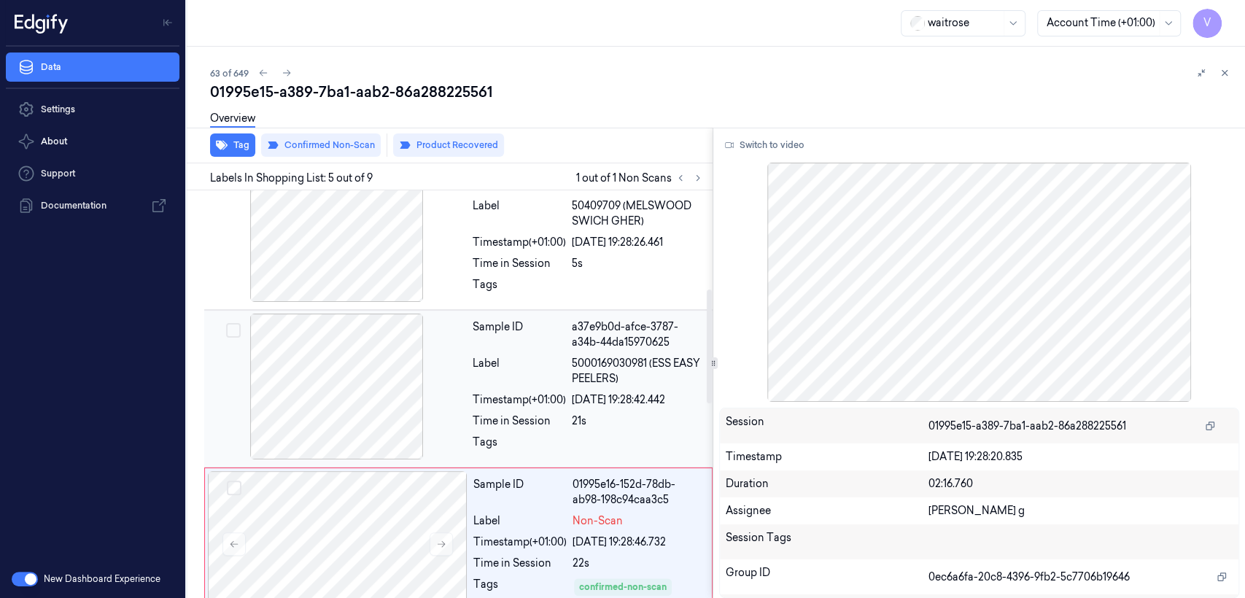
click at [459, 373] on div at bounding box center [337, 387] width 260 height 146
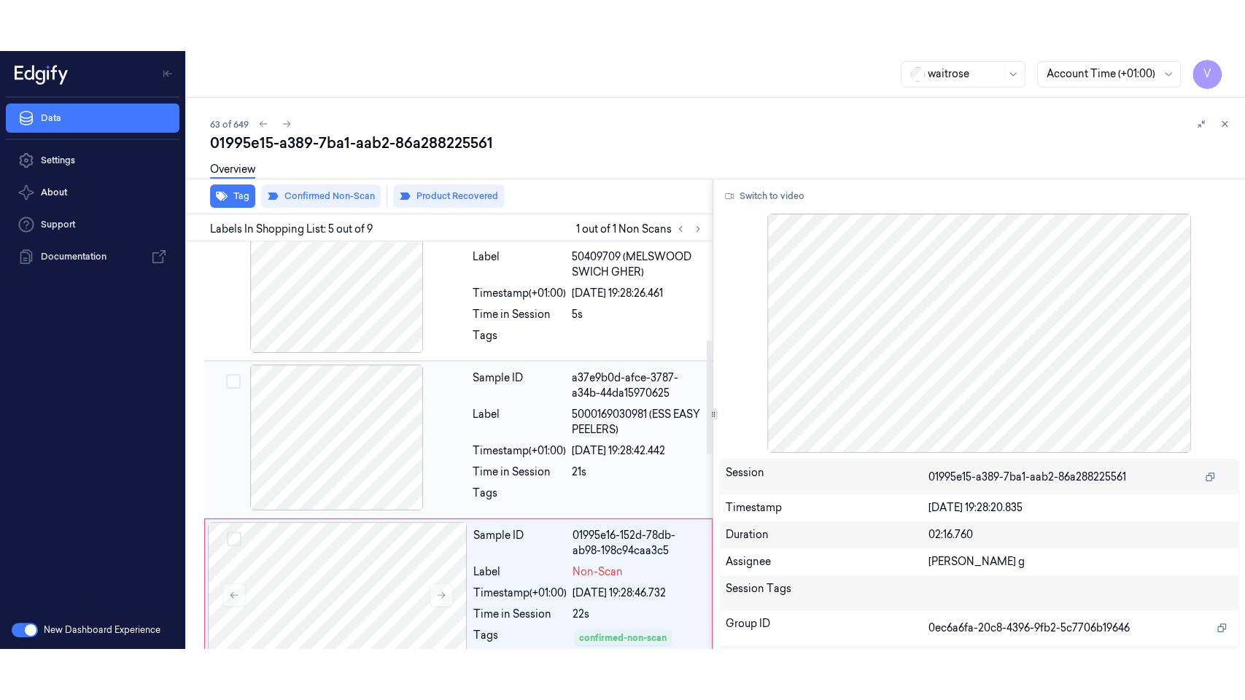
scroll to position [346, 0]
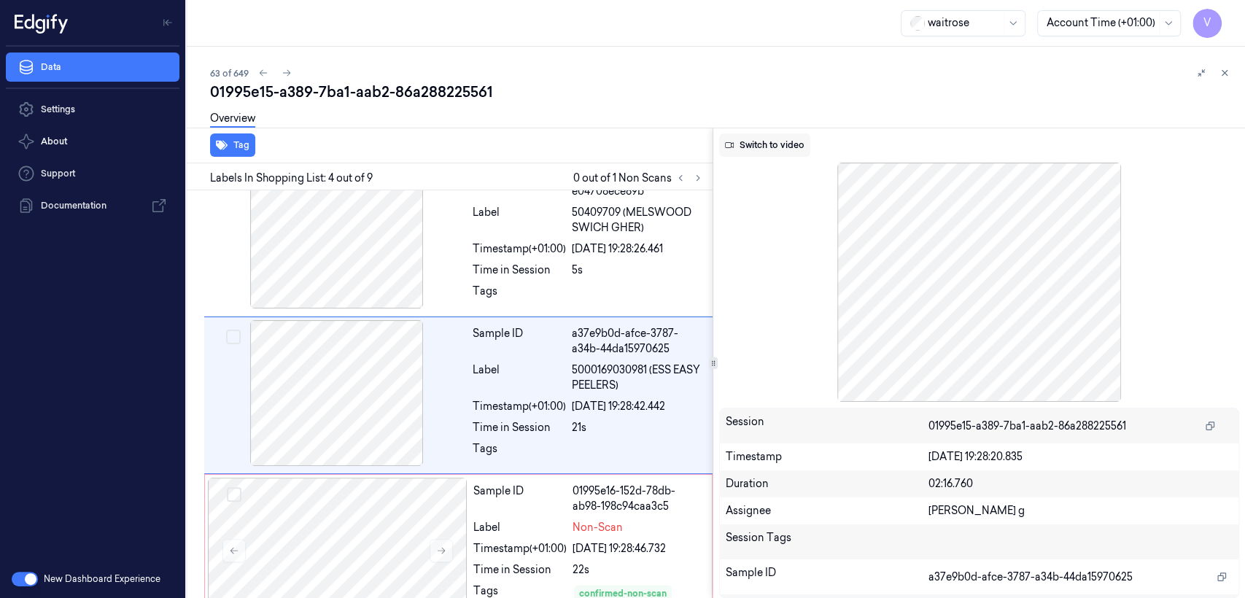
click at [782, 144] on button "Switch to video" at bounding box center [764, 144] width 91 height 23
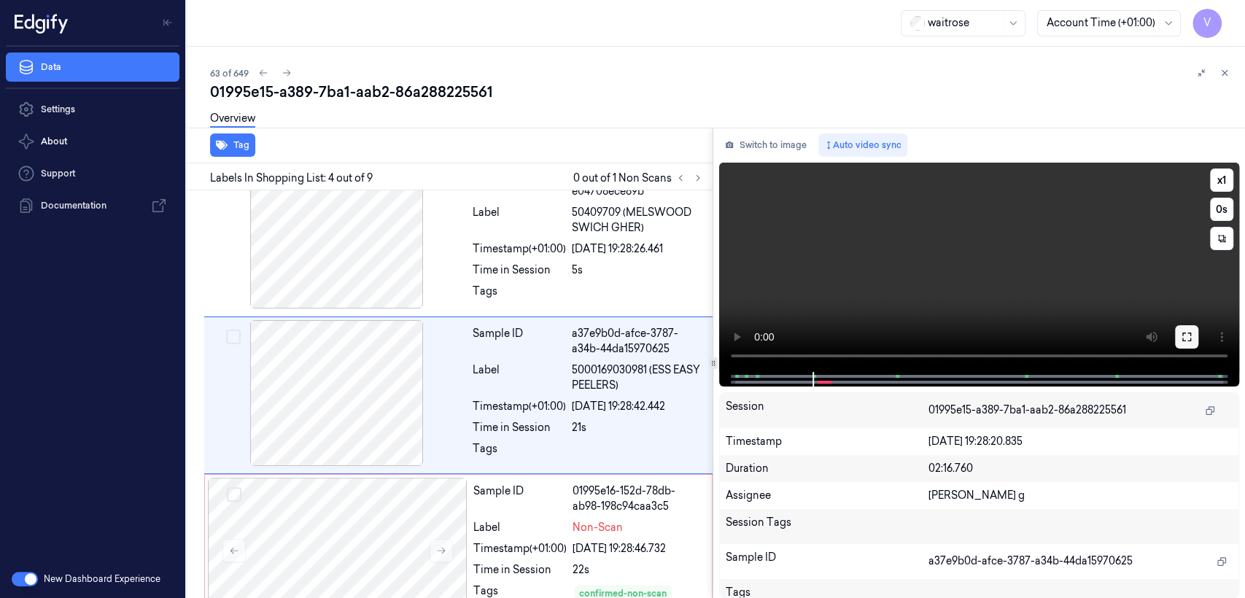
click at [1191, 338] on button at bounding box center [1186, 336] width 23 height 23
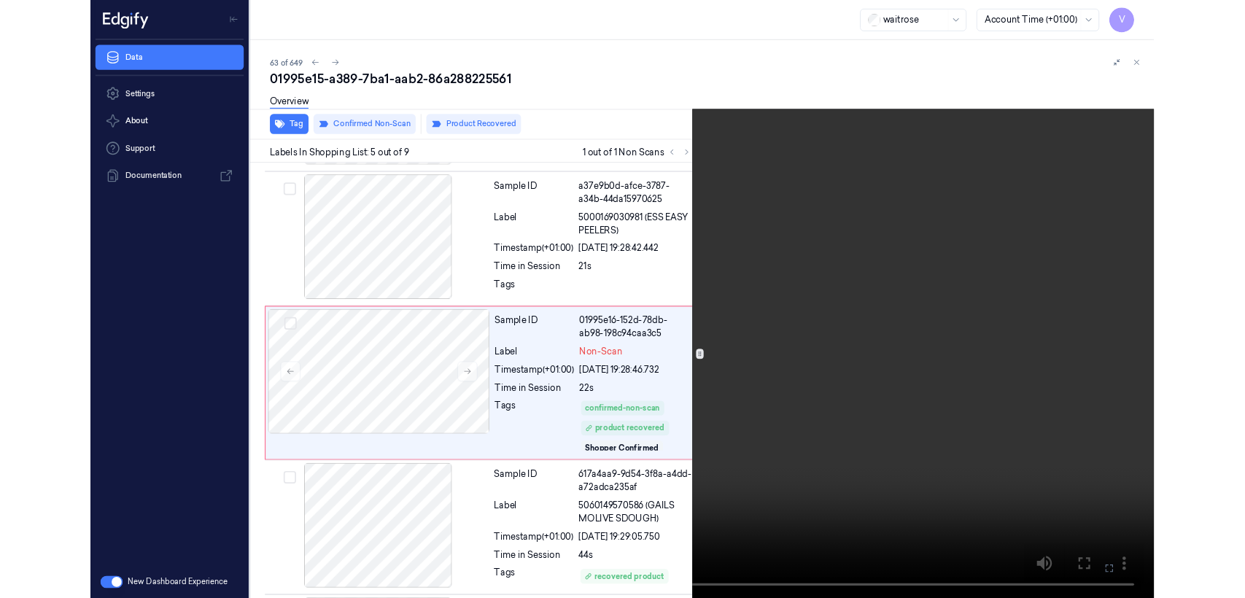
scroll to position [463, 0]
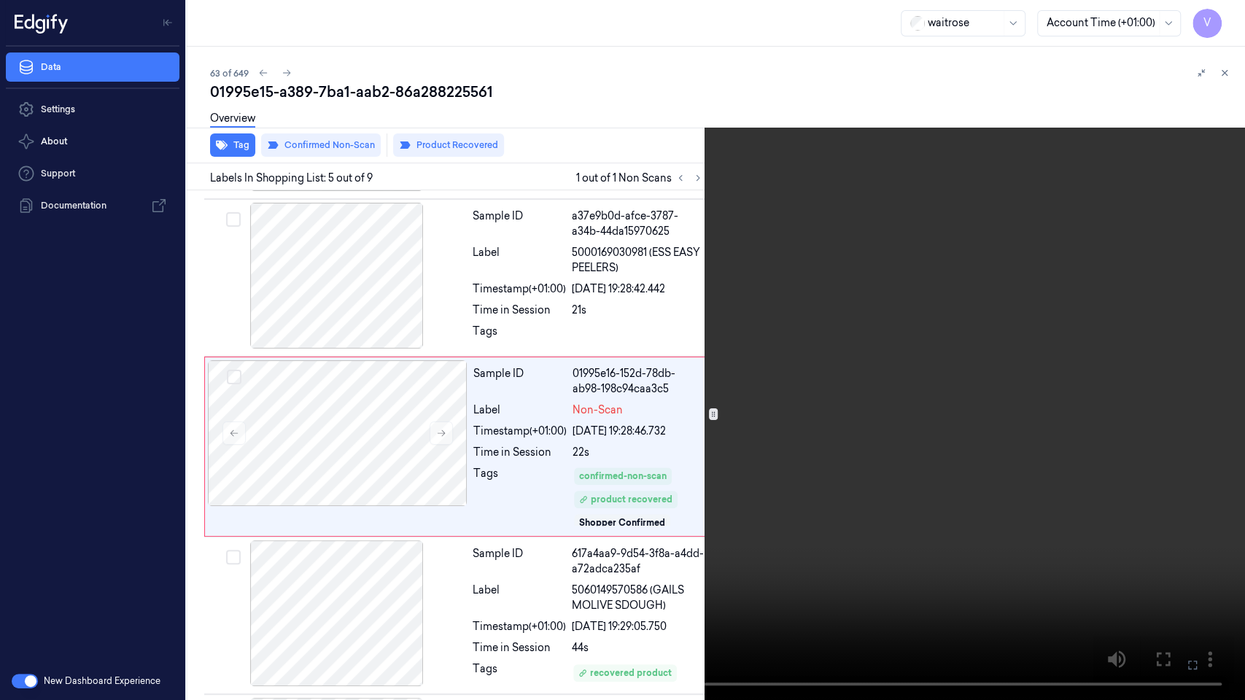
click at [580, 254] on video at bounding box center [622, 350] width 1245 height 700
click at [0, 0] on icon at bounding box center [0, 0] width 0 height 0
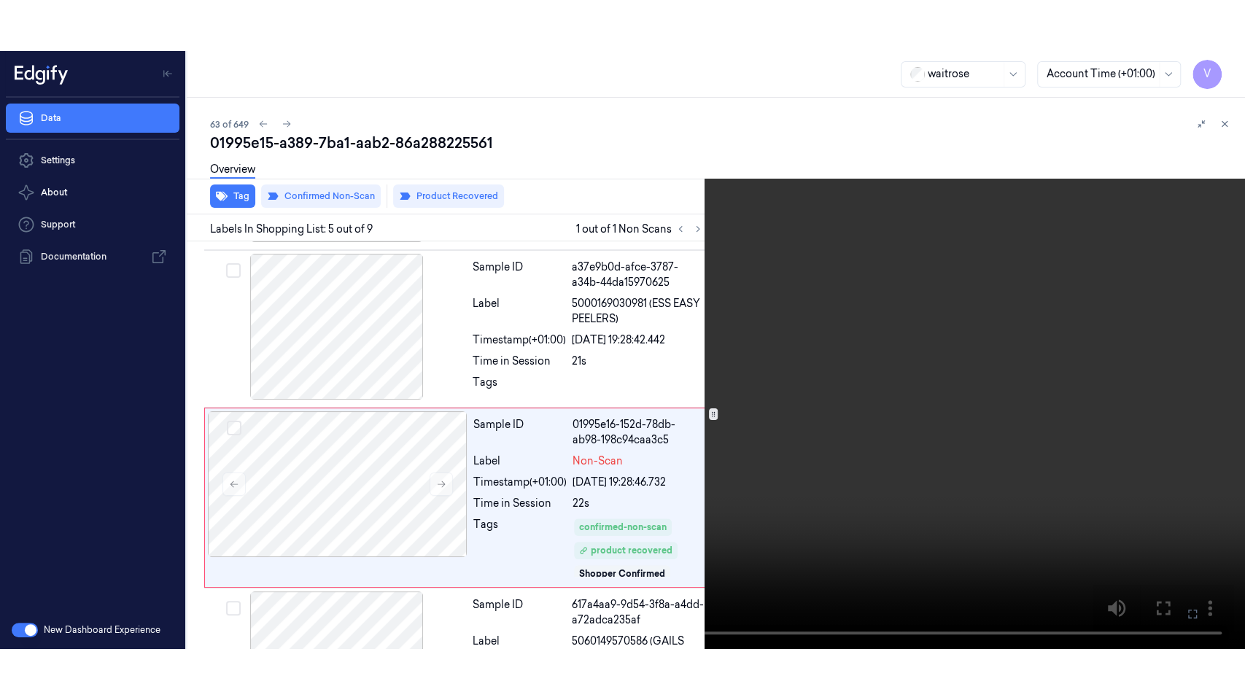
scroll to position [514, 0]
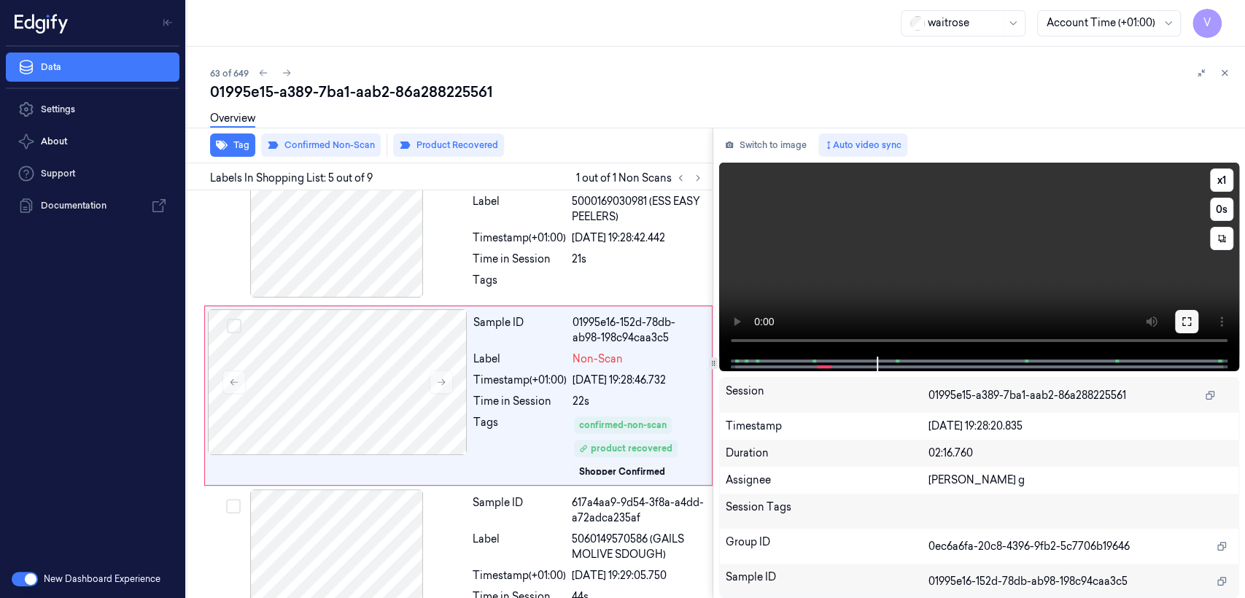
click at [1183, 316] on icon at bounding box center [1187, 322] width 12 height 12
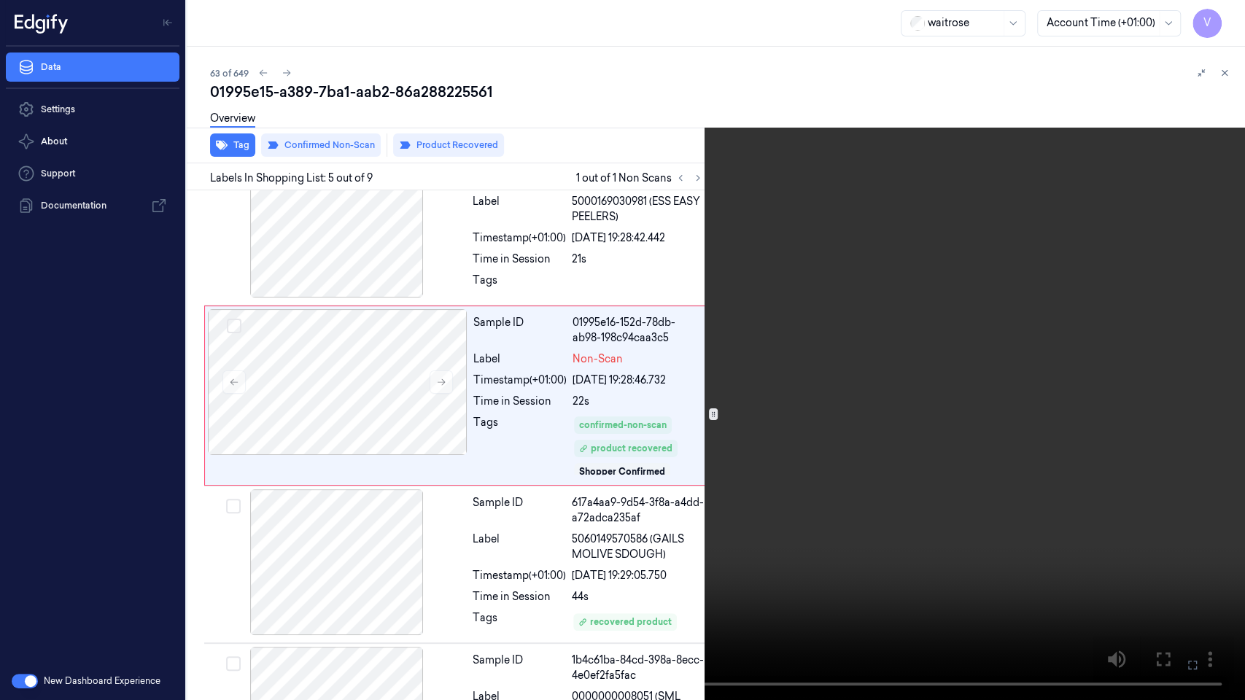
click at [524, 302] on video at bounding box center [622, 350] width 1245 height 700
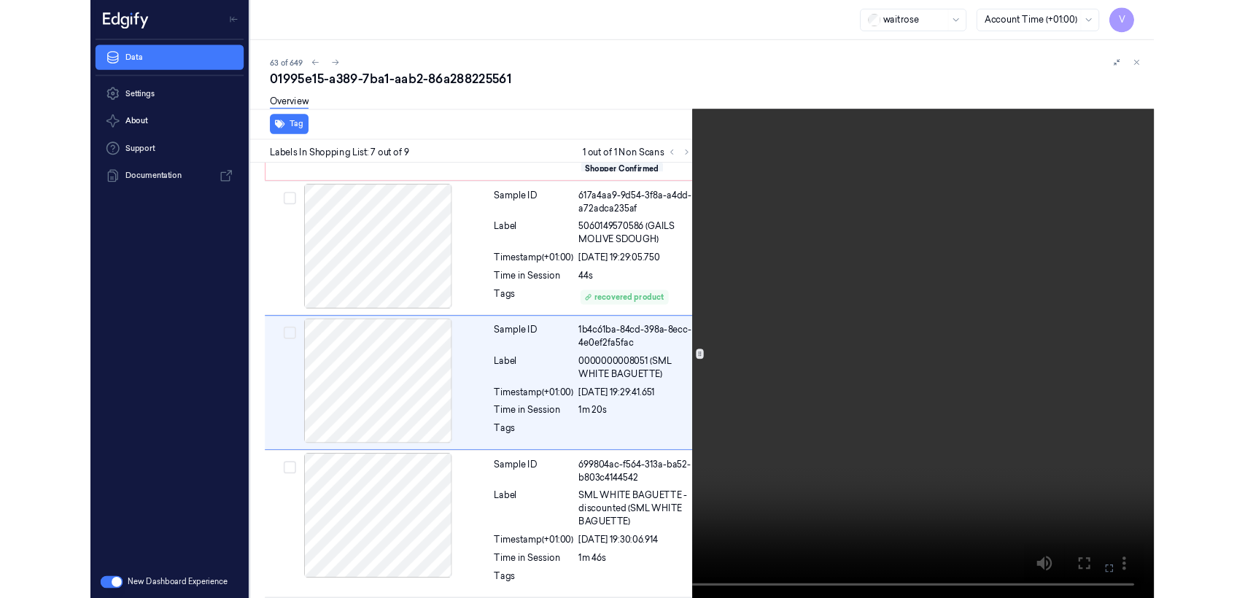
scroll to position [789, 0]
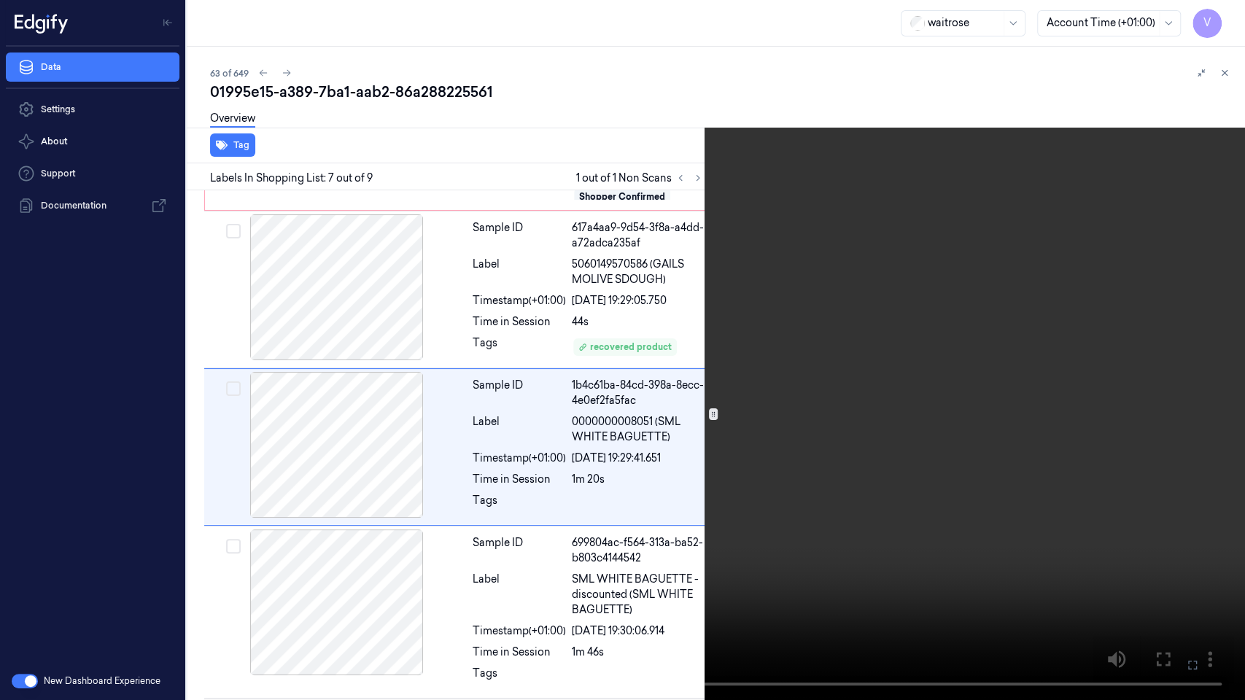
click at [0, 0] on icon at bounding box center [0, 0] width 0 height 0
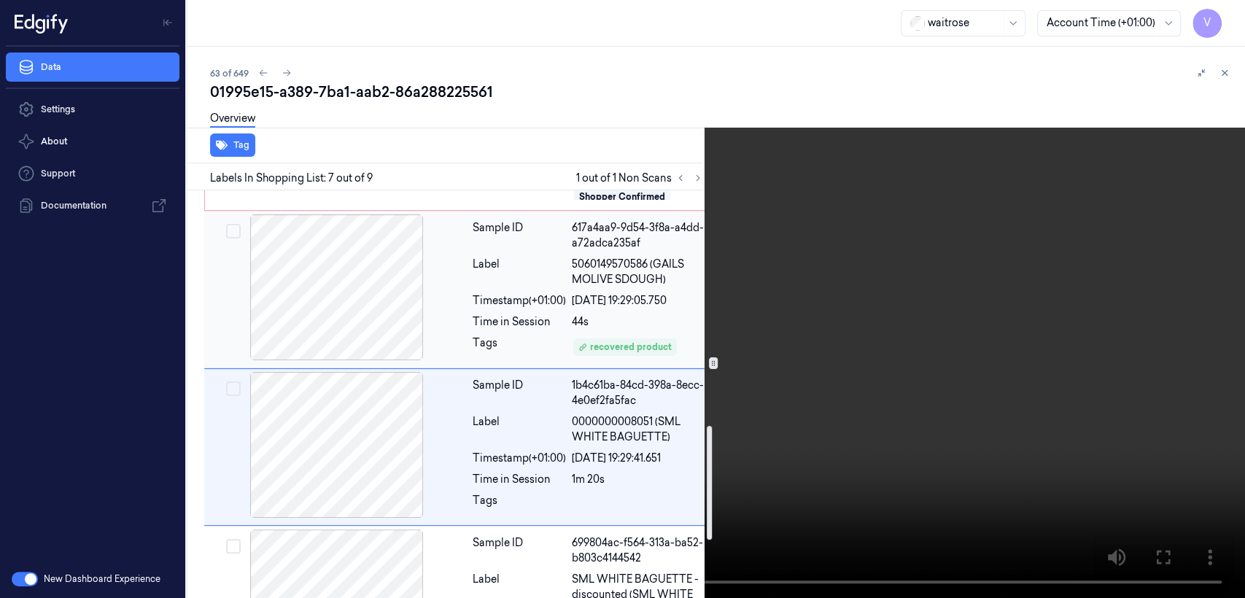
scroll to position [840, 0]
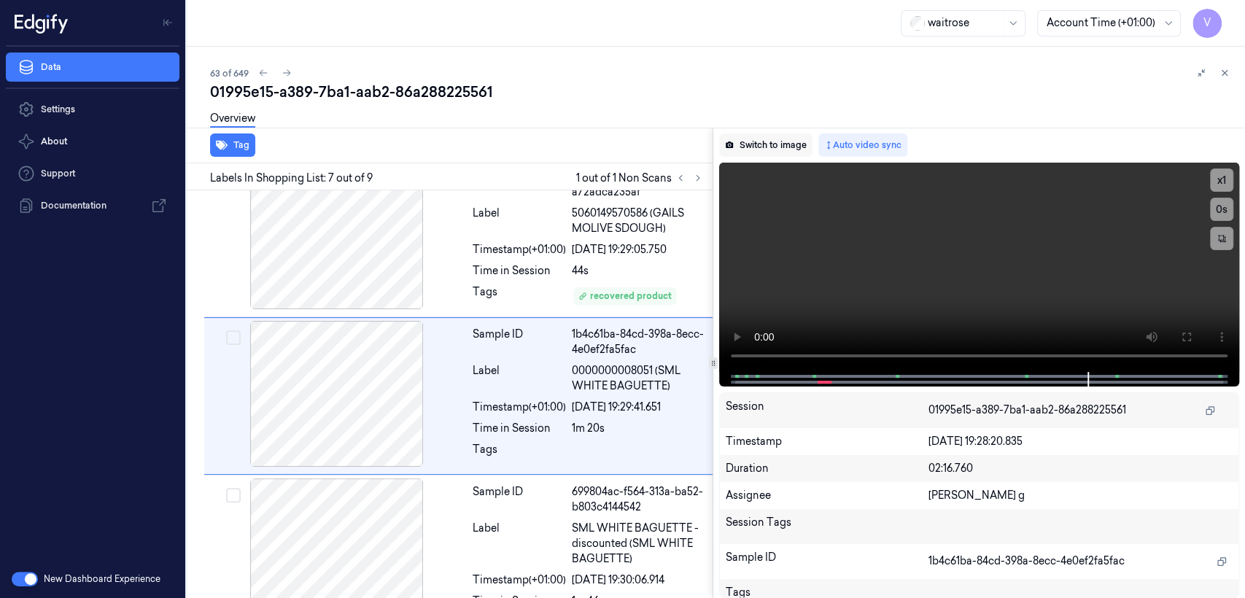
click at [740, 149] on button "Switch to image" at bounding box center [765, 144] width 93 height 23
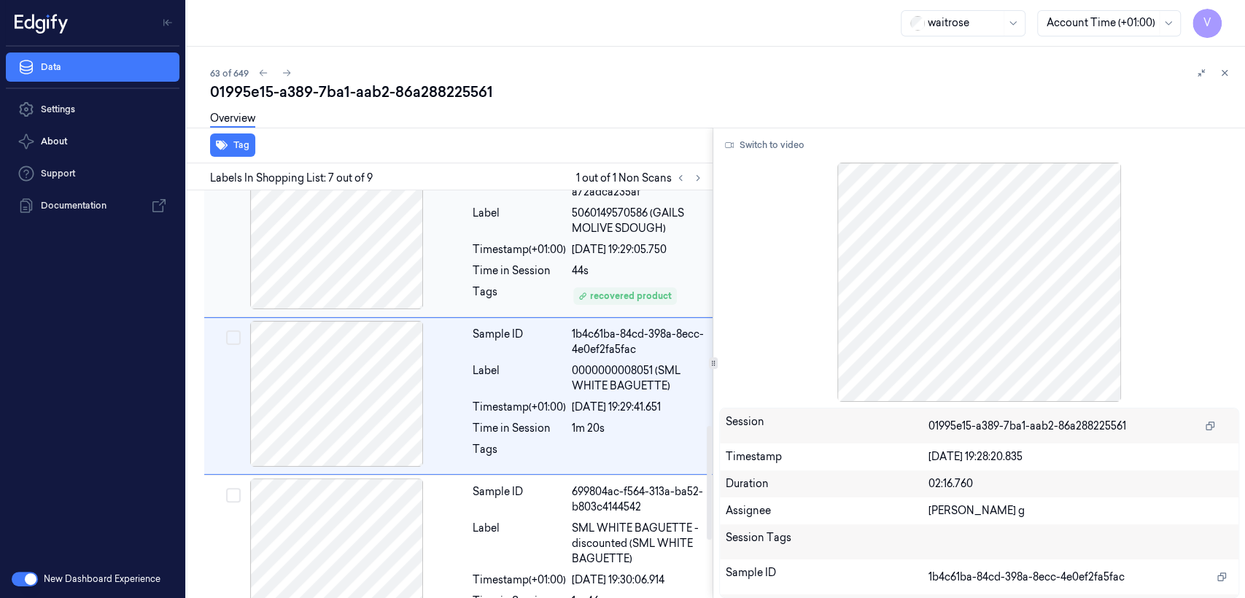
click at [620, 266] on div "44s" at bounding box center [638, 270] width 132 height 15
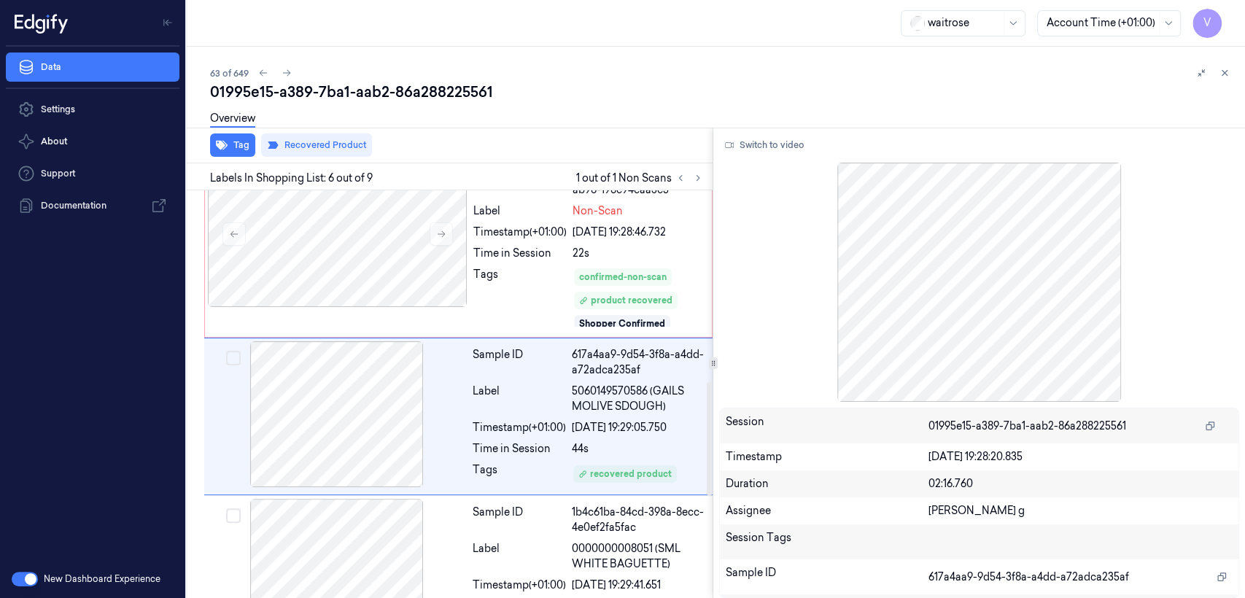
scroll to position [683, 0]
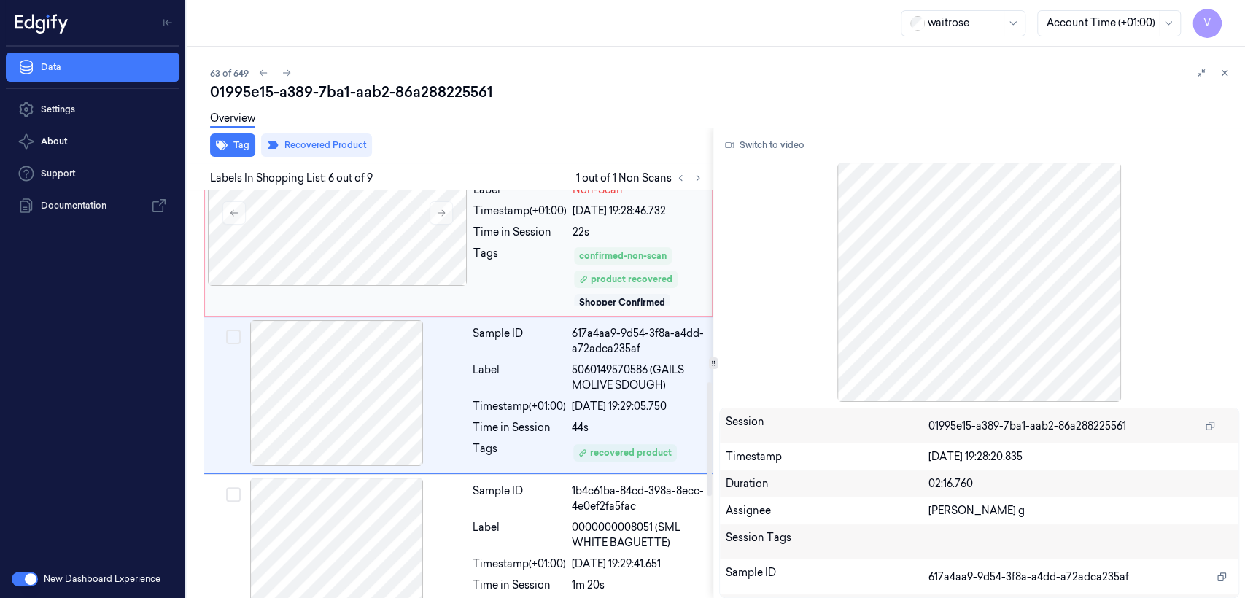
click at [486, 247] on div "Tags" at bounding box center [519, 276] width 93 height 61
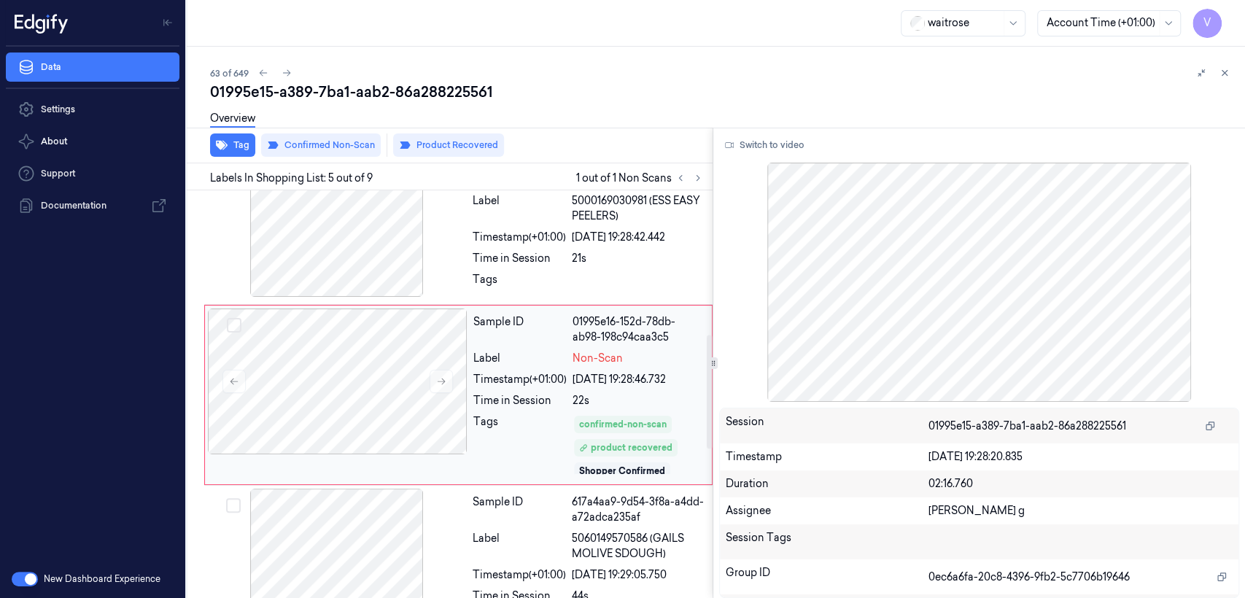
scroll to position [514, 0]
click at [524, 421] on div "Tags" at bounding box center [519, 445] width 93 height 61
click at [700, 174] on icon at bounding box center [698, 178] width 10 height 10
click at [539, 353] on div "Label" at bounding box center [519, 358] width 93 height 15
click at [233, 149] on button "Tag" at bounding box center [232, 144] width 45 height 23
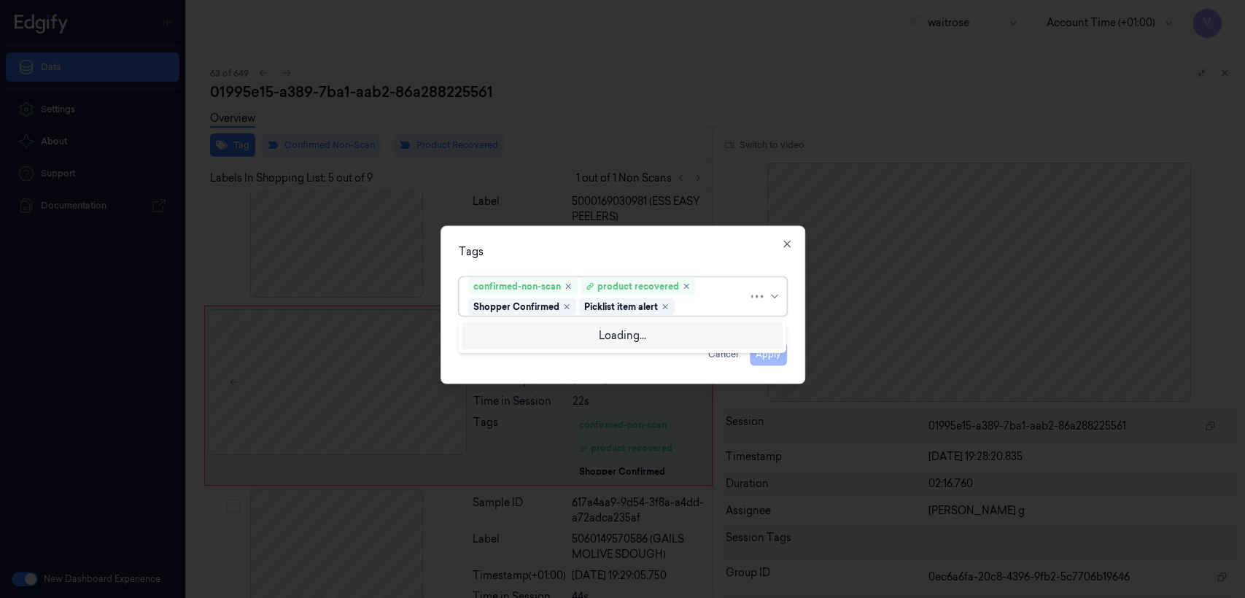
click at [691, 310] on div at bounding box center [712, 306] width 71 height 15
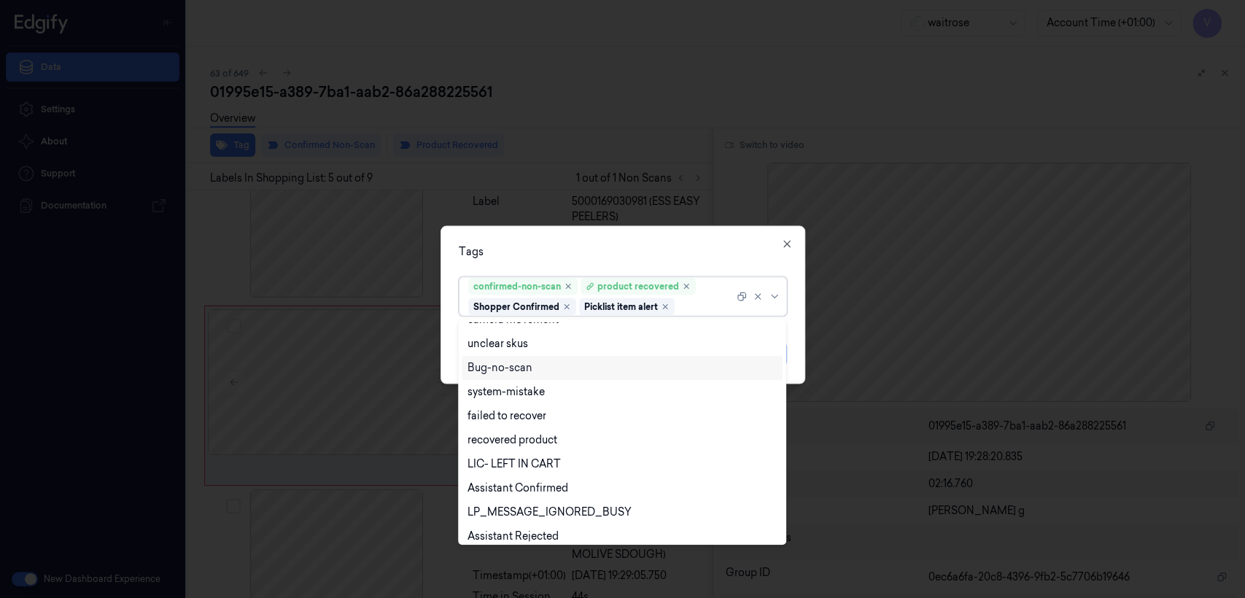
scroll to position [162, 0]
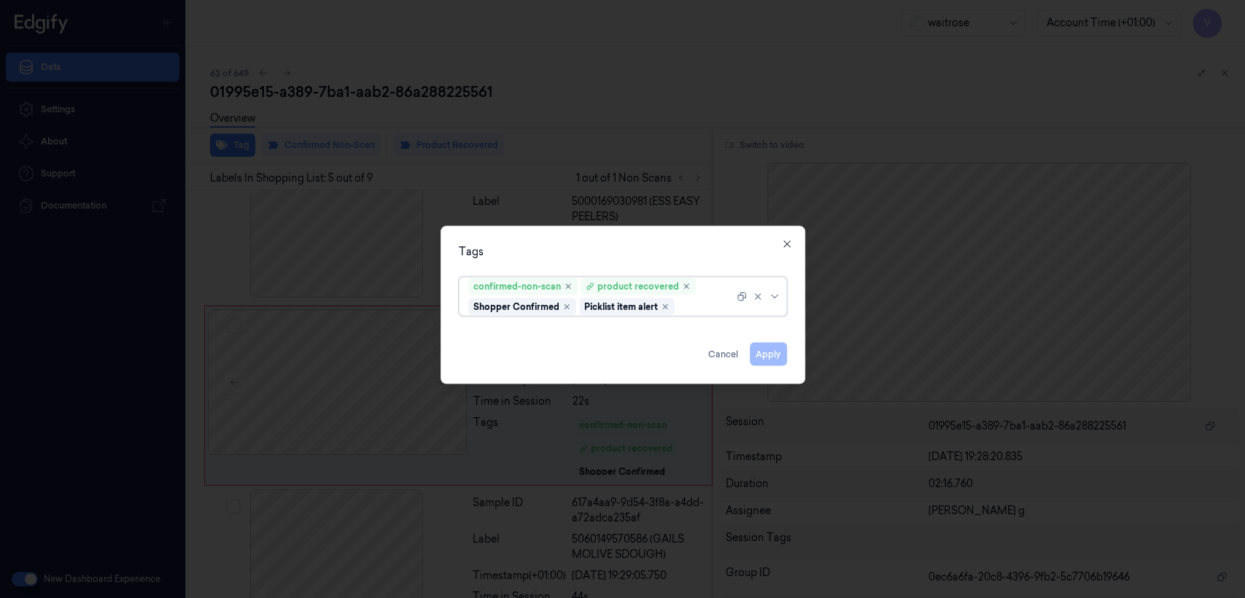
click at [708, 312] on div at bounding box center [705, 306] width 56 height 15
click at [783, 246] on icon "button" at bounding box center [786, 244] width 7 height 7
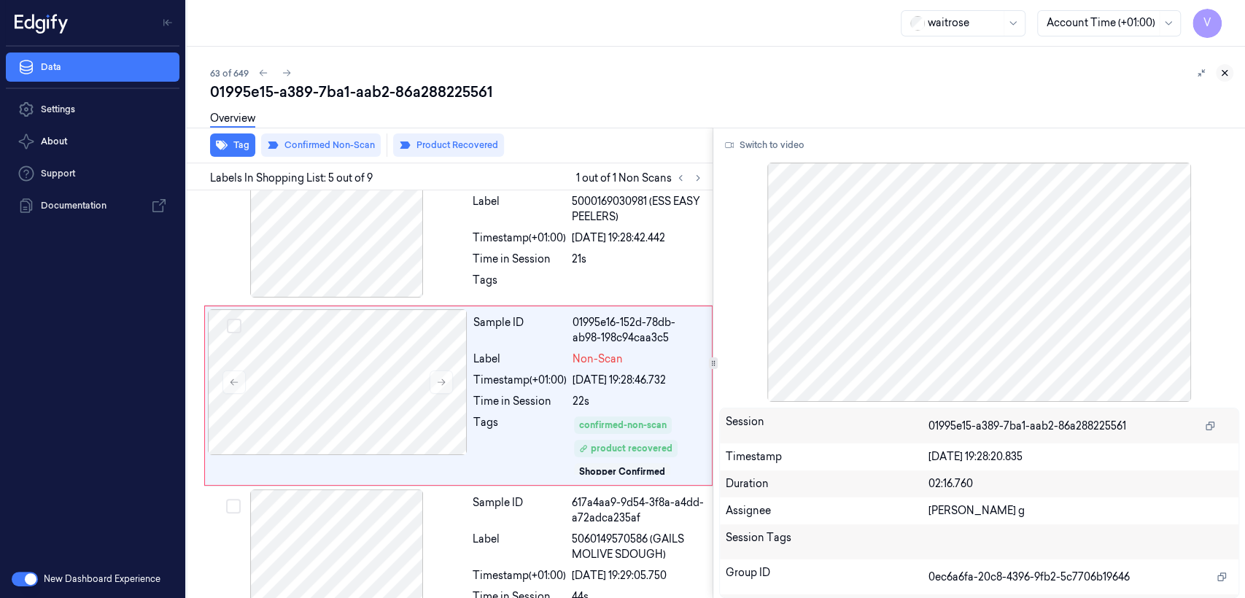
click at [1224, 70] on icon at bounding box center [1224, 73] width 10 height 10
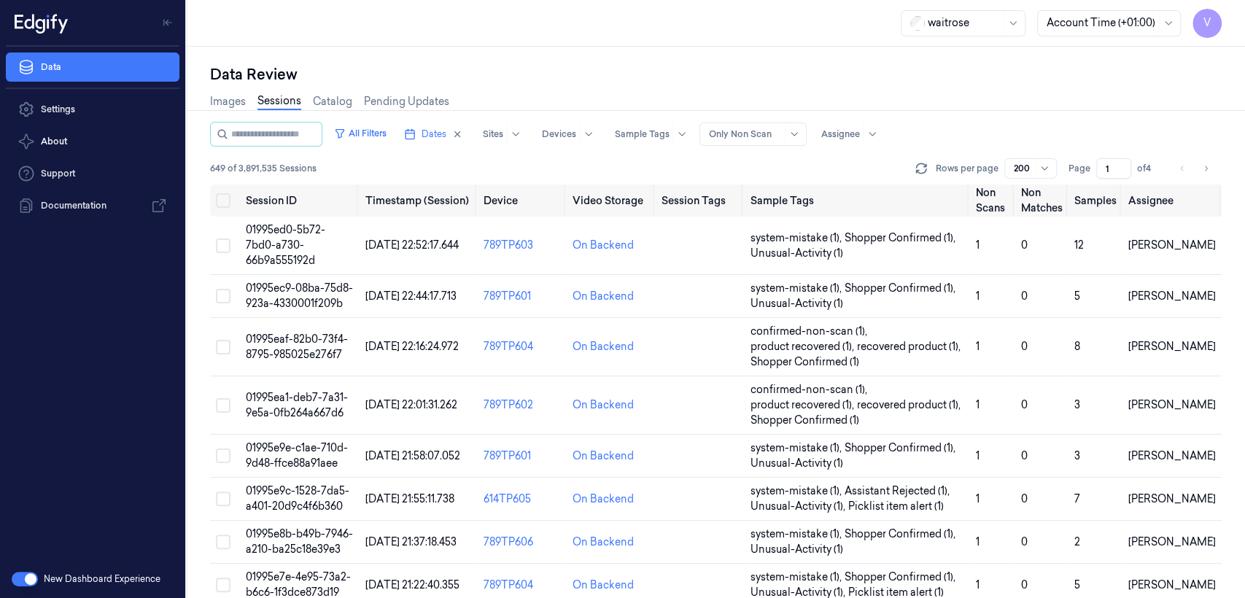
scroll to position [2791, 0]
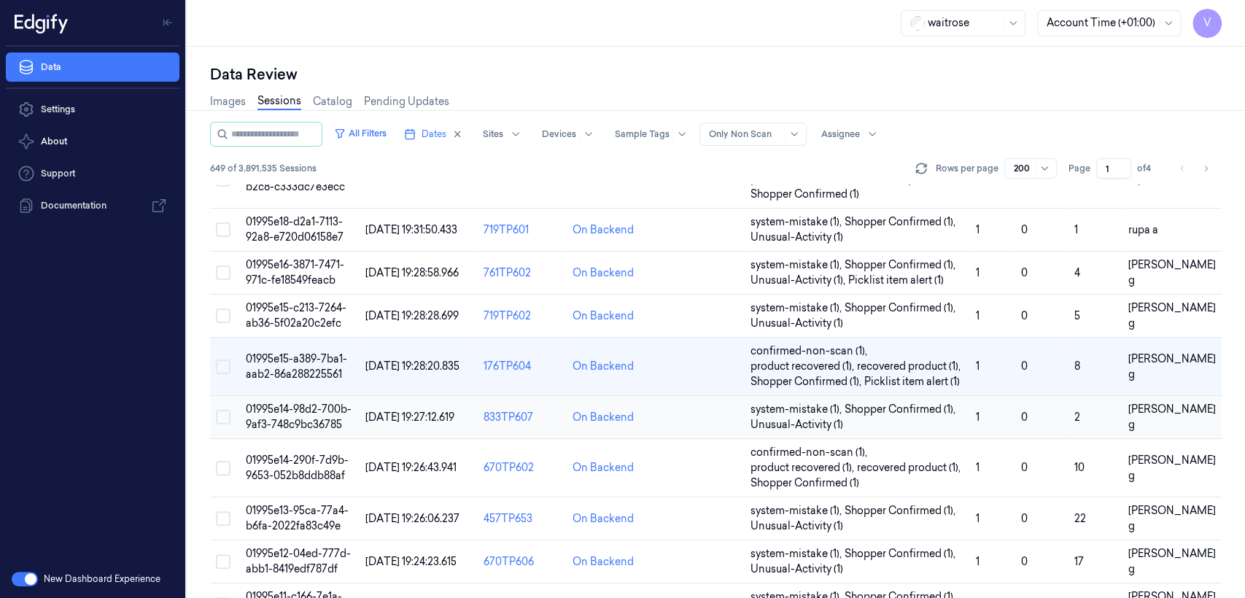
click at [829, 396] on td "system-mistake (1) , Shopper Confirmed (1) , Unusual-Activity (1)" at bounding box center [856, 417] width 225 height 43
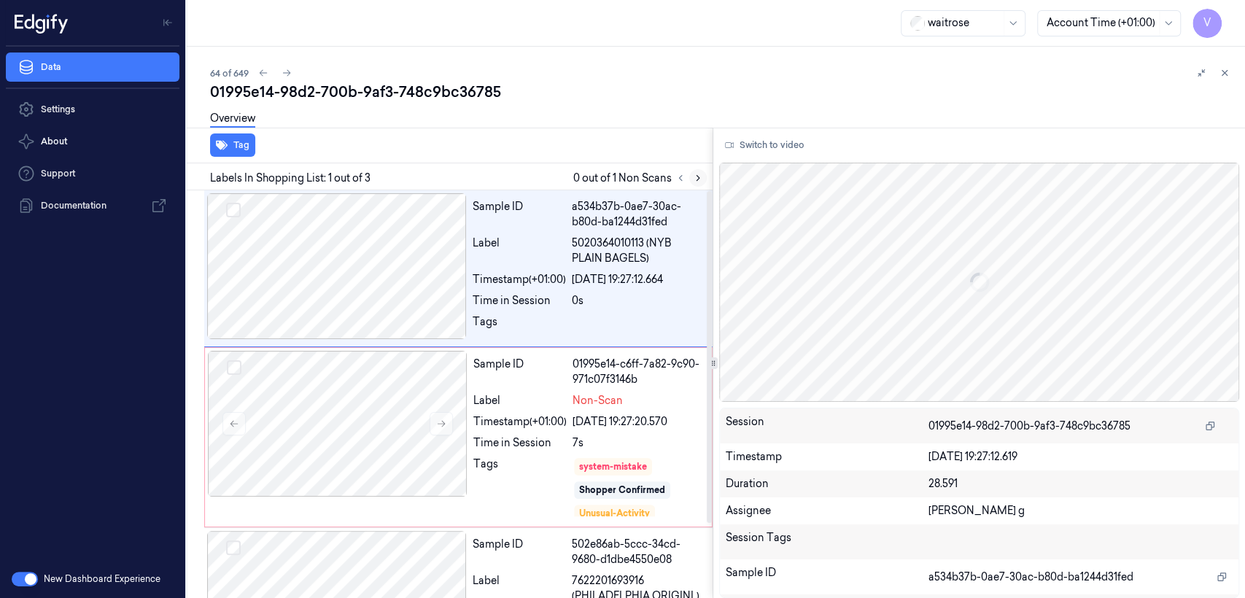
click at [690, 174] on button at bounding box center [698, 178] width 18 height 18
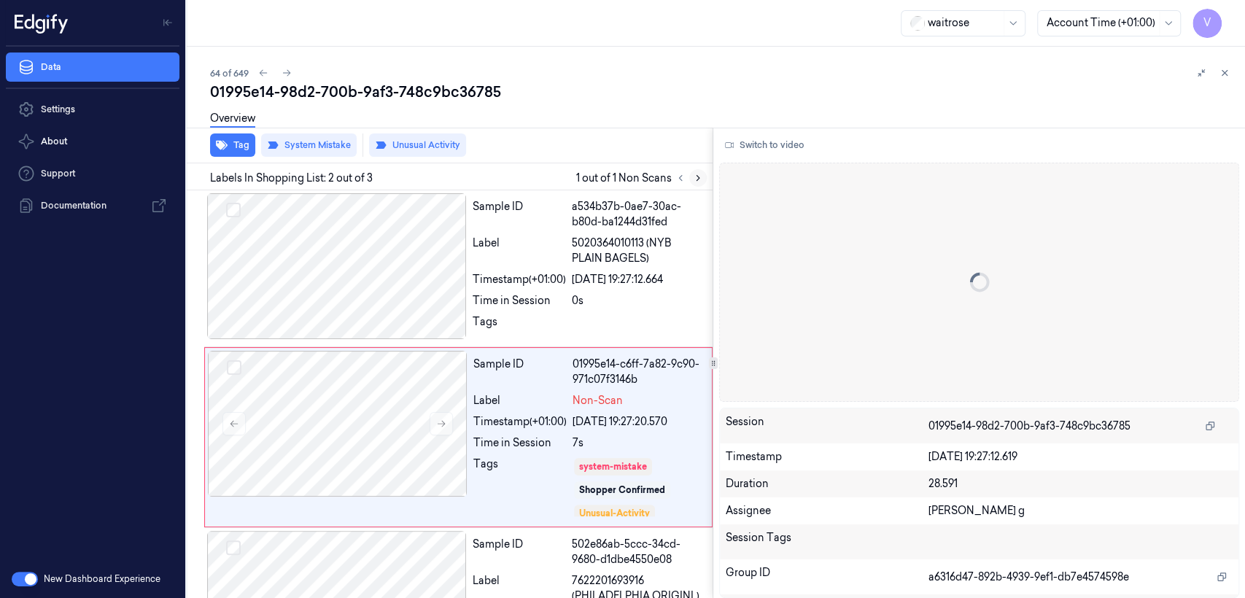
scroll to position [42, 0]
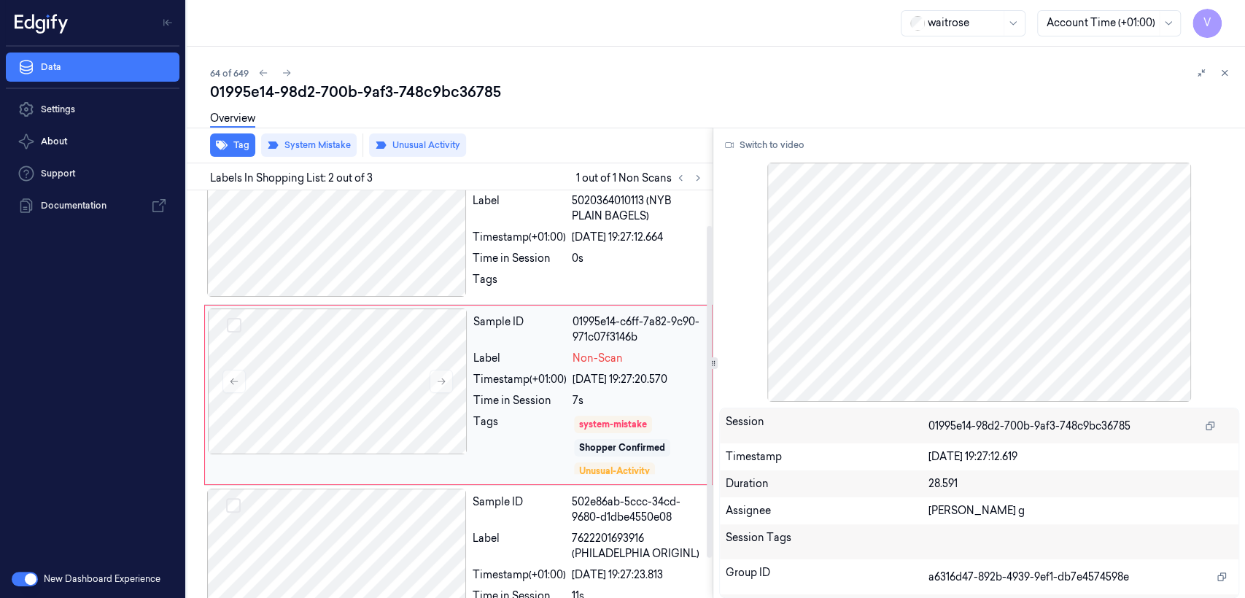
click at [540, 347] on div "Sample ID 01995e14-c6ff-7a82-9c90-971c07f3146b Label Non-Scan Timestamp (+01:00…" at bounding box center [587, 394] width 241 height 173
click at [239, 145] on button "Tag" at bounding box center [232, 144] width 45 height 23
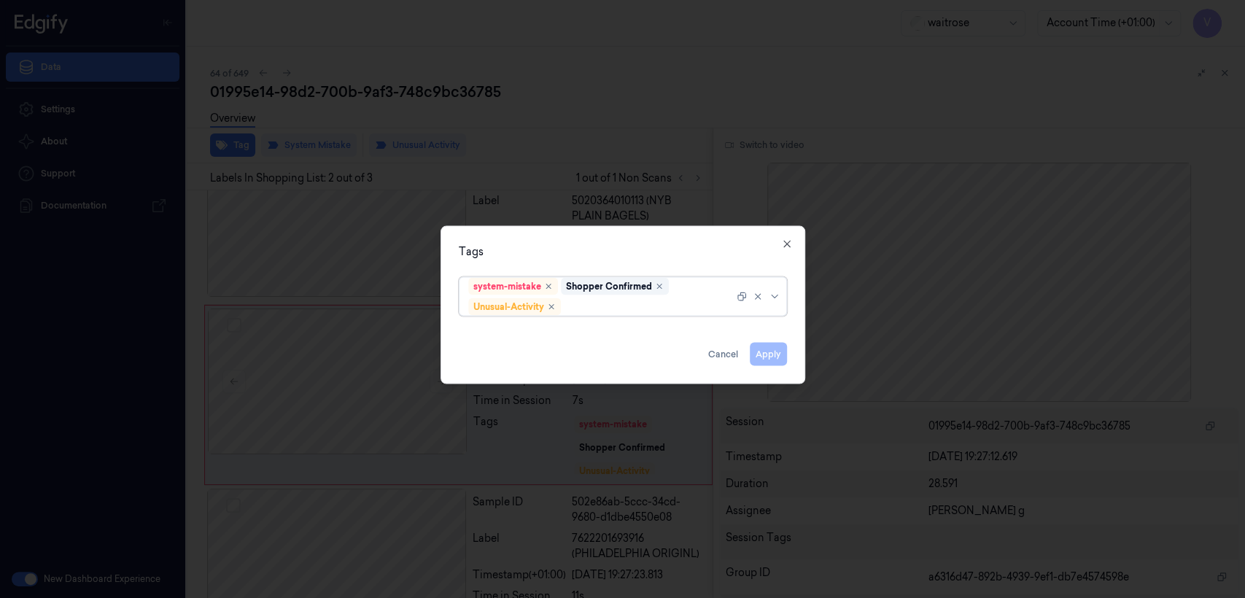
click at [619, 307] on div at bounding box center [649, 306] width 170 height 15
type input "pick"
click at [782, 244] on icon "button" at bounding box center [787, 244] width 12 height 12
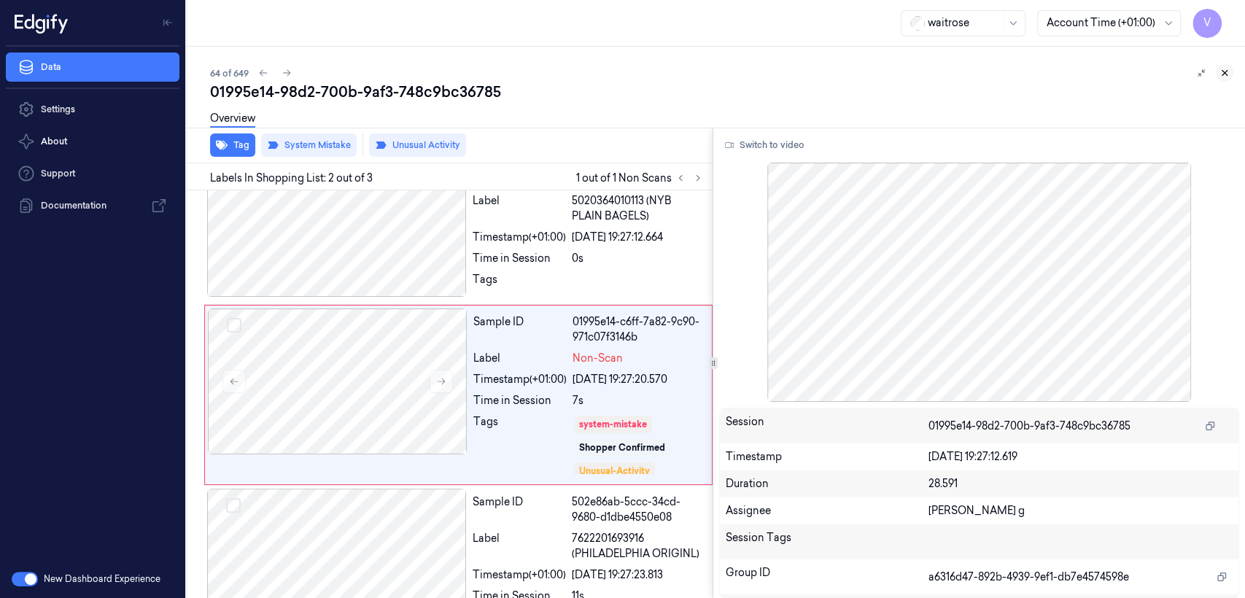
click at [1220, 74] on icon at bounding box center [1224, 73] width 10 height 10
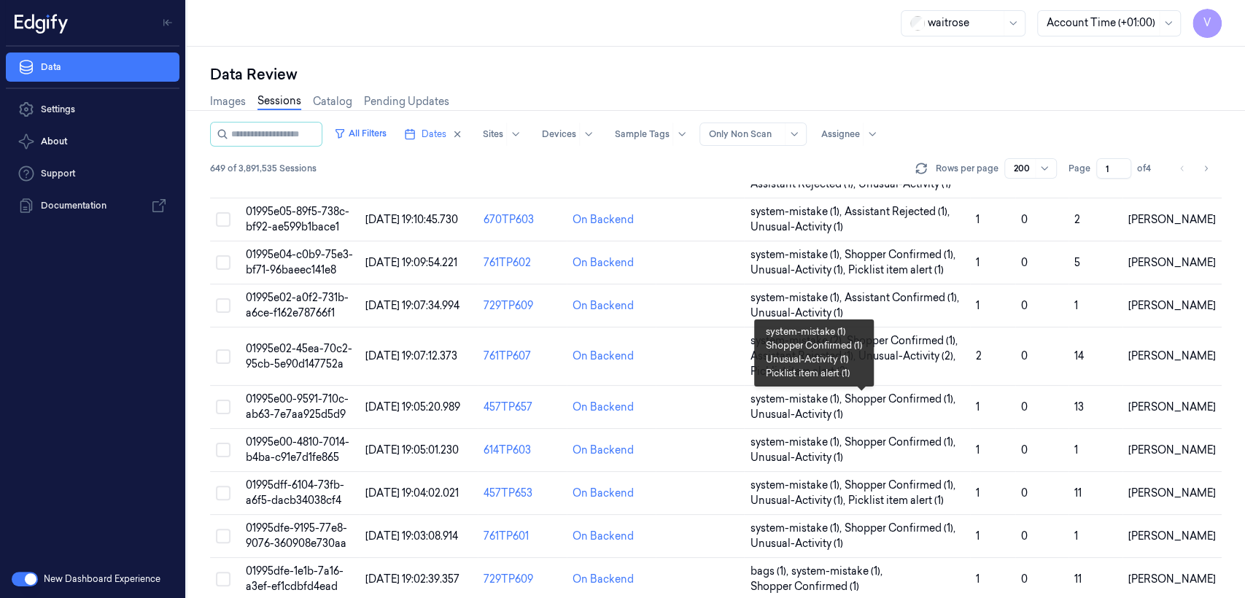
scroll to position [4146, 0]
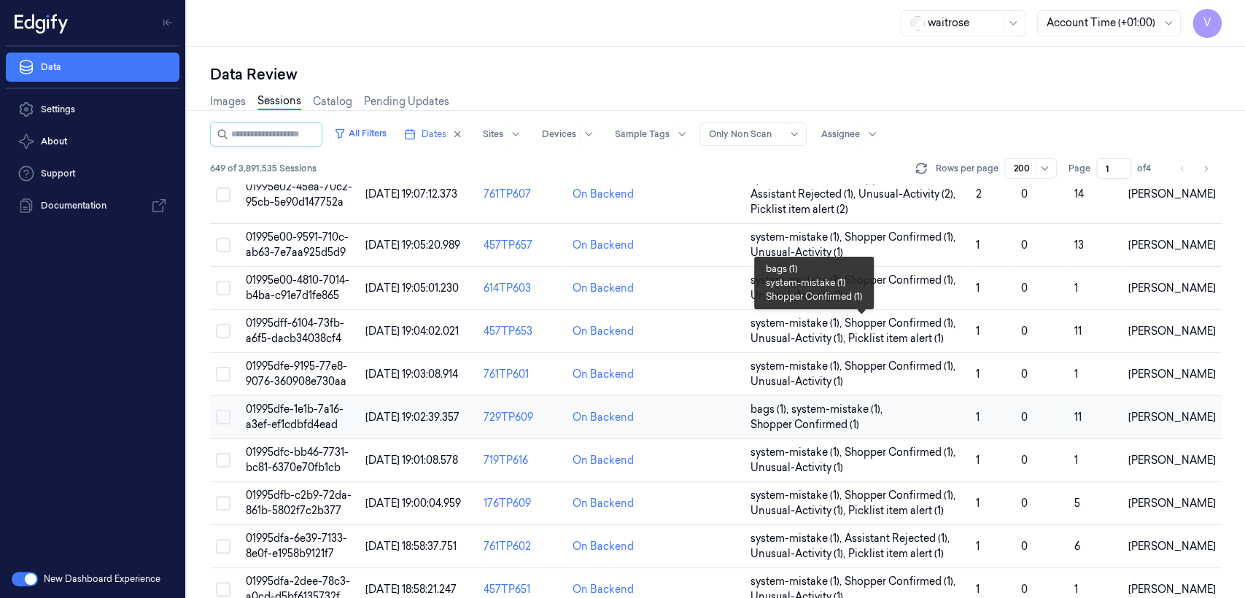
click at [838, 402] on span "system-mistake (1) ," at bounding box center [837, 409] width 94 height 15
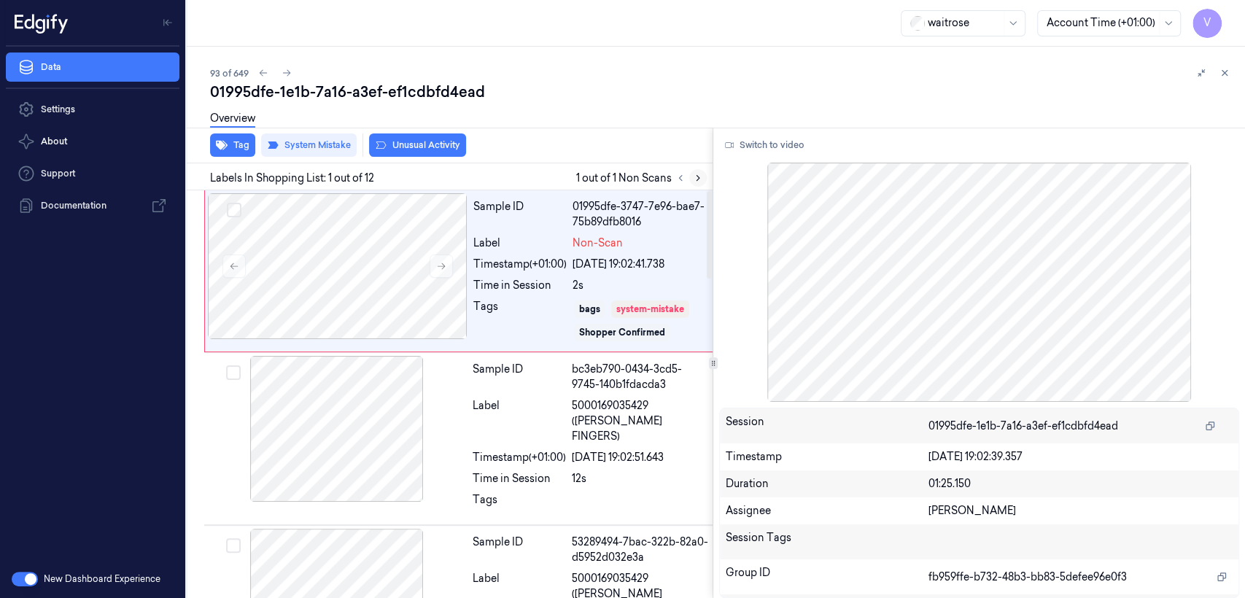
click at [694, 178] on icon at bounding box center [698, 178] width 10 height 10
click at [303, 280] on div at bounding box center [338, 266] width 260 height 146
click at [436, 261] on icon at bounding box center [441, 266] width 10 height 10
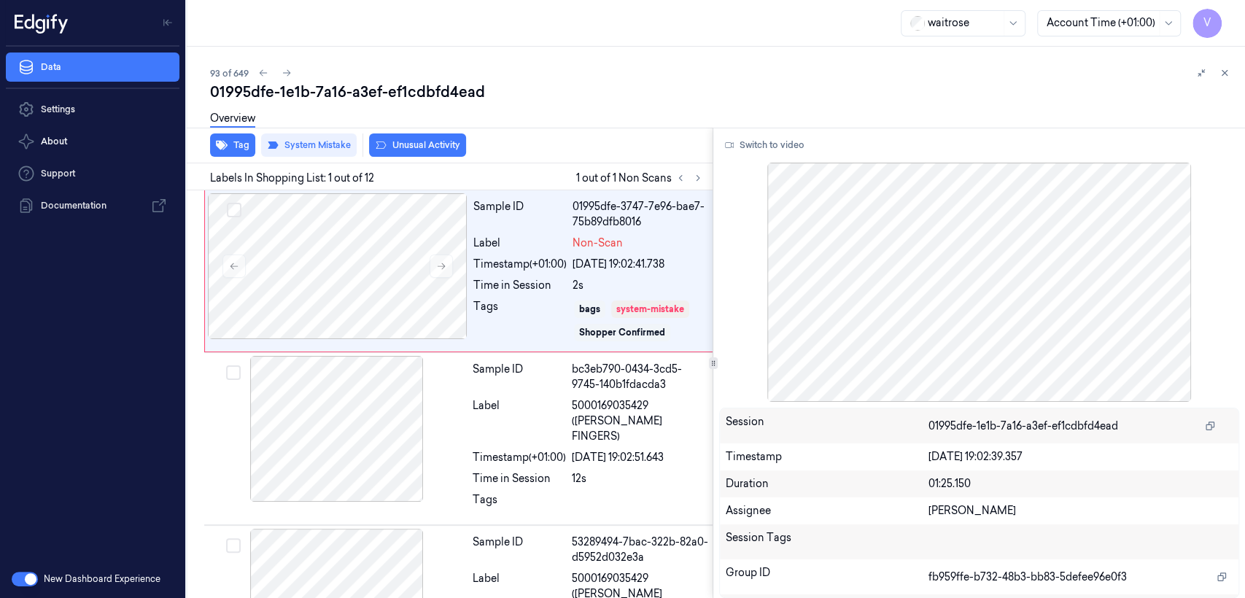
click at [760, 158] on div "Switch to video Session 01995dfe-1e1b-7a16-a3ef-ef1cdbfd4ead Timestamp 18/09/20…" at bounding box center [979, 363] width 532 height 470
click at [759, 148] on button "Switch to video" at bounding box center [764, 144] width 91 height 23
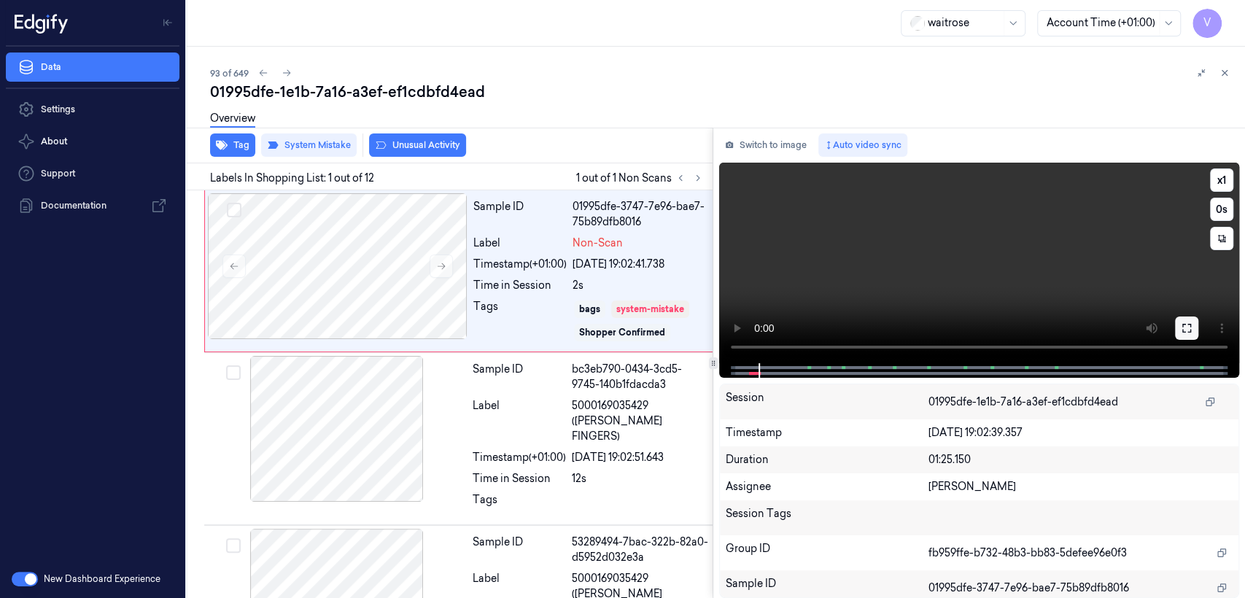
click at [1187, 334] on icon at bounding box center [1187, 328] width 12 height 12
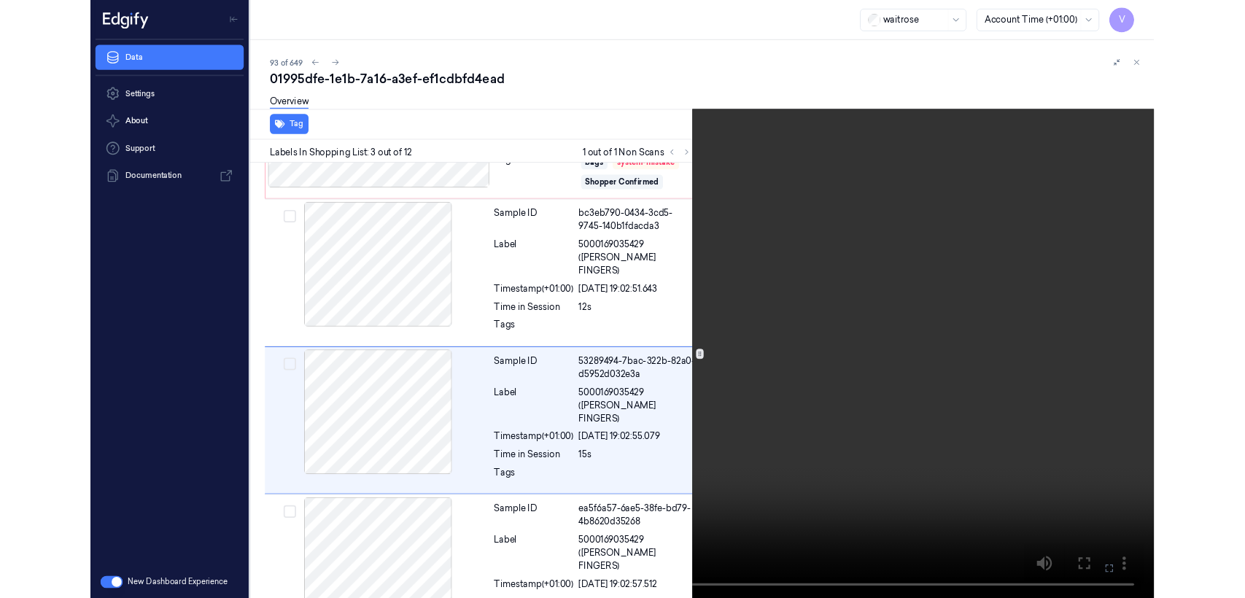
scroll to position [142, 0]
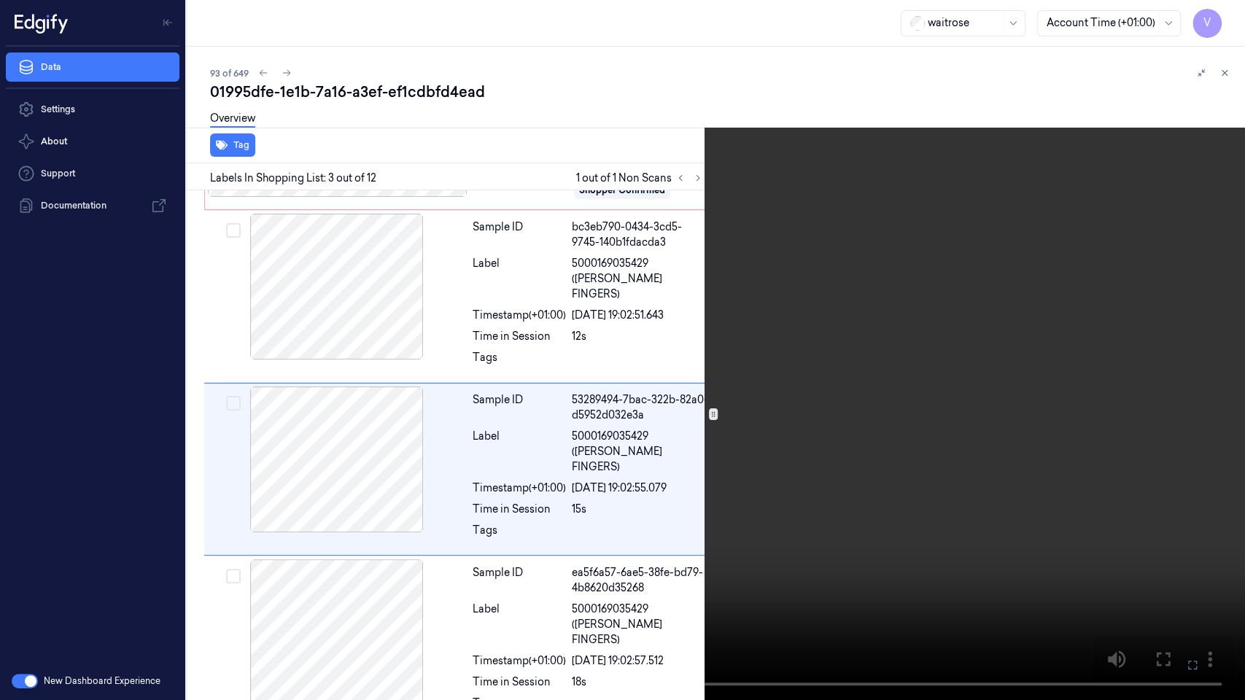
click at [799, 334] on video at bounding box center [622, 350] width 1245 height 700
click at [0, 0] on icon at bounding box center [0, 0] width 0 height 0
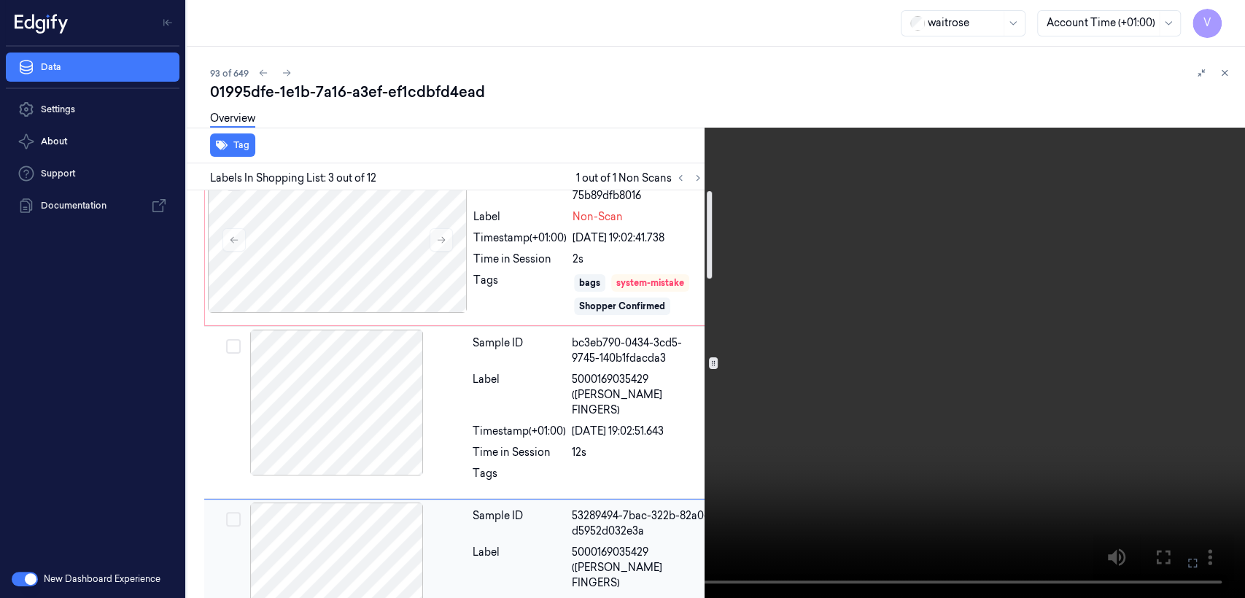
scroll to position [0, 0]
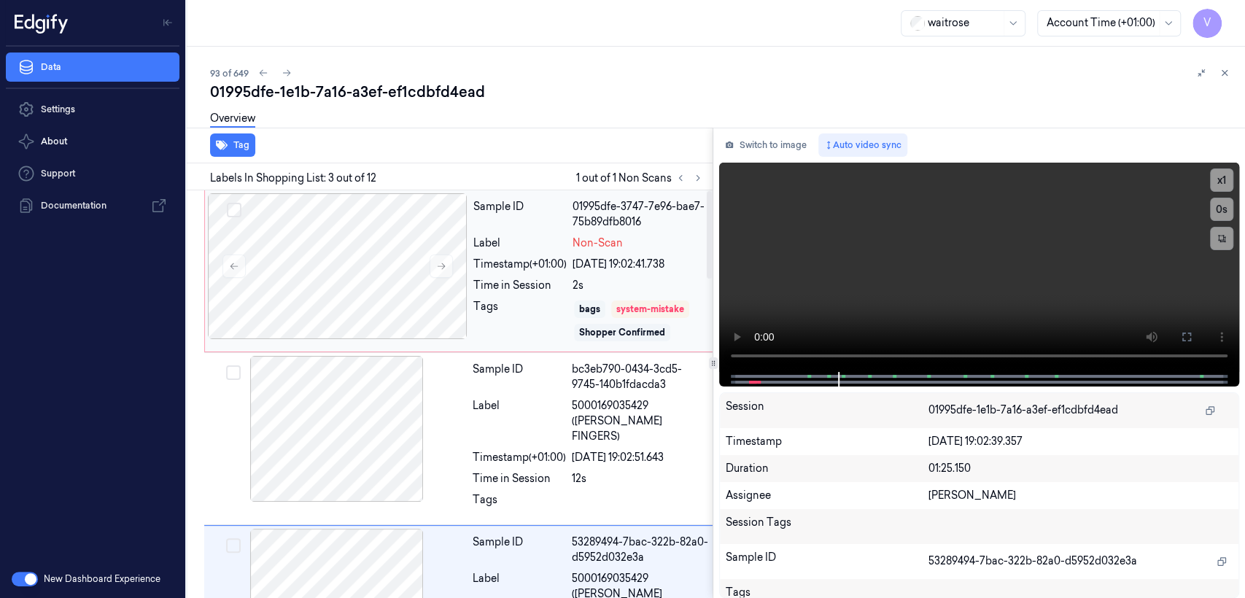
drag, startPoint x: 580, startPoint y: 310, endPoint x: 596, endPoint y: 311, distance: 16.8
click at [596, 311] on div "bags" at bounding box center [589, 309] width 21 height 13
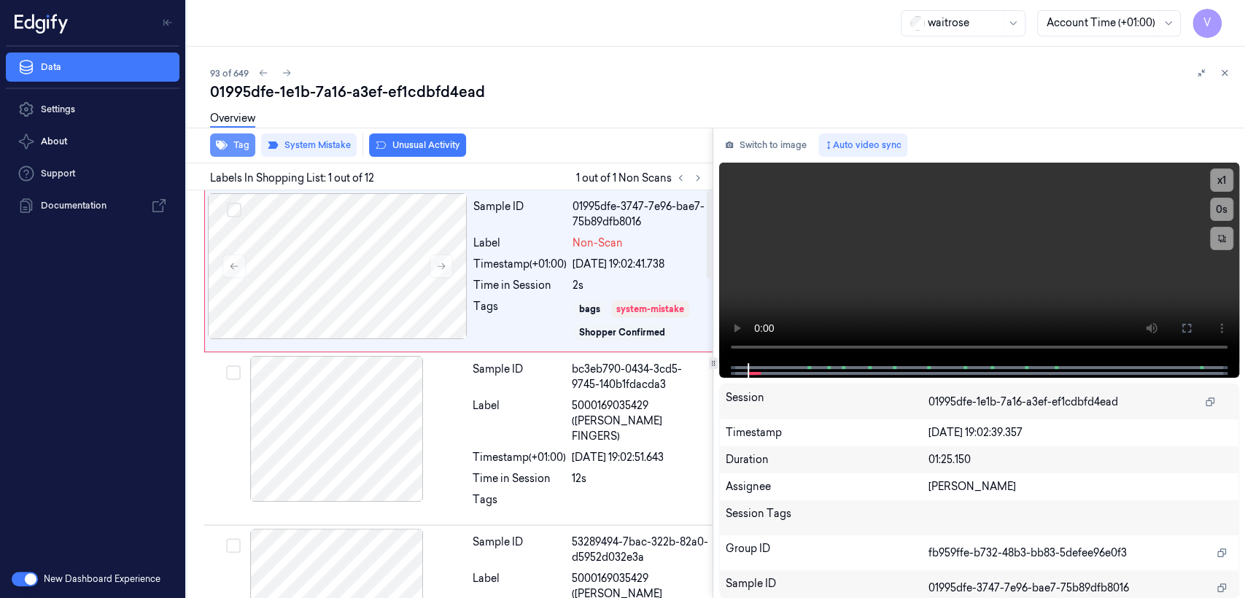
click at [225, 141] on icon "button" at bounding box center [222, 145] width 12 height 9
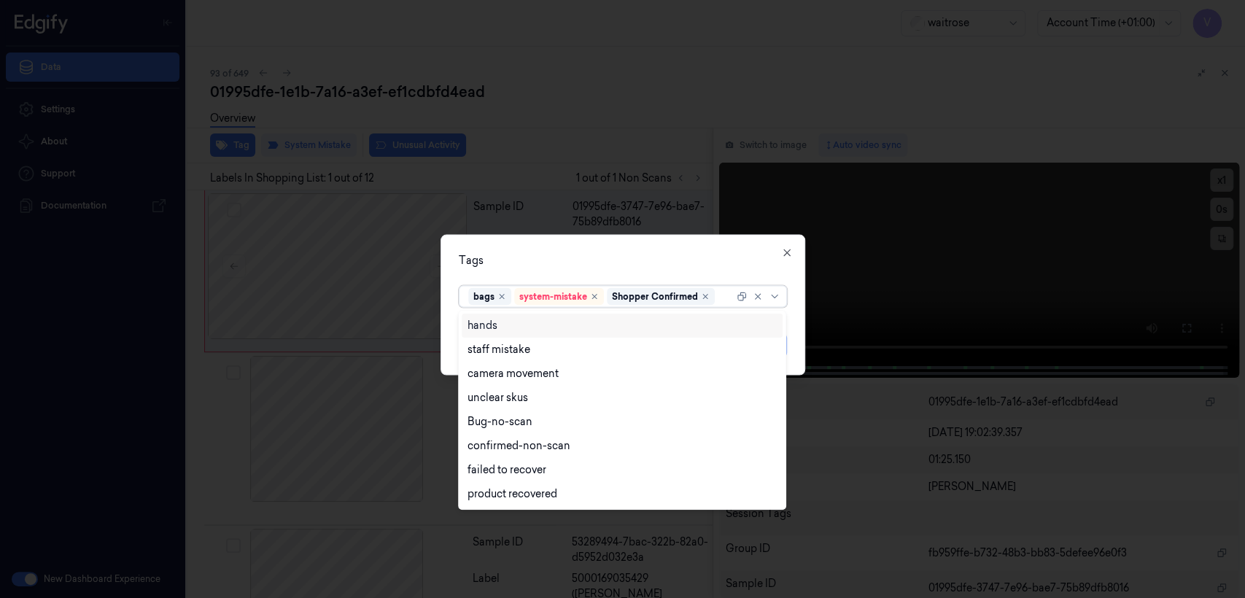
click at [720, 299] on div at bounding box center [726, 296] width 16 height 15
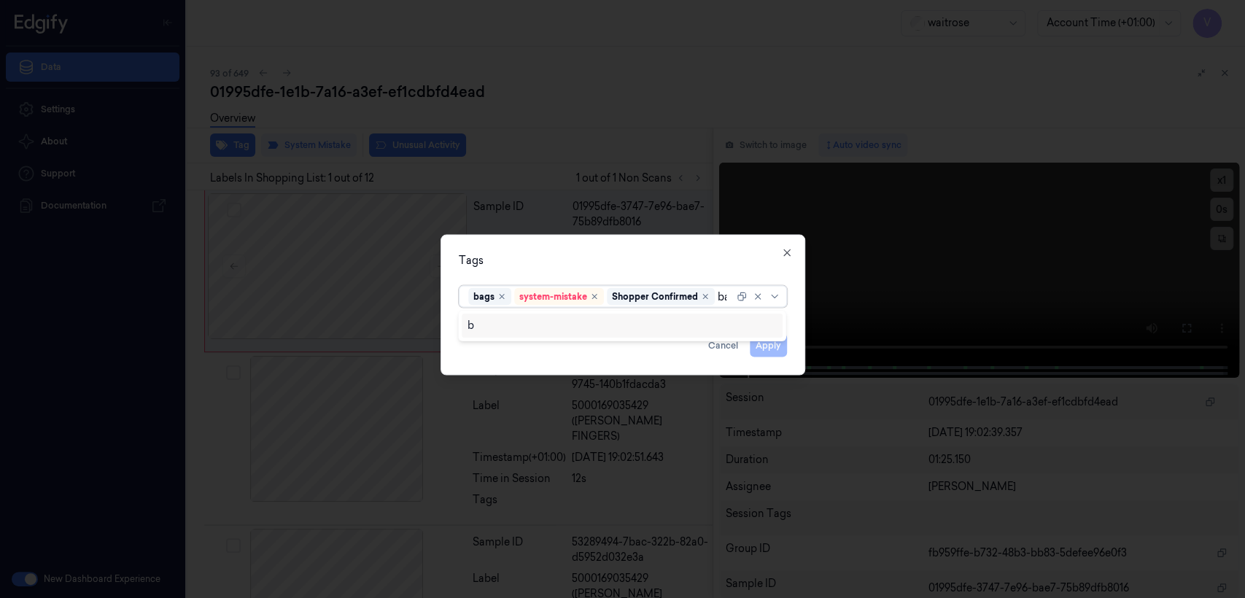
type input "b"
click at [782, 256] on icon "button" at bounding box center [787, 253] width 12 height 12
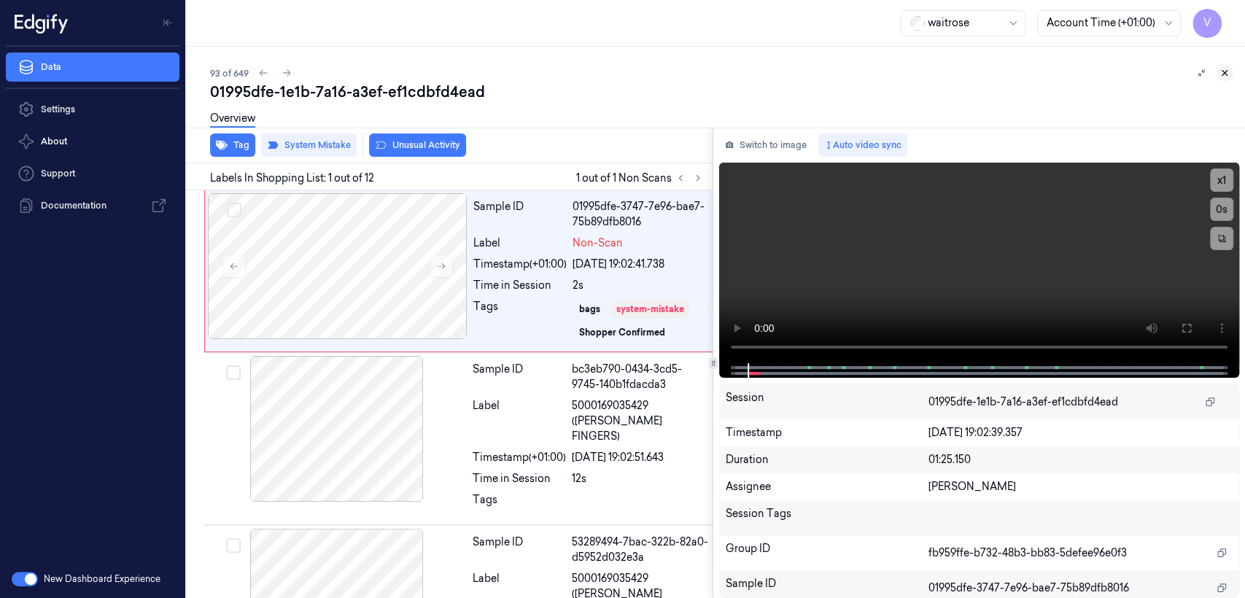
click at [1221, 71] on icon at bounding box center [1224, 73] width 10 height 10
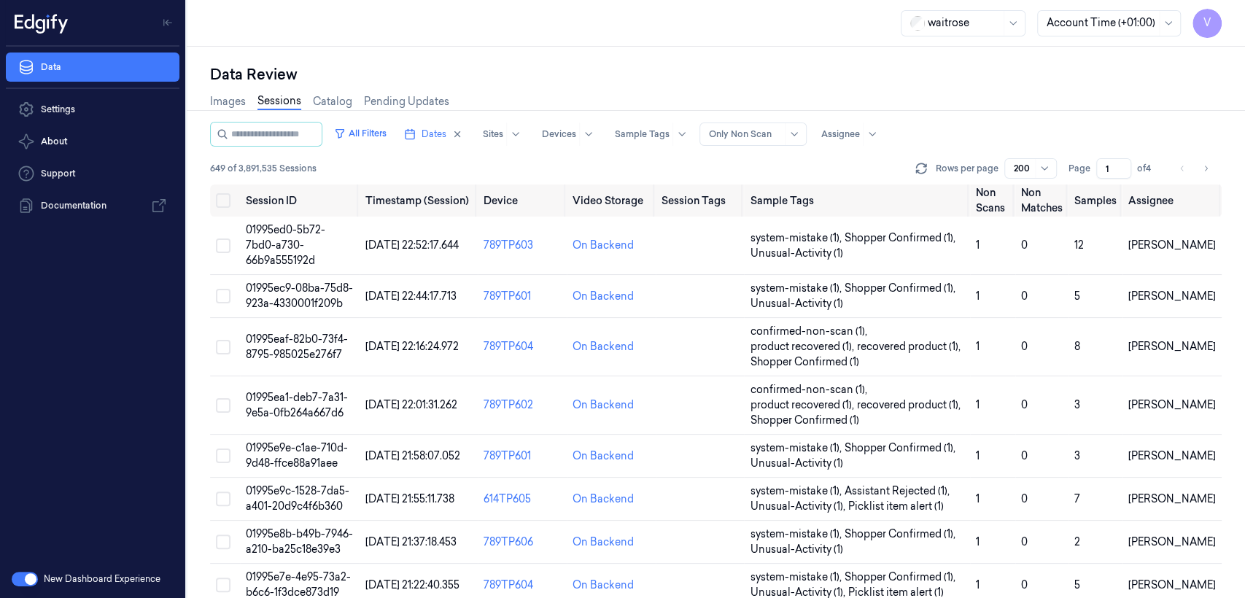
scroll to position [4088, 0]
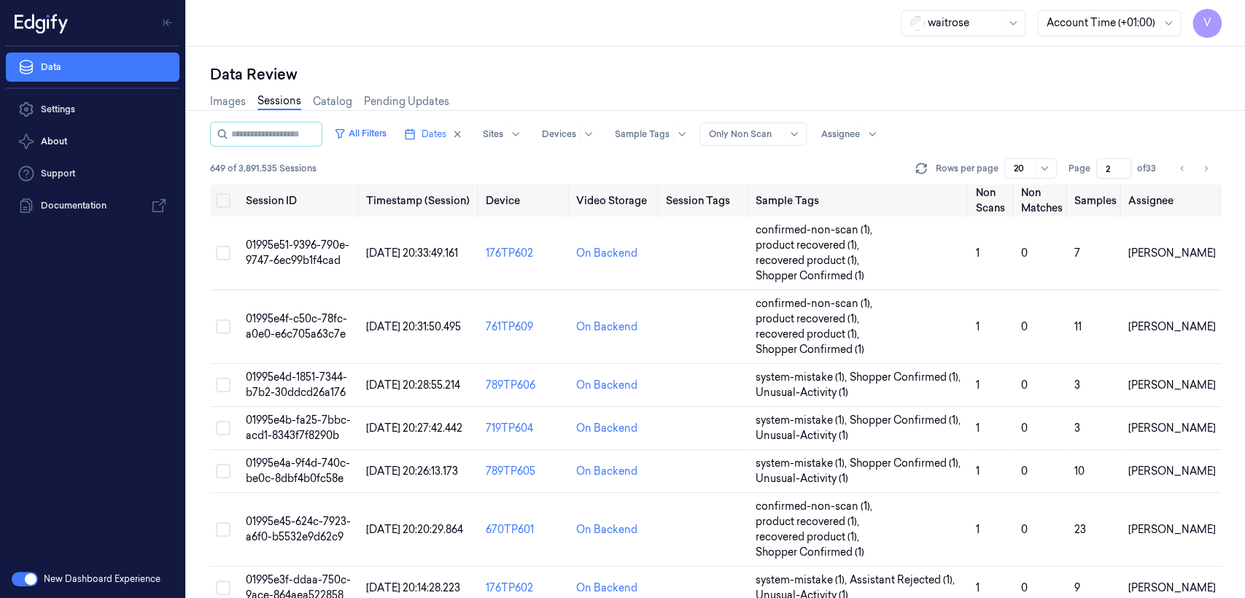
click at [1208, 37] on div "waitrose Account Time (+01:00) V" at bounding box center [716, 23] width 1058 height 47
click at [1207, 22] on span "V" at bounding box center [1206, 23] width 29 height 29
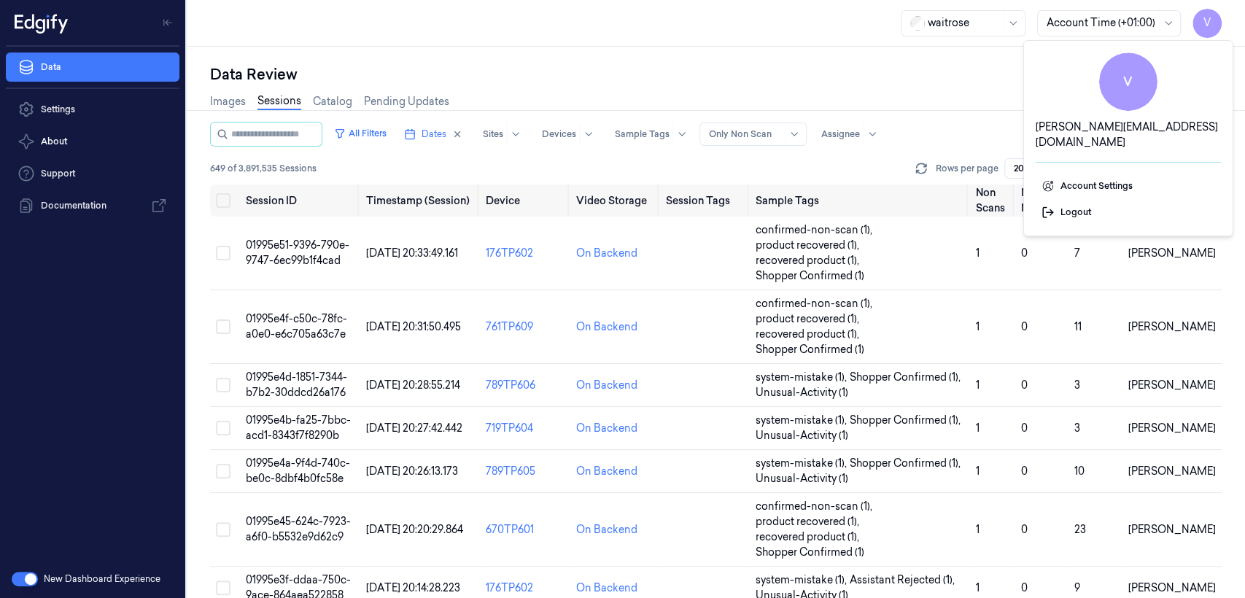
click at [1198, 23] on span "V" at bounding box center [1206, 23] width 29 height 29
